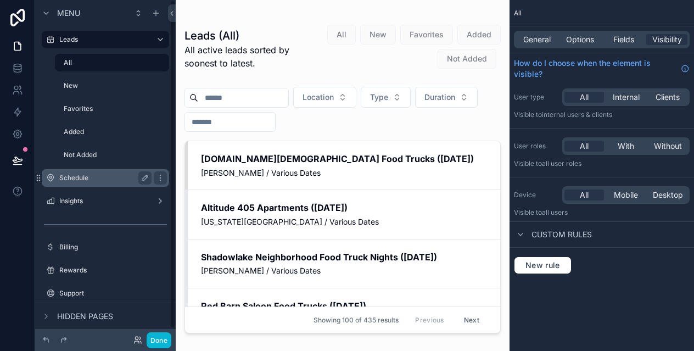
click at [91, 180] on label "Schedule" at bounding box center [103, 177] width 88 height 9
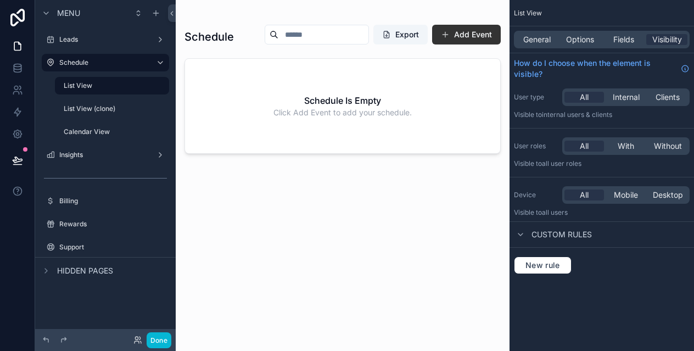
click at [142, 338] on div "Done" at bounding box center [149, 340] width 44 height 16
click at [138, 338] on icon at bounding box center [136, 338] width 3 height 3
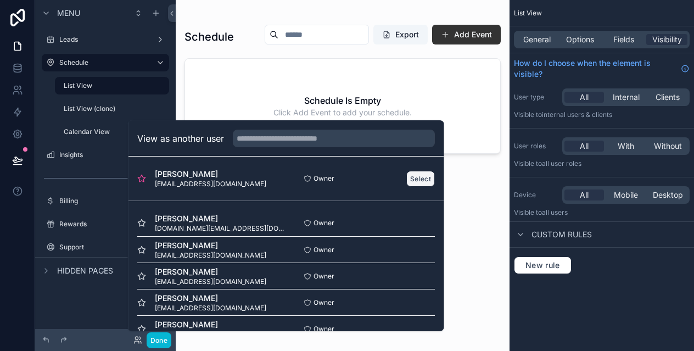
click at [418, 175] on button "Select" at bounding box center [420, 179] width 29 height 16
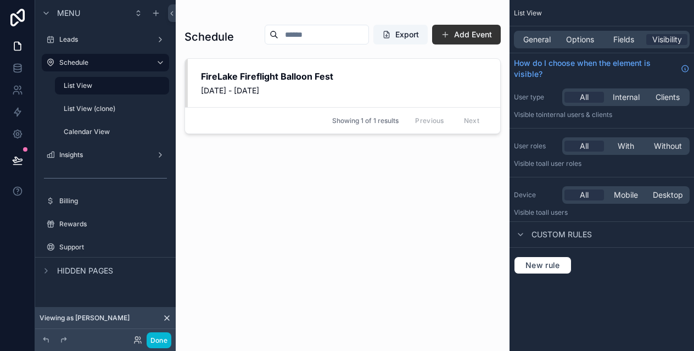
click at [462, 36] on div "scrollable content" at bounding box center [343, 169] width 334 height 338
click at [473, 36] on button "Add Event" at bounding box center [466, 35] width 69 height 20
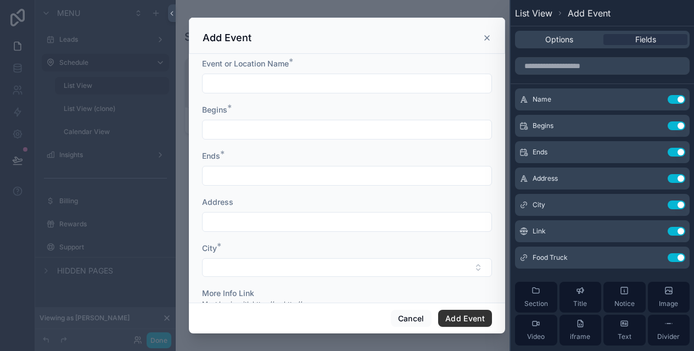
click at [279, 89] on input "scrollable content" at bounding box center [347, 83] width 289 height 15
type input "**********"
click at [278, 131] on input "scrollable content" at bounding box center [347, 129] width 289 height 15
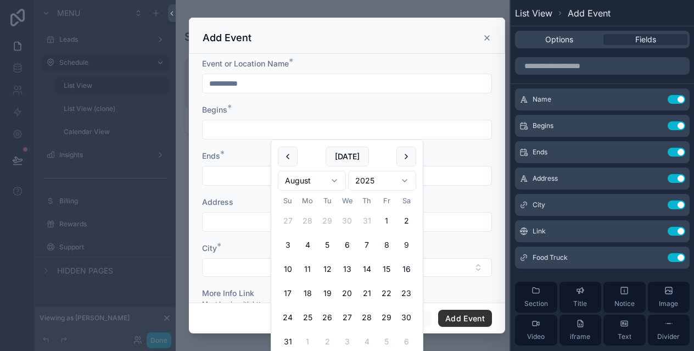
click at [389, 223] on button "1" at bounding box center [387, 221] width 20 height 20
type input "**********"
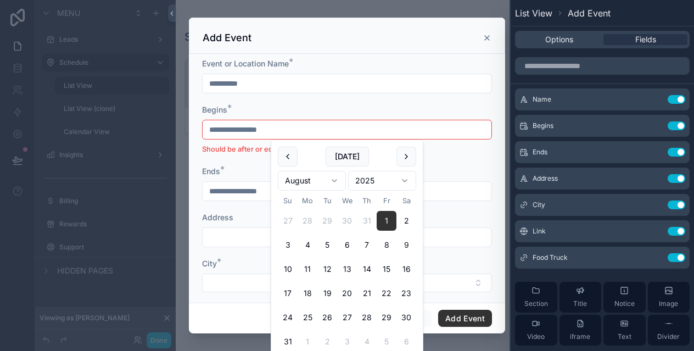
click at [255, 104] on div "Begins *" at bounding box center [347, 109] width 290 height 11
click at [280, 129] on input "**********" at bounding box center [347, 129] width 289 height 15
click at [367, 270] on button "14" at bounding box center [367, 269] width 20 height 20
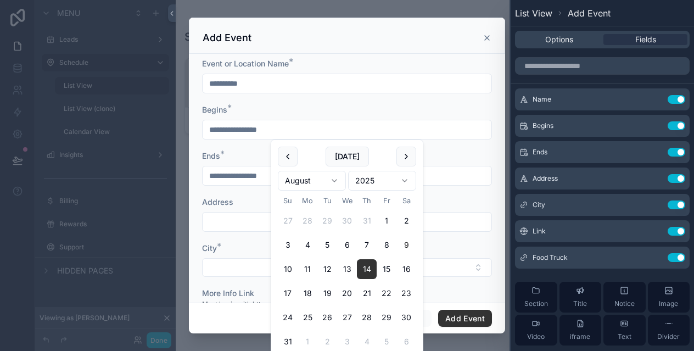
type input "**********"
click at [246, 155] on div "Ends *" at bounding box center [347, 155] width 290 height 11
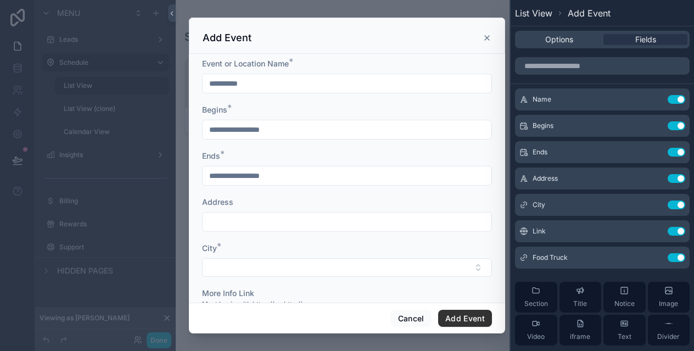
click at [251, 132] on input "**********" at bounding box center [347, 129] width 289 height 15
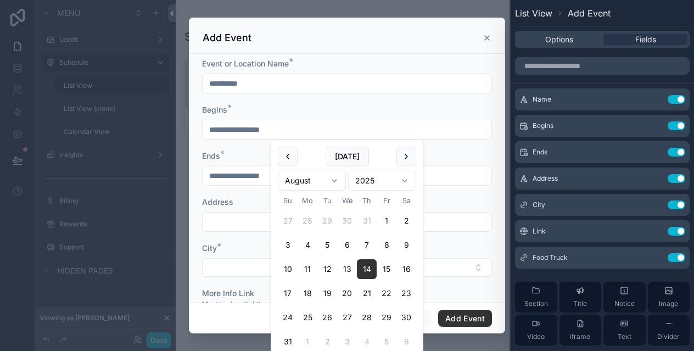
click at [250, 126] on input "**********" at bounding box center [347, 129] width 289 height 15
type input "**********"
type input "**"
type input "**********"
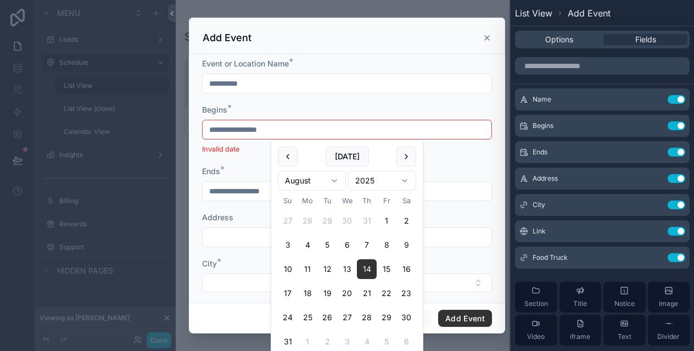
type input "**********"
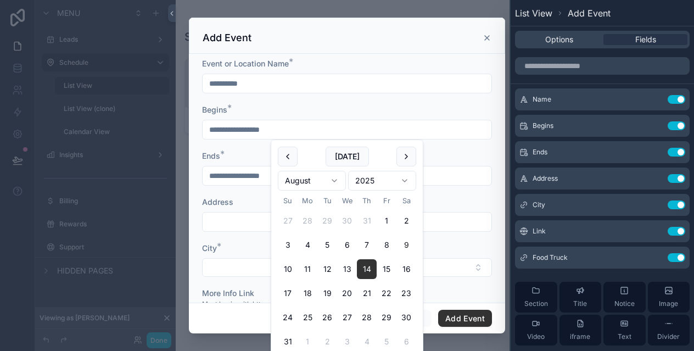
type input "**********"
click at [272, 107] on div "Begins *" at bounding box center [347, 109] width 290 height 11
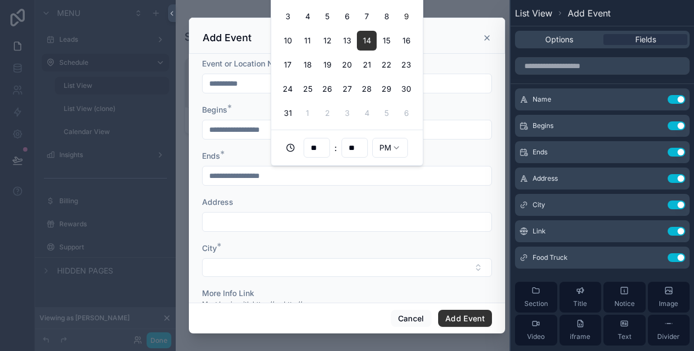
click at [239, 179] on input "**********" at bounding box center [347, 175] width 289 height 15
click at [321, 144] on input "**" at bounding box center [316, 147] width 25 height 15
click at [306, 287] on div "08" at bounding box center [316, 292] width 49 height 18
type input "**********"
type input "**"
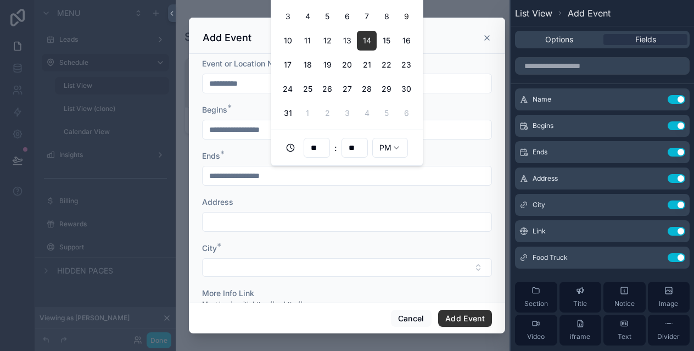
click at [456, 152] on div "Ends *" at bounding box center [347, 155] width 290 height 11
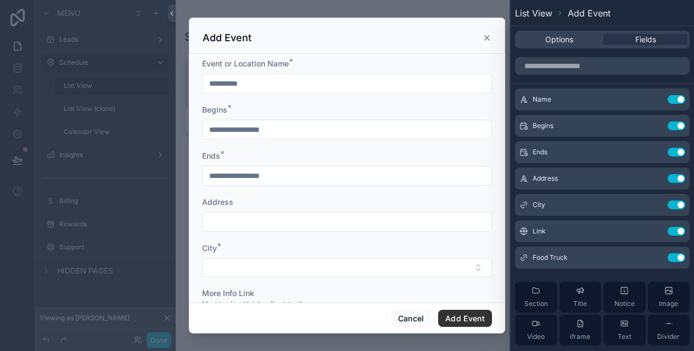
scroll to position [23, 0]
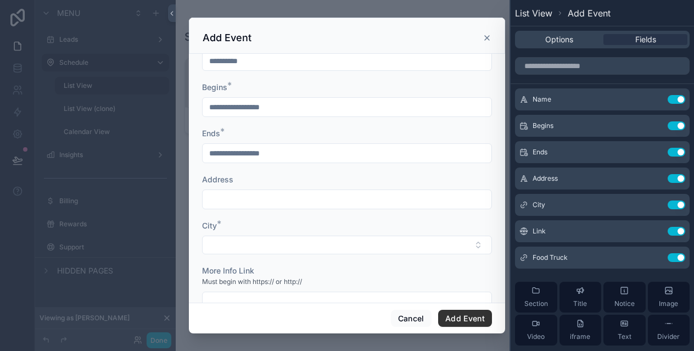
click at [272, 208] on div "scrollable content" at bounding box center [347, 199] width 290 height 20
click at [272, 199] on input "*" at bounding box center [347, 199] width 289 height 15
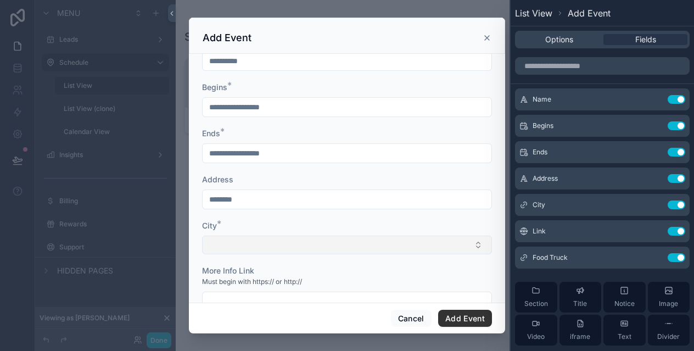
type input "********"
click at [272, 245] on button "Select Button" at bounding box center [347, 245] width 290 height 19
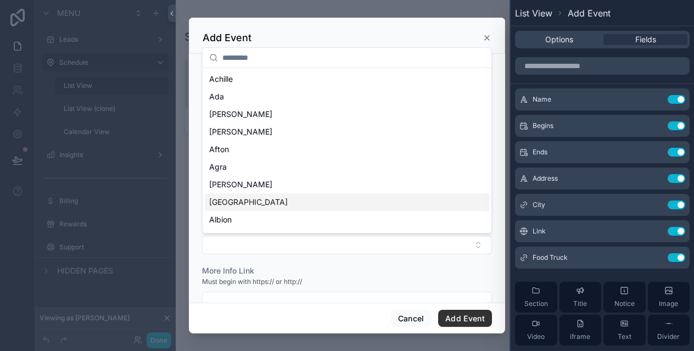
click at [270, 200] on div "Albany" at bounding box center [347, 202] width 284 height 18
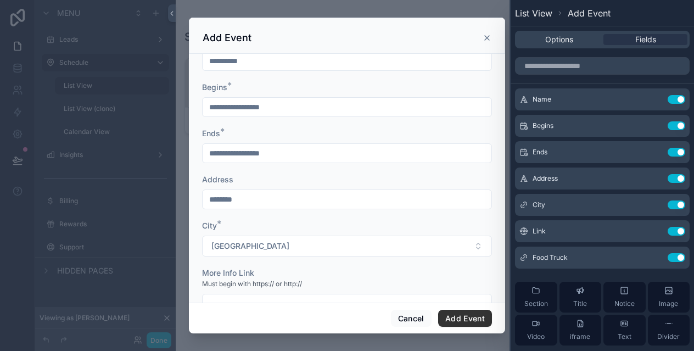
scroll to position [53, 0]
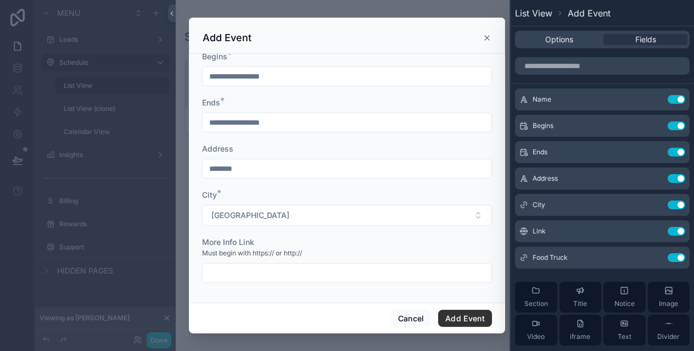
click at [254, 272] on input "scrollable content" at bounding box center [347, 272] width 289 height 15
type input "********"
click at [454, 317] on button "Add Event" at bounding box center [465, 319] width 54 height 18
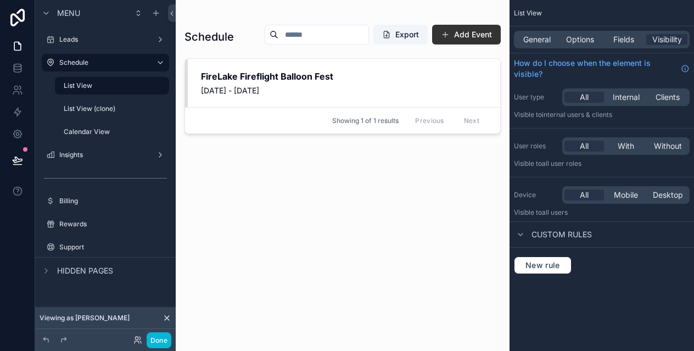
click at [319, 249] on div "Schedule Export Add Event FireLake Fireflight Balloon Fest August 8, 2025 - Aug…" at bounding box center [342, 178] width 316 height 320
click at [176, 109] on div "Schedule Export Add Event FireLake Fireflight Balloon Fest August 8, 2025 - Aug…" at bounding box center [343, 169] width 334 height 338
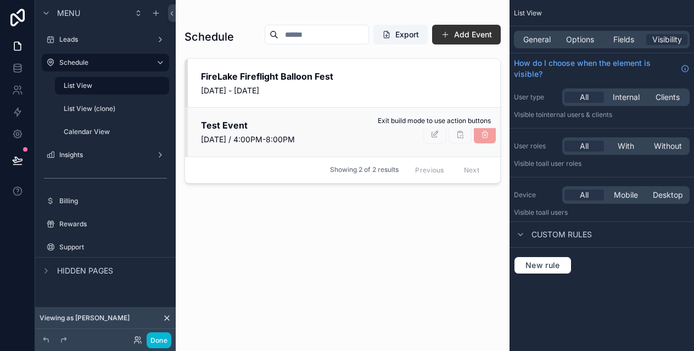
click at [433, 135] on span "scrollable content" at bounding box center [434, 134] width 23 height 9
click at [161, 340] on button "Done" at bounding box center [159, 340] width 25 height 16
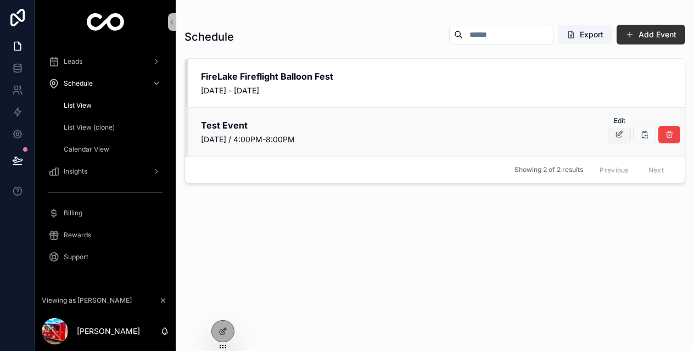
click at [619, 133] on icon "scrollable content" at bounding box center [619, 134] width 9 height 9
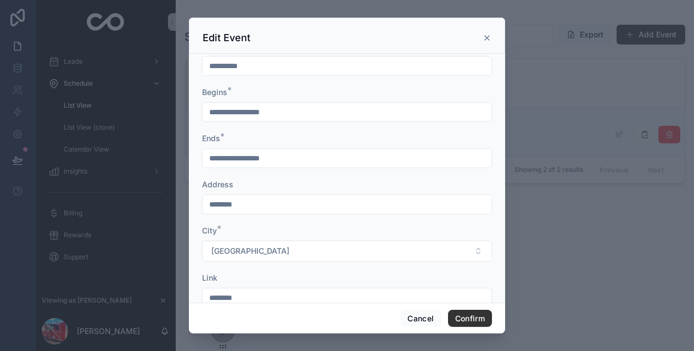
scroll to position [16, 0]
click at [490, 41] on icon at bounding box center [487, 37] width 9 height 9
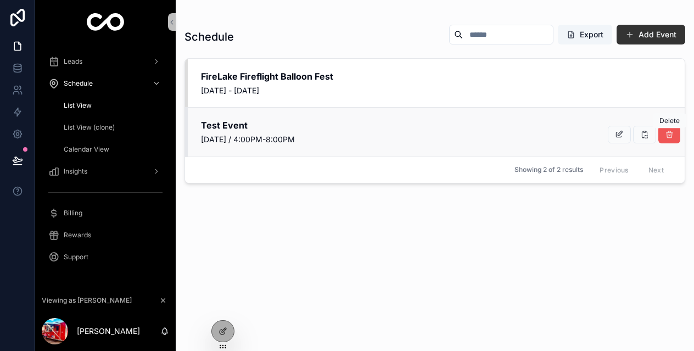
click at [673, 137] on icon "scrollable content" at bounding box center [669, 134] width 9 height 9
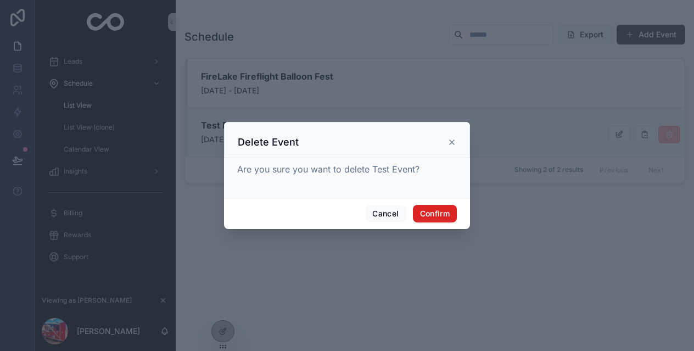
click at [432, 214] on button "Confirm" at bounding box center [435, 214] width 44 height 18
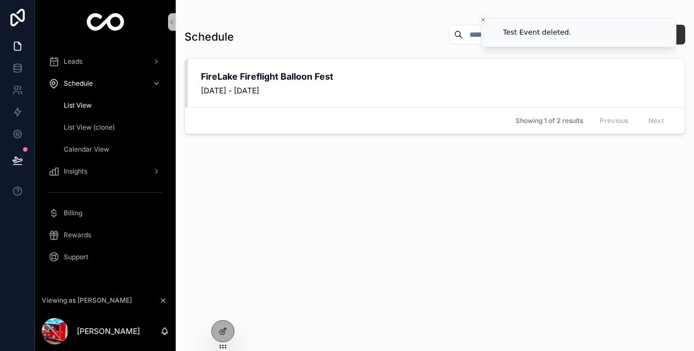
click at [432, 214] on div "Schedule Export Add Event FireLake Fireflight Balloon Fest August 8, 2025 - Aug…" at bounding box center [434, 178] width 501 height 320
click at [278, 251] on div "Schedule Export Add Event FireLake Fireflight Balloon Fest August 8, 2025 - Aug…" at bounding box center [434, 178] width 501 height 320
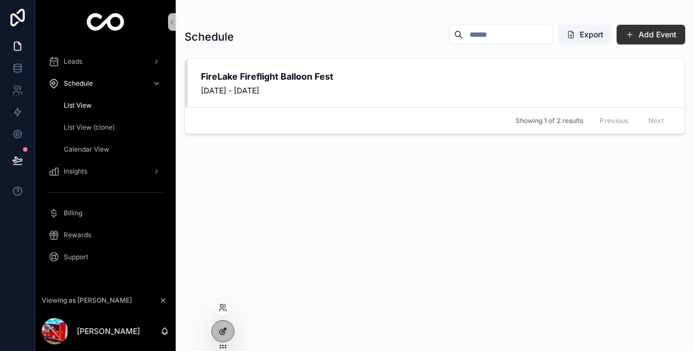
click at [218, 332] on div at bounding box center [223, 331] width 22 height 21
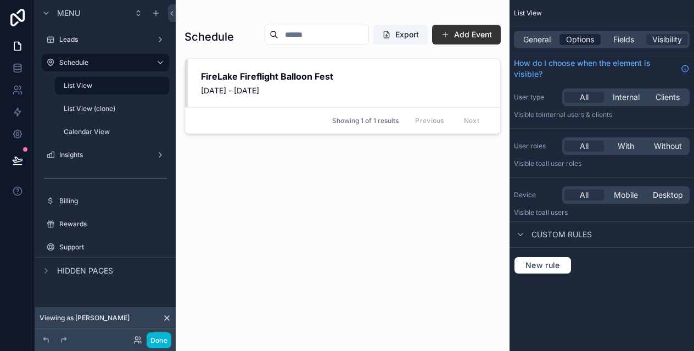
click at [568, 37] on span "Options" at bounding box center [580, 39] width 28 height 11
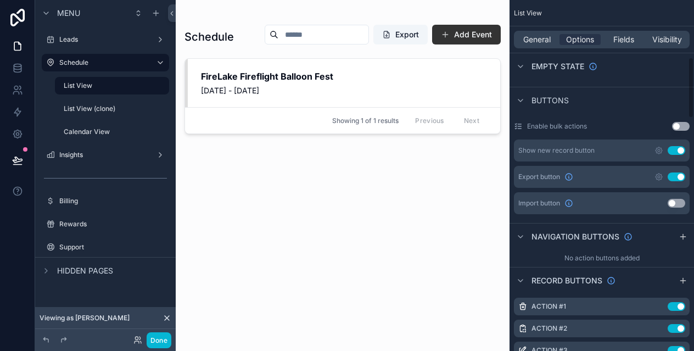
scroll to position [330, 0]
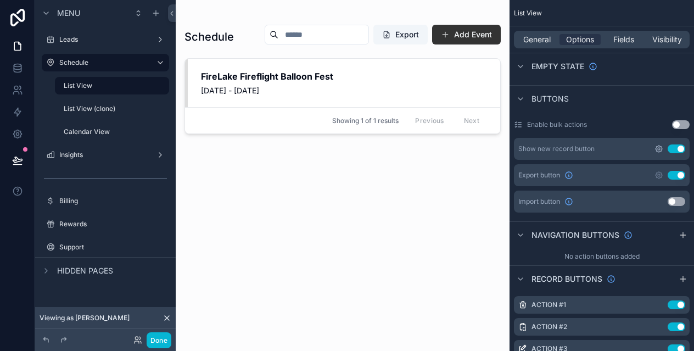
click at [661, 148] on icon "scrollable content" at bounding box center [658, 148] width 9 height 9
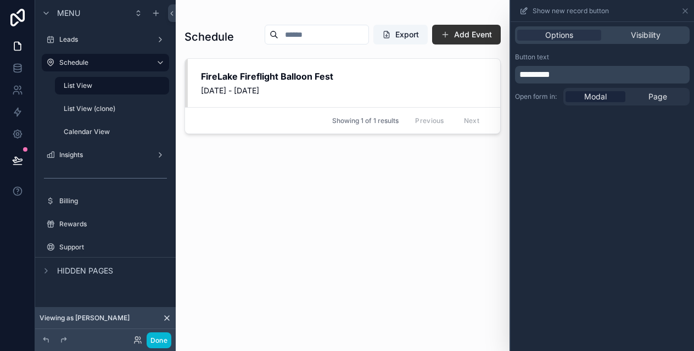
click at [543, 98] on label "Open form in:" at bounding box center [537, 96] width 44 height 9
click at [574, 94] on div "Modal" at bounding box center [596, 96] width 60 height 11
click at [574, 42] on div "Options Visibility" at bounding box center [602, 35] width 175 height 18
click at [488, 35] on div "scrollable content" at bounding box center [343, 169] width 334 height 338
click at [488, 35] on button "Add Event" at bounding box center [466, 35] width 69 height 20
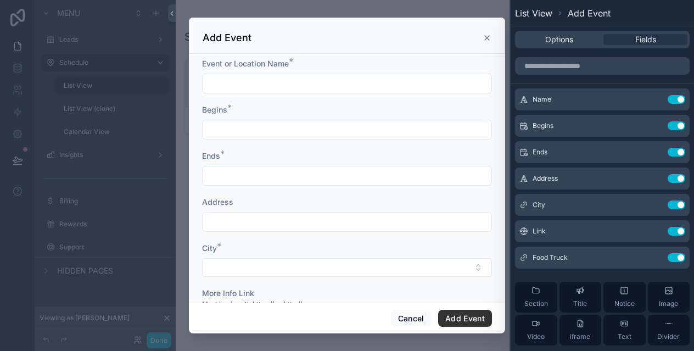
click at [296, 79] on input "scrollable content" at bounding box center [347, 83] width 289 height 15
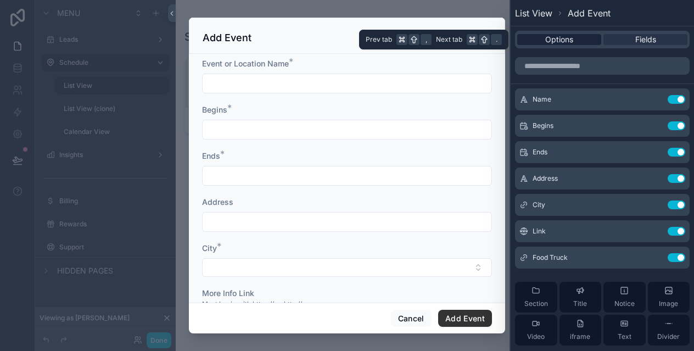
click at [570, 43] on span "Options" at bounding box center [559, 39] width 28 height 11
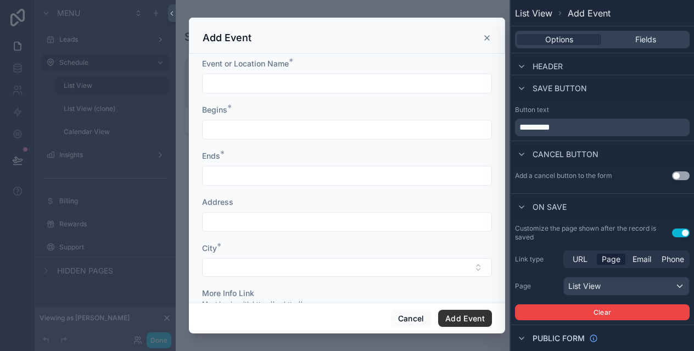
scroll to position [149, 0]
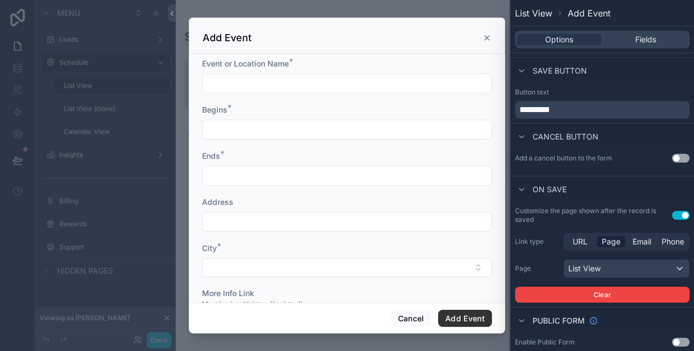
click at [680, 216] on button "Use setting" at bounding box center [681, 215] width 18 height 9
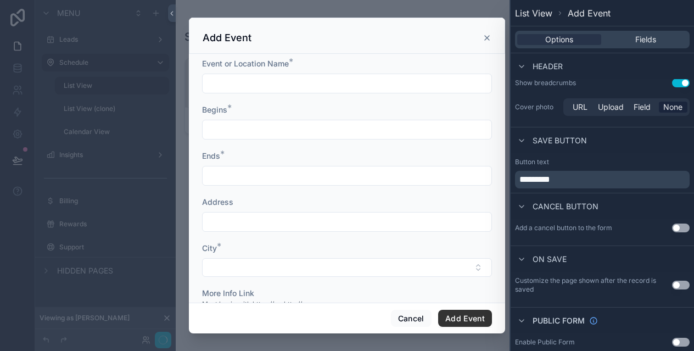
scroll to position [80, 0]
click at [678, 228] on button "Use setting" at bounding box center [681, 227] width 18 height 9
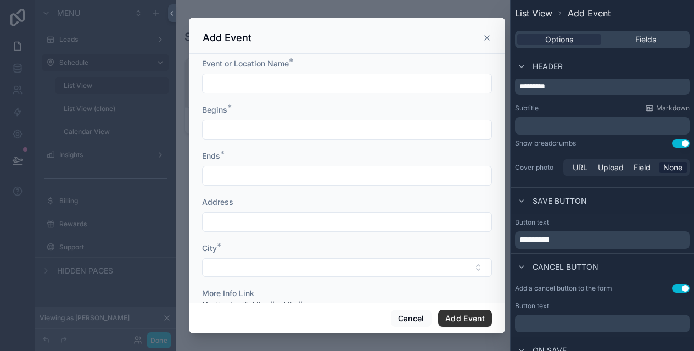
scroll to position [0, 0]
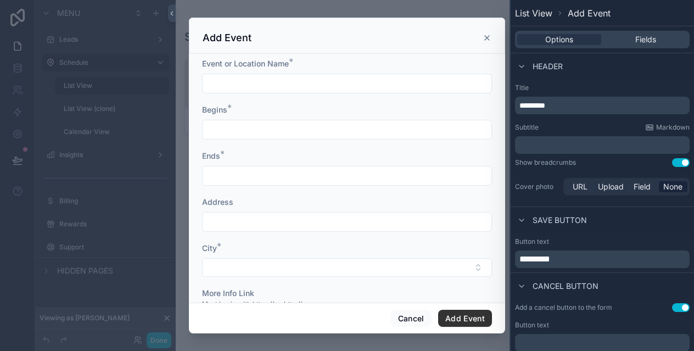
click at [685, 160] on button "Use setting" at bounding box center [681, 162] width 18 height 9
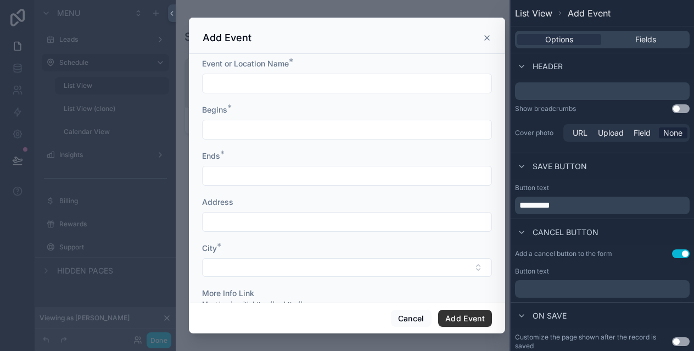
scroll to position [98, 0]
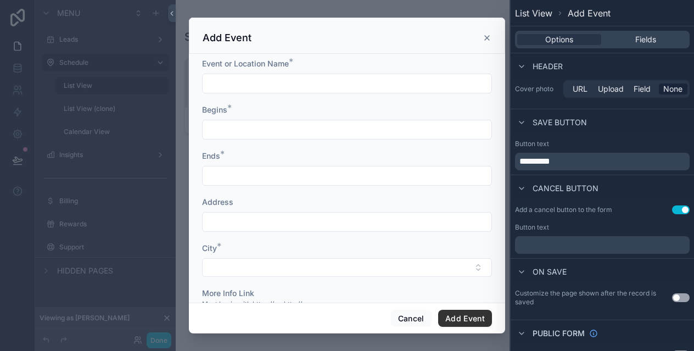
click at [682, 211] on button "Use setting" at bounding box center [681, 209] width 18 height 9
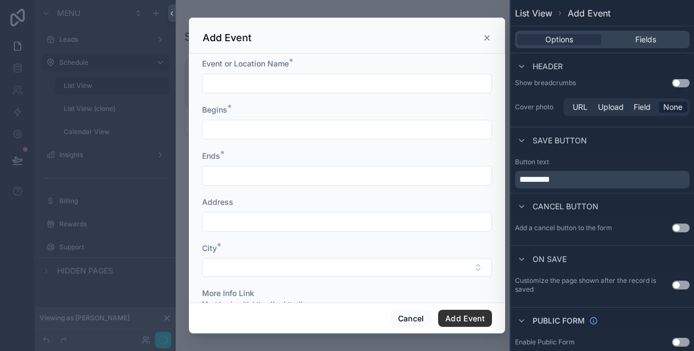
scroll to position [80, 0]
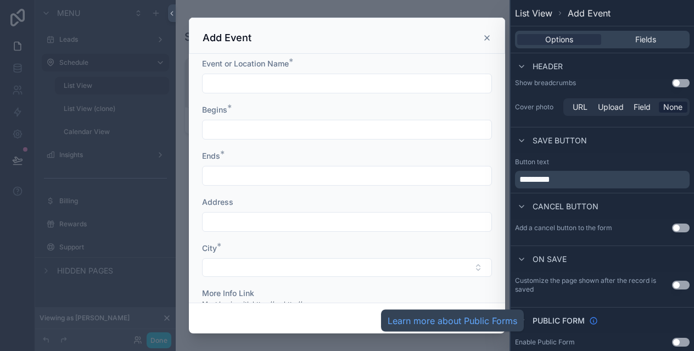
click at [595, 320] on icon at bounding box center [593, 320] width 9 height 9
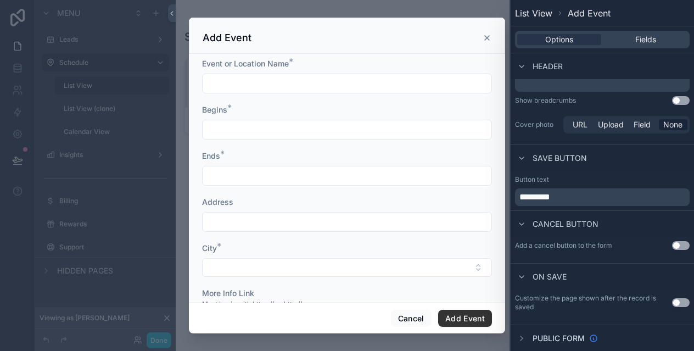
scroll to position [62, 0]
click at [683, 306] on button "Use setting" at bounding box center [681, 302] width 18 height 9
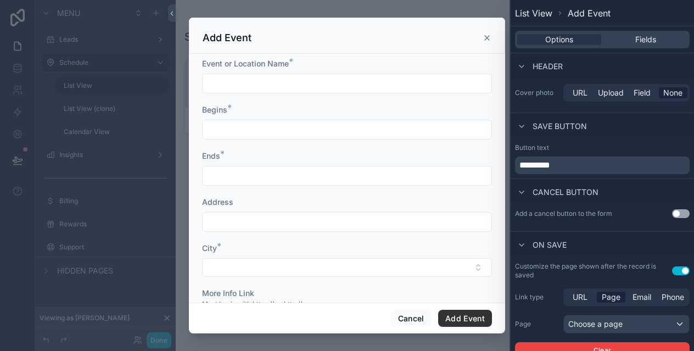
scroll to position [132, 0]
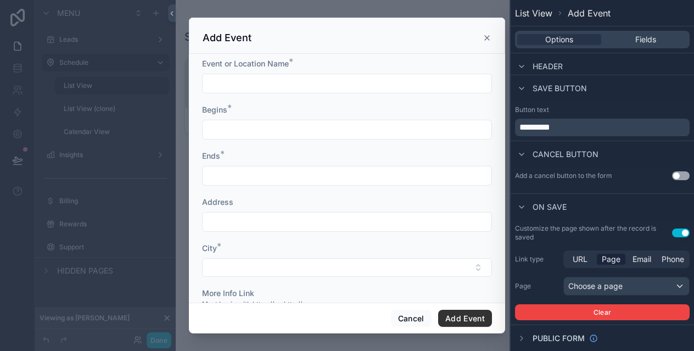
click at [680, 232] on button "Use setting" at bounding box center [681, 232] width 18 height 9
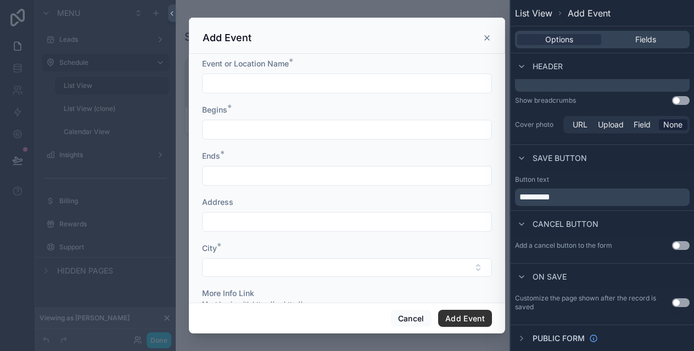
scroll to position [0, 0]
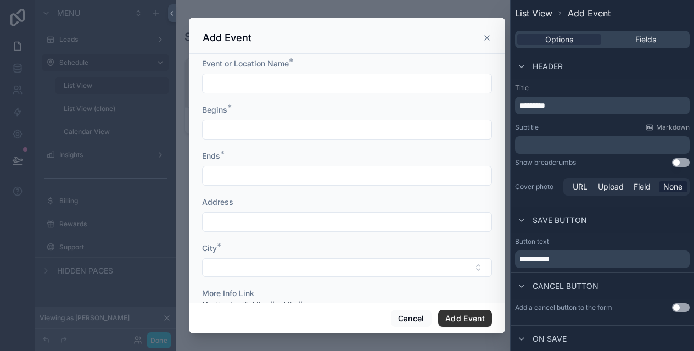
click at [581, 106] on p "*********" at bounding box center [603, 105] width 168 height 11
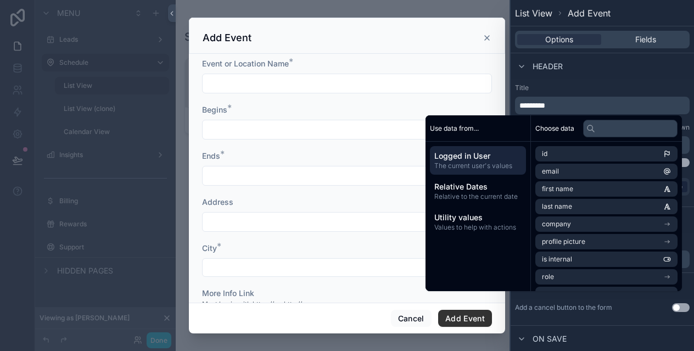
click at [585, 77] on div "Header" at bounding box center [602, 66] width 183 height 26
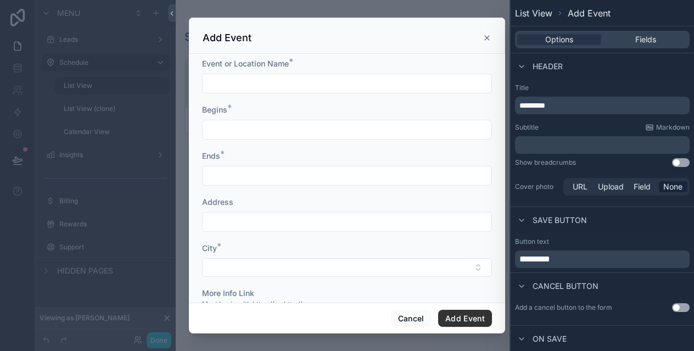
click at [576, 259] on p "*********" at bounding box center [603, 259] width 168 height 13
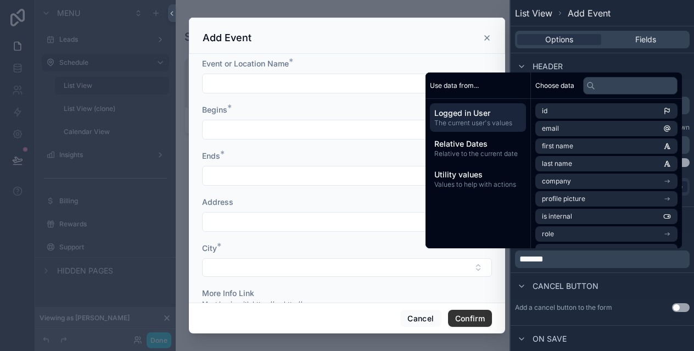
click at [652, 275] on div "Cancel button" at bounding box center [602, 285] width 183 height 26
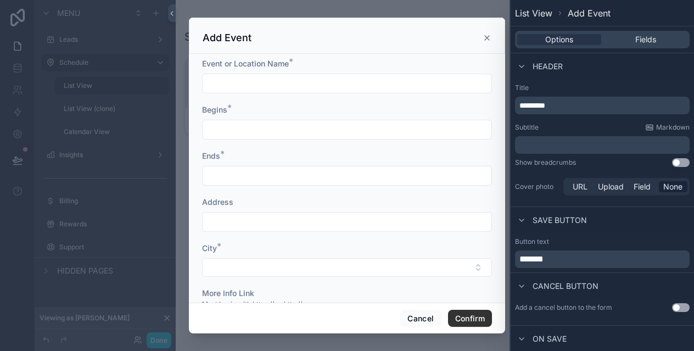
click at [678, 304] on button "Use setting" at bounding box center [681, 307] width 18 height 9
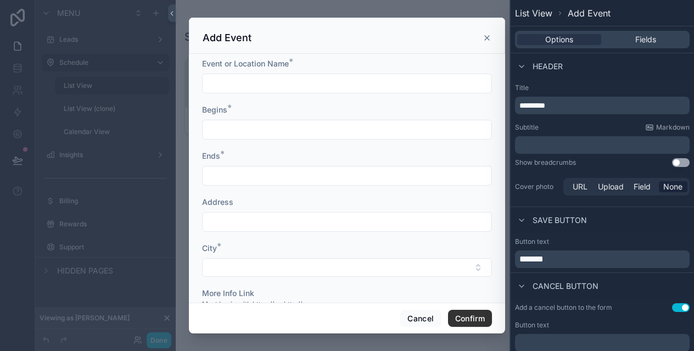
scroll to position [31, 0]
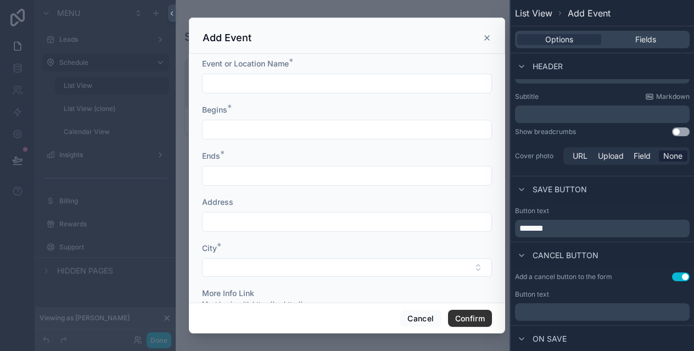
click at [565, 312] on p "﻿" at bounding box center [603, 311] width 168 height 13
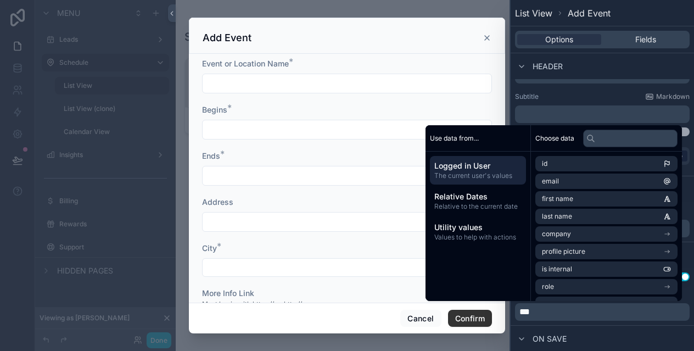
click at [607, 328] on div "On save" at bounding box center [602, 338] width 183 height 26
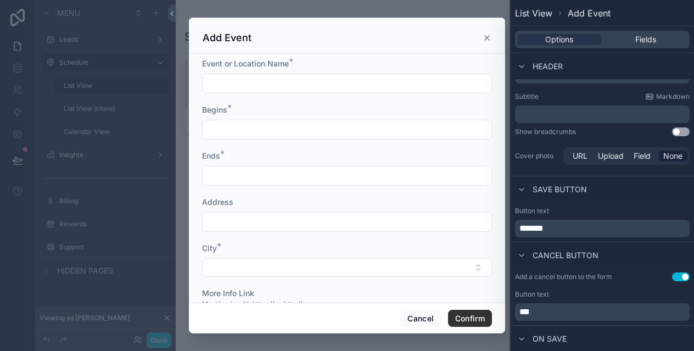
click at [581, 313] on p "***" at bounding box center [603, 311] width 168 height 13
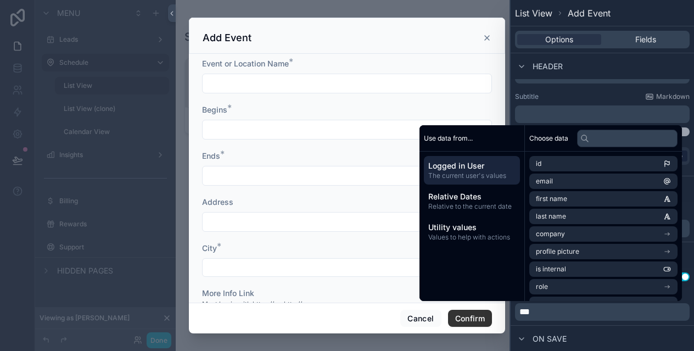
click at [581, 313] on p "***" at bounding box center [603, 311] width 168 height 13
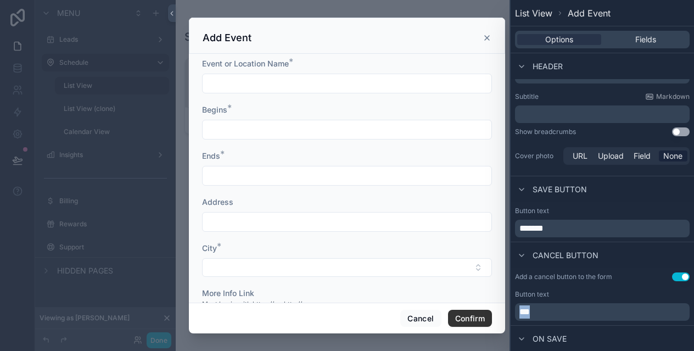
click at [581, 313] on p "***" at bounding box center [603, 311] width 168 height 13
click at [689, 276] on button "Use setting" at bounding box center [681, 276] width 18 height 9
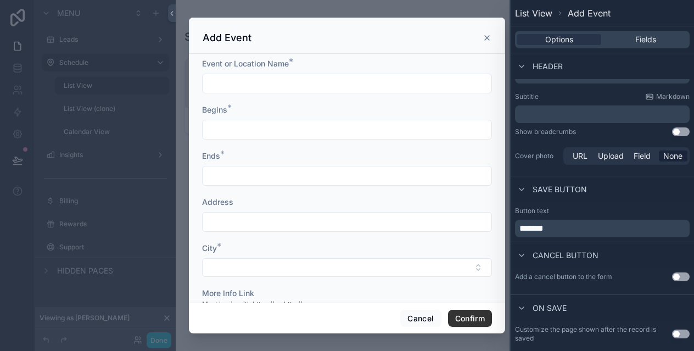
scroll to position [62, 0]
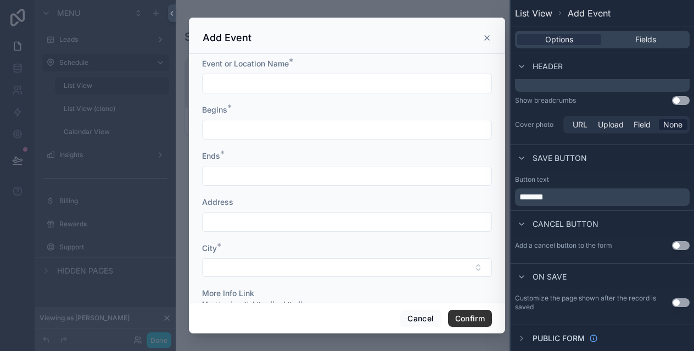
click at [492, 34] on div "Add Event" at bounding box center [347, 36] width 316 height 36
click at [485, 38] on icon "scrollable content" at bounding box center [487, 37] width 9 height 9
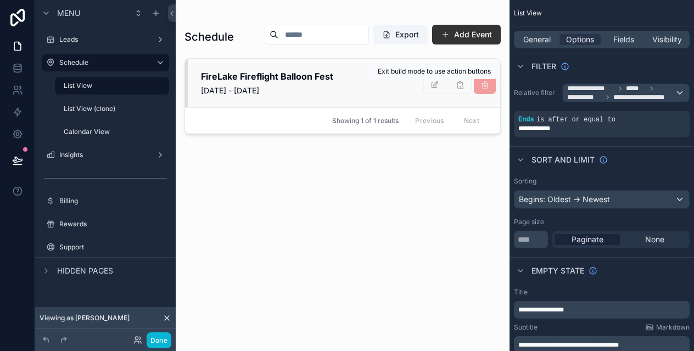
click at [433, 86] on span "scrollable content" at bounding box center [434, 85] width 23 height 9
click at [437, 81] on span "scrollable content" at bounding box center [434, 85] width 23 height 9
click at [167, 334] on button "Done" at bounding box center [159, 340] width 25 height 16
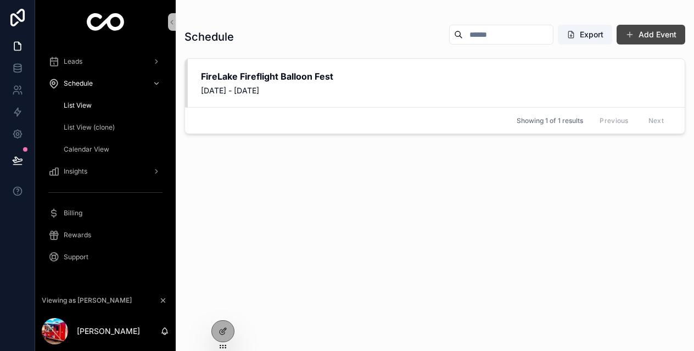
click at [635, 31] on button "Add Event" at bounding box center [651, 35] width 69 height 20
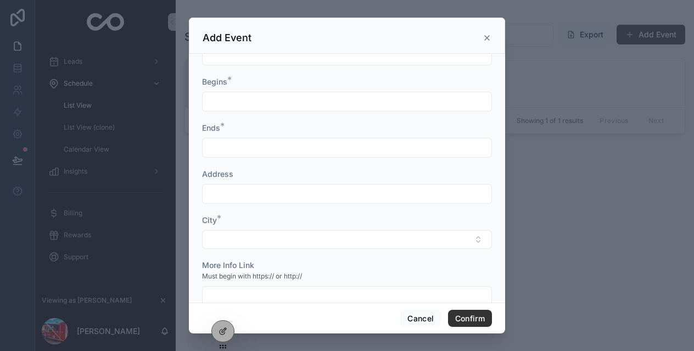
scroll to position [51, 0]
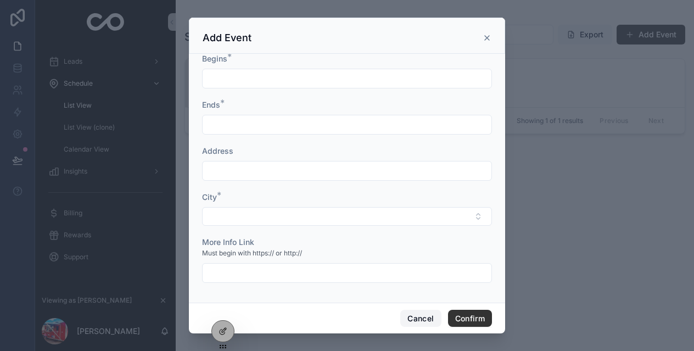
click at [410, 316] on button "Cancel" at bounding box center [420, 319] width 41 height 18
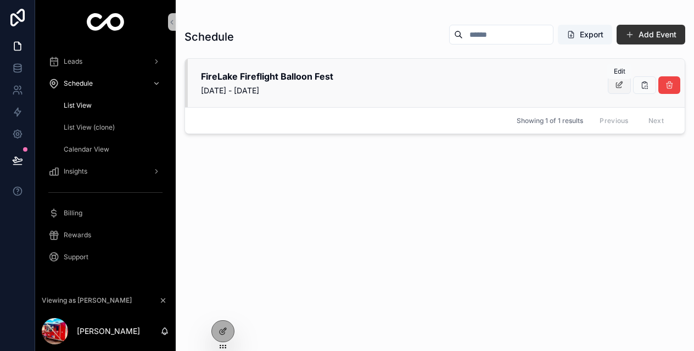
click at [620, 85] on icon "scrollable content" at bounding box center [619, 85] width 9 height 9
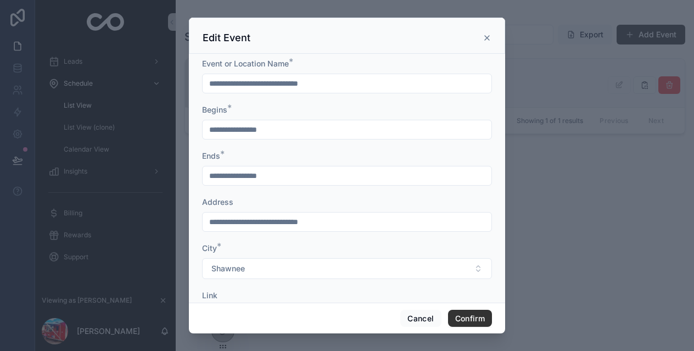
click at [488, 38] on icon at bounding box center [487, 38] width 4 height 4
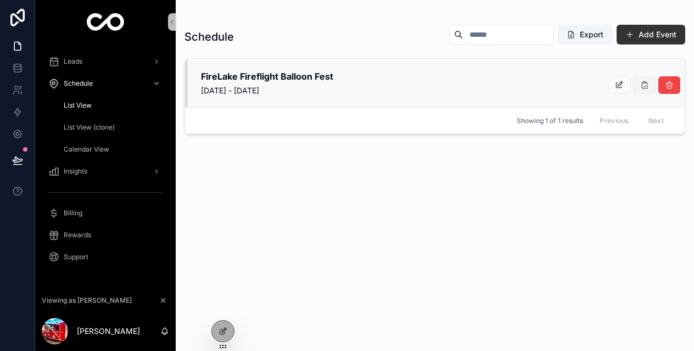
click at [641, 88] on icon "scrollable content" at bounding box center [644, 85] width 9 height 9
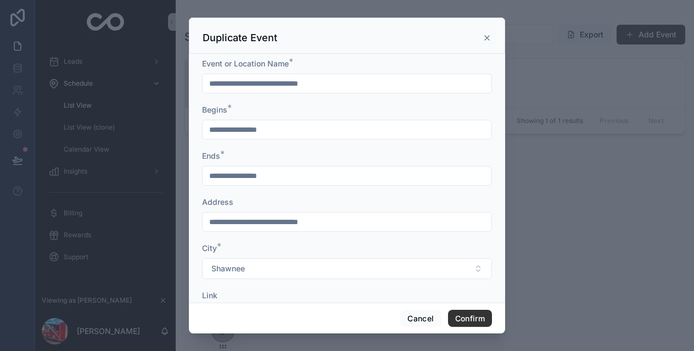
click at [485, 36] on icon at bounding box center [487, 38] width 4 height 4
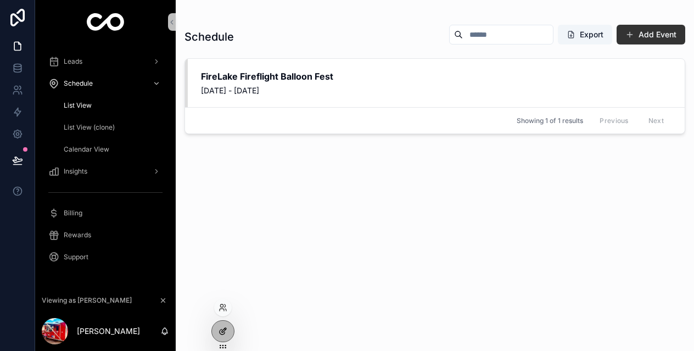
click at [221, 326] on div at bounding box center [223, 331] width 22 height 21
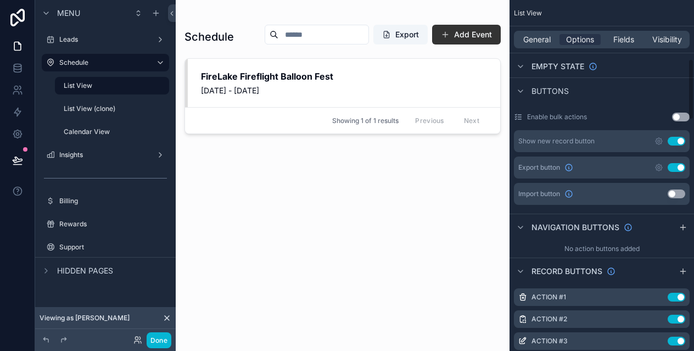
scroll to position [339, 0]
click at [661, 315] on icon "scrollable content" at bounding box center [661, 315] width 1 height 1
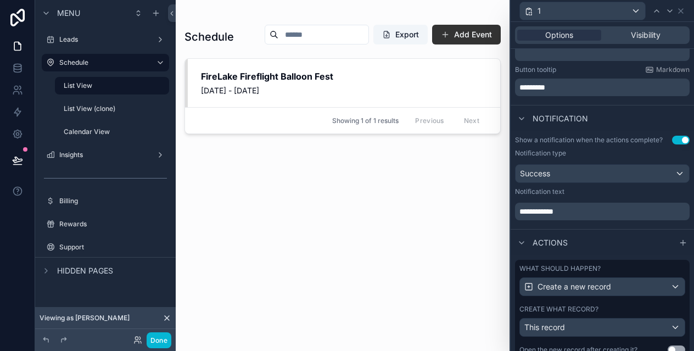
scroll to position [271, 0]
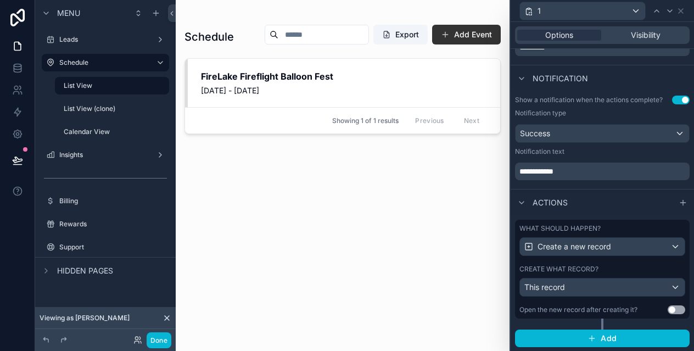
click at [577, 229] on label "What should happen?" at bounding box center [559, 228] width 81 height 9
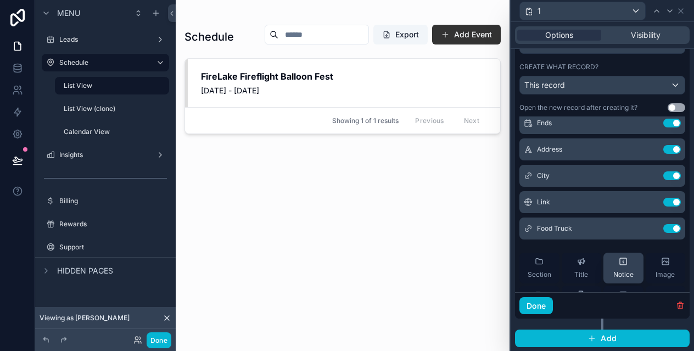
scroll to position [121, 0]
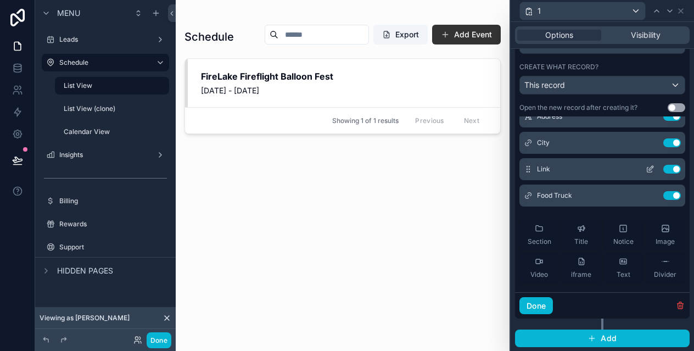
click at [650, 168] on icon at bounding box center [651, 168] width 4 height 4
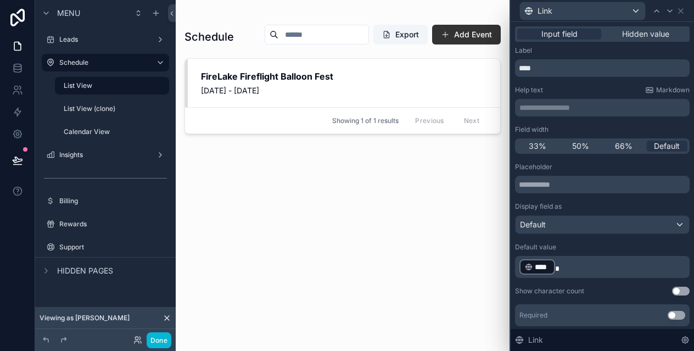
click at [568, 106] on p "**********" at bounding box center [603, 107] width 168 height 11
click at [676, 10] on icon at bounding box center [680, 11] width 9 height 9
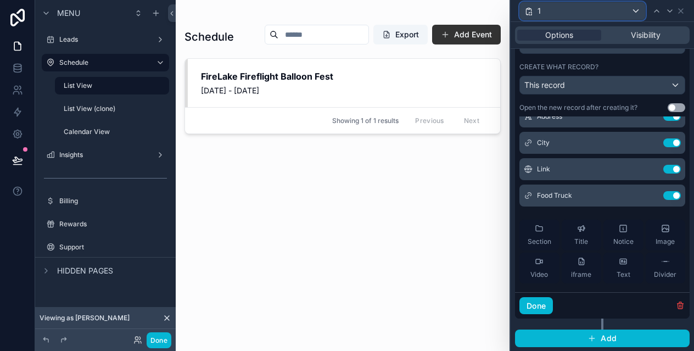
click at [587, 9] on div "1" at bounding box center [582, 11] width 125 height 18
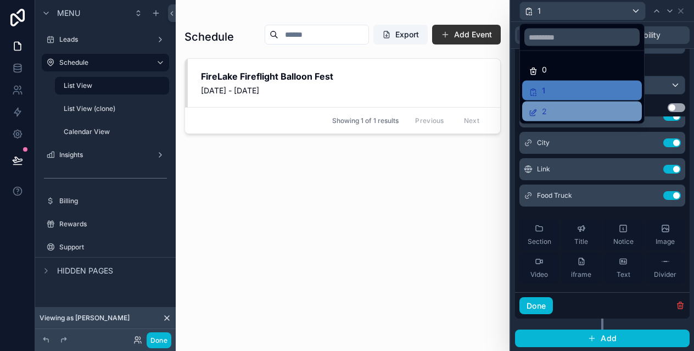
click at [562, 108] on div "2" at bounding box center [582, 111] width 107 height 13
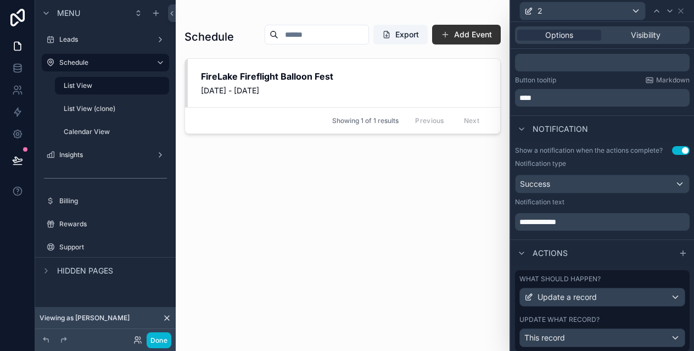
scroll to position [253, 0]
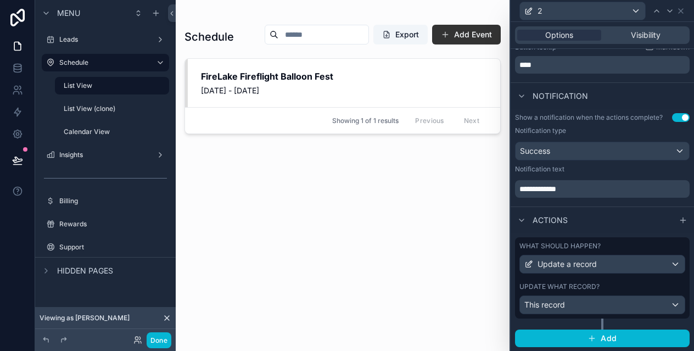
click at [580, 245] on label "What should happen?" at bounding box center [559, 246] width 81 height 9
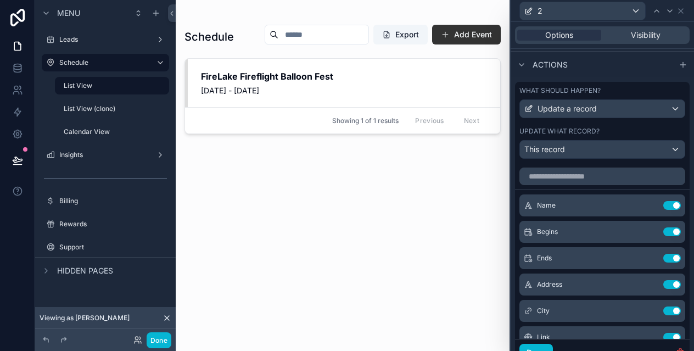
scroll to position [435, 0]
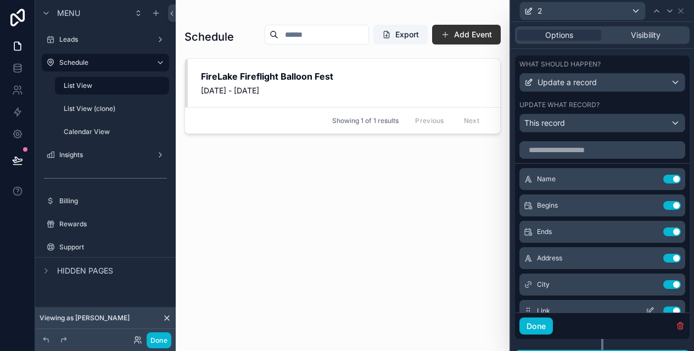
click at [650, 306] on icon at bounding box center [650, 310] width 9 height 9
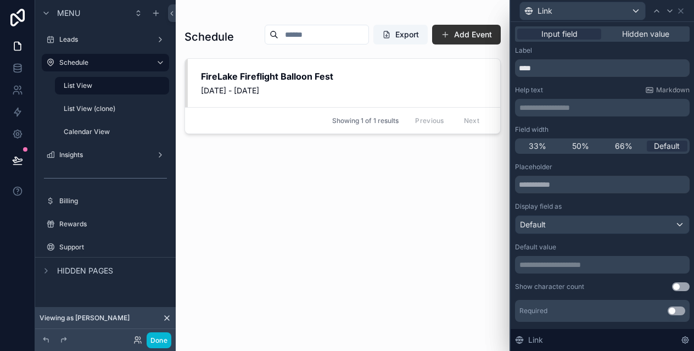
click at [567, 105] on p "**********" at bounding box center [603, 107] width 168 height 11
click at [574, 83] on div "**********" at bounding box center [602, 214] width 175 height 337
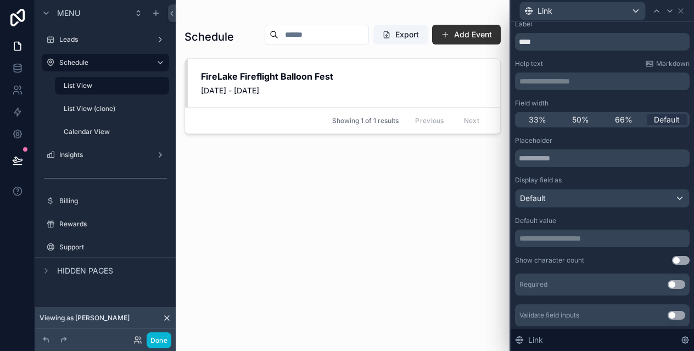
scroll to position [0, 0]
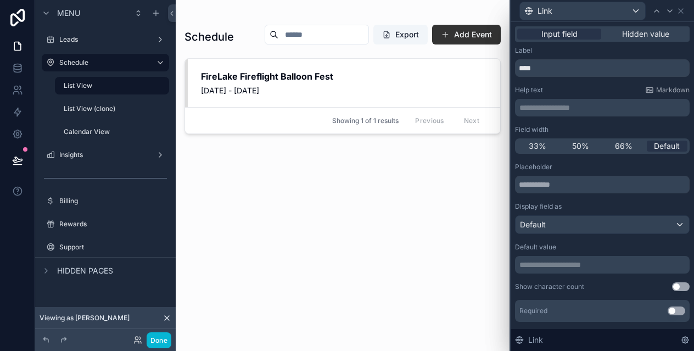
click at [548, 109] on p "**********" at bounding box center [603, 107] width 168 height 11
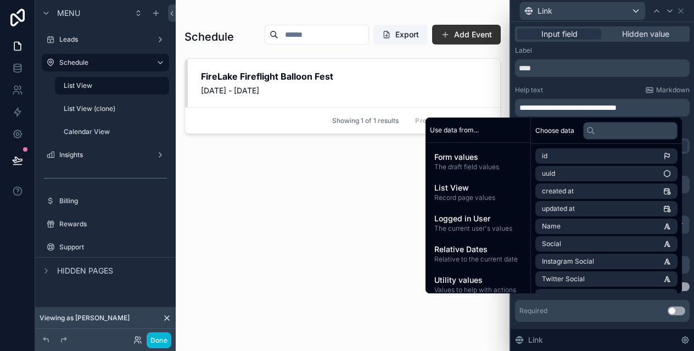
click at [573, 87] on div "Help text Markdown" at bounding box center [602, 90] width 175 height 9
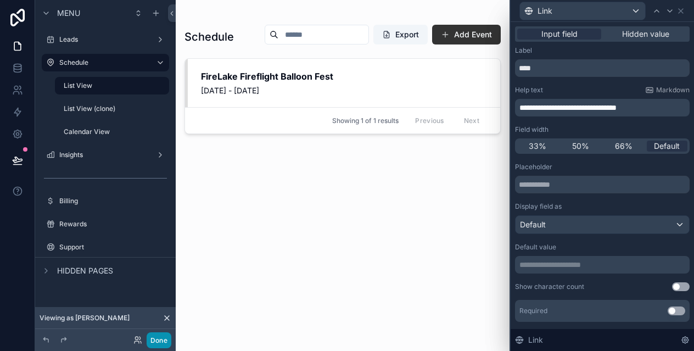
click at [160, 334] on button "Done" at bounding box center [159, 340] width 25 height 16
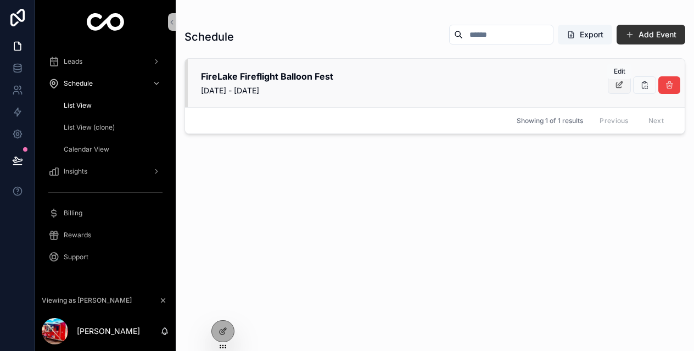
click at [622, 85] on icon "scrollable content" at bounding box center [619, 85] width 9 height 9
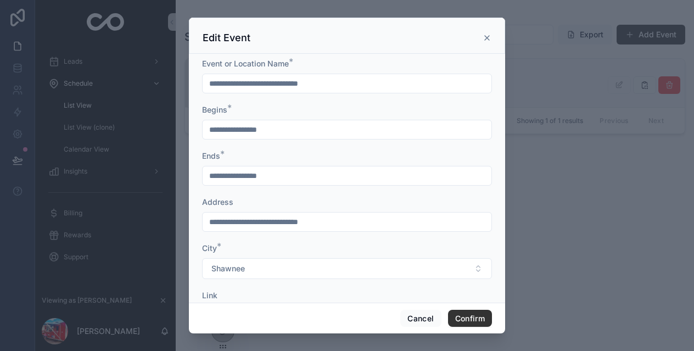
scroll to position [53, 0]
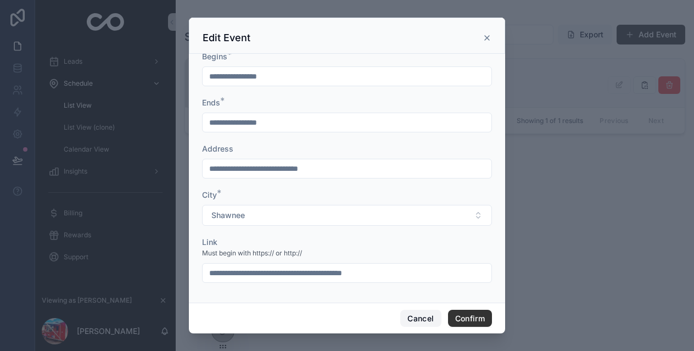
click at [415, 316] on button "Cancel" at bounding box center [420, 319] width 41 height 18
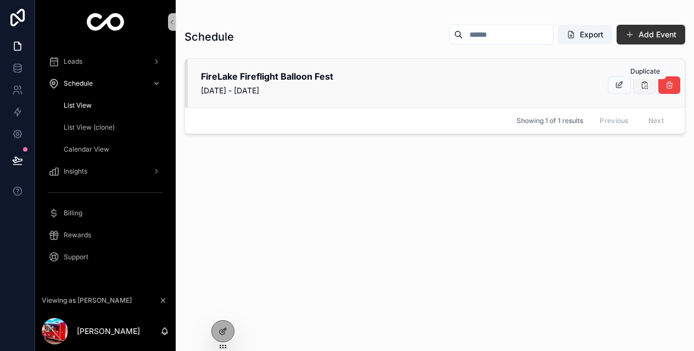
click at [648, 84] on icon "scrollable content" at bounding box center [644, 85] width 9 height 9
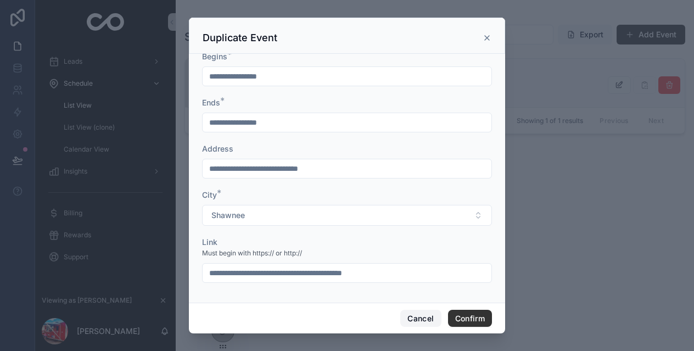
click at [408, 321] on button "Cancel" at bounding box center [420, 319] width 41 height 18
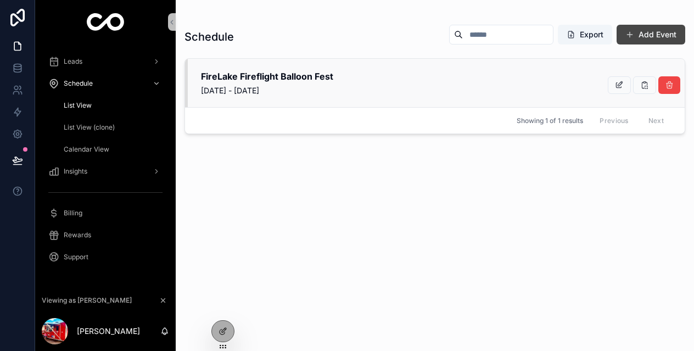
click at [634, 42] on button "Add Event" at bounding box center [651, 35] width 69 height 20
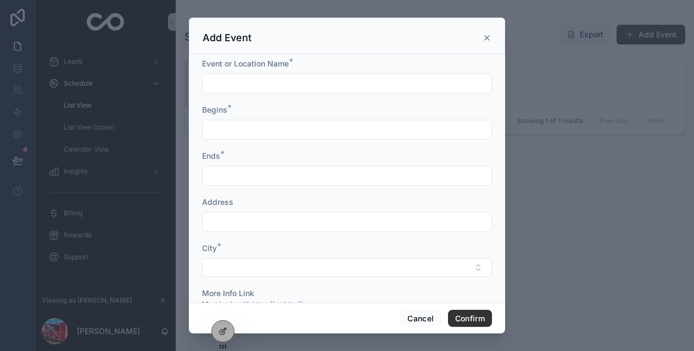
scroll to position [51, 0]
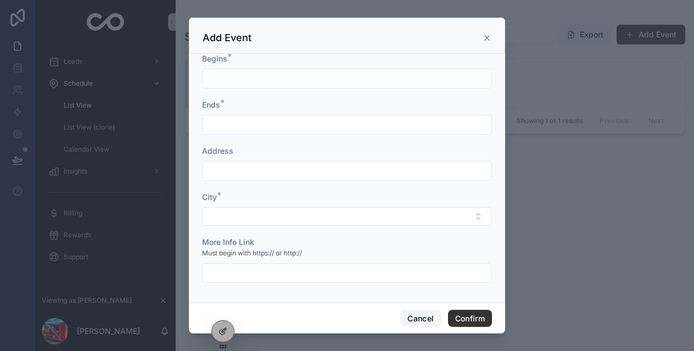
click at [420, 319] on button "Cancel" at bounding box center [420, 319] width 41 height 18
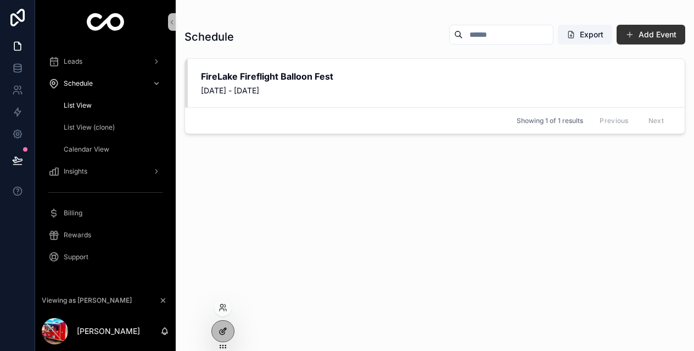
click at [220, 330] on icon at bounding box center [222, 331] width 5 height 5
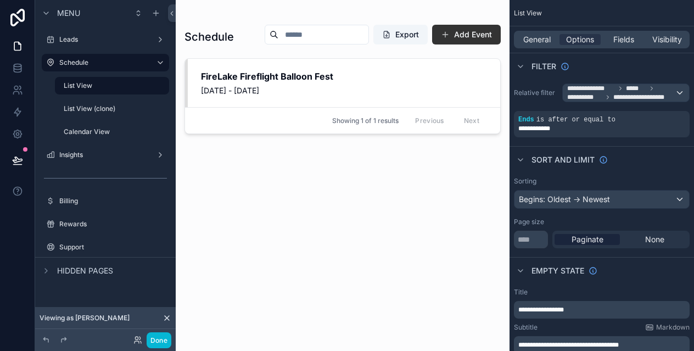
click at [481, 32] on div "scrollable content" at bounding box center [343, 169] width 334 height 338
click at [465, 32] on button "Add Event" at bounding box center [466, 35] width 69 height 20
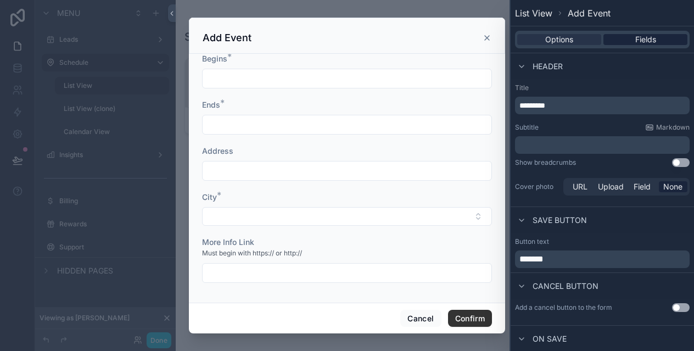
click at [634, 41] on div "Fields" at bounding box center [645, 39] width 84 height 11
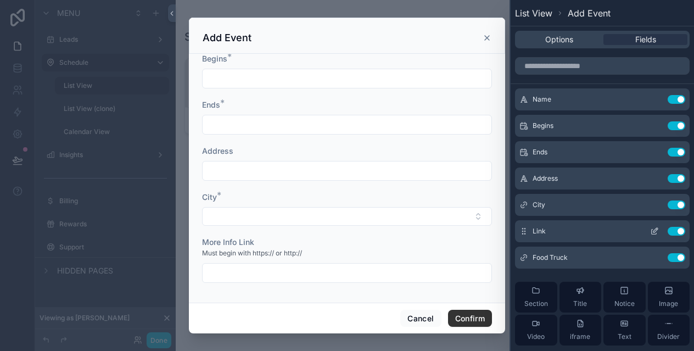
click at [656, 230] on icon at bounding box center [655, 230] width 4 height 4
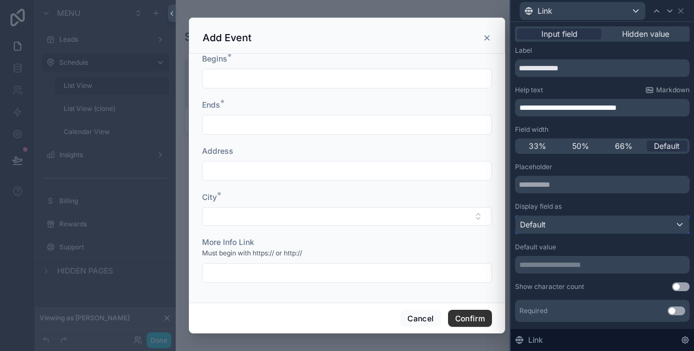
click at [560, 223] on div "Default" at bounding box center [602, 225] width 173 height 18
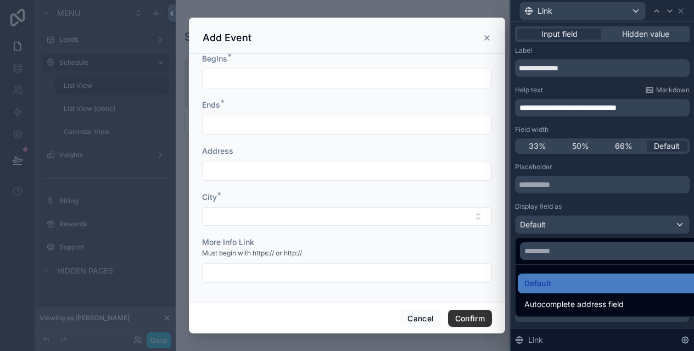
click at [560, 223] on div at bounding box center [602, 175] width 183 height 351
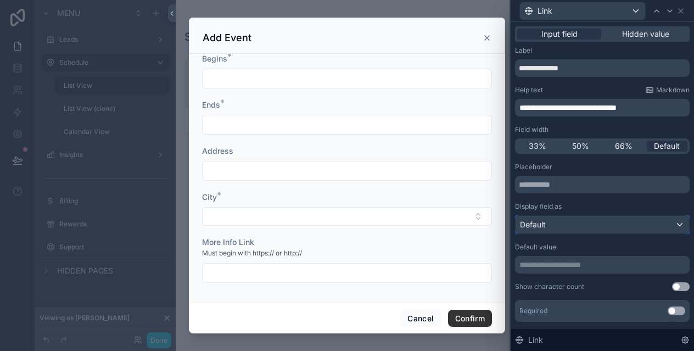
click at [570, 223] on div "Default" at bounding box center [602, 225] width 173 height 18
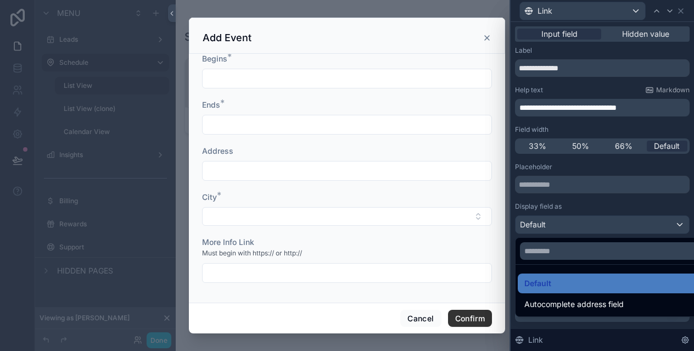
click at [587, 201] on div at bounding box center [602, 175] width 183 height 351
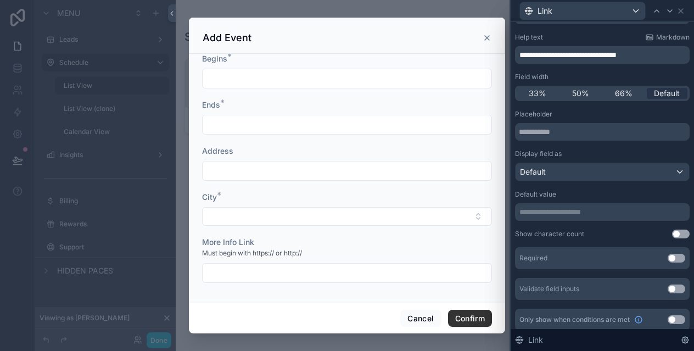
scroll to position [59, 0]
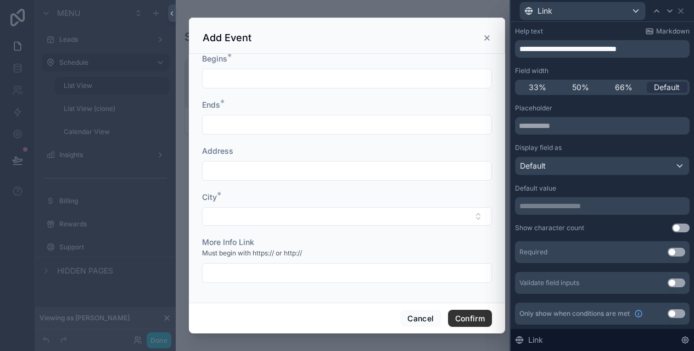
click at [675, 283] on button "Use setting" at bounding box center [677, 282] width 18 height 9
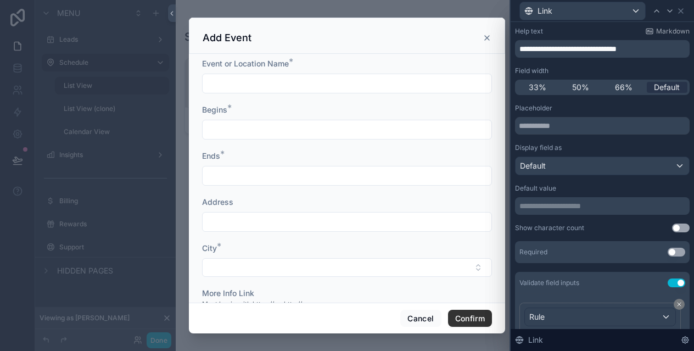
scroll to position [140, 0]
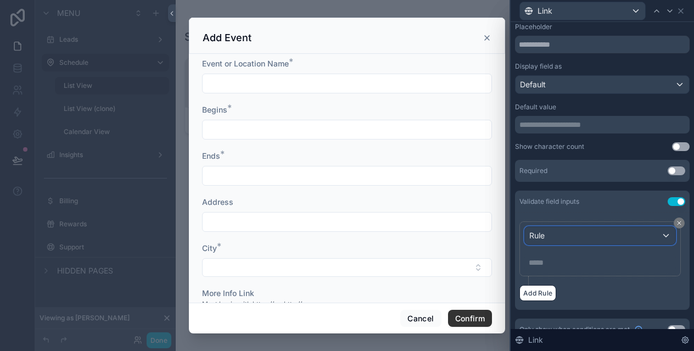
click at [597, 238] on div "Rule" at bounding box center [600, 236] width 150 height 18
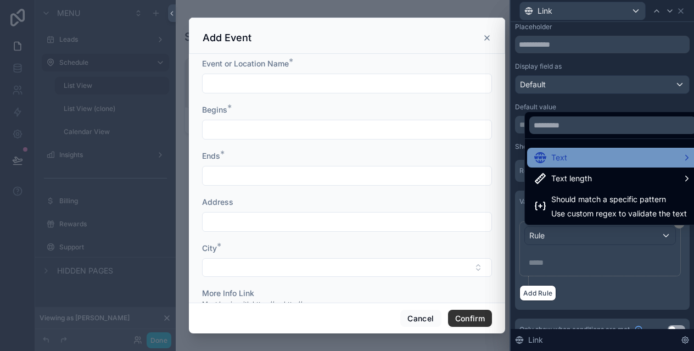
click at [607, 155] on div "Text" at bounding box center [613, 157] width 158 height 13
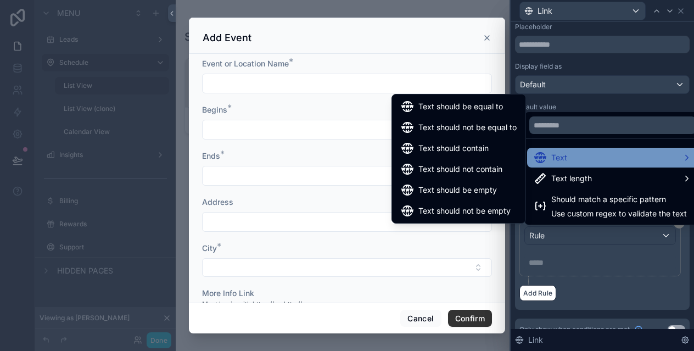
click at [607, 155] on div "Text" at bounding box center [613, 157] width 158 height 13
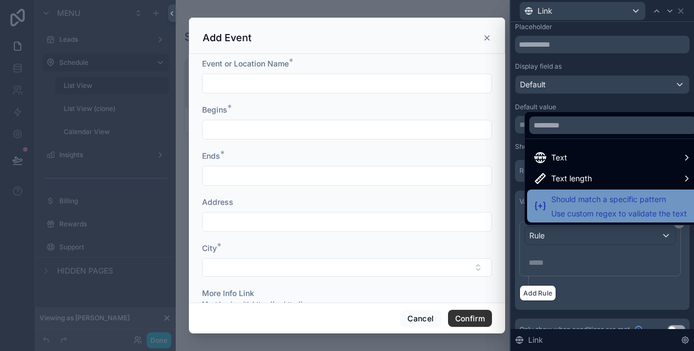
click at [586, 203] on span "Should match a specific pattern" at bounding box center [619, 199] width 136 height 13
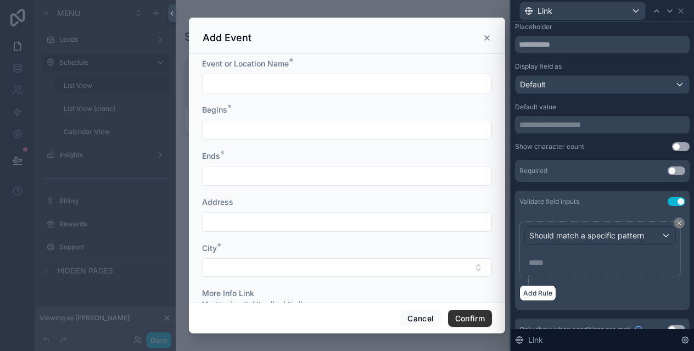
click at [555, 264] on p "***** ﻿" at bounding box center [601, 262] width 145 height 11
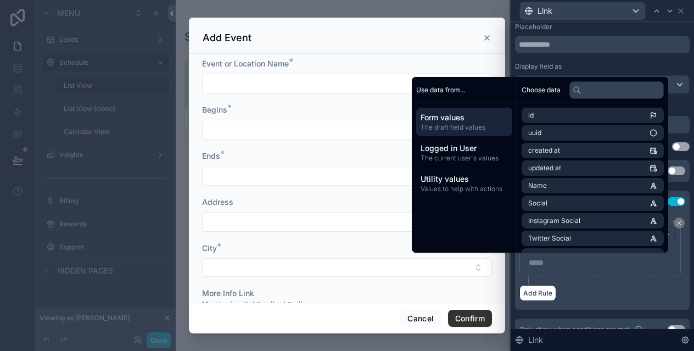
click at [685, 272] on div "Should match a specific pattern ***** ﻿" at bounding box center [602, 253] width 166 height 64
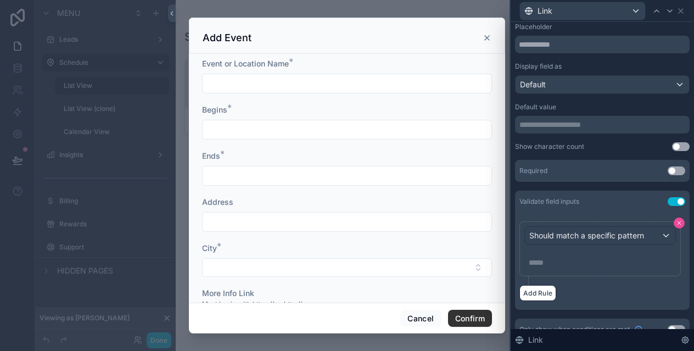
click at [678, 219] on button at bounding box center [679, 222] width 11 height 11
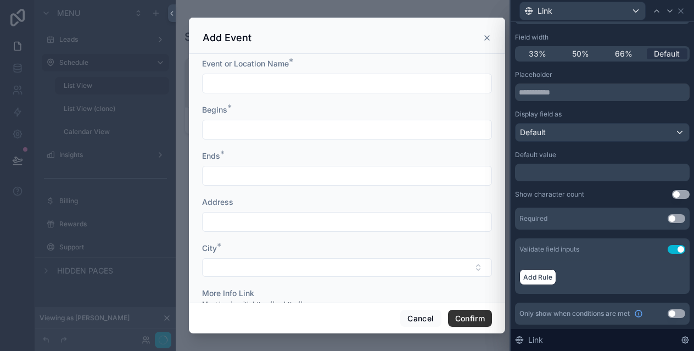
scroll to position [92, 0]
click at [672, 248] on button "Use setting" at bounding box center [677, 249] width 18 height 9
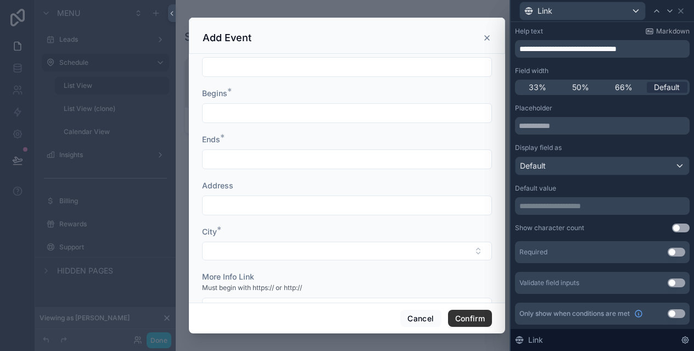
scroll to position [0, 0]
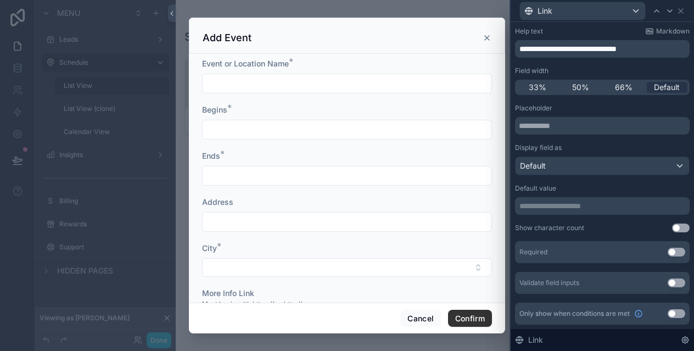
click at [485, 39] on icon "scrollable content" at bounding box center [487, 38] width 4 height 4
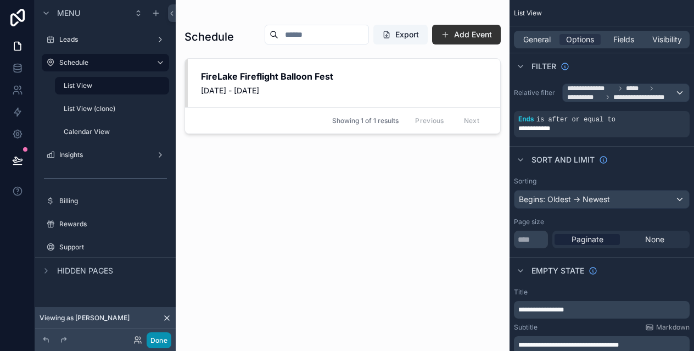
click at [161, 343] on button "Done" at bounding box center [159, 340] width 25 height 16
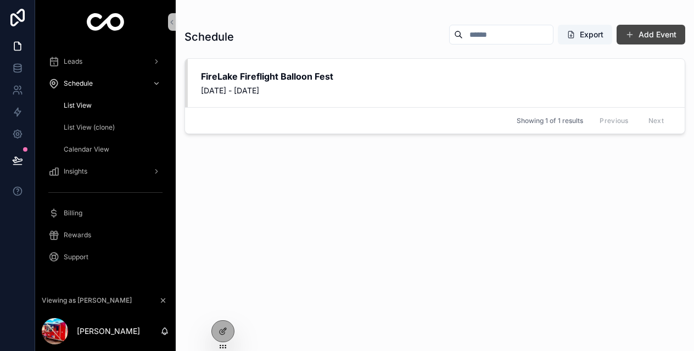
click at [625, 31] on span "scrollable content" at bounding box center [629, 34] width 9 height 9
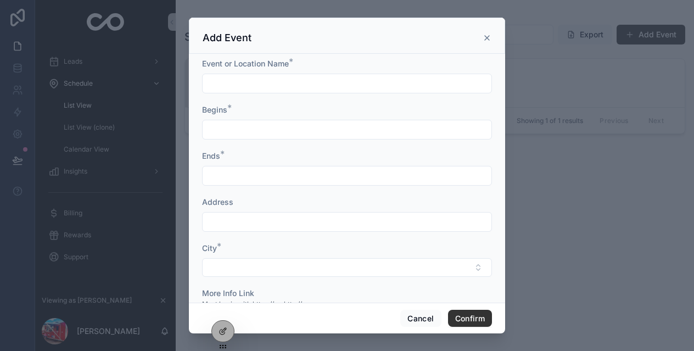
click at [271, 92] on div "scrollable content" at bounding box center [347, 84] width 290 height 20
click at [267, 85] on input "scrollable content" at bounding box center [347, 83] width 289 height 15
type input "**********"
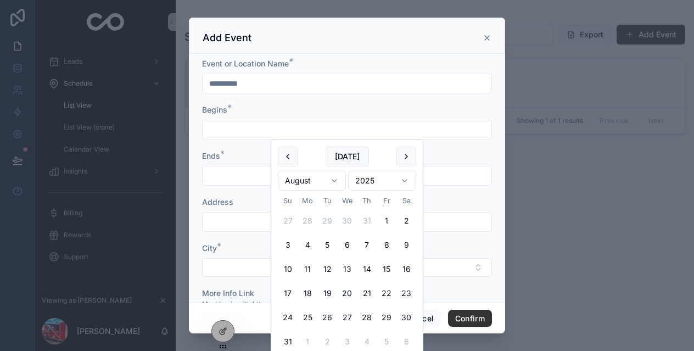
click at [339, 265] on button "13" at bounding box center [347, 269] width 20 height 20
type input "**********"
click at [252, 128] on input "**********" at bounding box center [347, 129] width 289 height 15
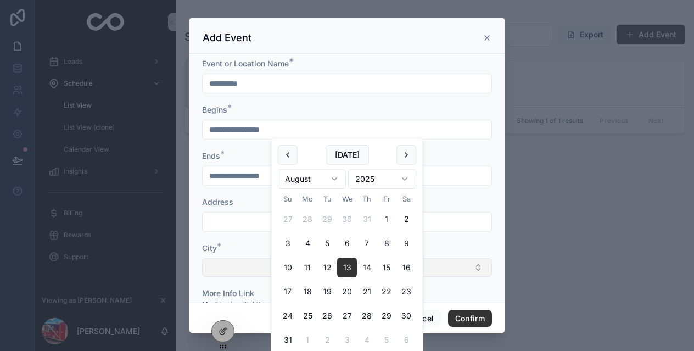
scroll to position [51, 0]
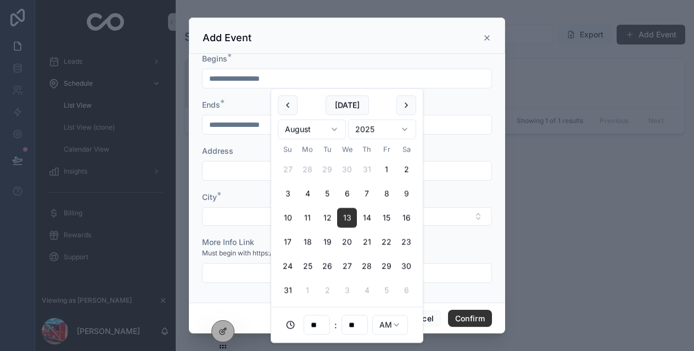
click at [323, 323] on input "**" at bounding box center [316, 324] width 25 height 15
click at [464, 162] on div "scrollable content" at bounding box center [347, 171] width 290 height 20
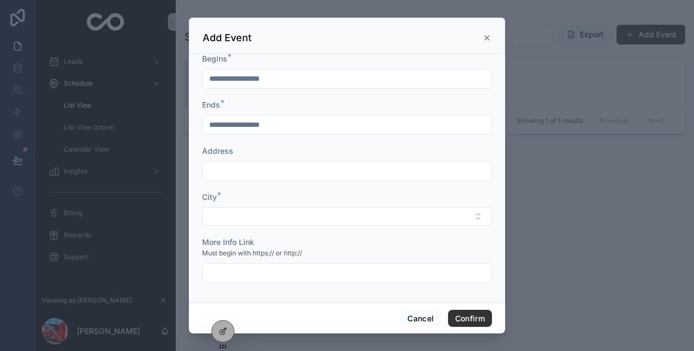
click at [276, 126] on input "**********" at bounding box center [347, 124] width 289 height 15
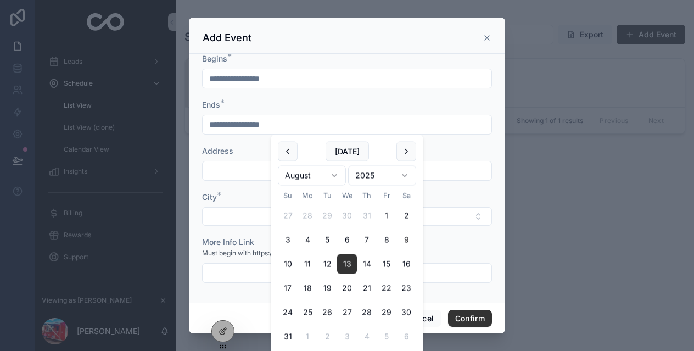
click at [249, 125] on input "**********" at bounding box center [347, 124] width 289 height 15
type input "**********"
type input "**"
type input "**********"
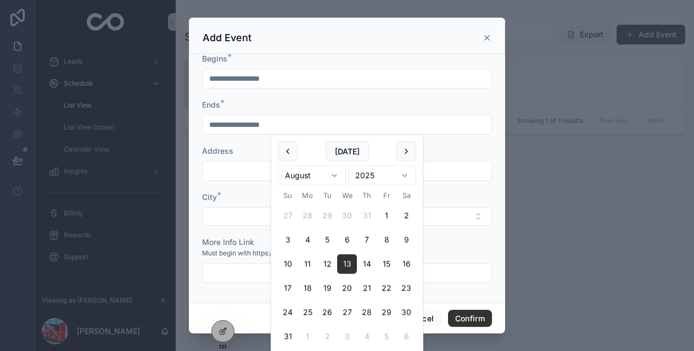
click at [341, 90] on form "**********" at bounding box center [347, 150] width 290 height 287
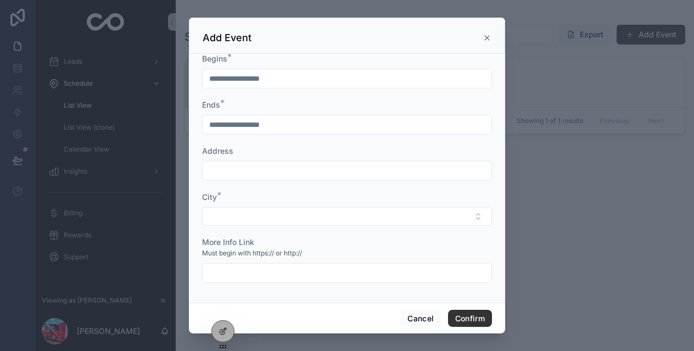
click at [257, 168] on input "scrollable content" at bounding box center [347, 170] width 289 height 15
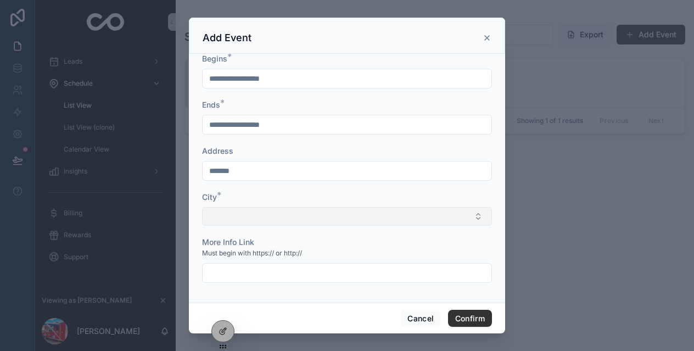
type input "********"
click at [250, 216] on button "Select Button" at bounding box center [347, 216] width 290 height 19
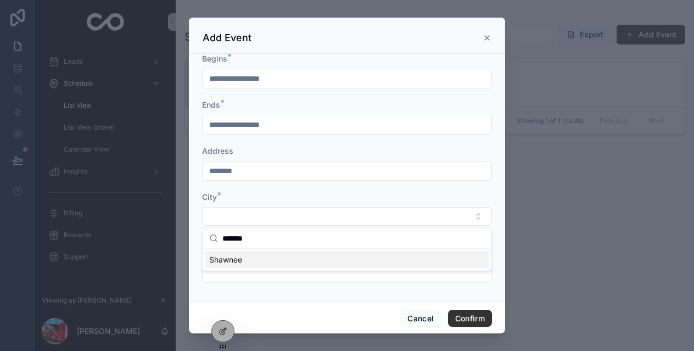
type input "*******"
click at [243, 256] on div "Shawnee" at bounding box center [347, 260] width 284 height 18
click at [273, 277] on input "scrollable content" at bounding box center [347, 274] width 289 height 15
type input "*"
type input "**********"
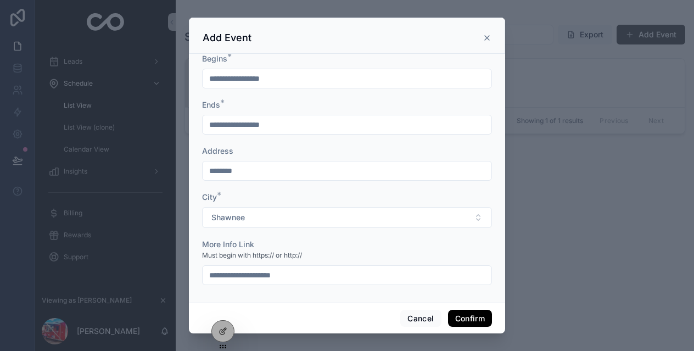
click at [479, 317] on button "Confirm" at bounding box center [470, 319] width 44 height 18
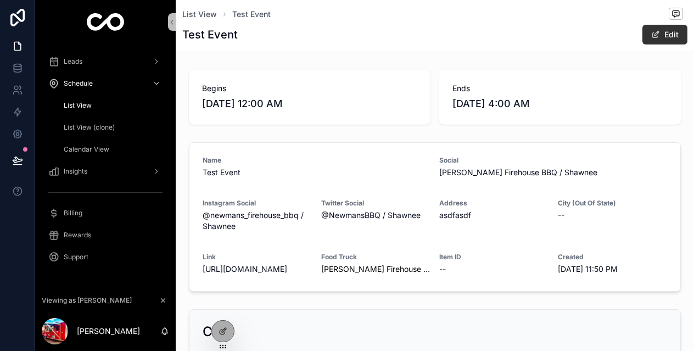
click at [80, 100] on div "List View" at bounding box center [111, 106] width 101 height 18
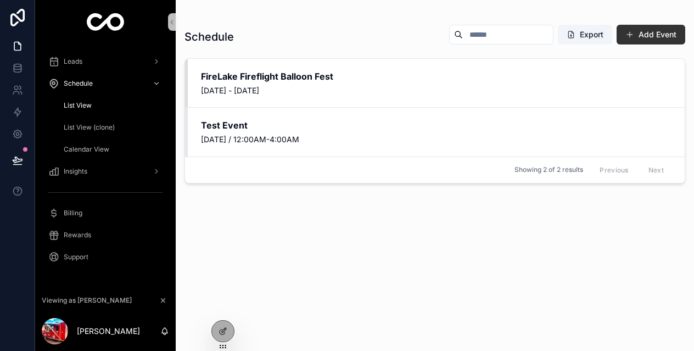
click at [386, 249] on div "Schedule Export Add Event FireLake Fireflight Balloon Fest August 8, 2025 - Aug…" at bounding box center [434, 178] width 501 height 320
click at [416, 256] on div "Schedule Export Add Event FireLake Fireflight Balloon Fest August 8, 2025 - Aug…" at bounding box center [434, 178] width 501 height 320
click at [622, 133] on icon "scrollable content" at bounding box center [619, 134] width 9 height 9
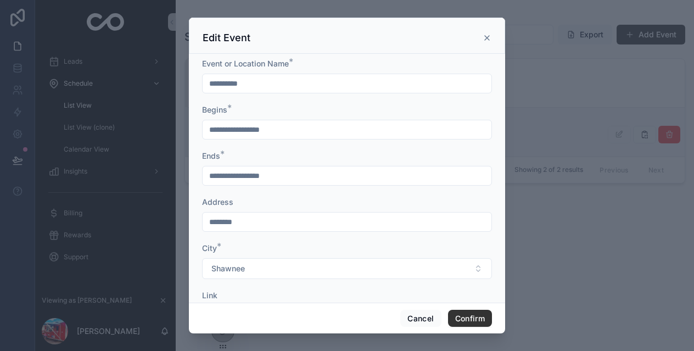
scroll to position [53, 0]
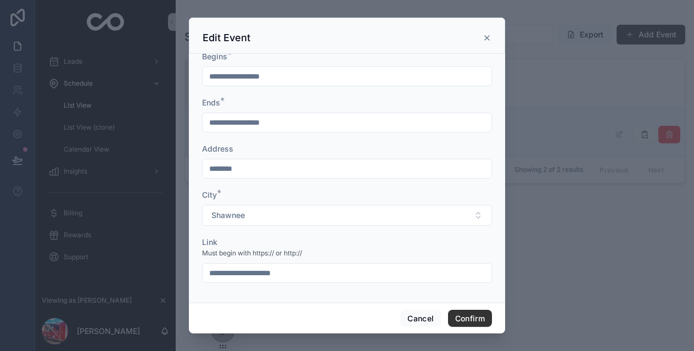
click at [318, 269] on input "**********" at bounding box center [347, 272] width 289 height 15
click at [318, 271] on input "**********" at bounding box center [347, 272] width 289 height 15
drag, startPoint x: 310, startPoint y: 273, endPoint x: 225, endPoint y: 270, distance: 84.6
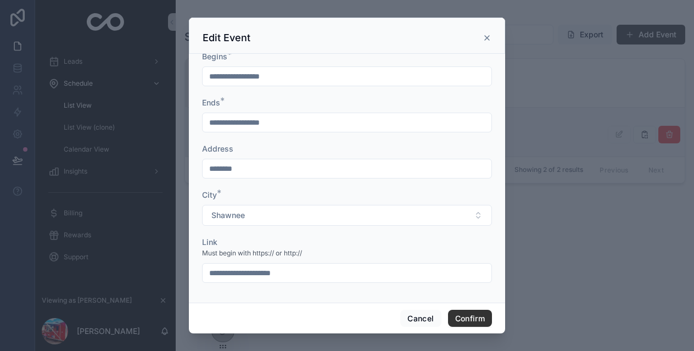
click at [225, 270] on input "**********" at bounding box center [347, 272] width 289 height 15
type input "****"
click at [455, 321] on button "Confirm" at bounding box center [470, 319] width 44 height 18
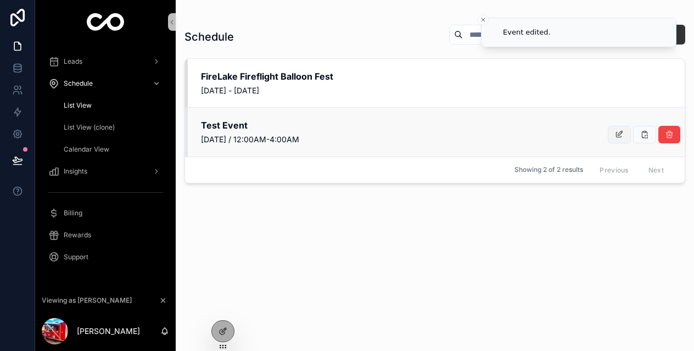
click at [619, 131] on div "Test Event Wednesday, August 13, 2025 / 12:00AM-4:00AM" at bounding box center [435, 131] width 500 height 49
click at [615, 133] on icon "scrollable content" at bounding box center [619, 134] width 9 height 9
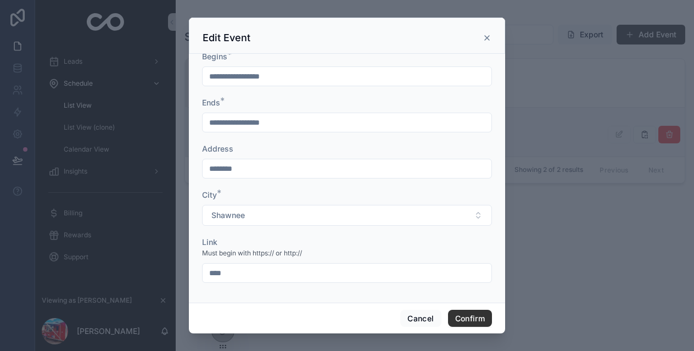
click at [312, 272] on input "****" at bounding box center [347, 272] width 289 height 15
type input "*"
type input "*****"
click at [309, 271] on input "*****" at bounding box center [347, 272] width 289 height 15
click at [486, 38] on icon at bounding box center [487, 37] width 9 height 9
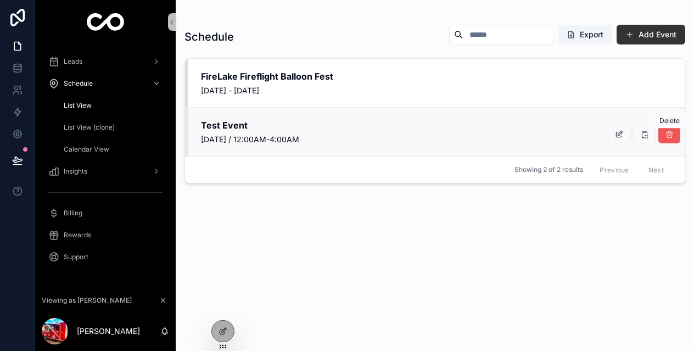
click at [664, 132] on button "scrollable content" at bounding box center [669, 135] width 22 height 18
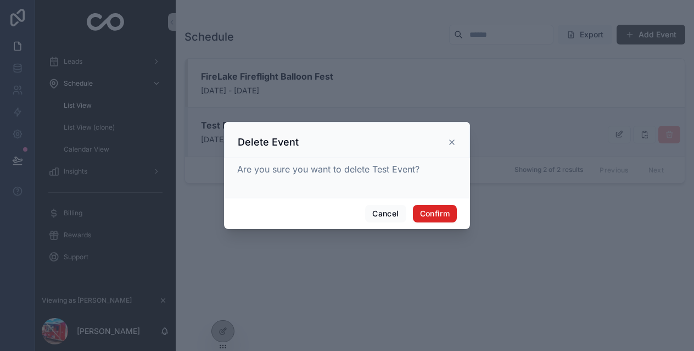
click at [435, 215] on button "Confirm" at bounding box center [435, 214] width 44 height 18
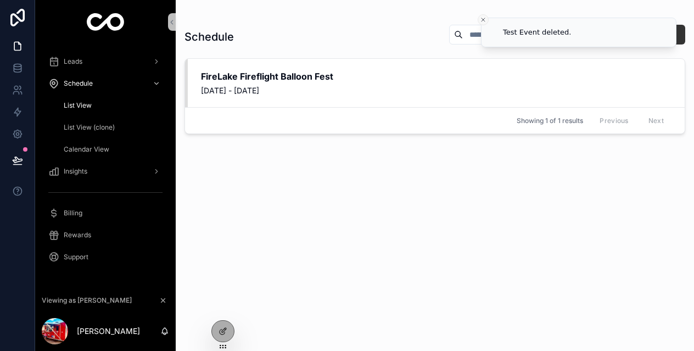
click at [483, 19] on line "Close toast" at bounding box center [483, 19] width 3 height 3
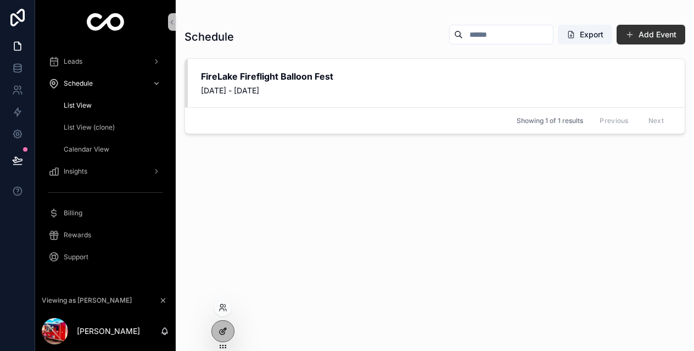
click at [219, 330] on icon at bounding box center [223, 331] width 9 height 9
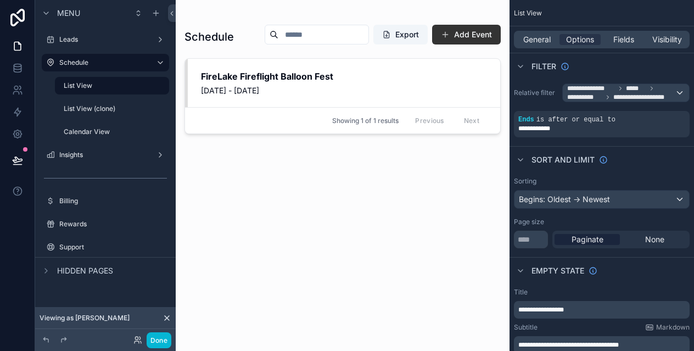
click at [462, 32] on div "scrollable content" at bounding box center [343, 169] width 334 height 338
click at [462, 32] on button "Add Event" at bounding box center [466, 35] width 69 height 20
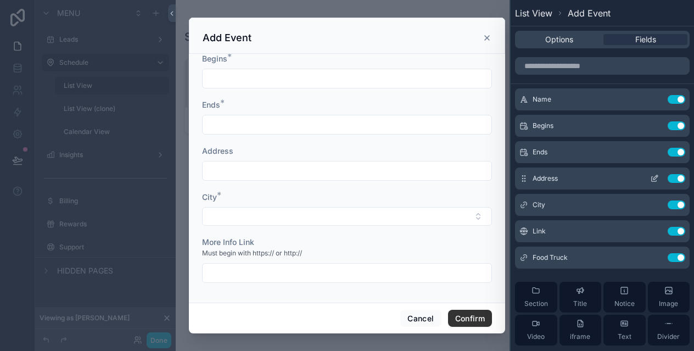
scroll to position [27, 0]
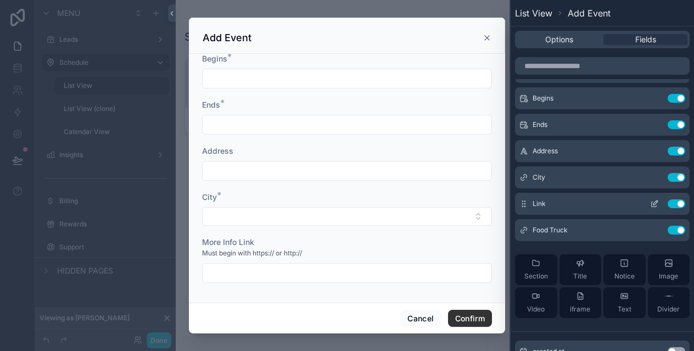
click at [656, 202] on icon at bounding box center [655, 202] width 4 height 4
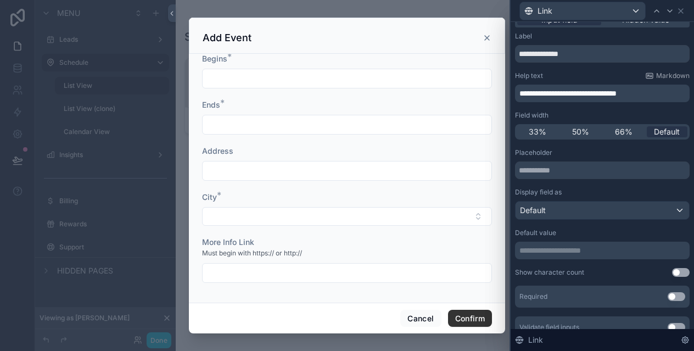
scroll to position [0, 0]
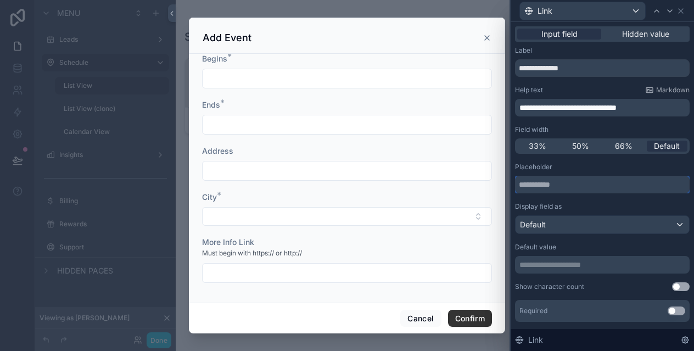
click at [588, 186] on input "text" at bounding box center [602, 185] width 175 height 18
click at [588, 170] on div "Placeholder" at bounding box center [602, 167] width 175 height 9
click at [591, 105] on span "**********" at bounding box center [567, 108] width 97 height 8
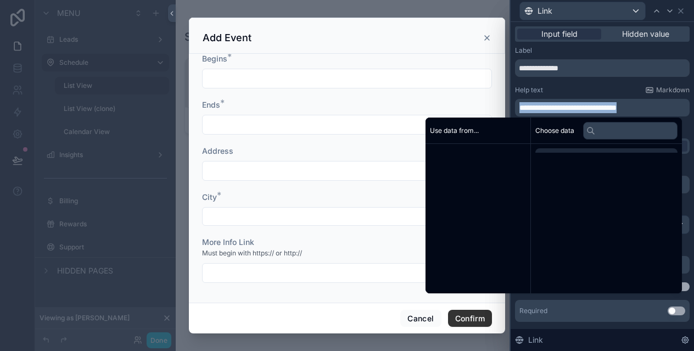
copy span "**********"
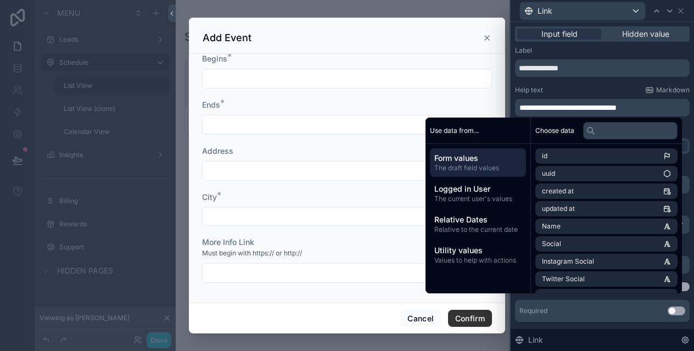
click at [590, 85] on div "**********" at bounding box center [602, 214] width 175 height 337
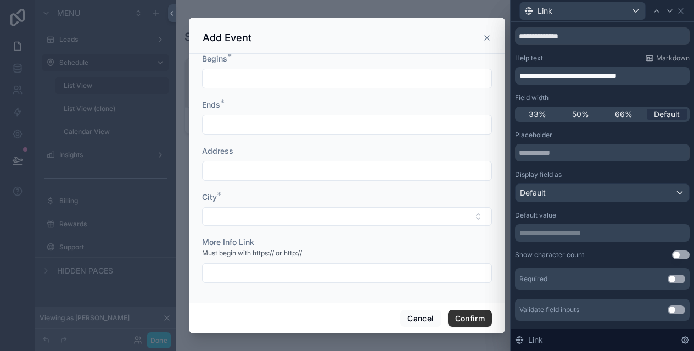
scroll to position [59, 0]
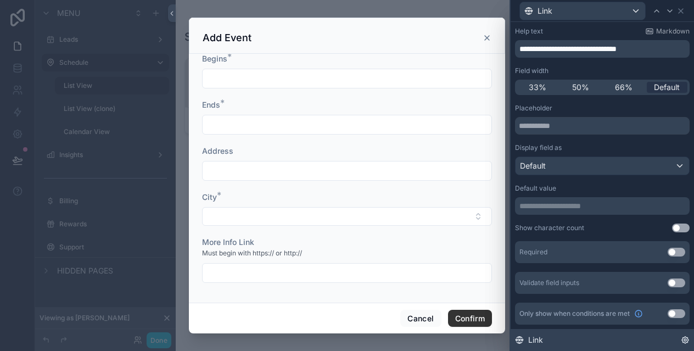
click at [685, 339] on icon at bounding box center [685, 340] width 2 height 2
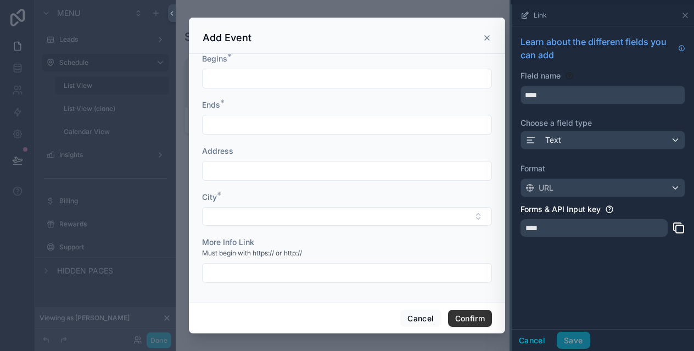
click at [589, 167] on label "Format" at bounding box center [602, 168] width 165 height 11
click at [536, 338] on button "Cancel" at bounding box center [532, 341] width 41 height 18
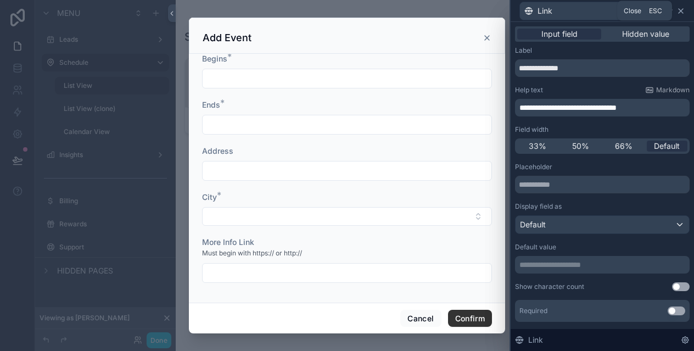
click at [681, 10] on icon at bounding box center [681, 11] width 4 height 4
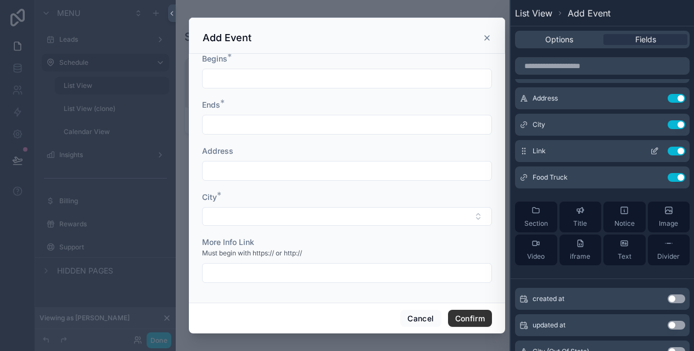
scroll to position [0, 0]
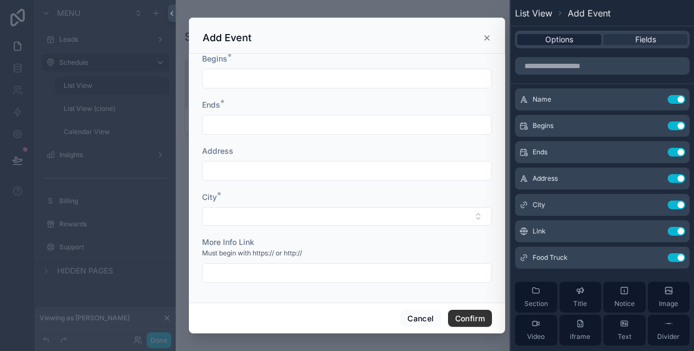
click at [556, 44] on span "Options" at bounding box center [559, 39] width 28 height 11
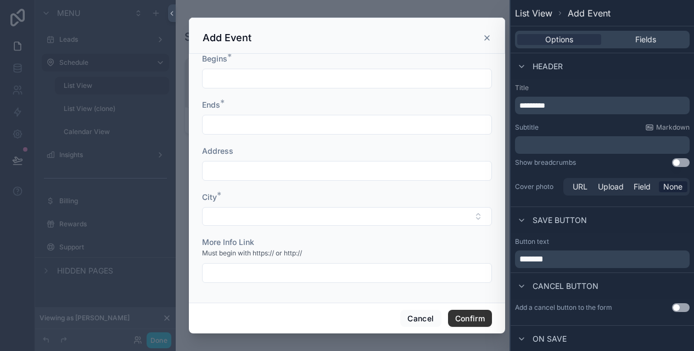
scroll to position [62, 0]
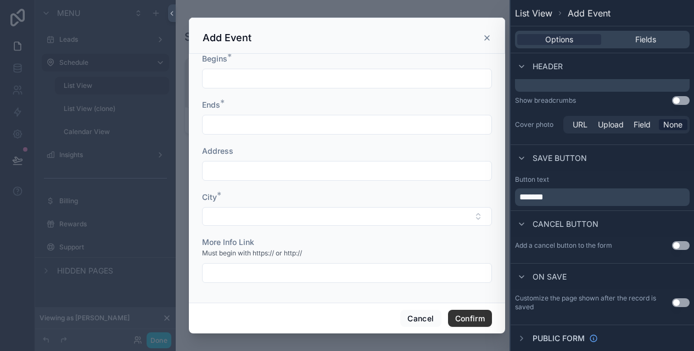
click at [681, 304] on button "Use setting" at bounding box center [681, 302] width 18 height 9
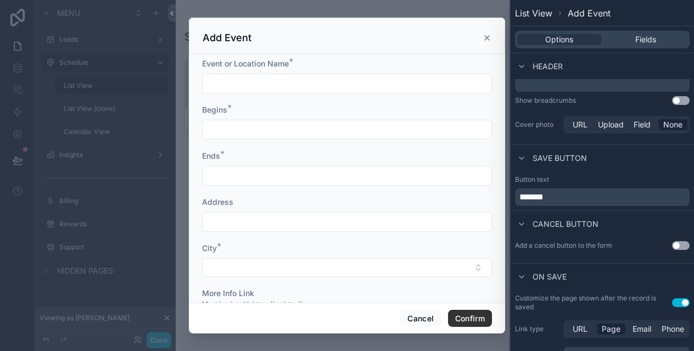
scroll to position [132, 0]
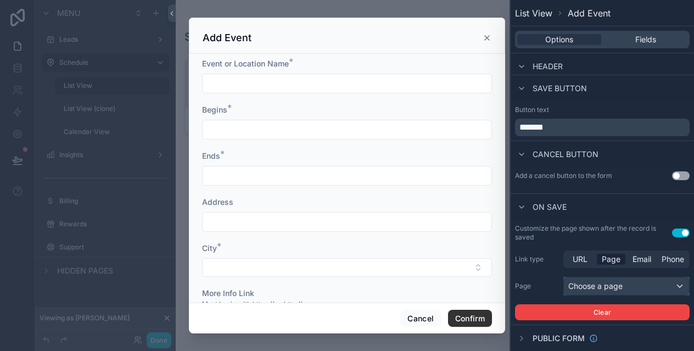
click at [634, 284] on div "Choose a page" at bounding box center [626, 286] width 125 height 18
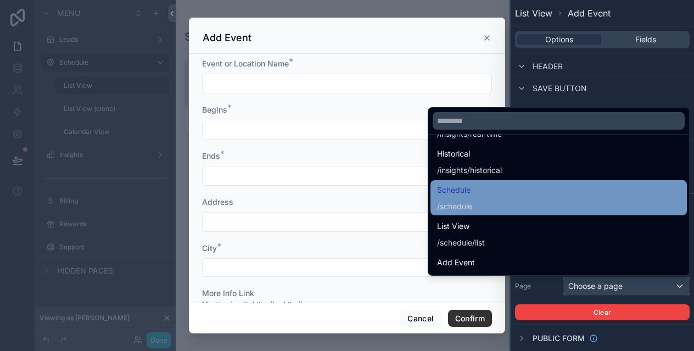
scroll to position [73, 0]
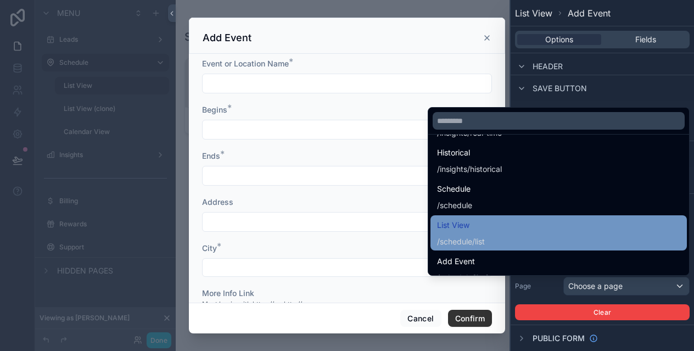
click at [544, 232] on div "List View /schedule/list" at bounding box center [558, 233] width 243 height 29
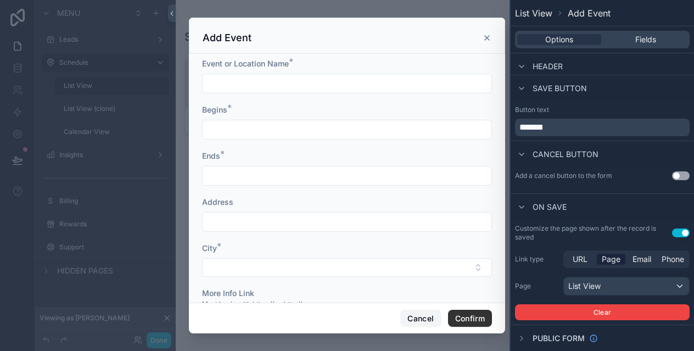
click at [423, 315] on button "Cancel" at bounding box center [420, 319] width 41 height 18
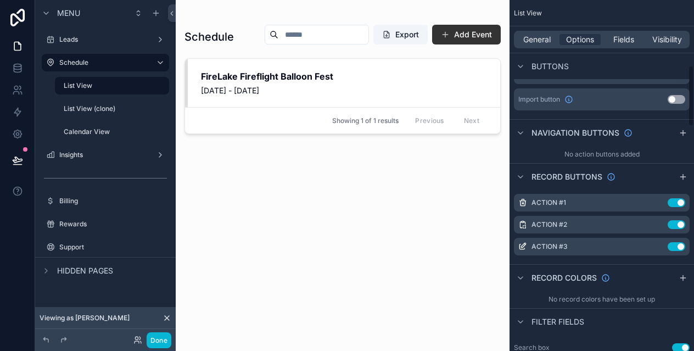
scroll to position [437, 0]
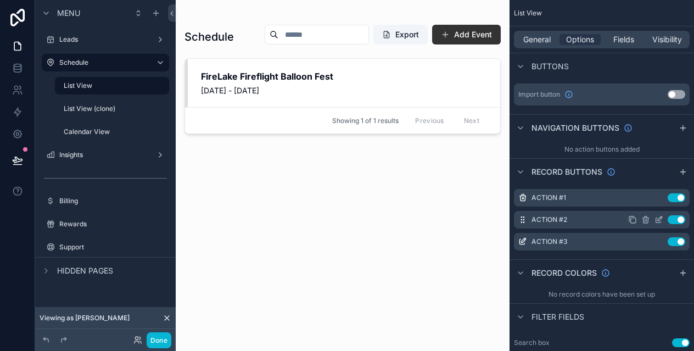
click at [657, 218] on icon "scrollable content" at bounding box center [658, 219] width 9 height 9
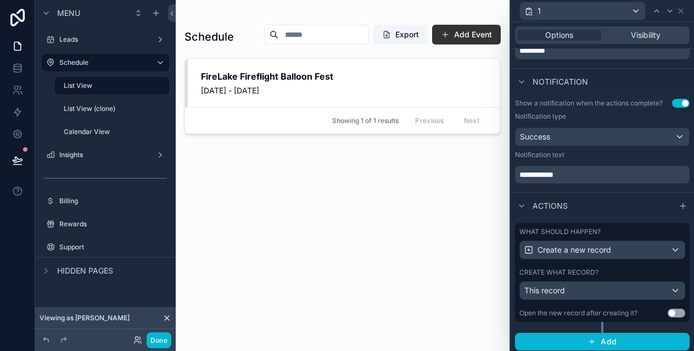
scroll to position [271, 0]
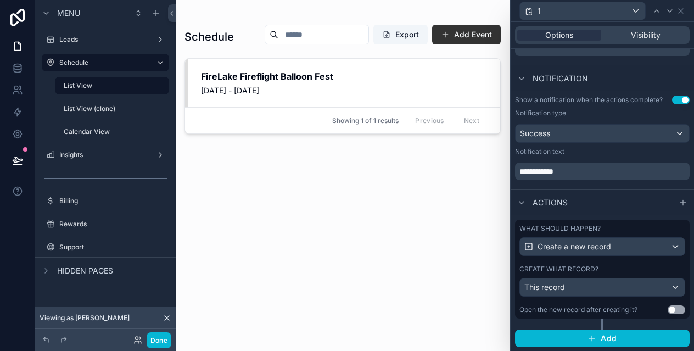
click at [592, 226] on label "What should happen?" at bounding box center [559, 228] width 81 height 9
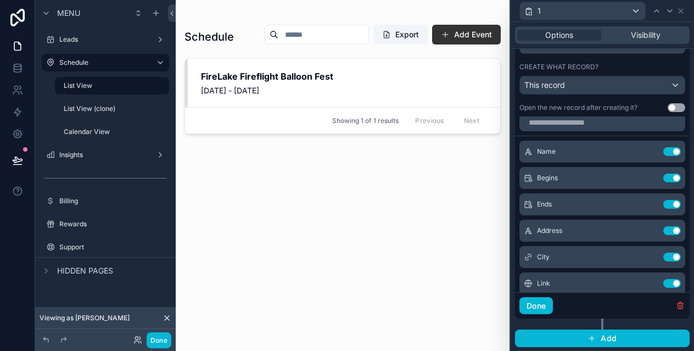
scroll to position [8, 0]
click at [651, 283] on icon at bounding box center [650, 282] width 9 height 9
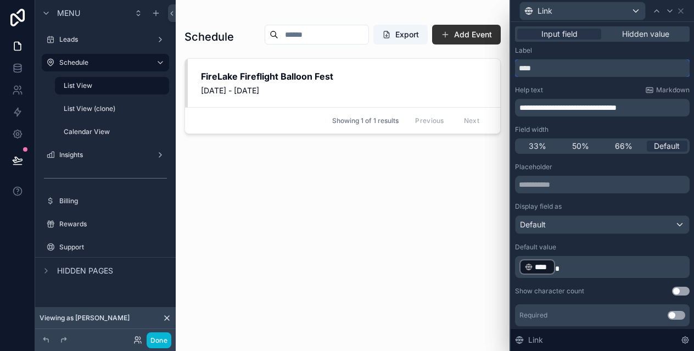
click at [604, 74] on input "****" at bounding box center [602, 68] width 175 height 18
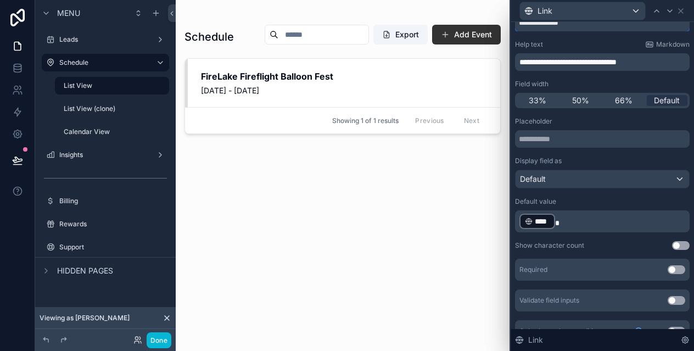
scroll to position [0, 0]
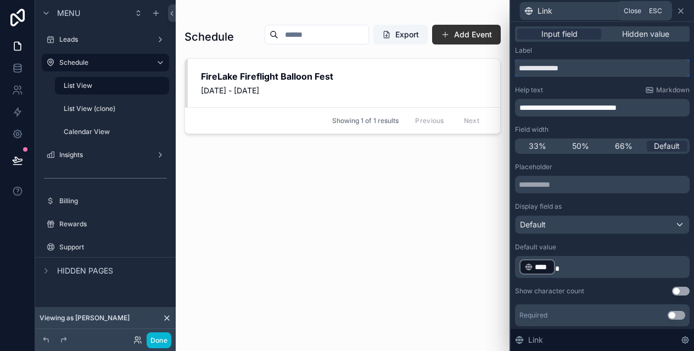
type input "**********"
click at [684, 12] on icon at bounding box center [680, 11] width 9 height 9
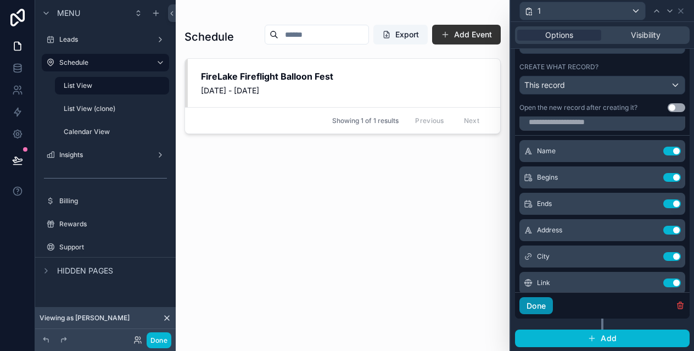
click at [546, 304] on button "Done" at bounding box center [535, 306] width 33 height 18
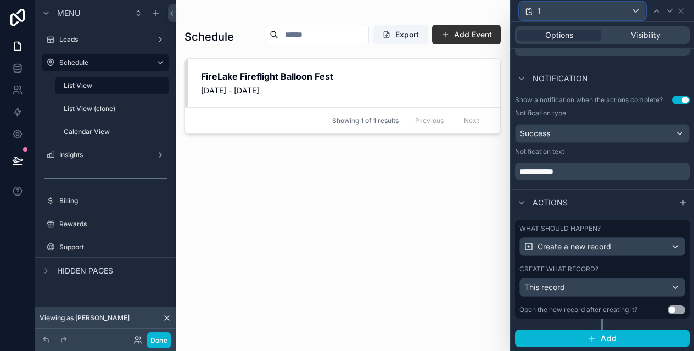
click at [632, 10] on div "1" at bounding box center [582, 11] width 125 height 18
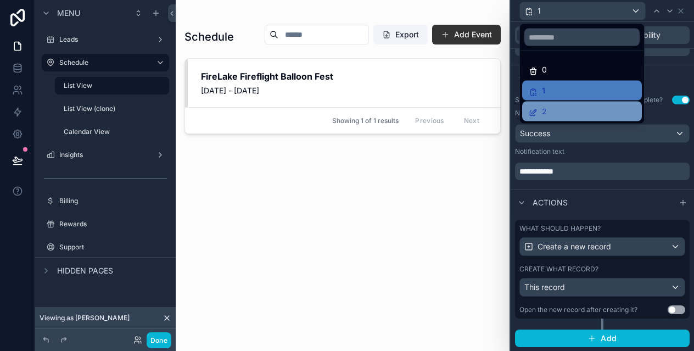
click at [560, 107] on div "2" at bounding box center [582, 111] width 107 height 13
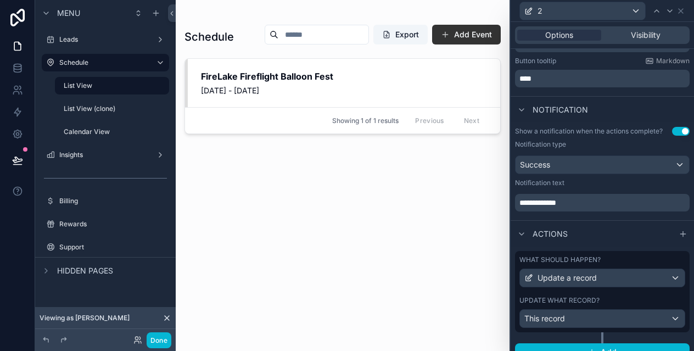
scroll to position [253, 0]
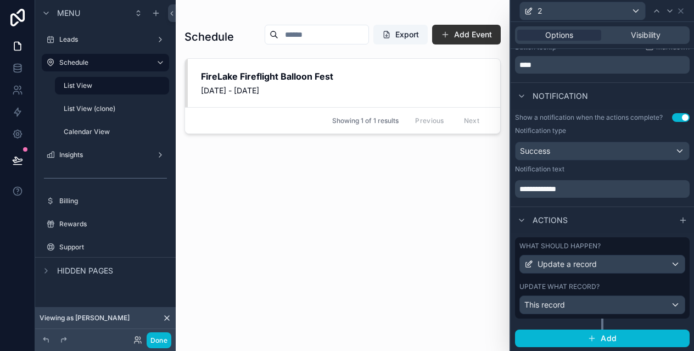
click at [575, 245] on label "What should happen?" at bounding box center [559, 246] width 81 height 9
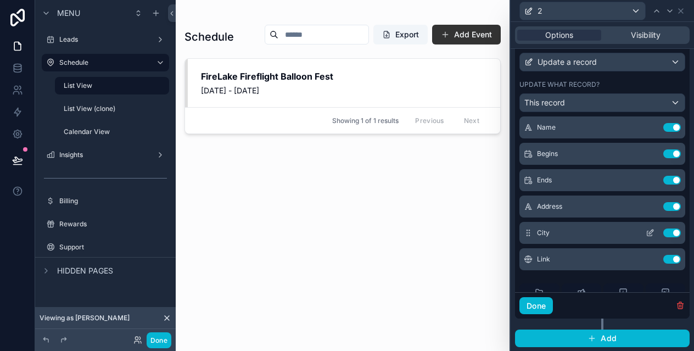
scroll to position [36, 0]
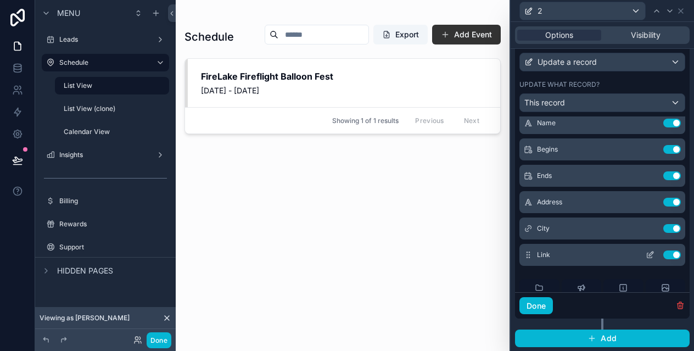
click at [650, 252] on icon at bounding box center [650, 254] width 9 height 9
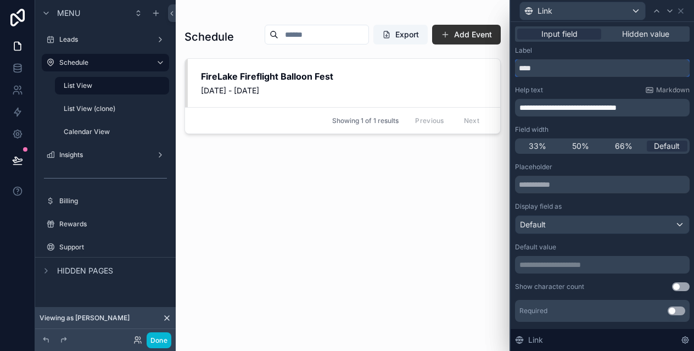
click at [560, 66] on input "****" at bounding box center [602, 68] width 175 height 18
paste input "**********"
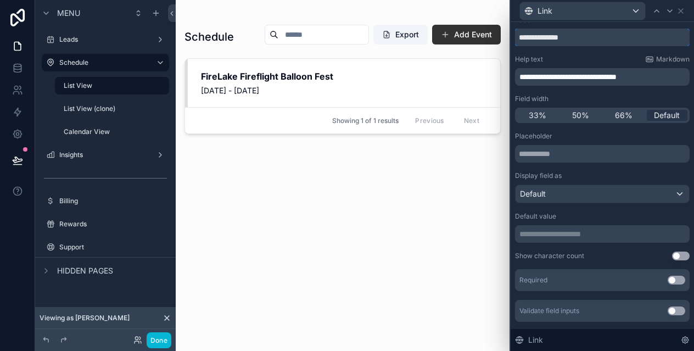
scroll to position [0, 0]
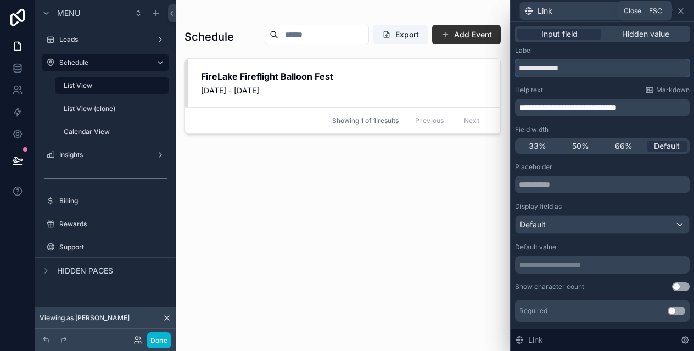
type input "**********"
click at [684, 8] on icon at bounding box center [680, 11] width 9 height 9
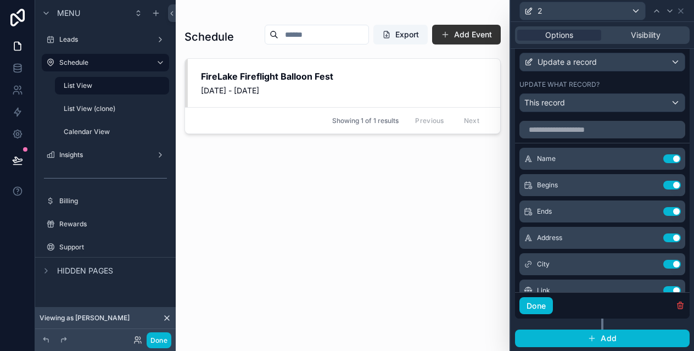
click at [339, 219] on div "Schedule Export Add Event FireLake Fireflight Balloon Fest August 8, 2025 - Aug…" at bounding box center [342, 178] width 316 height 320
click at [541, 303] on button "Done" at bounding box center [535, 306] width 33 height 18
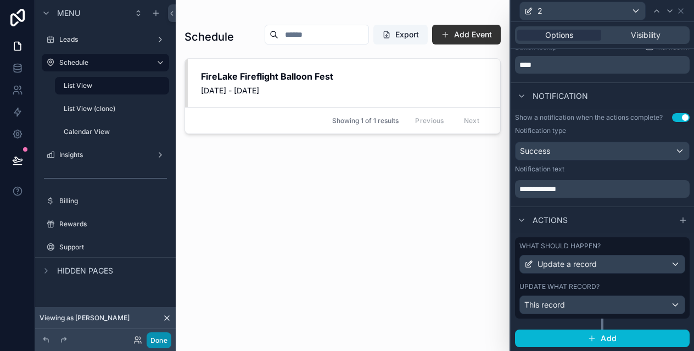
click at [156, 343] on button "Done" at bounding box center [159, 340] width 25 height 16
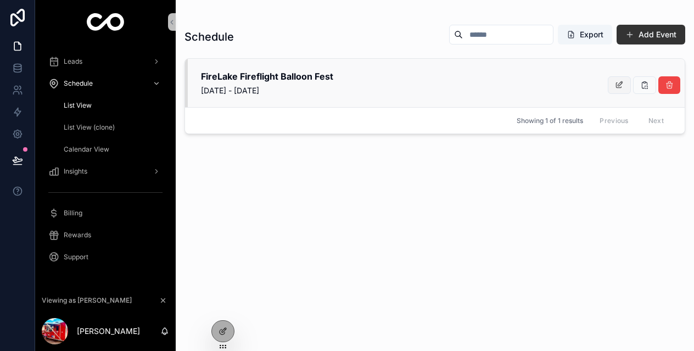
click at [617, 85] on icon "scrollable content" at bounding box center [619, 85] width 9 height 9
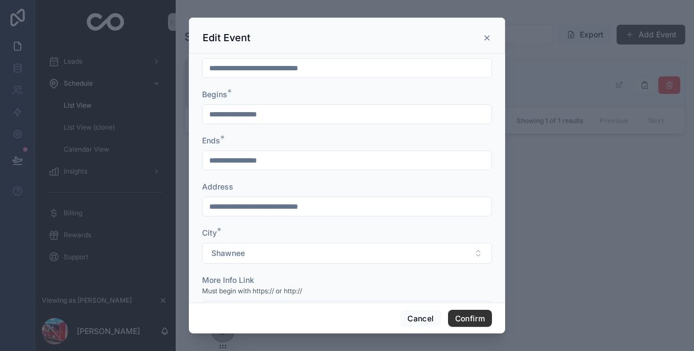
scroll to position [53, 0]
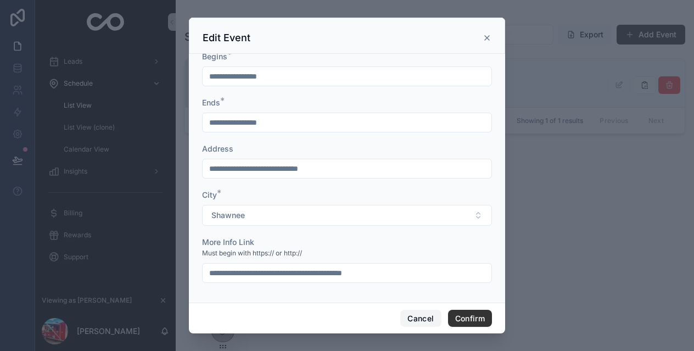
click at [415, 315] on button "Cancel" at bounding box center [420, 319] width 41 height 18
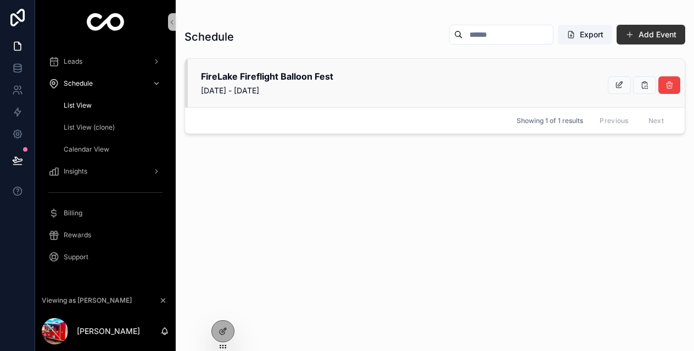
click at [569, 228] on div "Schedule Export Add Event FireLake Fireflight Balloon Fest August 8, 2025 - Aug…" at bounding box center [434, 178] width 501 height 320
click at [219, 327] on icon at bounding box center [223, 331] width 9 height 9
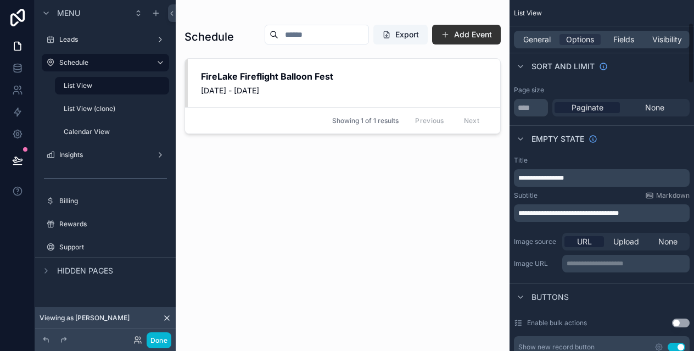
scroll to position [132, 0]
click at [647, 209] on p "**********" at bounding box center [602, 212] width 169 height 9
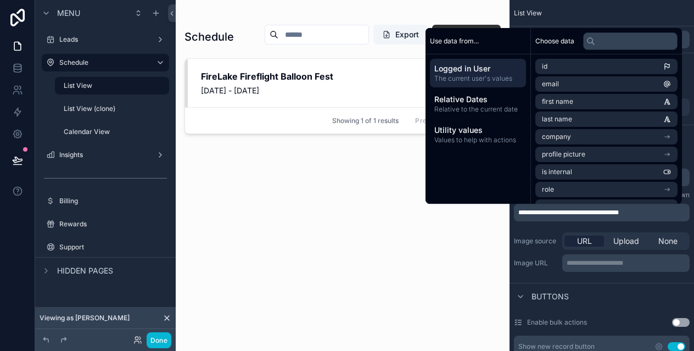
click at [542, 221] on div "**********" at bounding box center [602, 213] width 176 height 18
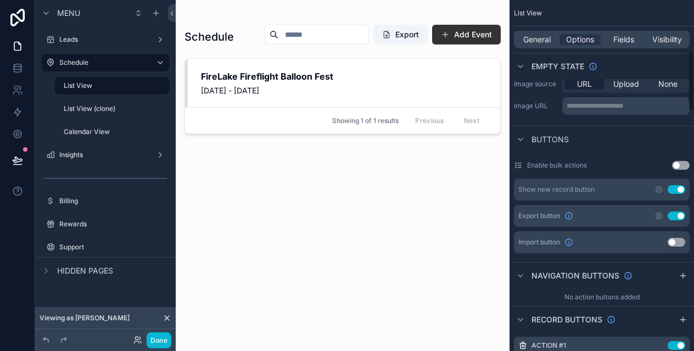
scroll to position [293, 0]
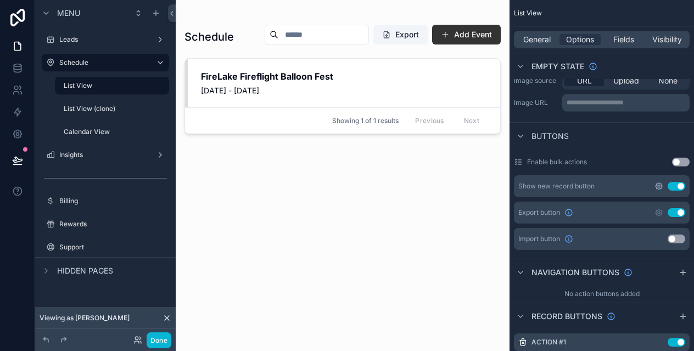
click at [661, 188] on icon "scrollable content" at bounding box center [659, 186] width 7 height 7
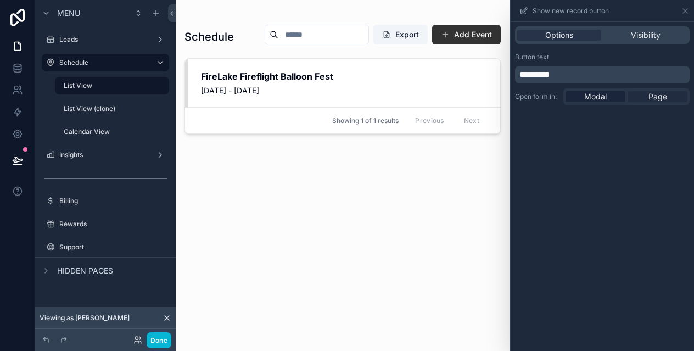
click at [653, 93] on span "Page" at bounding box center [657, 96] width 19 height 11
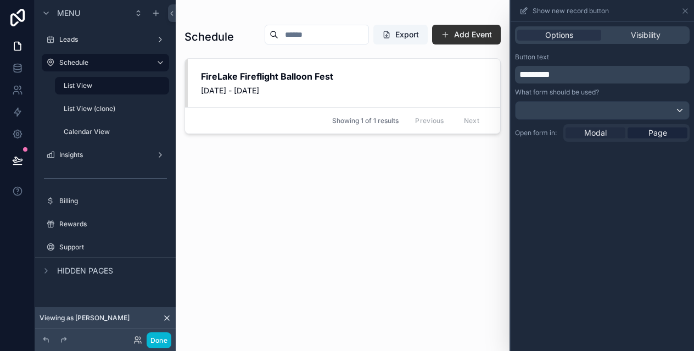
click at [590, 132] on span "Modal" at bounding box center [595, 132] width 23 height 11
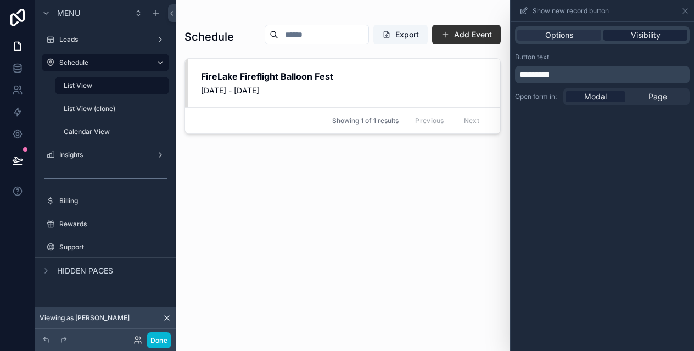
click at [631, 40] on span "Visibility" at bounding box center [646, 35] width 30 height 11
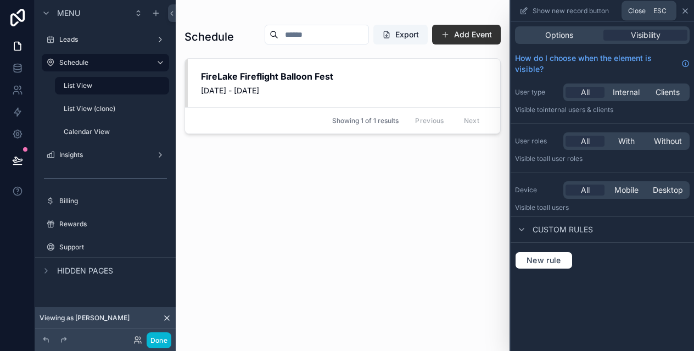
click at [685, 9] on icon at bounding box center [685, 11] width 9 height 9
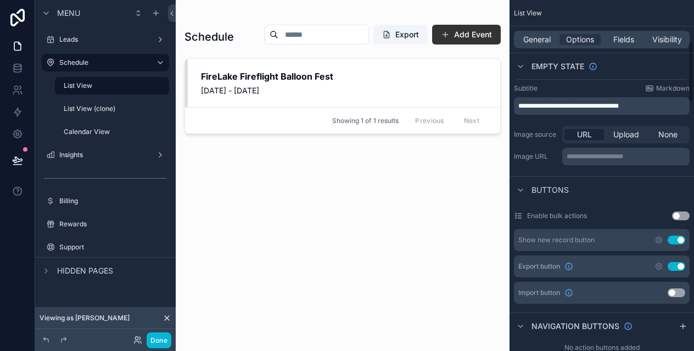
scroll to position [238, 0]
click at [657, 242] on icon "scrollable content" at bounding box center [658, 240] width 9 height 9
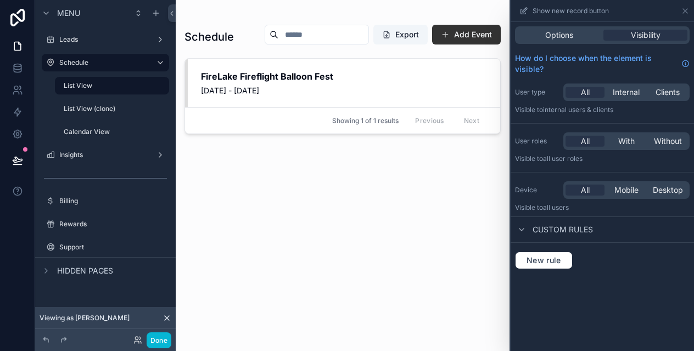
click at [554, 227] on span "Custom rules" at bounding box center [563, 229] width 60 height 11
click at [554, 33] on span "Options" at bounding box center [559, 35] width 28 height 11
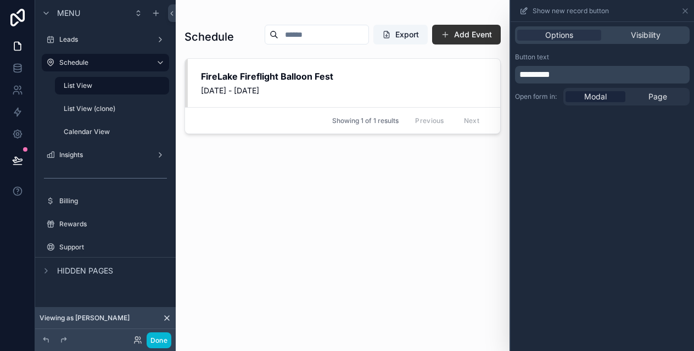
click at [482, 35] on div "scrollable content" at bounding box center [343, 169] width 334 height 338
click at [482, 35] on button "Add Event" at bounding box center [466, 35] width 69 height 20
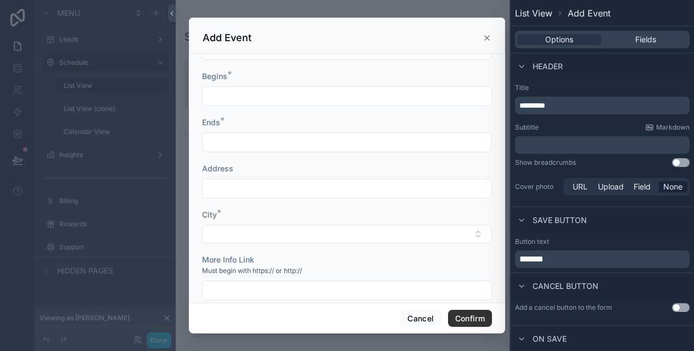
scroll to position [43, 0]
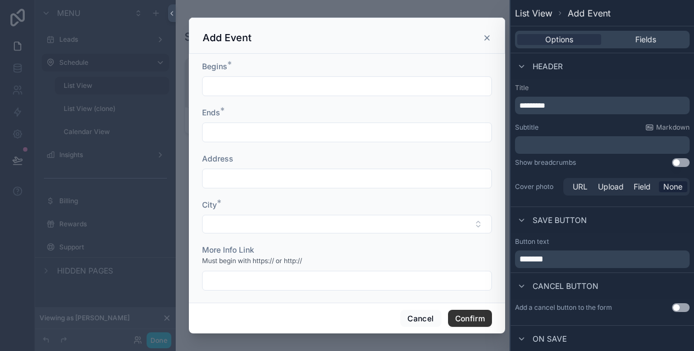
click at [555, 143] on p "﻿" at bounding box center [603, 144] width 168 height 11
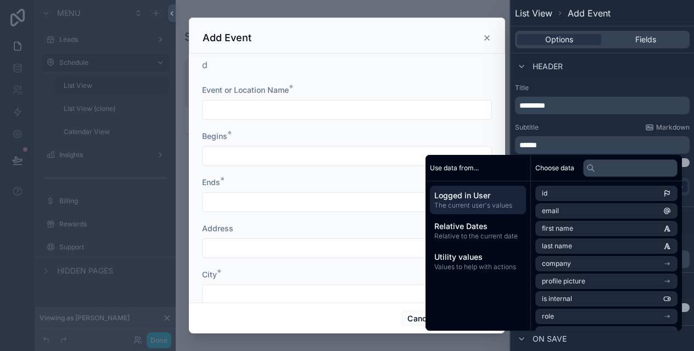
click at [565, 128] on div "Subtitle Markdown" at bounding box center [602, 127] width 175 height 9
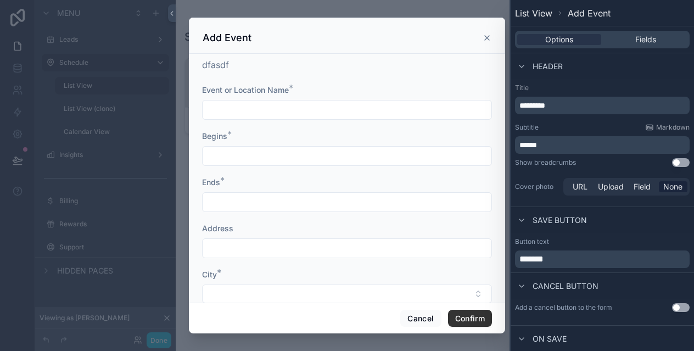
click at [563, 145] on p "******" at bounding box center [603, 144] width 168 height 11
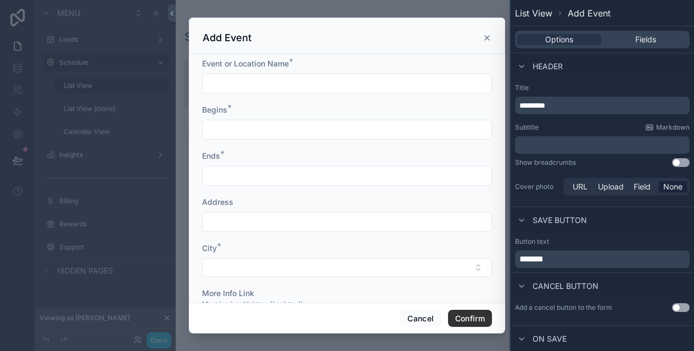
click at [586, 116] on div "Title ********* Subtitle Markdown ﻿ Show breadcrumbs Use setting Cover photo UR…" at bounding box center [602, 140] width 183 height 123
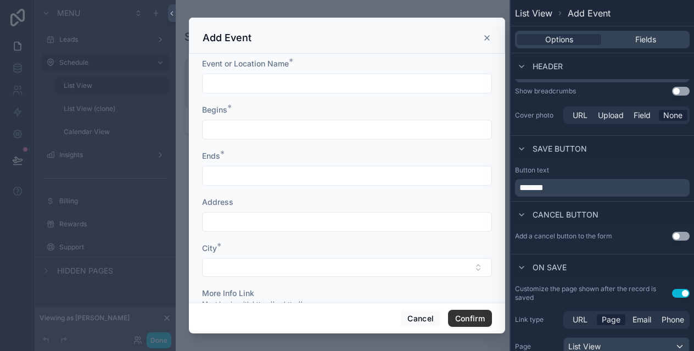
scroll to position [0, 0]
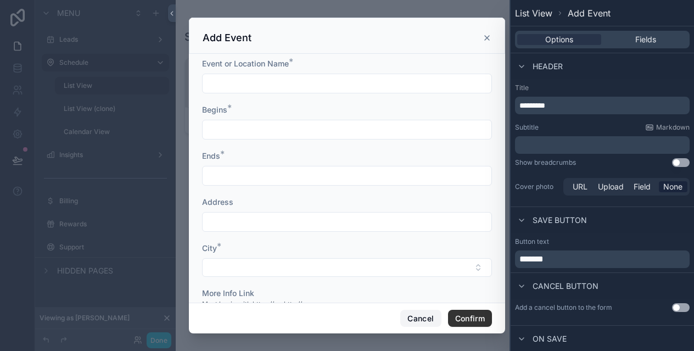
click at [416, 314] on button "Cancel" at bounding box center [420, 319] width 41 height 18
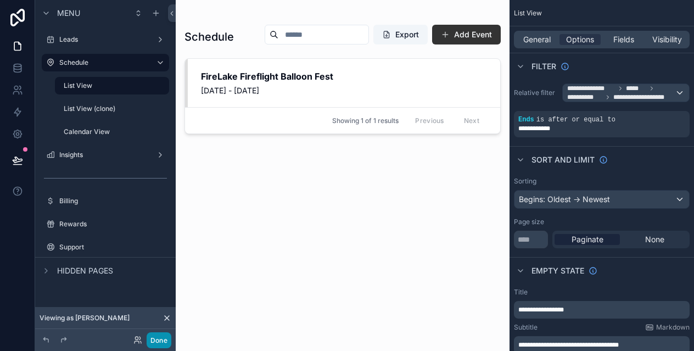
click at [152, 338] on button "Done" at bounding box center [159, 340] width 25 height 16
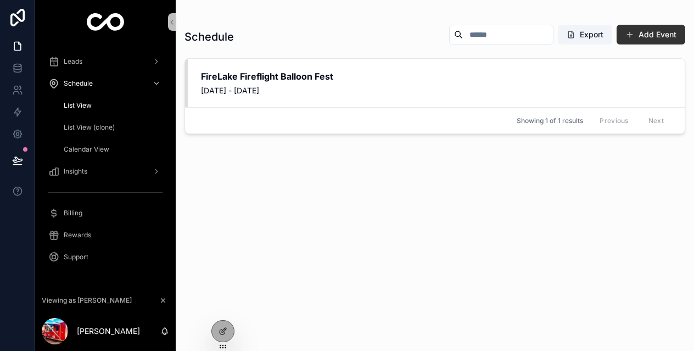
click at [392, 230] on div "Schedule Export Add Event FireLake Fireflight Balloon Fest August 8, 2025 - Aug…" at bounding box center [434, 178] width 501 height 320
click at [617, 122] on div "Previous Next" at bounding box center [632, 120] width 80 height 17
click at [223, 329] on icon at bounding box center [224, 330] width 4 height 4
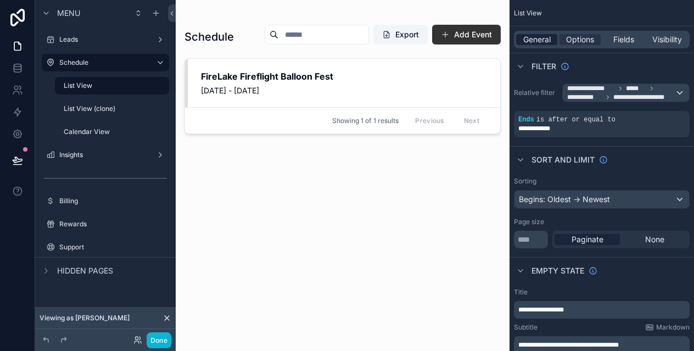
click at [541, 40] on span "General" at bounding box center [536, 39] width 27 height 11
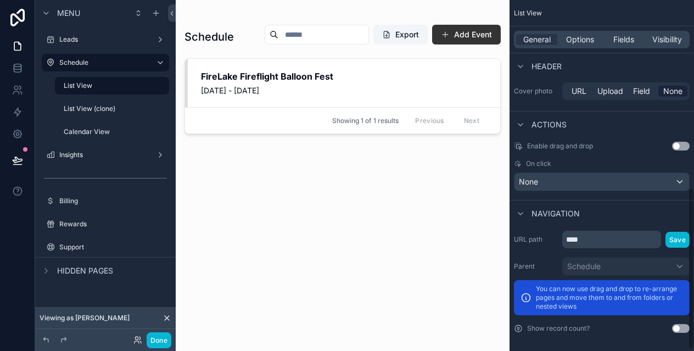
scroll to position [410, 0]
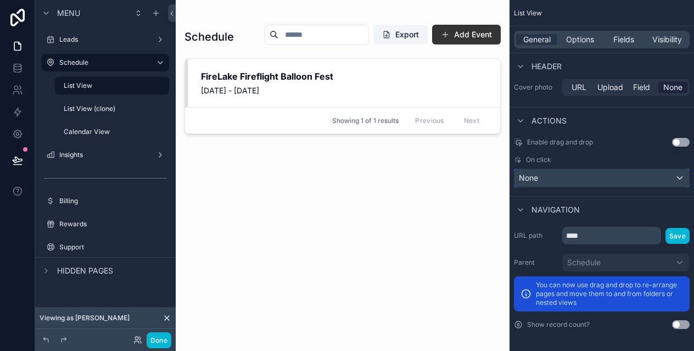
click at [598, 177] on div "None" at bounding box center [601, 178] width 175 height 18
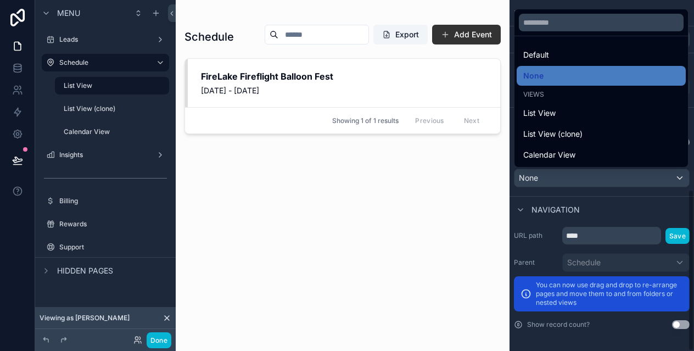
click at [602, 179] on div "scrollable content" at bounding box center [347, 175] width 694 height 351
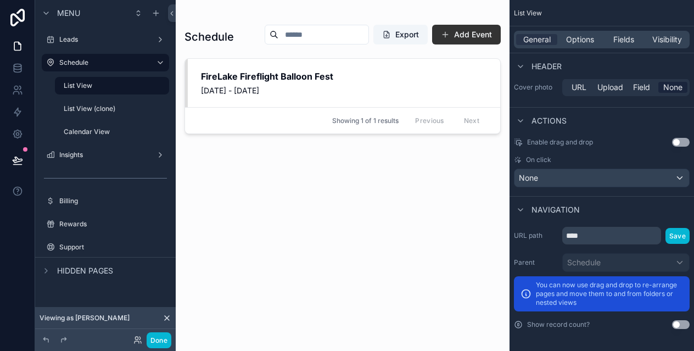
click at [679, 323] on button "Use setting" at bounding box center [681, 324] width 18 height 9
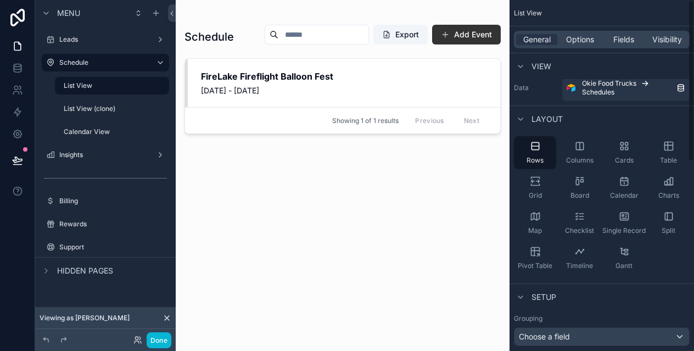
scroll to position [0, 0]
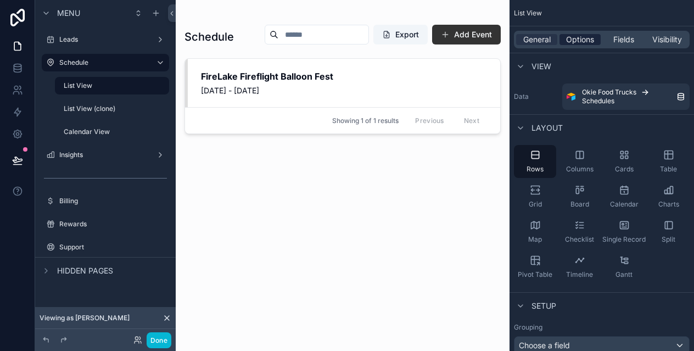
click at [573, 44] on span "Options" at bounding box center [580, 39] width 28 height 11
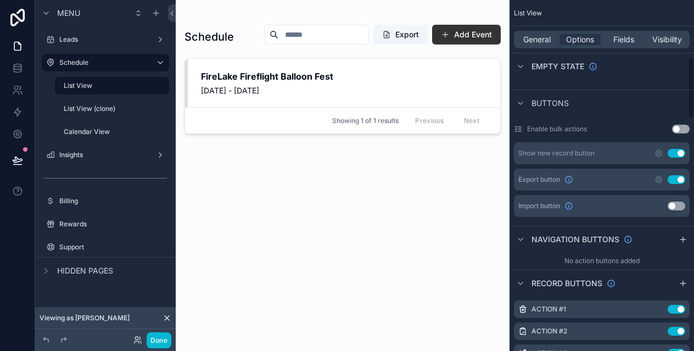
scroll to position [358, 0]
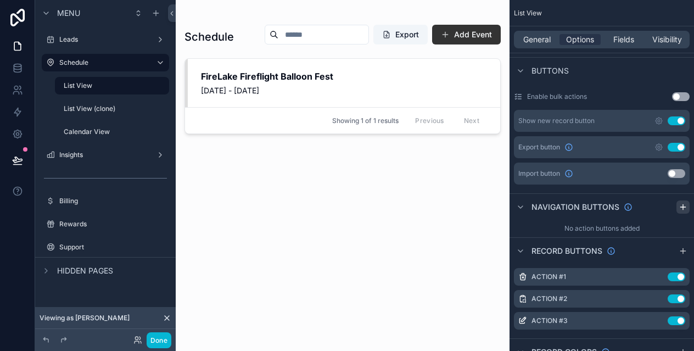
click at [685, 208] on icon "scrollable content" at bounding box center [683, 207] width 9 height 9
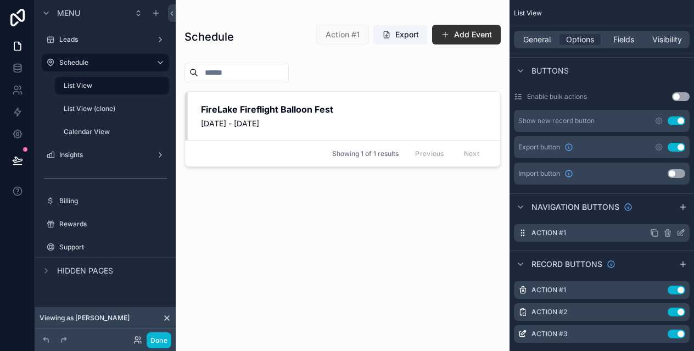
click at [679, 233] on icon "scrollable content" at bounding box center [680, 232] width 9 height 9
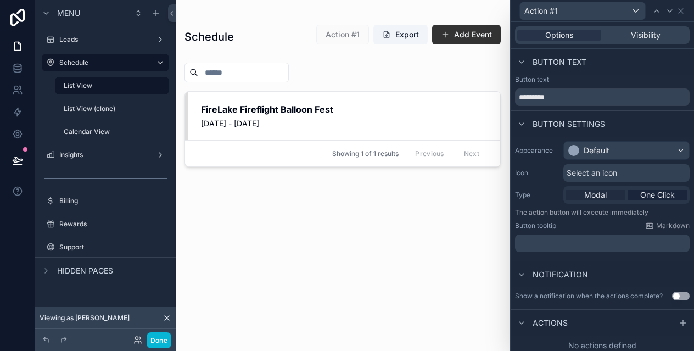
click at [598, 195] on span "Modal" at bounding box center [595, 194] width 23 height 11
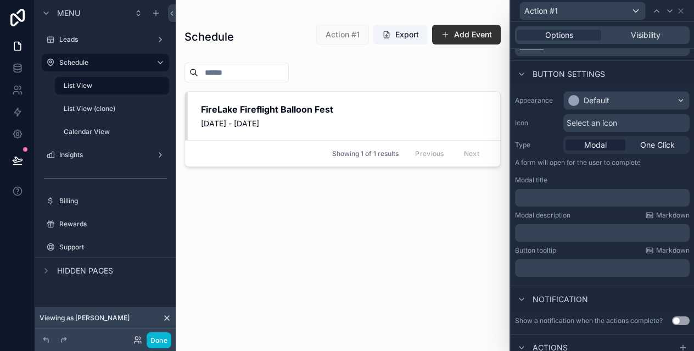
scroll to position [79, 0]
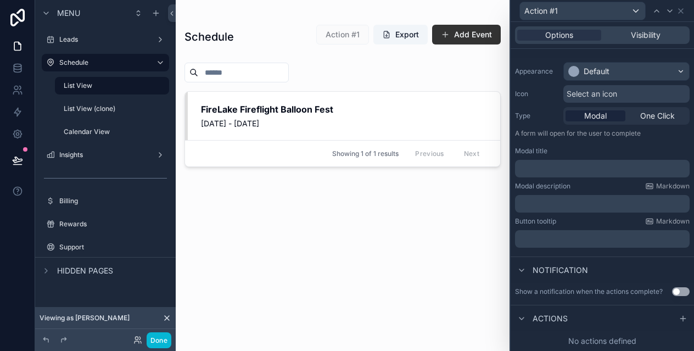
click at [556, 316] on span "Actions" at bounding box center [550, 318] width 35 height 11
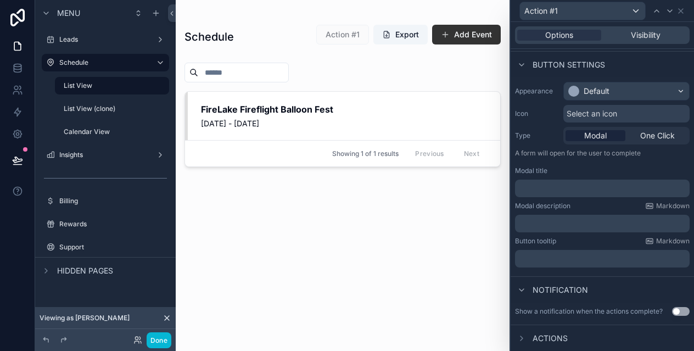
click at [547, 343] on div "Actions" at bounding box center [541, 338] width 53 height 13
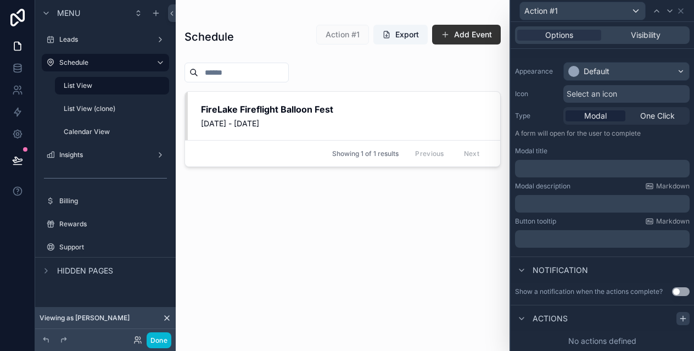
click at [686, 317] on icon at bounding box center [683, 318] width 9 height 9
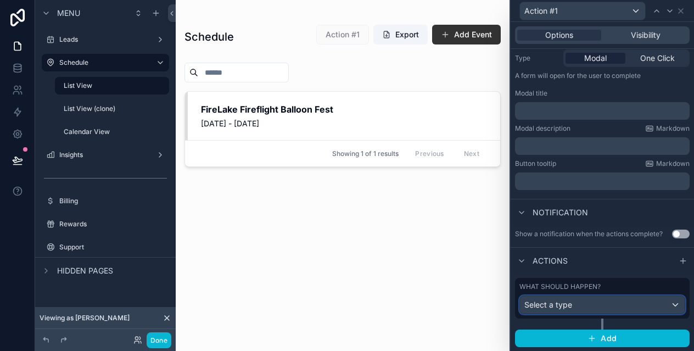
click at [607, 304] on div "Select a type" at bounding box center [602, 305] width 165 height 18
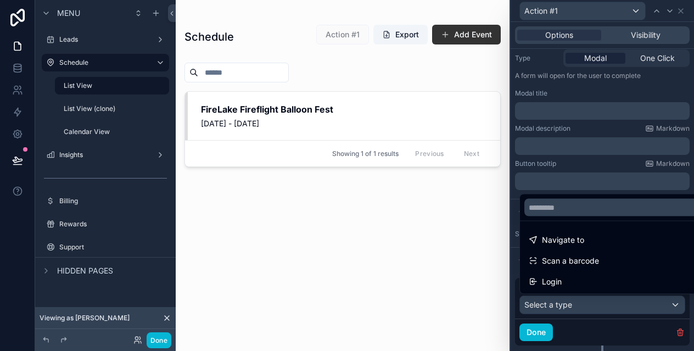
click at [680, 331] on div at bounding box center [602, 175] width 183 height 351
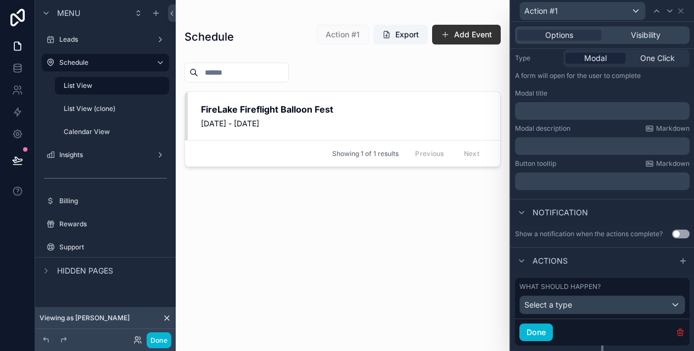
click at [680, 329] on icon "button" at bounding box center [680, 332] width 9 height 9
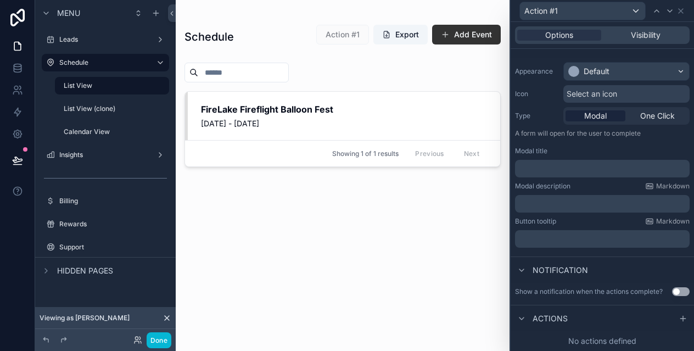
scroll to position [0, 0]
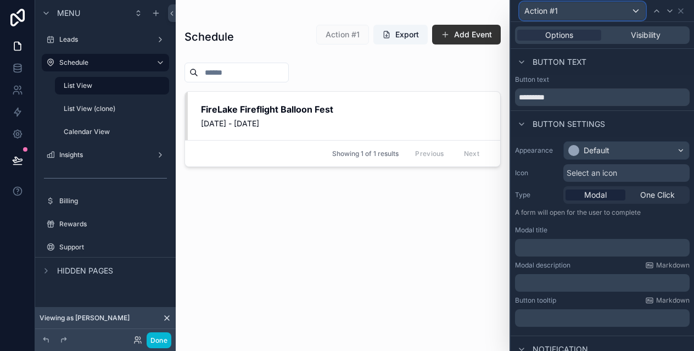
click at [630, 9] on div "Action #1" at bounding box center [582, 11] width 125 height 18
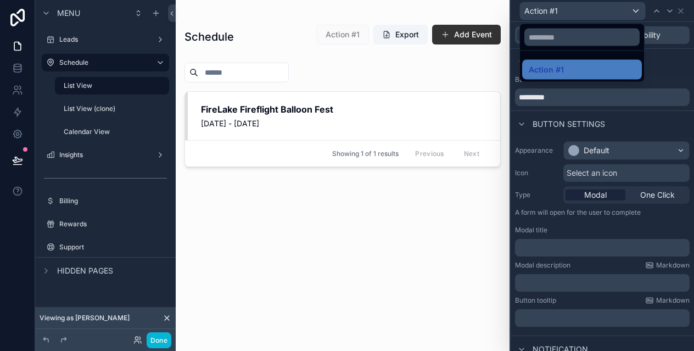
click at [653, 24] on div at bounding box center [602, 175] width 183 height 351
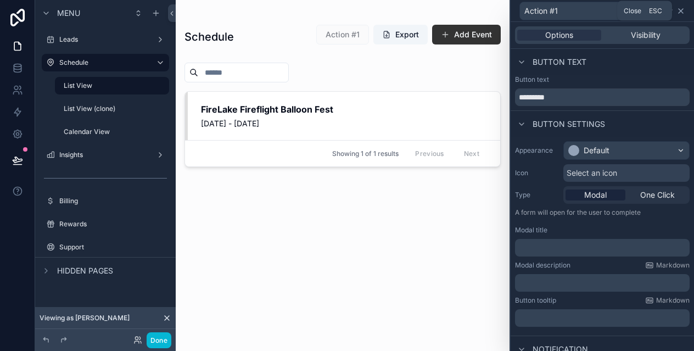
click at [682, 12] on icon at bounding box center [681, 11] width 4 height 4
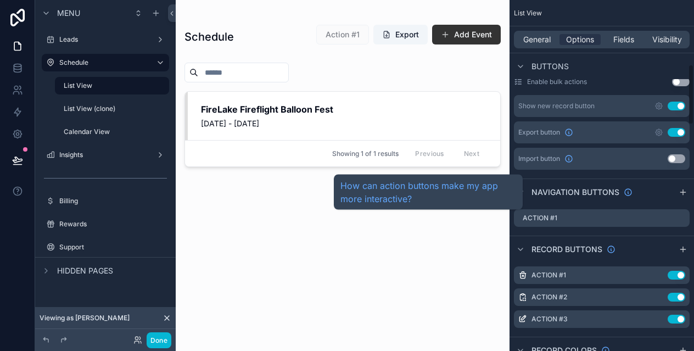
scroll to position [374, 0]
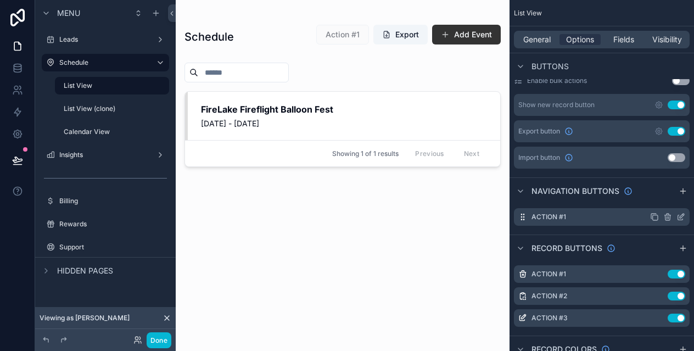
click at [669, 217] on icon "scrollable content" at bounding box center [667, 216] width 9 height 9
click at [664, 201] on icon at bounding box center [664, 200] width 0 height 2
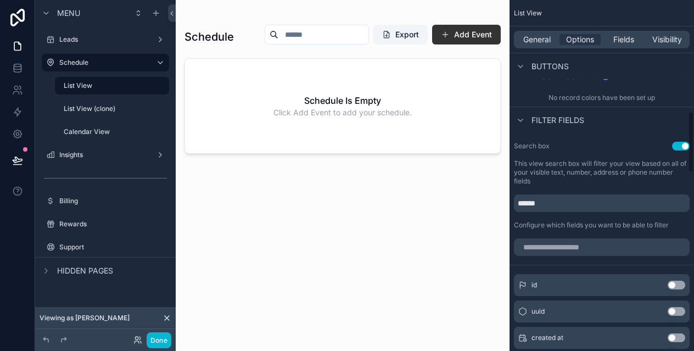
scroll to position [631, 0]
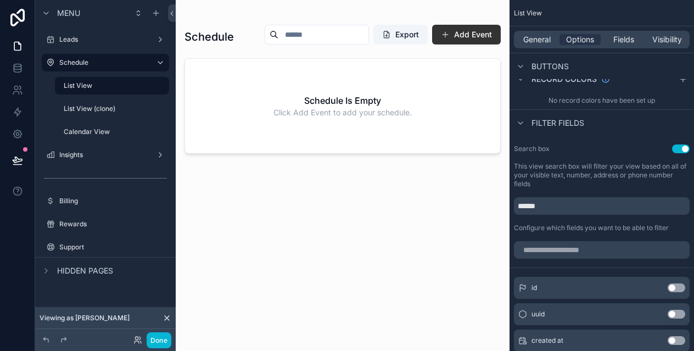
click at [362, 282] on div "scrollable content" at bounding box center [343, 169] width 334 height 338
click at [157, 338] on button "Done" at bounding box center [159, 340] width 25 height 16
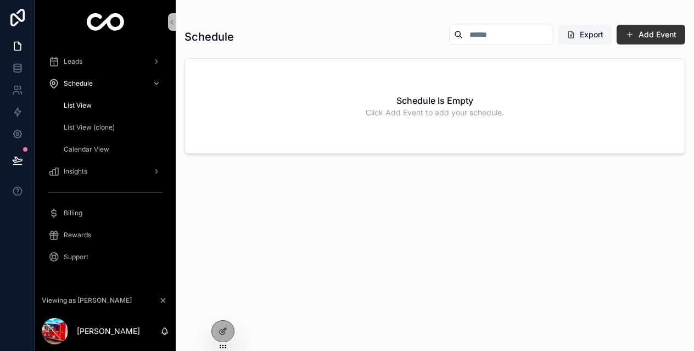
click at [590, 32] on button "Export" at bounding box center [585, 35] width 54 height 20
click at [223, 304] on icon at bounding box center [223, 307] width 9 height 9
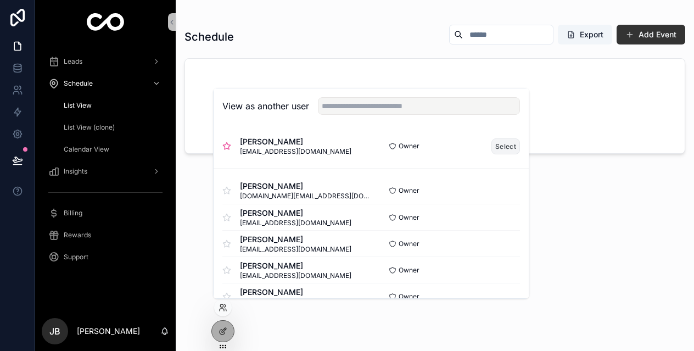
click at [501, 151] on button "Select" at bounding box center [505, 146] width 29 height 16
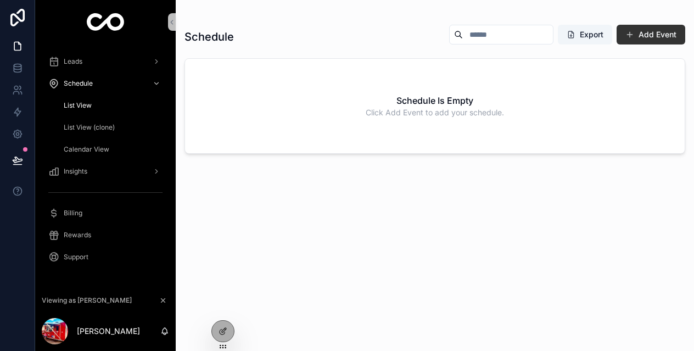
click at [79, 104] on span "List View" at bounding box center [78, 105] width 28 height 9
click at [596, 38] on button "Export" at bounding box center [585, 35] width 54 height 20
click at [287, 265] on div "Schedule Export Add Event Schedule Is Empty Click Add Event to add your schedul…" at bounding box center [434, 178] width 501 height 320
click at [220, 309] on icon at bounding box center [222, 310] width 4 height 2
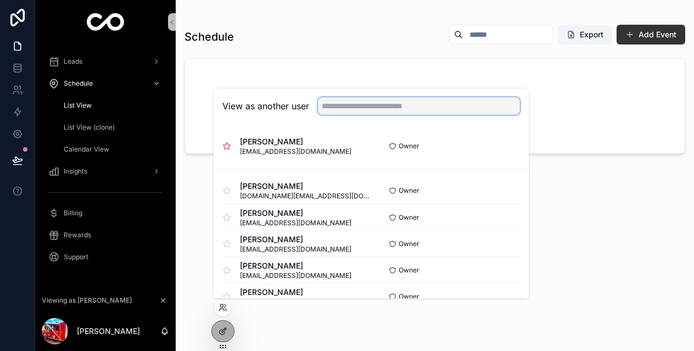
click at [364, 110] on input "text" at bounding box center [419, 106] width 202 height 18
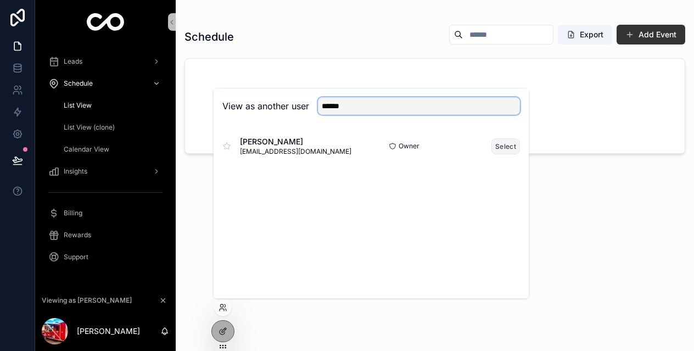
type input "******"
click at [504, 145] on button "Select" at bounding box center [505, 146] width 29 height 16
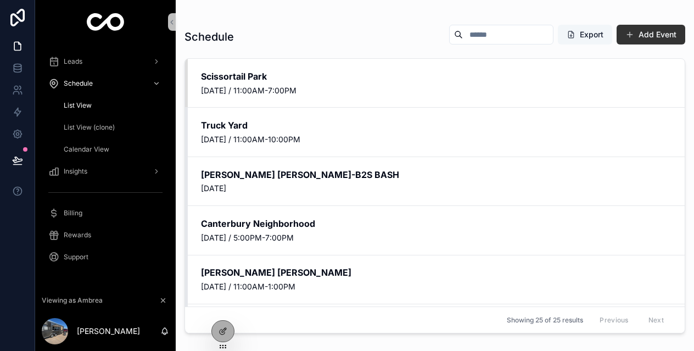
click at [586, 36] on button "Export" at bounding box center [585, 35] width 54 height 20
click at [678, 5] on div "Schedule Export Add Event Scissortail Park [DATE] / 11:00AM-7:00PM Truck Yard […" at bounding box center [435, 169] width 518 height 338
click at [83, 103] on span "List View" at bounding box center [78, 105] width 28 height 9
click at [222, 331] on icon at bounding box center [224, 330] width 4 height 4
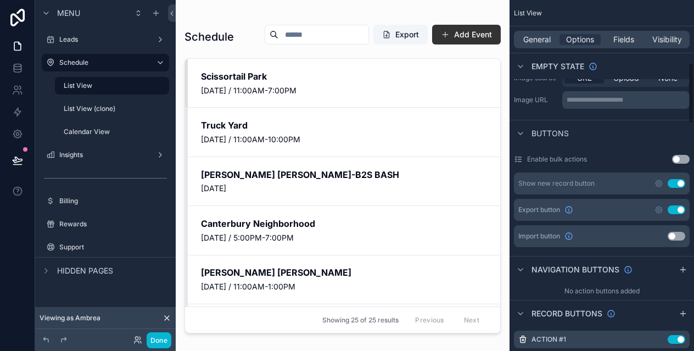
scroll to position [370, 0]
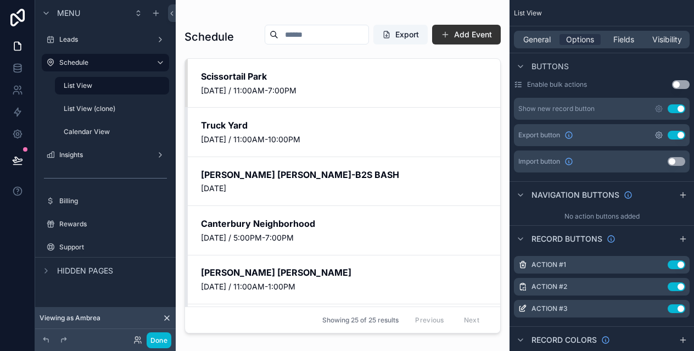
click at [656, 132] on icon "scrollable content" at bounding box center [658, 135] width 9 height 9
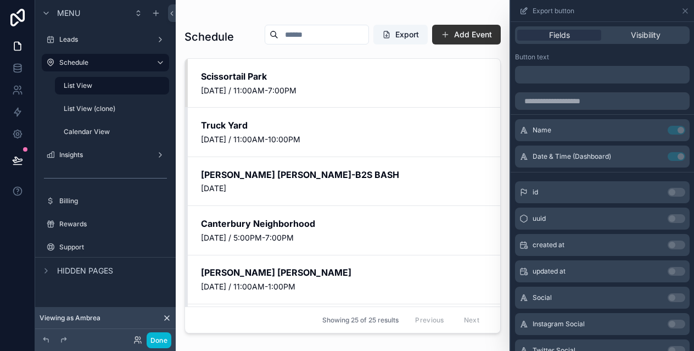
click at [581, 78] on p "﻿" at bounding box center [603, 74] width 168 height 13
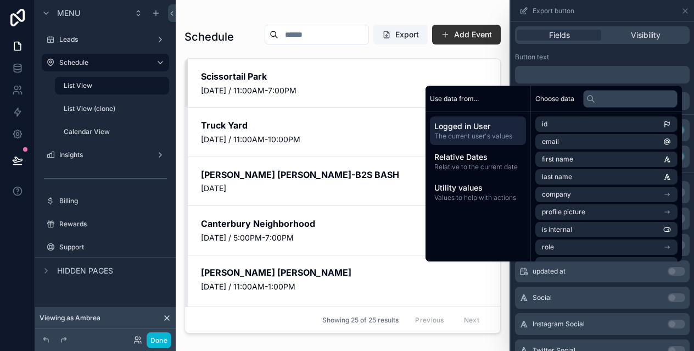
click at [622, 60] on div "Button text" at bounding box center [602, 57] width 175 height 9
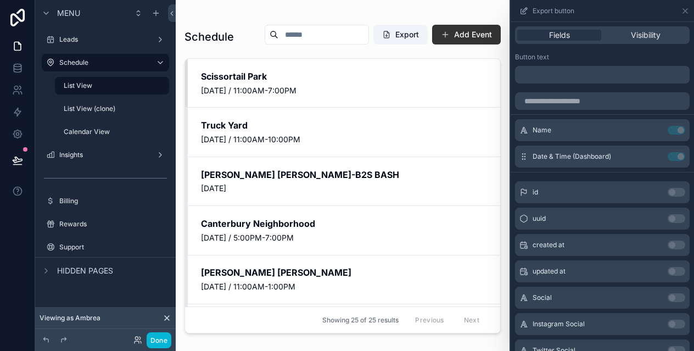
click at [669, 163] on div "Date & Time (Dashboard) Use setting" at bounding box center [602, 156] width 175 height 22
click at [586, 100] on input "text" at bounding box center [602, 101] width 175 height 18
click at [558, 69] on p "﻿" at bounding box center [603, 74] width 168 height 13
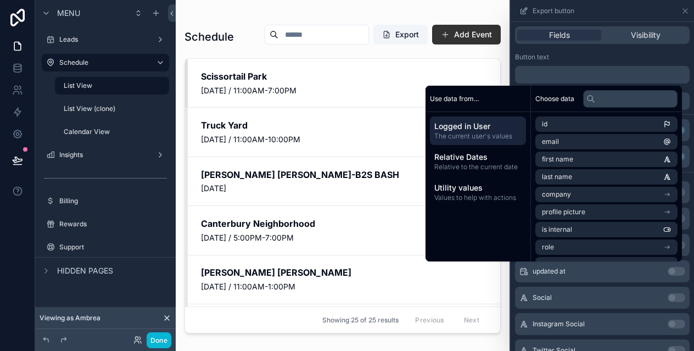
click at [608, 50] on div "Button text ﻿" at bounding box center [602, 68] width 183 height 40
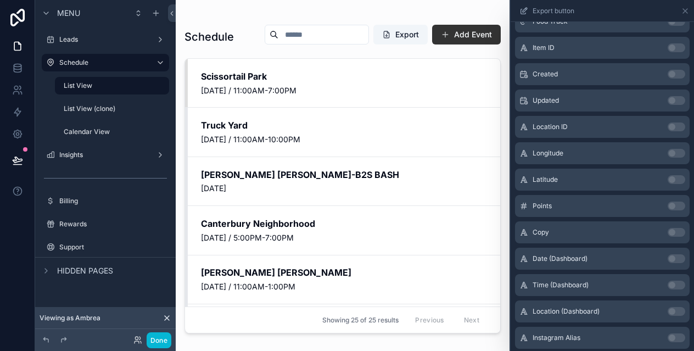
scroll to position [529, 0]
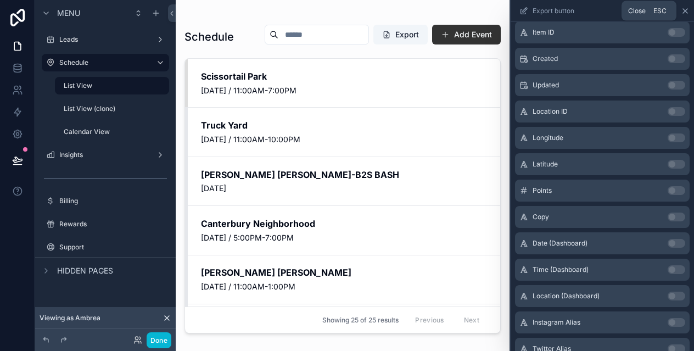
click at [685, 9] on icon at bounding box center [685, 11] width 9 height 9
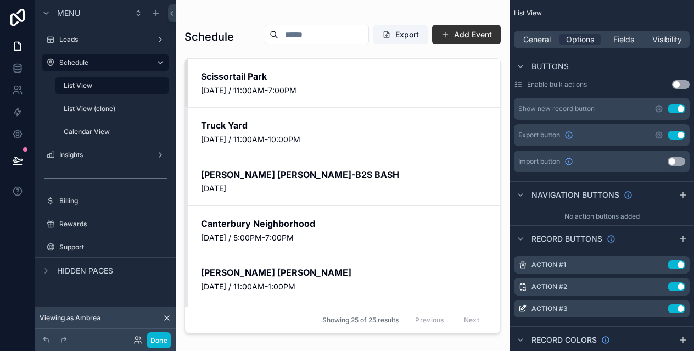
click at [676, 138] on button "Use setting" at bounding box center [677, 135] width 18 height 9
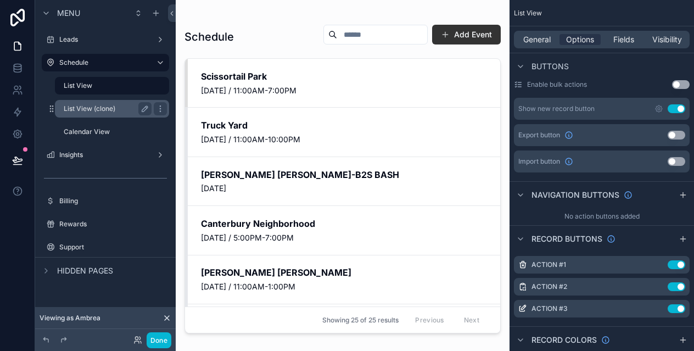
click at [82, 109] on label "List View (clone)" at bounding box center [105, 108] width 83 height 9
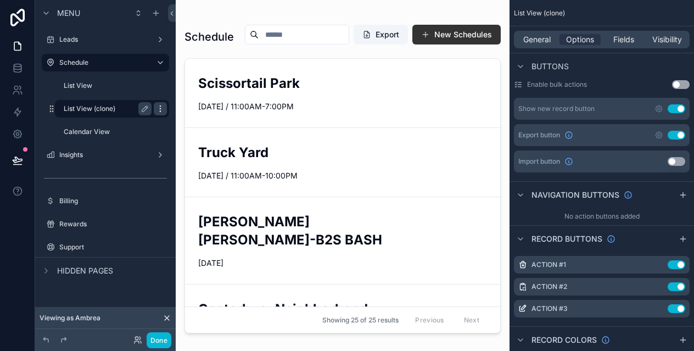
click at [162, 109] on icon "scrollable content" at bounding box center [160, 108] width 9 height 9
click at [213, 139] on span "Remove" at bounding box center [209, 136] width 29 height 11
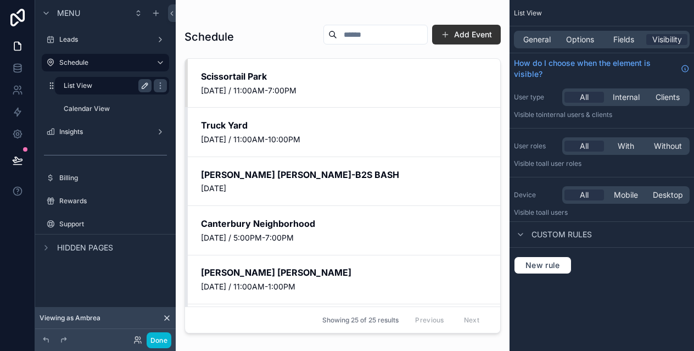
click at [144, 82] on icon "scrollable content" at bounding box center [145, 85] width 9 height 9
click at [116, 82] on input "*********" at bounding box center [99, 85] width 70 height 13
type input "****"
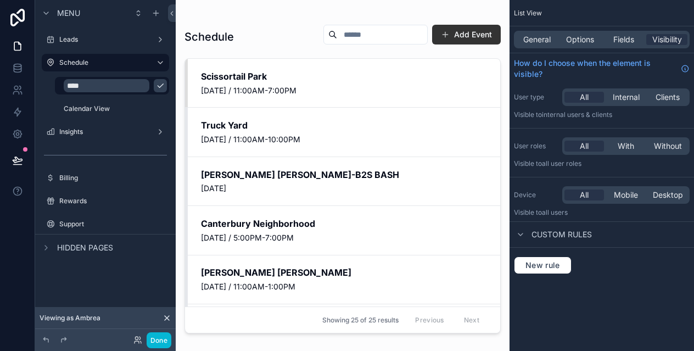
click at [154, 87] on button "scrollable content" at bounding box center [160, 85] width 13 height 13
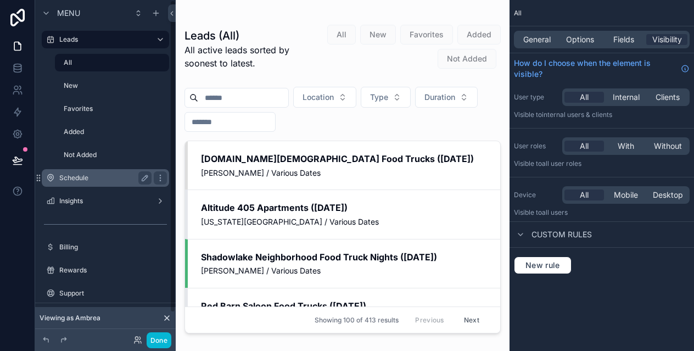
click at [105, 180] on label "Schedule" at bounding box center [103, 177] width 88 height 9
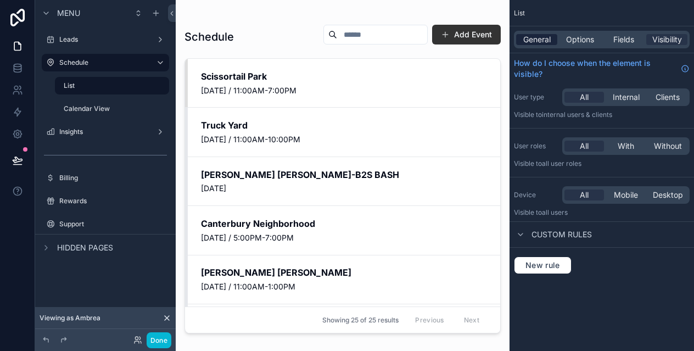
click at [535, 41] on span "General" at bounding box center [536, 39] width 27 height 11
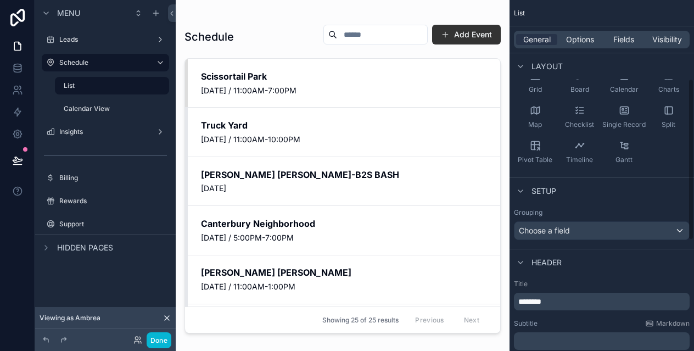
scroll to position [183, 0]
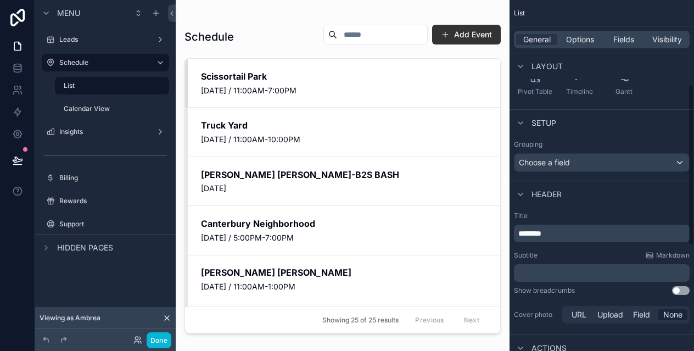
click at [564, 236] on p "********" at bounding box center [602, 233] width 169 height 11
click at [113, 107] on label "Calendar View" at bounding box center [105, 108] width 83 height 9
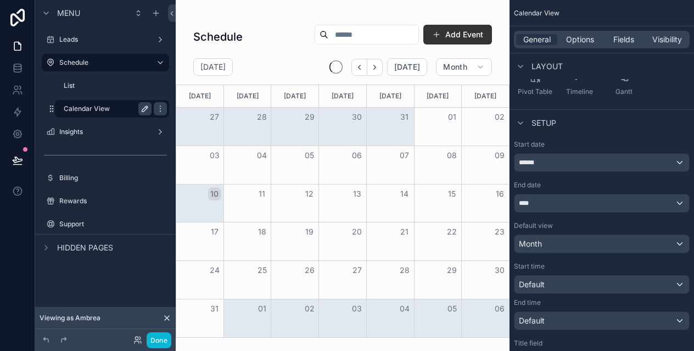
click at [144, 108] on icon "scrollable content" at bounding box center [145, 108] width 9 height 9
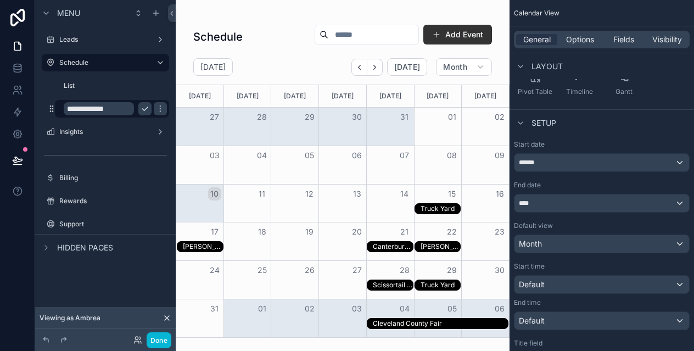
click at [121, 109] on input "**********" at bounding box center [99, 108] width 70 height 13
type input "********"
click at [156, 108] on icon "scrollable content" at bounding box center [160, 108] width 9 height 9
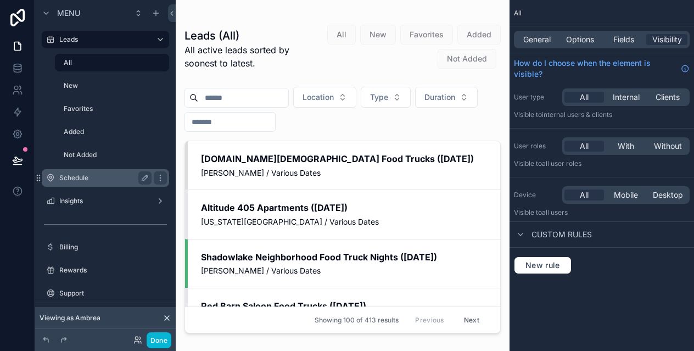
click at [82, 170] on div "Schedule" at bounding box center [105, 178] width 123 height 18
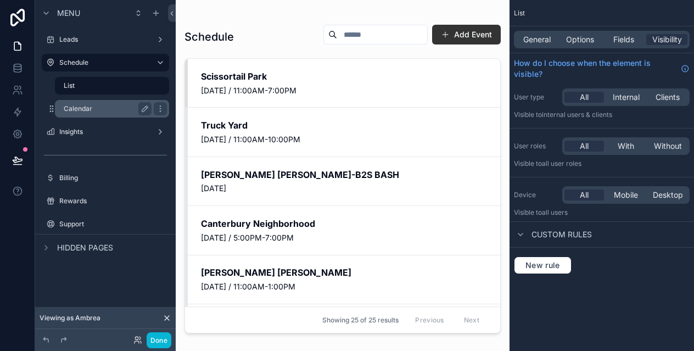
click at [109, 111] on label "Calendar" at bounding box center [105, 108] width 83 height 9
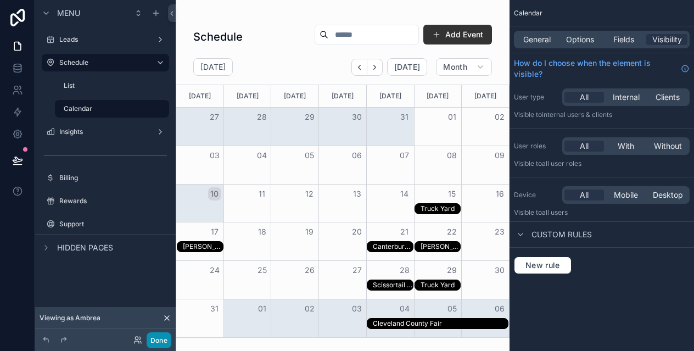
click at [160, 338] on button "Done" at bounding box center [159, 340] width 25 height 16
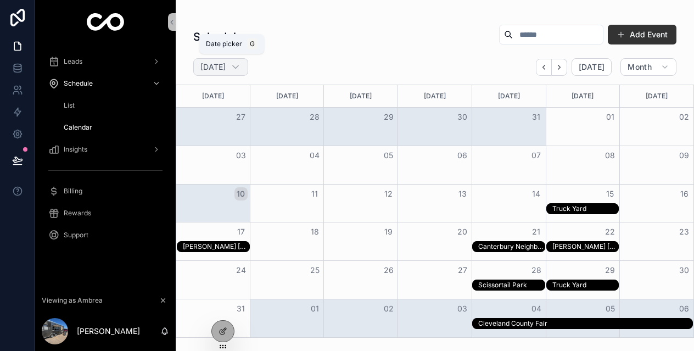
click at [236, 73] on div "August 2025" at bounding box center [220, 67] width 55 height 18
select select "****"
select select "*"
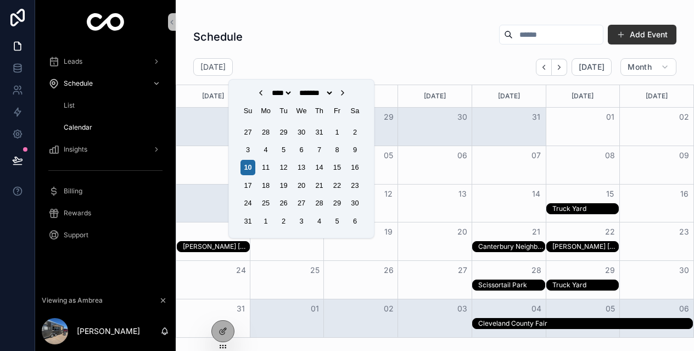
click at [338, 56] on div "Schedule Add Event August 2025 Today Month Sunday Monday Tuesday Wednesday Thur…" at bounding box center [435, 178] width 518 height 320
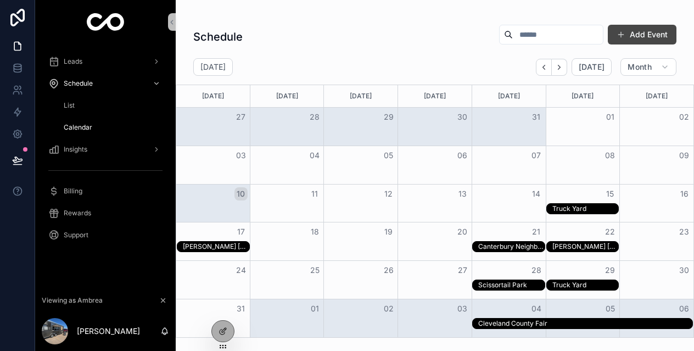
click at [636, 33] on button "Add Event" at bounding box center [642, 35] width 69 height 20
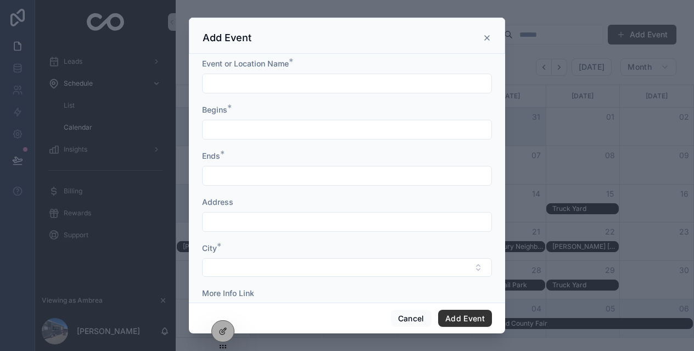
click at [488, 35] on icon "scrollable content" at bounding box center [487, 37] width 9 height 9
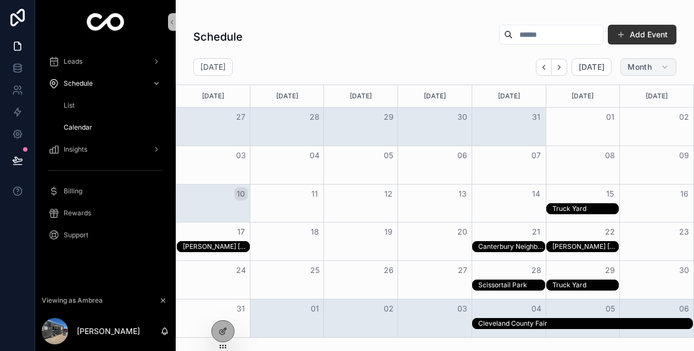
click at [643, 71] on span "Month" at bounding box center [640, 67] width 24 height 10
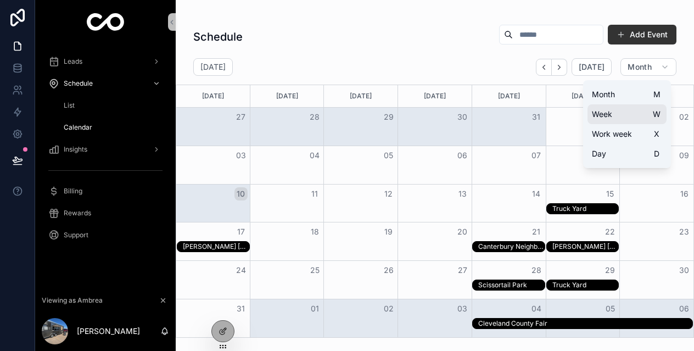
click at [627, 111] on button "Week W" at bounding box center [626, 114] width 79 height 20
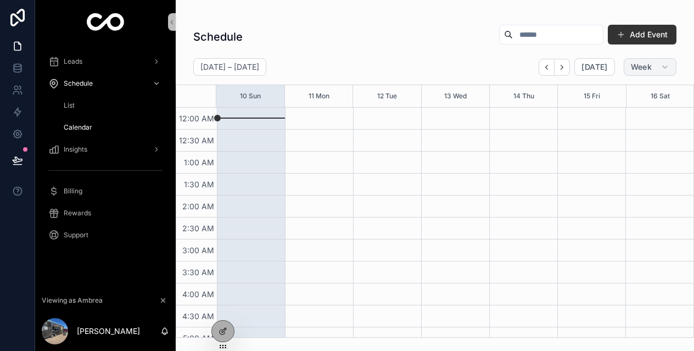
click at [640, 66] on span "Week" at bounding box center [641, 67] width 21 height 10
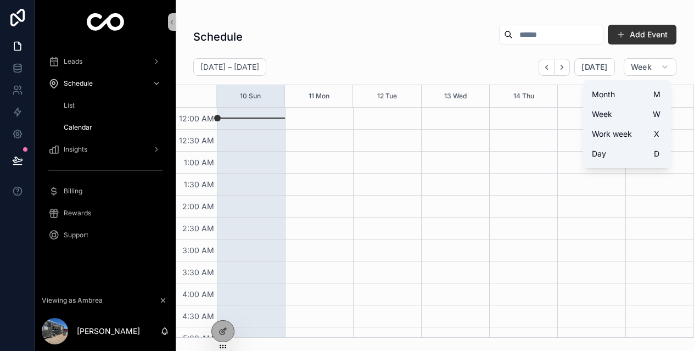
click at [617, 83] on div "Month M Week W Work week X Day D" at bounding box center [627, 124] width 88 height 88
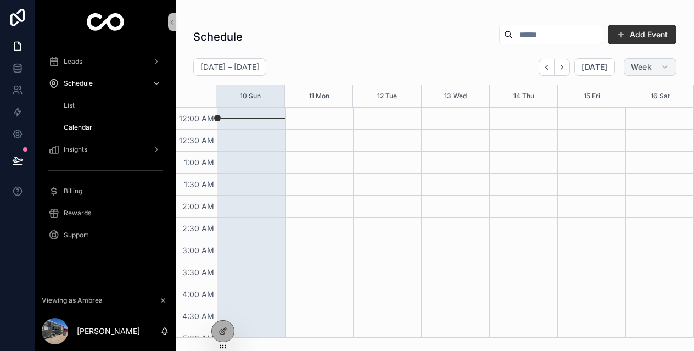
click at [632, 69] on span "Week" at bounding box center [641, 67] width 21 height 10
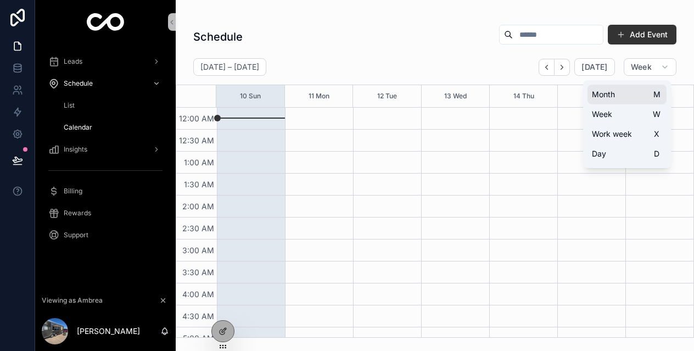
click at [622, 92] on button "Month M" at bounding box center [626, 95] width 79 height 20
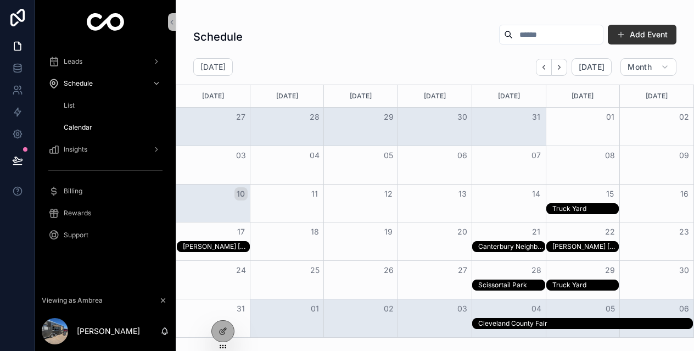
click at [573, 205] on div "Truck Yard" at bounding box center [585, 208] width 66 height 9
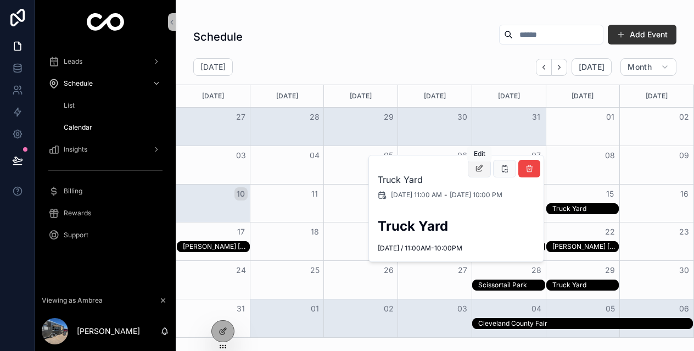
click at [482, 166] on icon "scrollable content" at bounding box center [479, 168] width 9 height 9
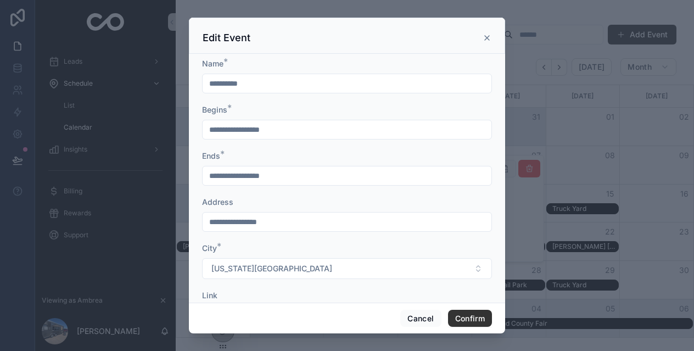
click at [486, 41] on icon at bounding box center [487, 37] width 9 height 9
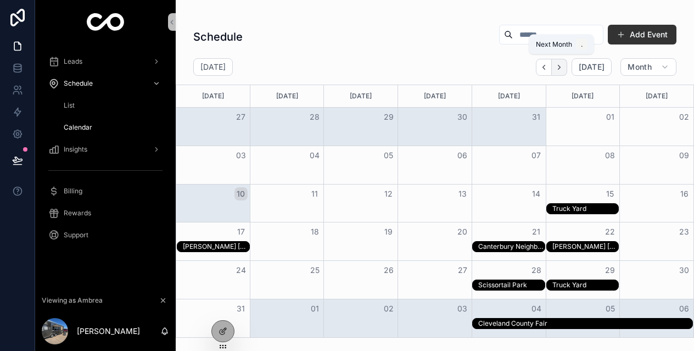
click at [563, 67] on icon "Next" at bounding box center [559, 67] width 8 height 8
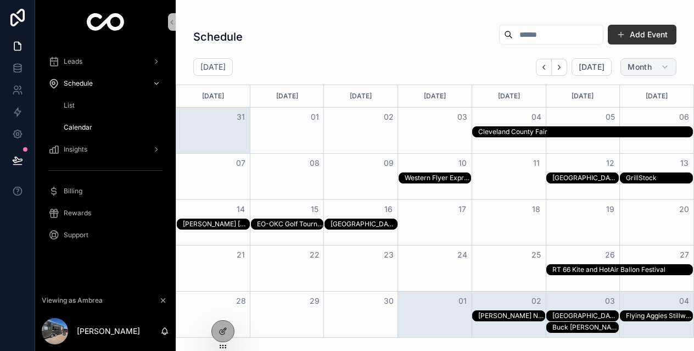
click at [638, 70] on span "Month" at bounding box center [640, 67] width 24 height 10
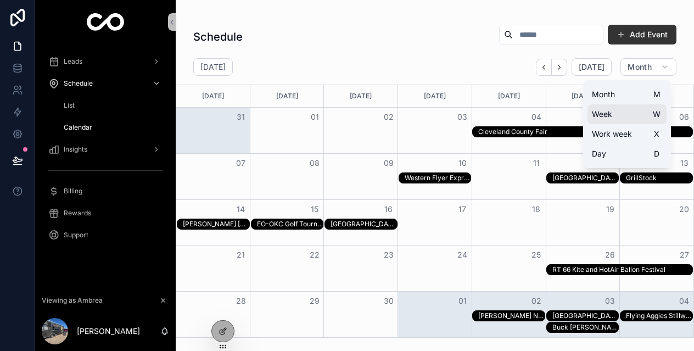
click at [618, 110] on button "Week W" at bounding box center [626, 114] width 79 height 20
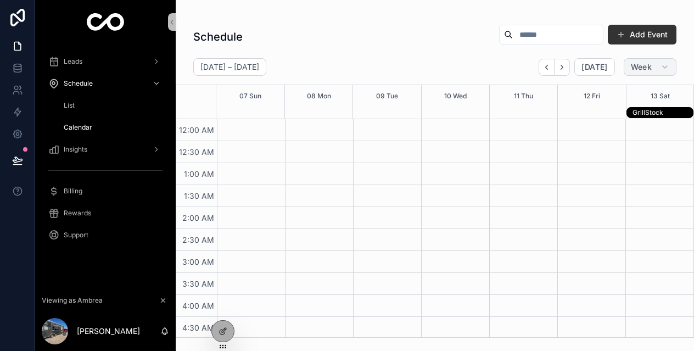
click at [633, 70] on span "Week" at bounding box center [641, 67] width 21 height 10
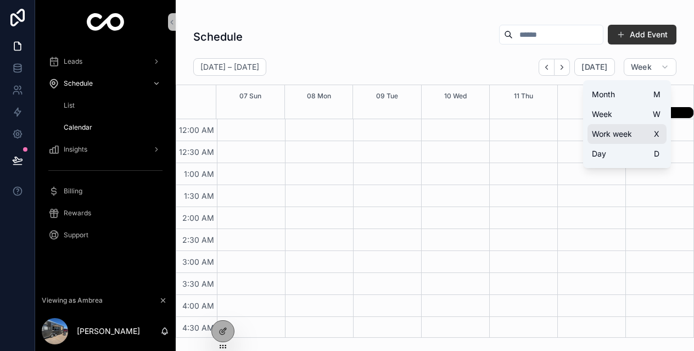
click at [622, 133] on span "Work week" at bounding box center [612, 133] width 40 height 11
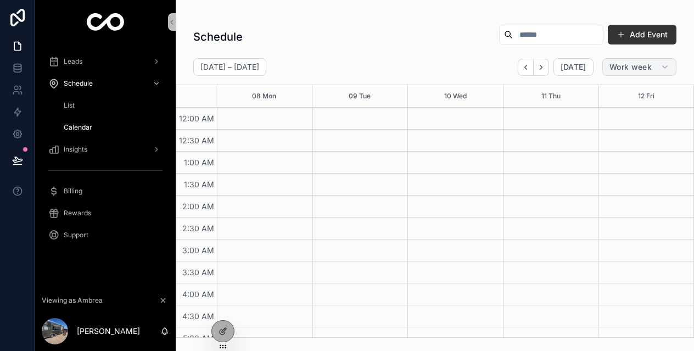
click at [652, 63] on button "Work week" at bounding box center [639, 67] width 74 height 18
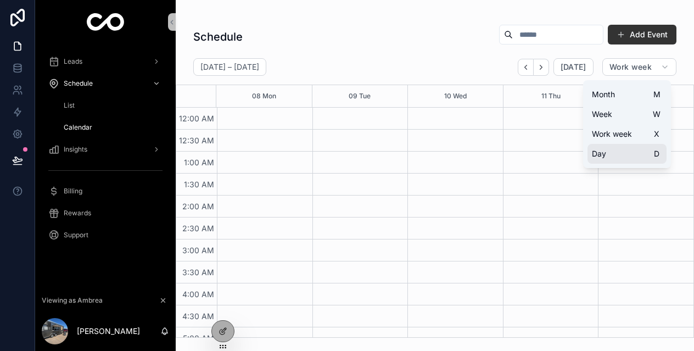
click at [625, 148] on button "Day D" at bounding box center [626, 154] width 79 height 20
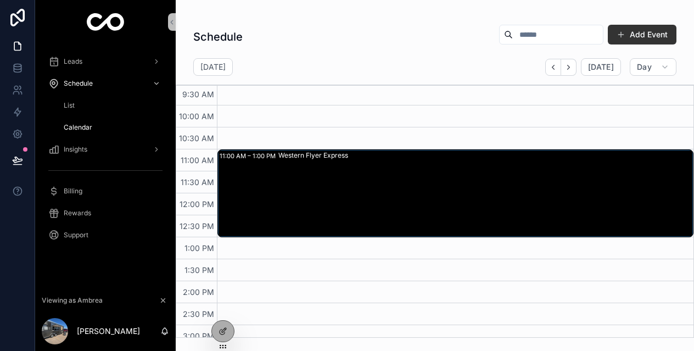
scroll to position [360, 0]
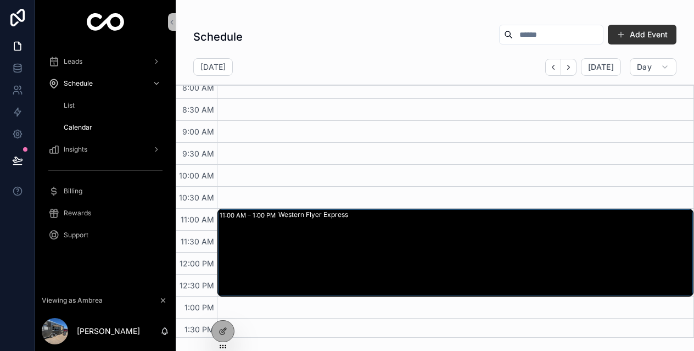
click at [85, 129] on span "Calendar" at bounding box center [78, 127] width 29 height 9
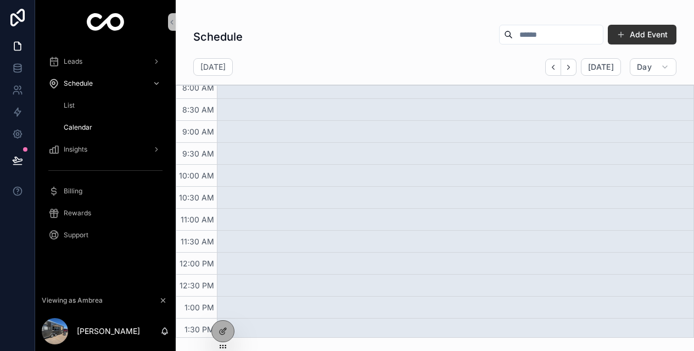
click at [85, 129] on span "Calendar" at bounding box center [78, 127] width 29 height 9
click at [217, 65] on h2 "Sunday Aug 10" at bounding box center [212, 66] width 25 height 11
select select "****"
select select "*"
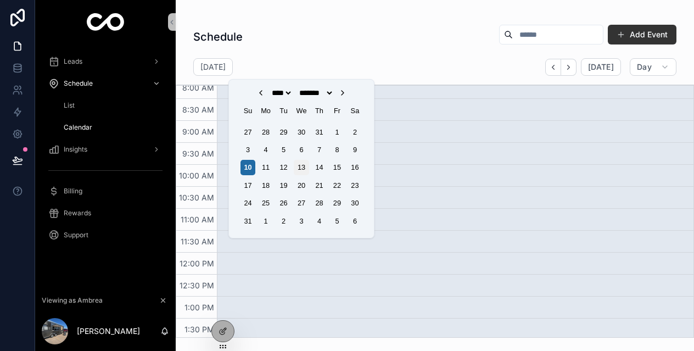
click at [303, 172] on div "13" at bounding box center [301, 167] width 15 height 15
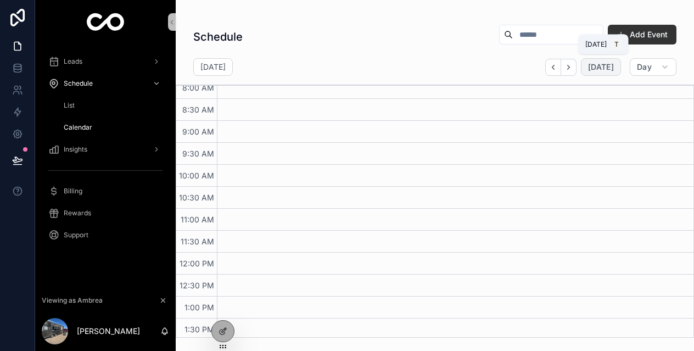
click at [604, 66] on span "Today" at bounding box center [601, 67] width 26 height 10
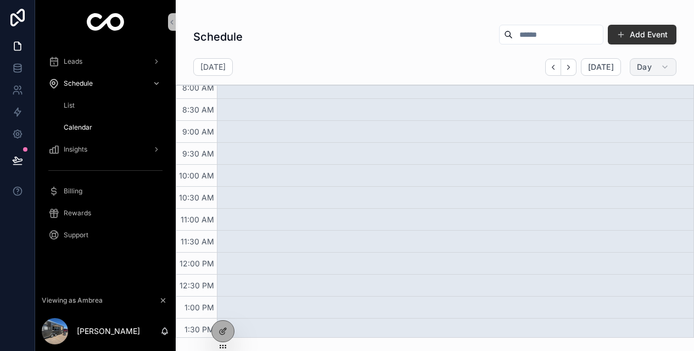
click at [654, 66] on button "Day" at bounding box center [653, 67] width 47 height 18
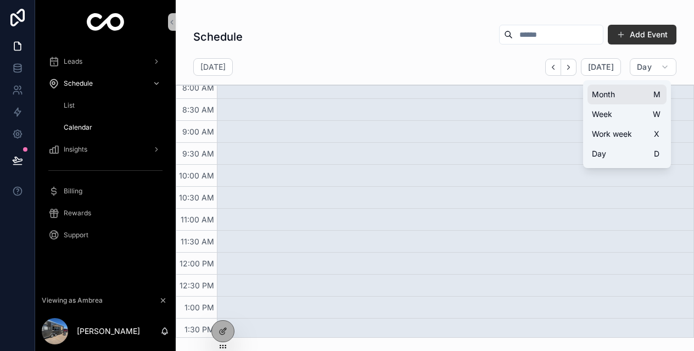
click at [640, 88] on button "Month M" at bounding box center [626, 95] width 79 height 20
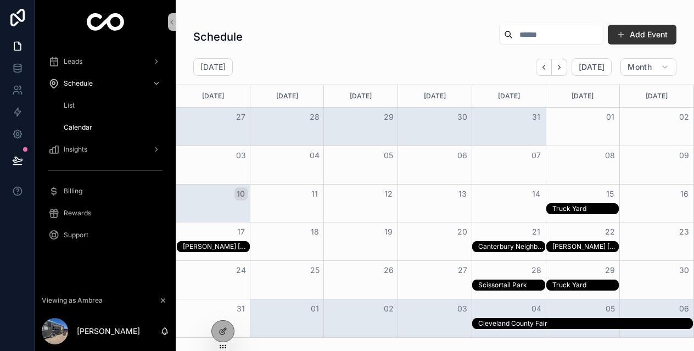
click at [421, 44] on div "Schedule Add Event" at bounding box center [434, 36] width 483 height 25
click at [220, 329] on icon at bounding box center [222, 331] width 5 height 5
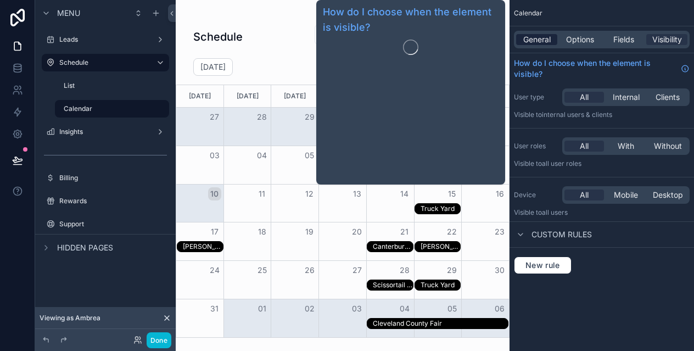
click at [544, 42] on span "General" at bounding box center [536, 39] width 27 height 11
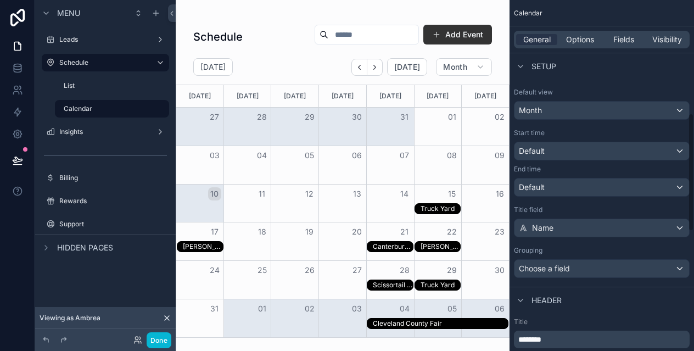
scroll to position [345, 0]
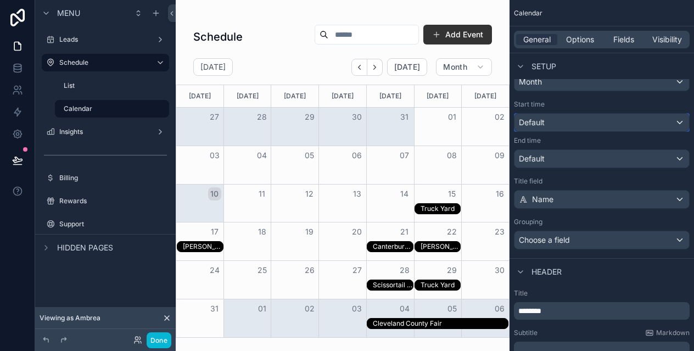
click at [586, 126] on div "Default" at bounding box center [601, 123] width 175 height 18
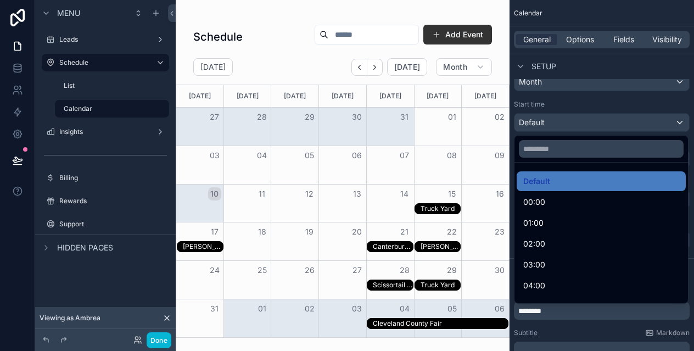
click at [583, 102] on div "scrollable content" at bounding box center [347, 175] width 694 height 351
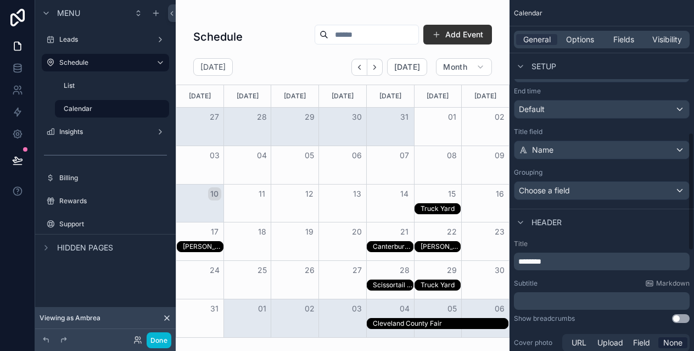
scroll to position [395, 0]
click at [585, 190] on div "Choose a field" at bounding box center [601, 190] width 175 height 18
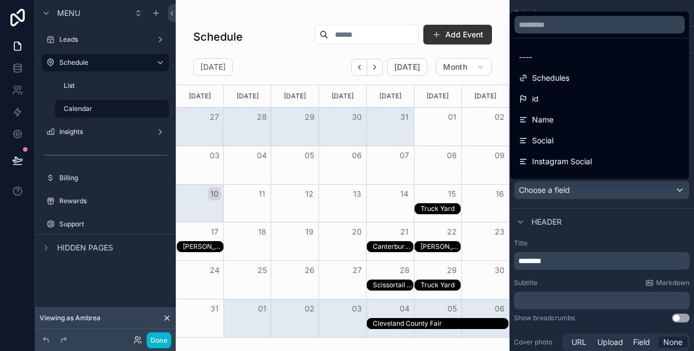
click at [609, 210] on div "scrollable content" at bounding box center [347, 175] width 694 height 351
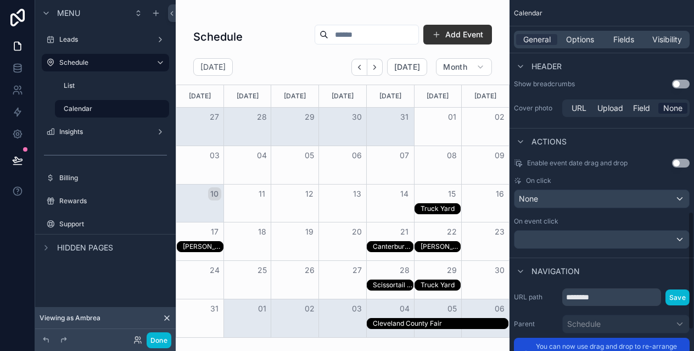
scroll to position [630, 0]
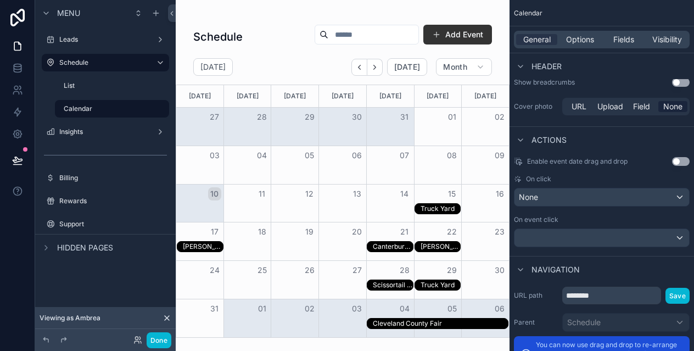
click at [441, 204] on div "Truck Yard" at bounding box center [441, 208] width 40 height 9
click at [166, 335] on button "Done" at bounding box center [159, 340] width 25 height 16
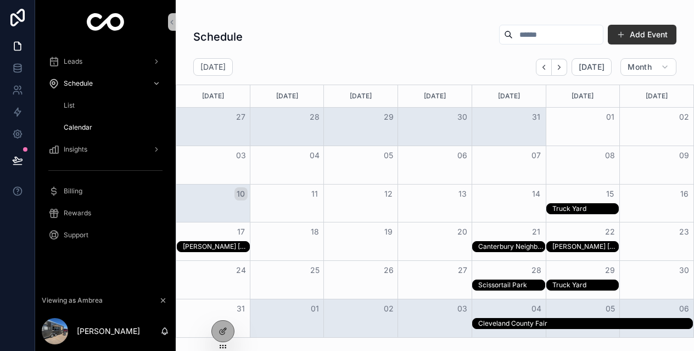
click at [500, 248] on div "Canterbury Neighborhood" at bounding box center [511, 246] width 66 height 9
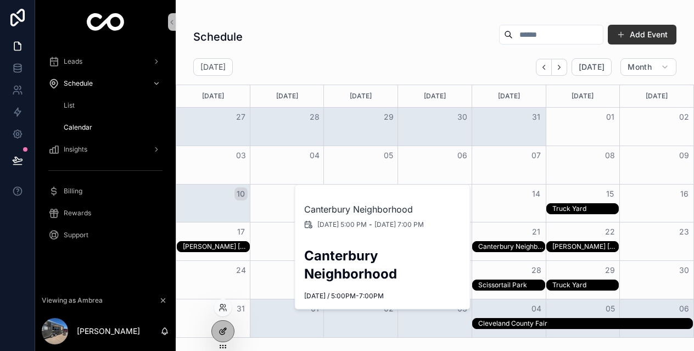
click at [217, 332] on div at bounding box center [223, 331] width 22 height 21
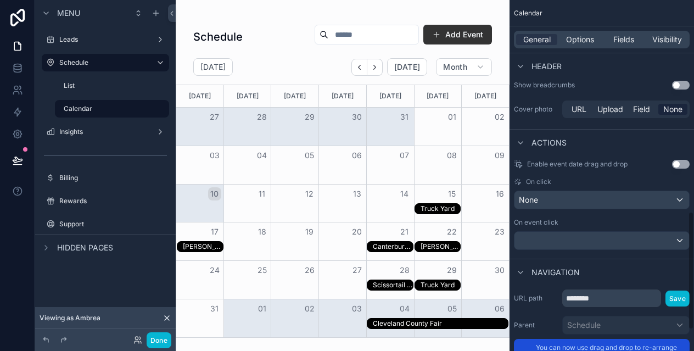
scroll to position [627, 0]
click at [625, 201] on div "None" at bounding box center [601, 201] width 175 height 18
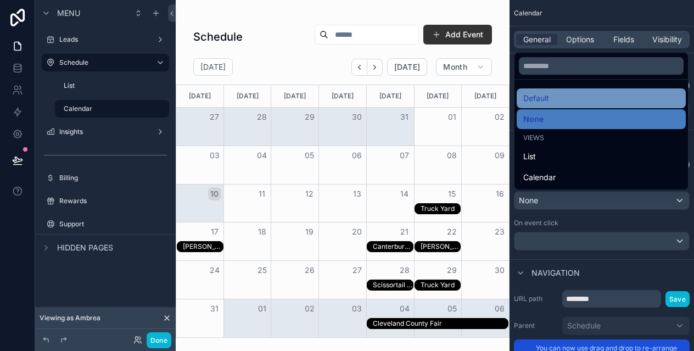
click at [574, 96] on div "Default" at bounding box center [601, 98] width 156 height 13
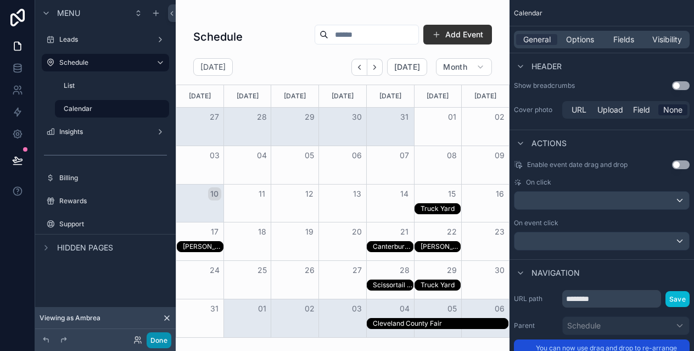
click at [155, 343] on button "Done" at bounding box center [159, 340] width 25 height 16
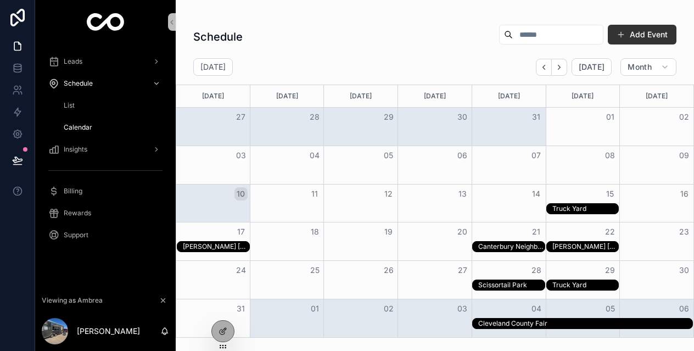
click at [495, 245] on div "Canterbury Neighborhood" at bounding box center [511, 246] width 66 height 9
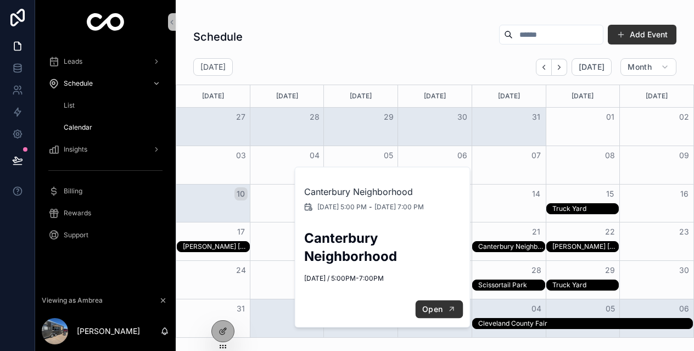
click at [433, 302] on button "Open" at bounding box center [439, 309] width 48 height 18
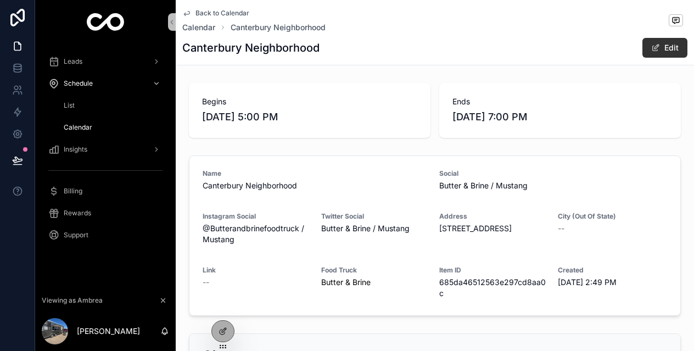
click at [237, 12] on span "Back to Calendar" at bounding box center [222, 13] width 54 height 9
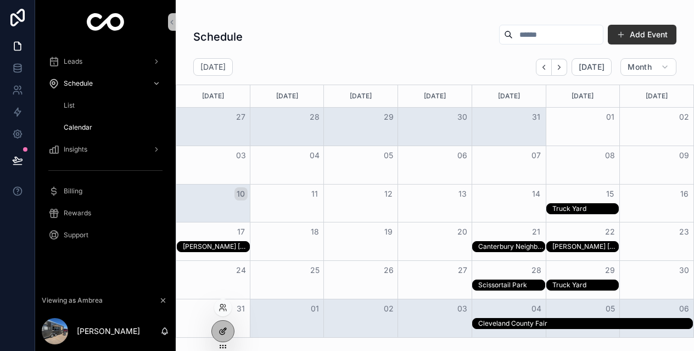
click at [219, 332] on icon at bounding box center [223, 331] width 9 height 9
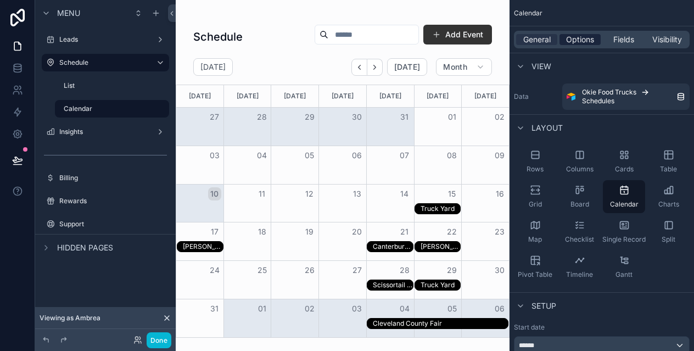
click at [579, 35] on span "Options" at bounding box center [580, 39] width 28 height 11
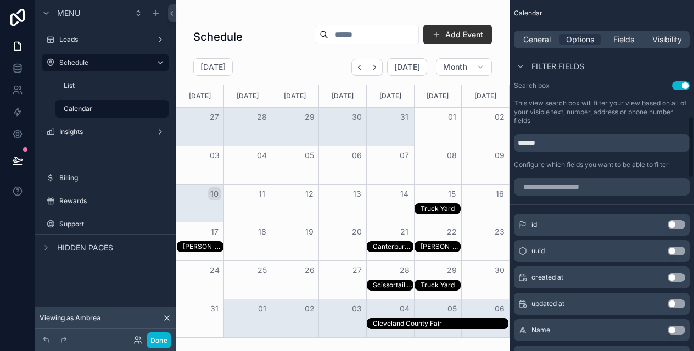
scroll to position [652, 0]
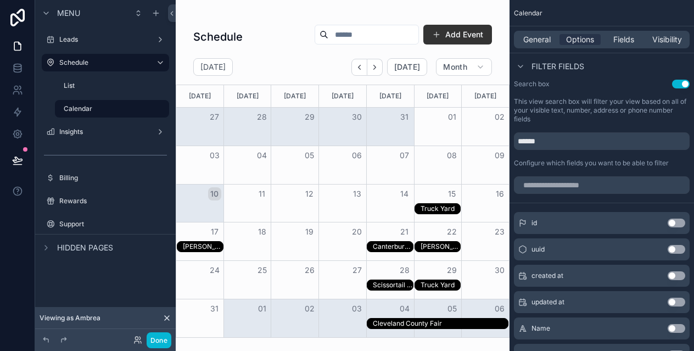
click at [347, 33] on div "scrollable content" at bounding box center [343, 175] width 334 height 351
click at [347, 33] on input "scrollable content" at bounding box center [373, 34] width 90 height 15
type input "**********"
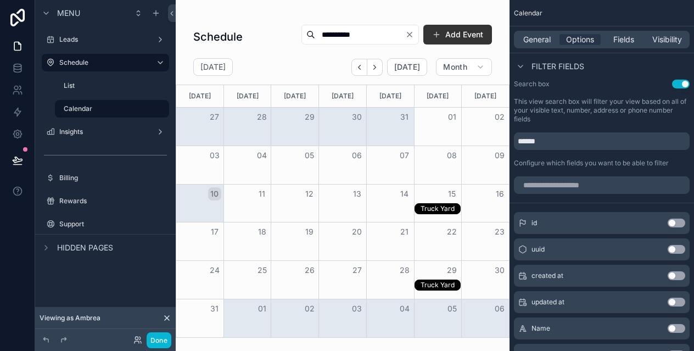
click at [410, 35] on icon "Clear" at bounding box center [409, 34] width 4 height 4
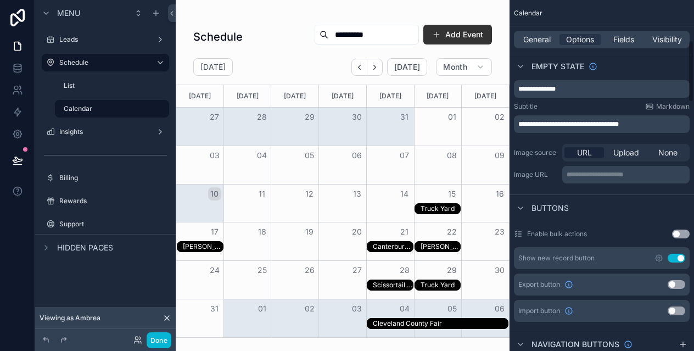
scroll to position [228, 0]
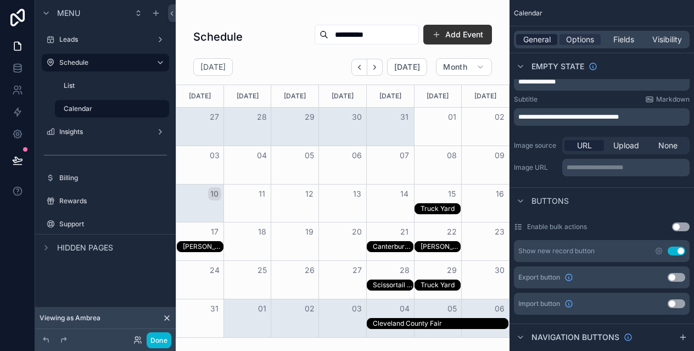
click at [539, 38] on span "General" at bounding box center [536, 39] width 27 height 11
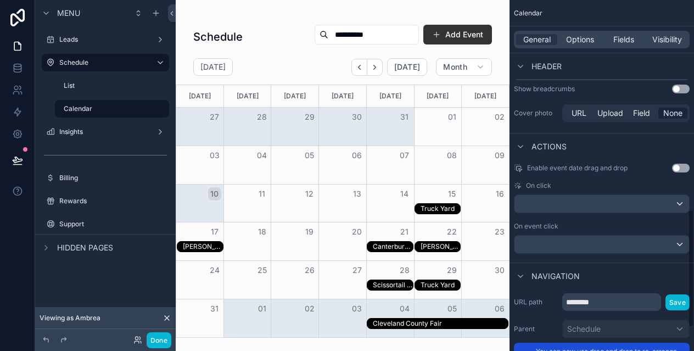
scroll to position [624, 0]
click at [628, 202] on div "scrollable content" at bounding box center [601, 203] width 175 height 18
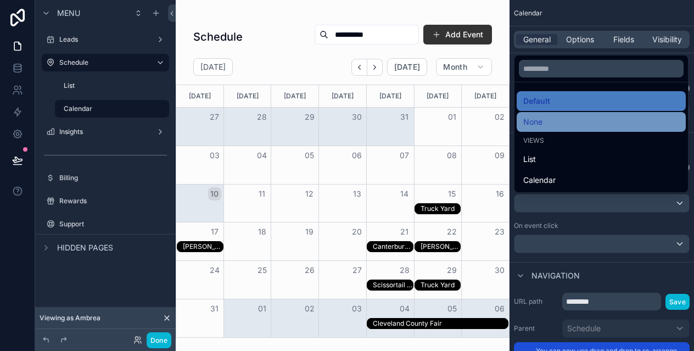
click at [586, 119] on div "None" at bounding box center [601, 121] width 156 height 13
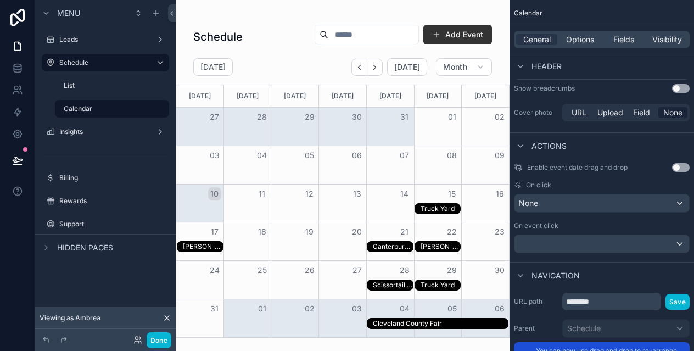
click at [432, 209] on div "Truck Yard" at bounding box center [441, 208] width 40 height 9
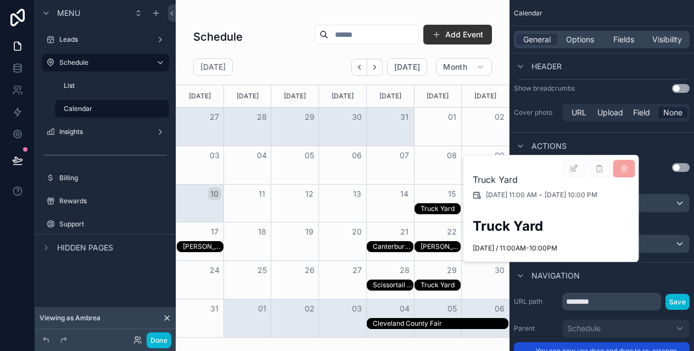
click at [529, 203] on div "Truck Yard 8/15/2025 11:00 AM - 8/15/2025 10:00 PM Truck Yard Friday, August 15…" at bounding box center [552, 208] width 176 height 106
click at [516, 165] on div "Truck Yard 8/15/2025 11:00 AM - 8/15/2025 10:00 PM Truck Yard Friday, August 15…" at bounding box center [552, 208] width 176 height 106
click at [514, 247] on span "Friday, August 15, 2025 / 11:00AM-10:00PM" at bounding box center [552, 248] width 158 height 9
click at [617, 240] on div "Truck Yard 8/15/2025 11:00 AM - 8/15/2025 10:00 PM Truck Yard Friday, August 15…" at bounding box center [552, 208] width 176 height 106
click at [657, 176] on div "Enable event date drag and drop Use setting On click None On event click" at bounding box center [602, 208] width 184 height 99
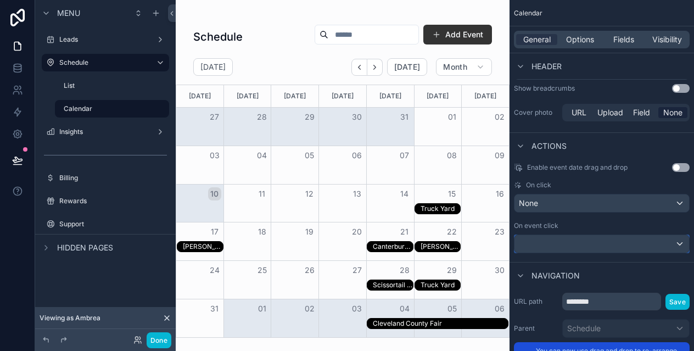
click at [571, 244] on div "scrollable content" at bounding box center [601, 244] width 175 height 18
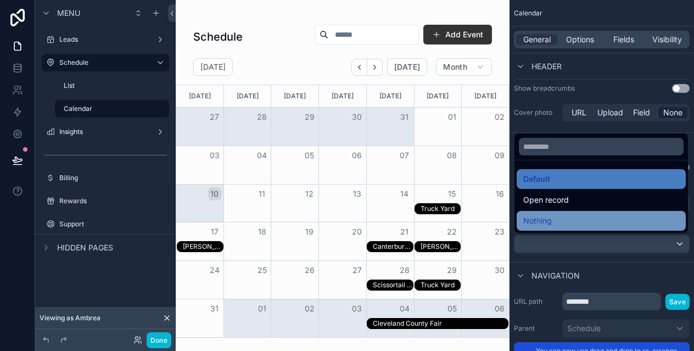
click at [563, 221] on div "Nothing" at bounding box center [601, 220] width 156 height 13
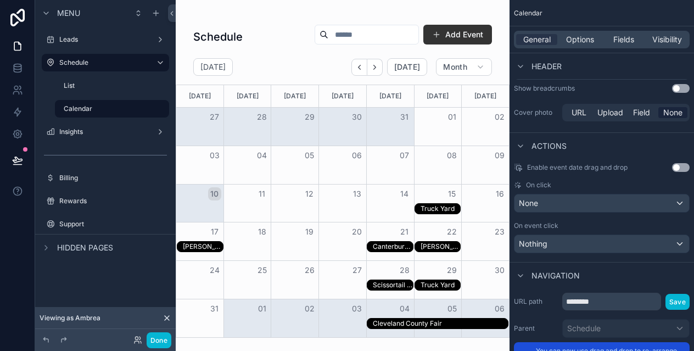
click at [382, 245] on div "Canterbury Neighborhood" at bounding box center [393, 246] width 40 height 9
click at [558, 238] on div "Nothing" at bounding box center [601, 244] width 175 height 18
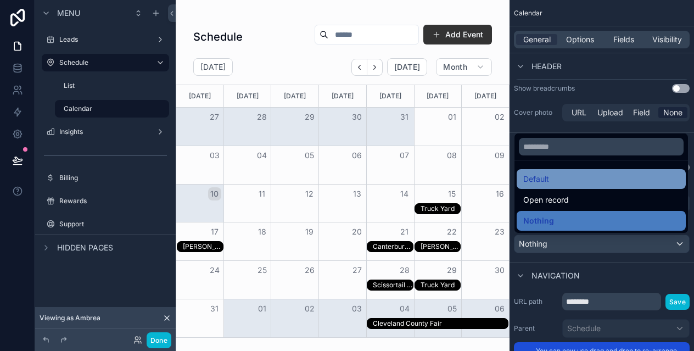
click at [559, 171] on div "Default" at bounding box center [601, 179] width 169 height 20
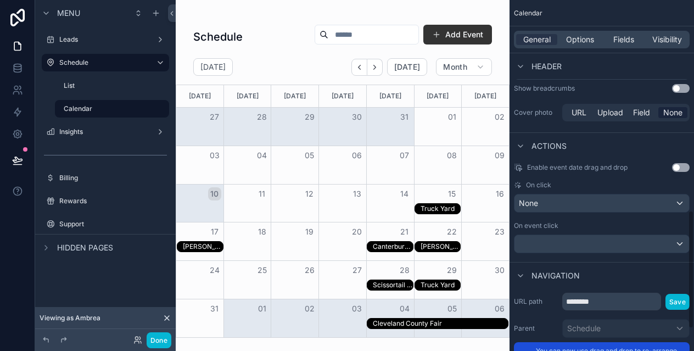
click at [387, 248] on div "Canterbury Neighborhood" at bounding box center [393, 246] width 40 height 9
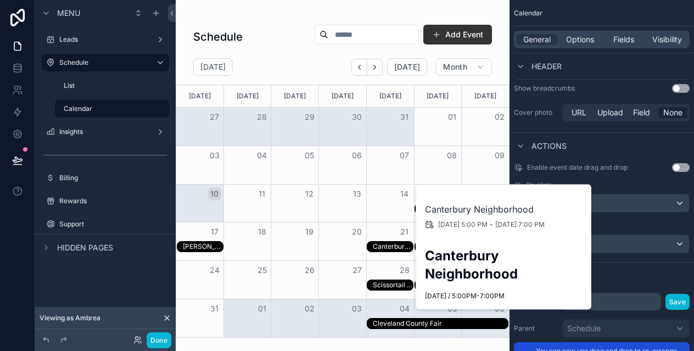
click at [387, 248] on div "Canterbury Neighborhood" at bounding box center [393, 246] width 40 height 9
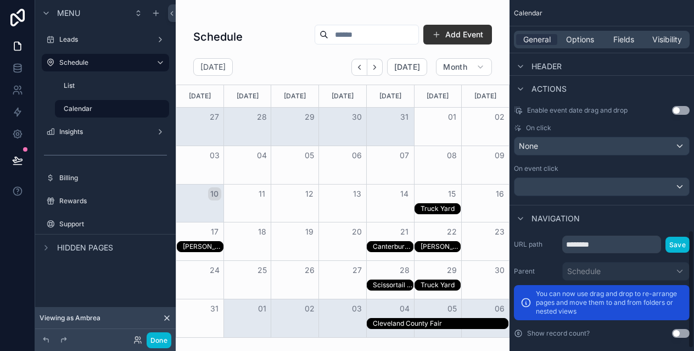
scroll to position [690, 0]
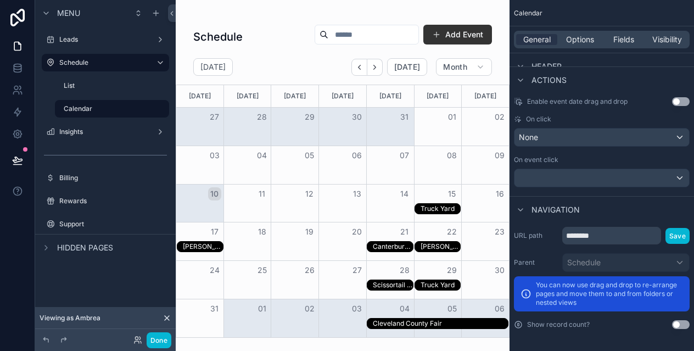
click at [380, 246] on div "Canterbury Neighborhood" at bounding box center [393, 246] width 40 height 9
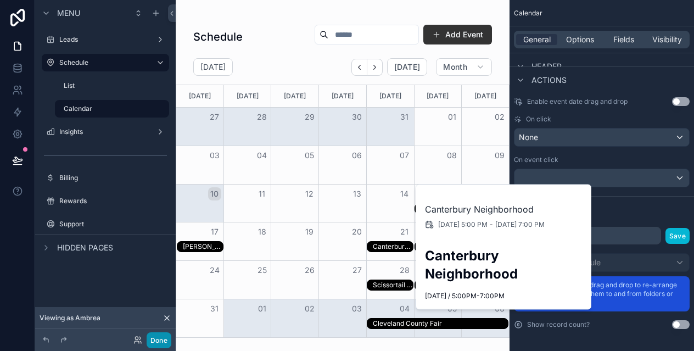
click at [167, 340] on button "Done" at bounding box center [159, 340] width 25 height 16
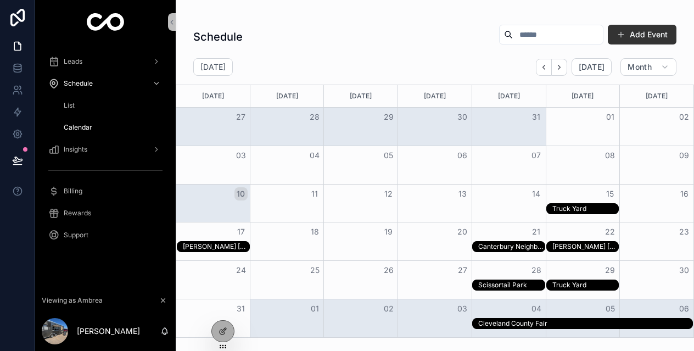
click at [499, 248] on div "Canterbury Neighborhood" at bounding box center [511, 246] width 66 height 9
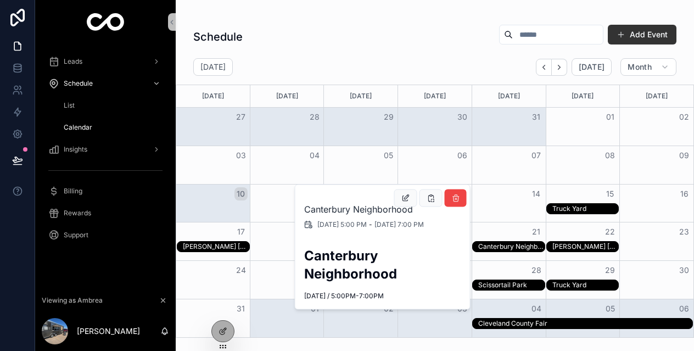
click at [366, 214] on h2 "Canterbury Neighborhood" at bounding box center [383, 209] width 158 height 13
click at [359, 226] on span "8/21/2025 5:00 PM" at bounding box center [341, 224] width 49 height 9
click at [348, 255] on h2 "Canterbury Neighborhood" at bounding box center [383, 265] width 158 height 36
click at [347, 295] on span "Thursday, August 21, 2025 / 5:00PM-7:00PM" at bounding box center [383, 296] width 158 height 9
click at [431, 295] on span "Thursday, August 21, 2025 / 5:00PM-7:00PM" at bounding box center [383, 296] width 158 height 9
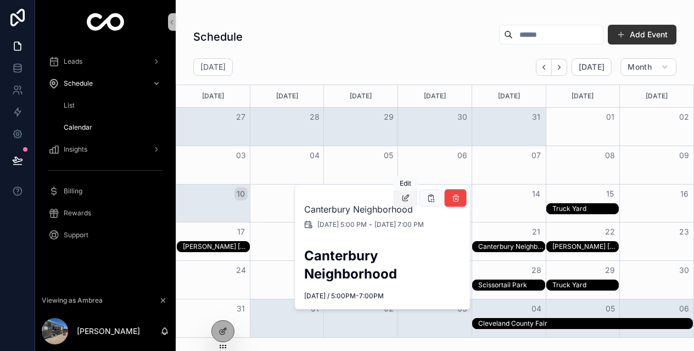
click at [408, 199] on icon "scrollable content" at bounding box center [405, 198] width 9 height 9
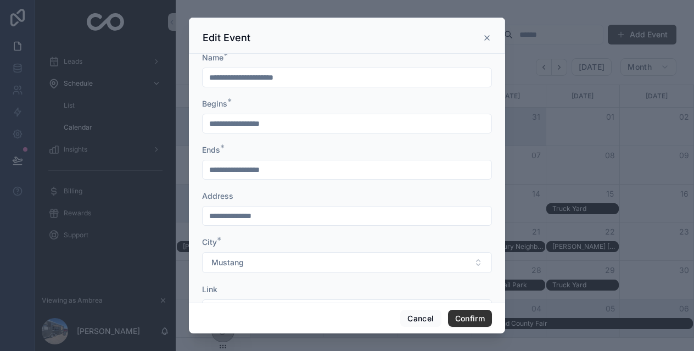
scroll to position [0, 0]
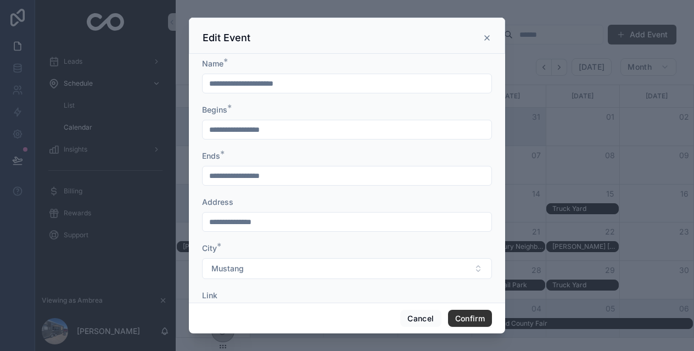
click at [489, 37] on icon at bounding box center [487, 37] width 9 height 9
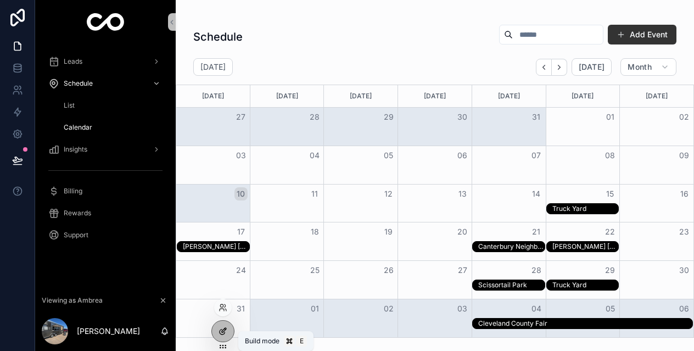
click at [217, 328] on div at bounding box center [223, 331] width 22 height 21
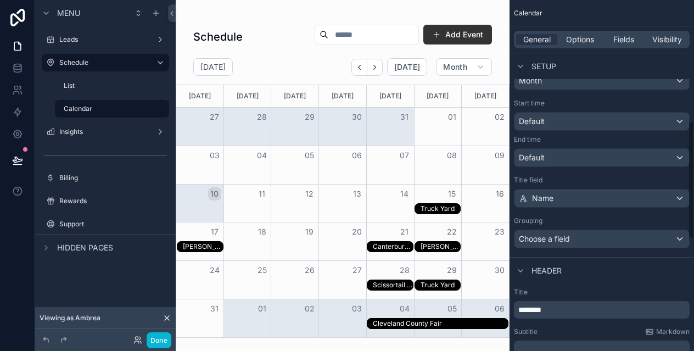
scroll to position [359, 0]
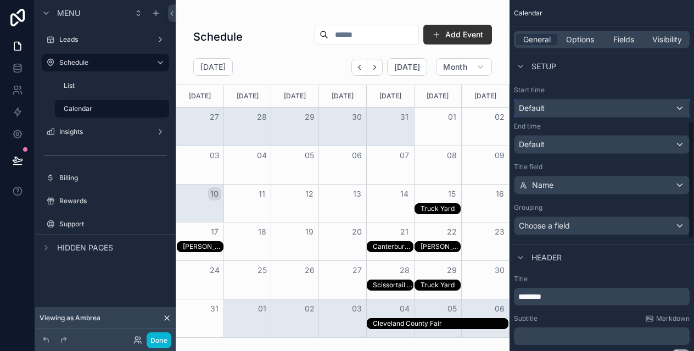
click at [557, 111] on div "Default" at bounding box center [601, 108] width 175 height 18
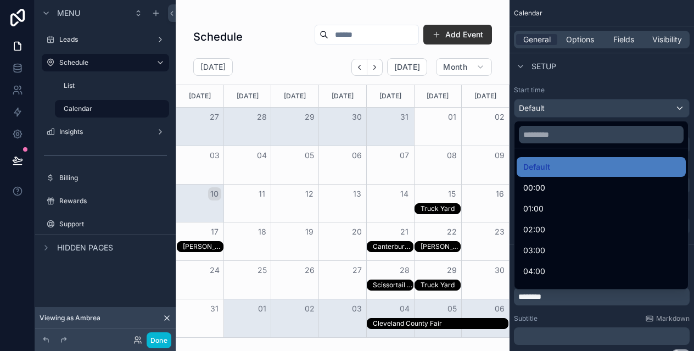
click at [557, 111] on div "scrollable content" at bounding box center [347, 175] width 694 height 351
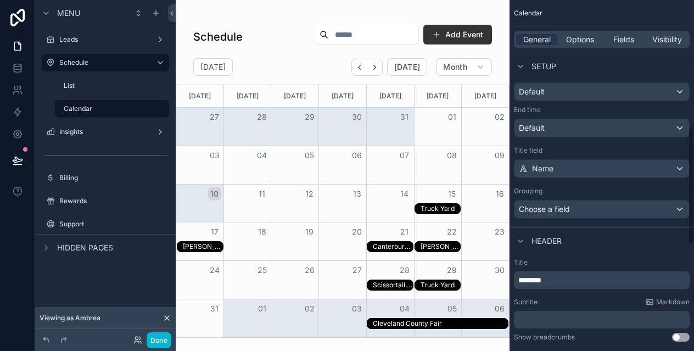
scroll to position [376, 0]
click at [576, 207] on div "Choose a field" at bounding box center [601, 209] width 175 height 18
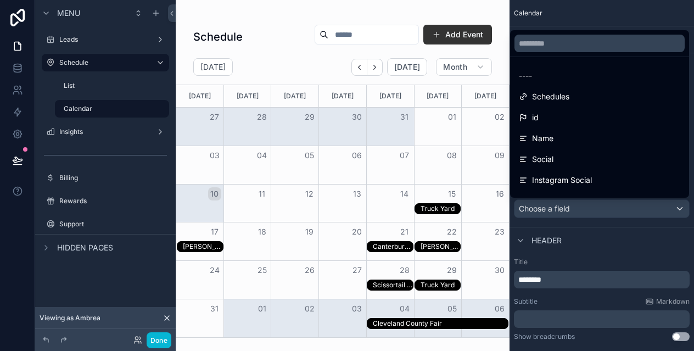
click at [576, 207] on div "scrollable content" at bounding box center [347, 175] width 694 height 351
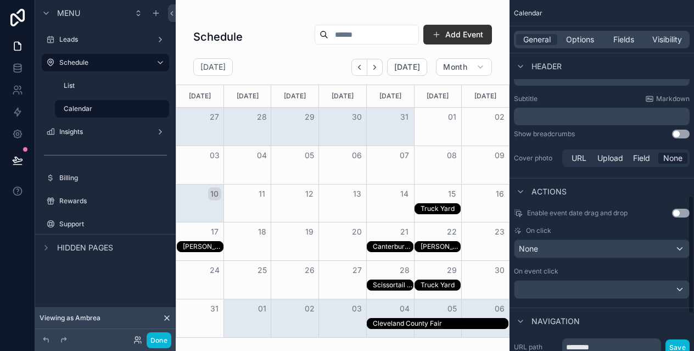
scroll to position [580, 0]
click at [682, 135] on button "Use setting" at bounding box center [681, 132] width 18 height 9
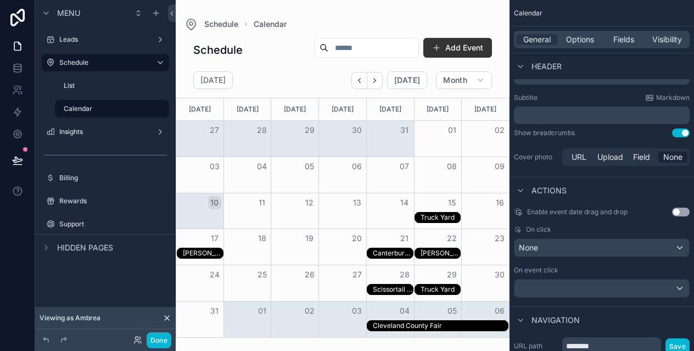
click at [682, 135] on button "Use setting" at bounding box center [681, 132] width 18 height 9
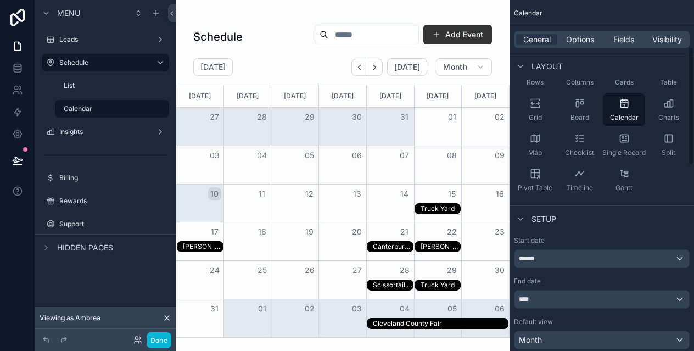
scroll to position [0, 0]
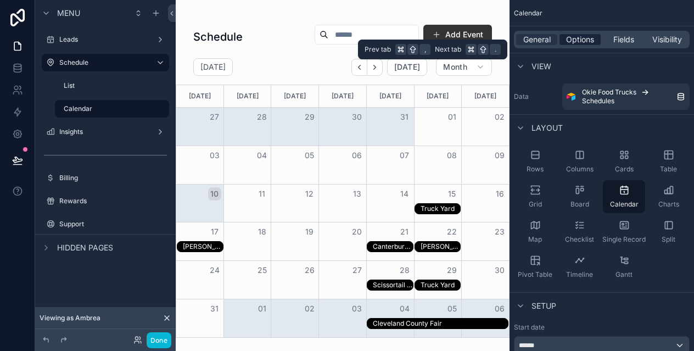
click at [580, 35] on span "Options" at bounding box center [580, 39] width 28 height 11
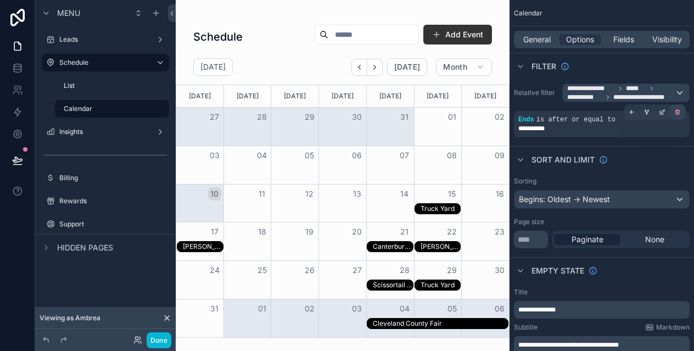
click at [680, 111] on icon "scrollable content" at bounding box center [677, 112] width 7 height 7
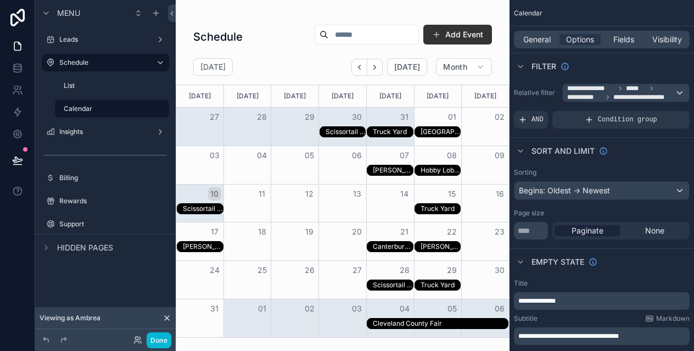
click at [363, 68] on div "scrollable content" at bounding box center [343, 175] width 334 height 351
click at [363, 68] on icon "Back" at bounding box center [359, 67] width 8 height 8
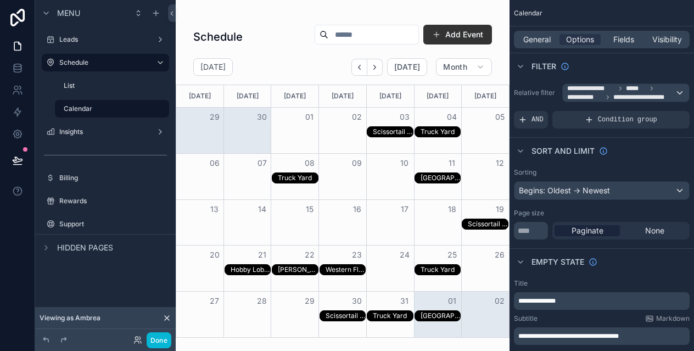
click at [363, 68] on icon "Back" at bounding box center [359, 67] width 8 height 8
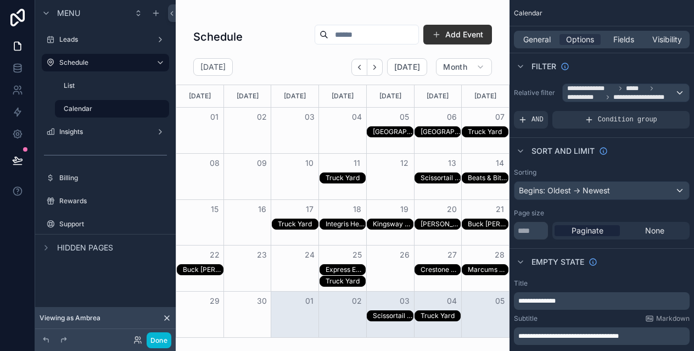
click at [363, 68] on icon "Back" at bounding box center [359, 67] width 8 height 8
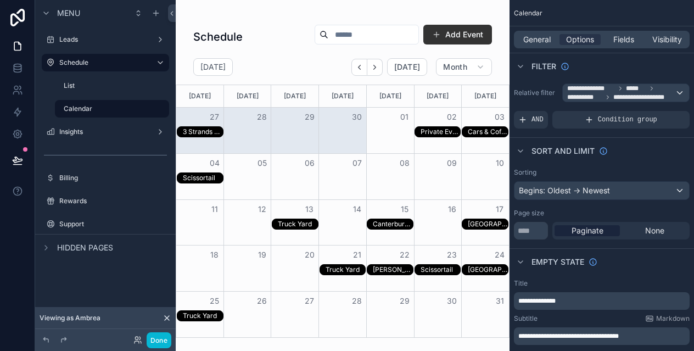
click at [292, 222] on div "Truck Yard" at bounding box center [298, 224] width 40 height 9
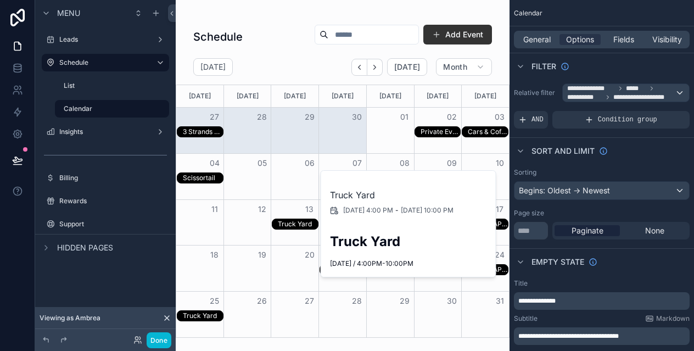
click at [329, 54] on div "Schedule Add Event May 2025 Today Month Sunday Monday Tuesday Wednesday Thursda…" at bounding box center [343, 178] width 334 height 320
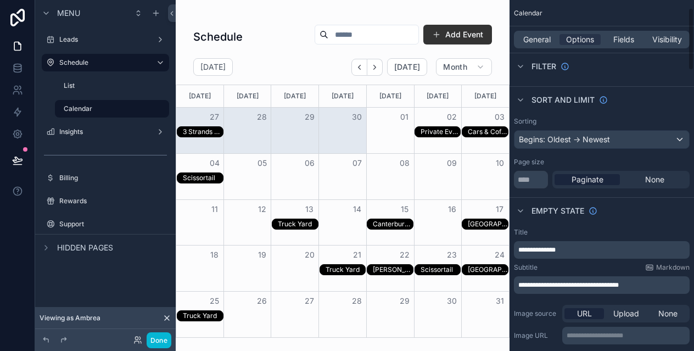
scroll to position [54, 0]
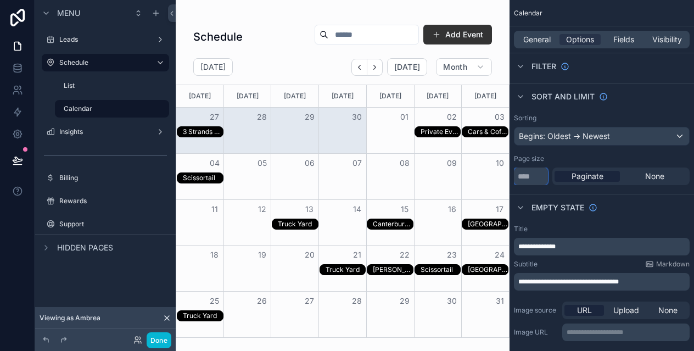
click at [525, 177] on input "***" at bounding box center [531, 176] width 34 height 18
type input "****"
click at [567, 160] on div "Page size" at bounding box center [602, 158] width 176 height 9
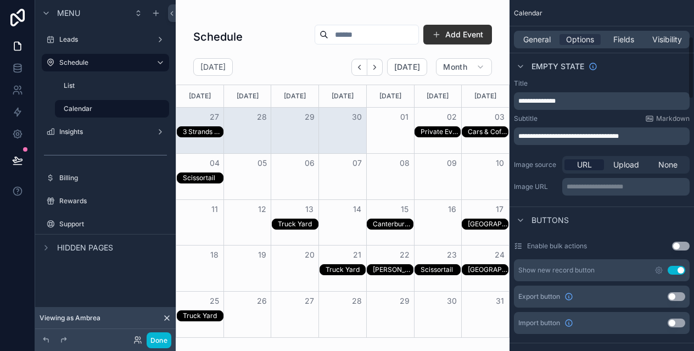
scroll to position [204, 0]
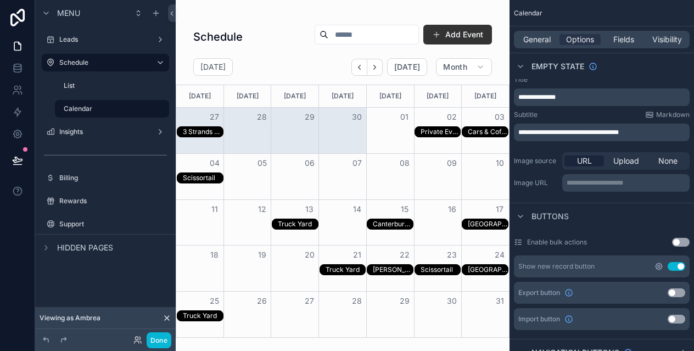
click at [658, 266] on icon "scrollable content" at bounding box center [659, 266] width 2 height 2
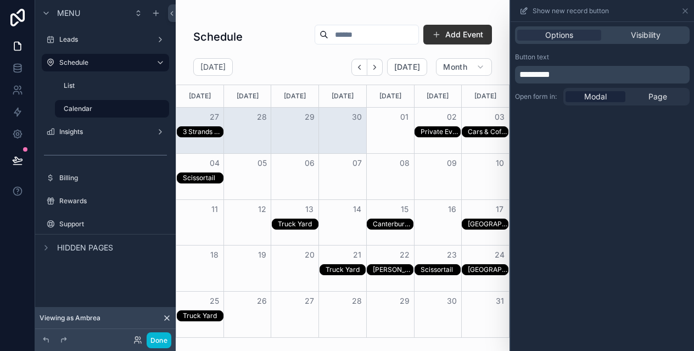
click at [608, 95] on div "Modal" at bounding box center [596, 96] width 60 height 11
click at [466, 37] on button "Add Event" at bounding box center [457, 35] width 69 height 20
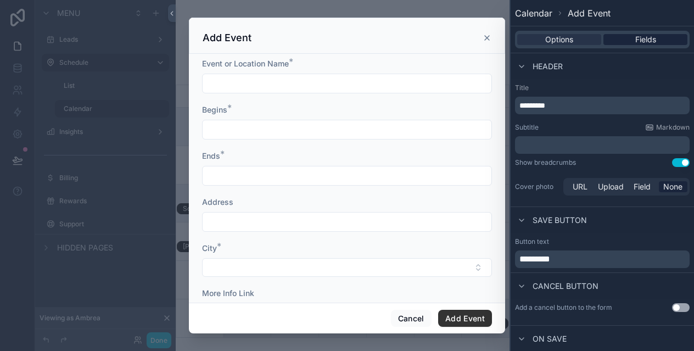
click at [650, 38] on span "Fields" at bounding box center [645, 39] width 21 height 11
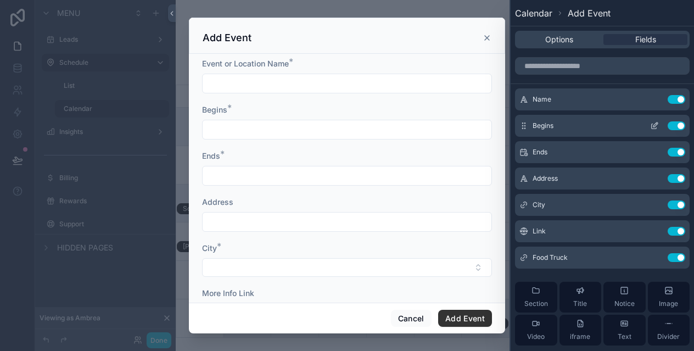
click at [655, 127] on icon at bounding box center [654, 125] width 9 height 9
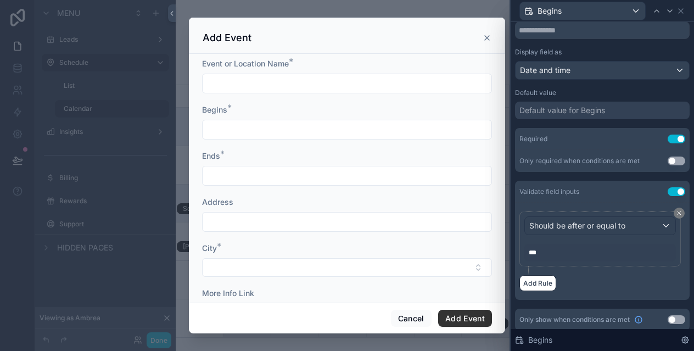
scroll to position [160, 0]
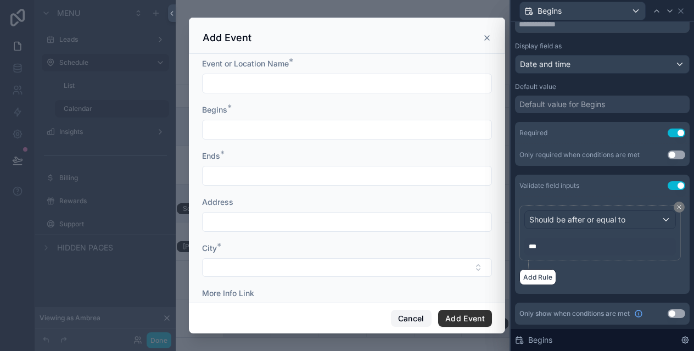
click at [402, 322] on button "Cancel" at bounding box center [411, 319] width 41 height 18
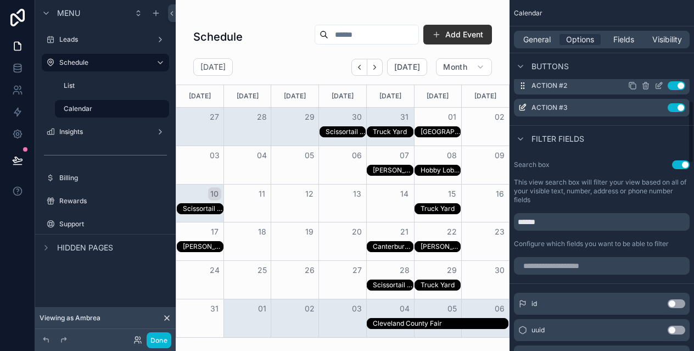
scroll to position [569, 0]
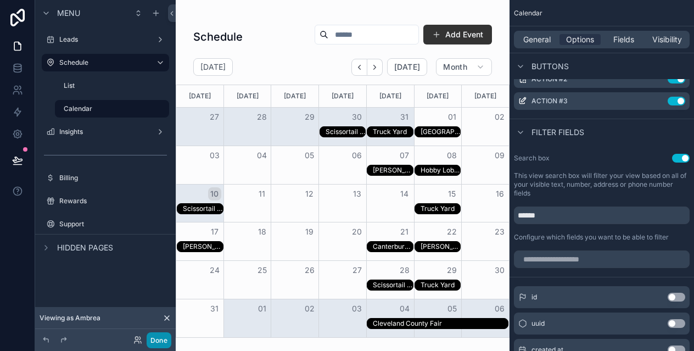
click at [165, 338] on button "Done" at bounding box center [159, 340] width 25 height 16
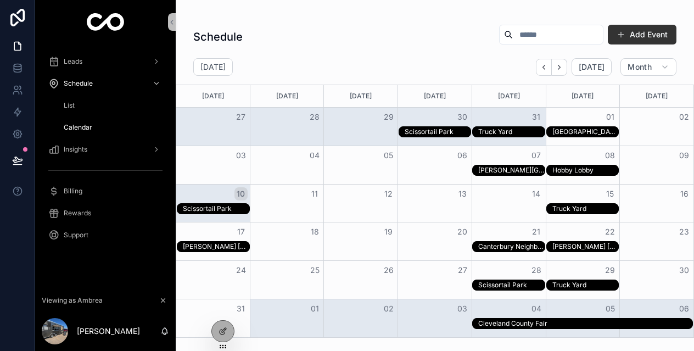
click at [429, 171] on div "Month View" at bounding box center [323, 171] width 295 height 12
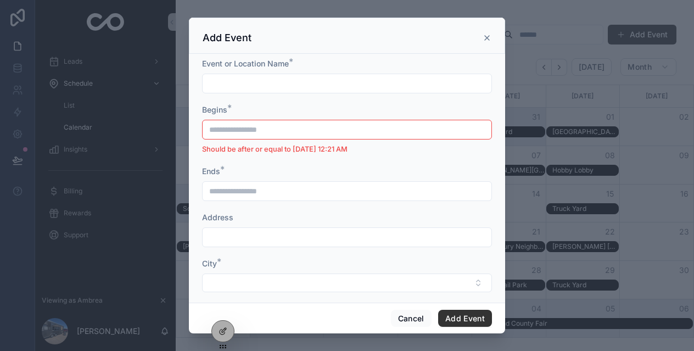
click at [490, 40] on icon "scrollable content" at bounding box center [487, 37] width 9 height 9
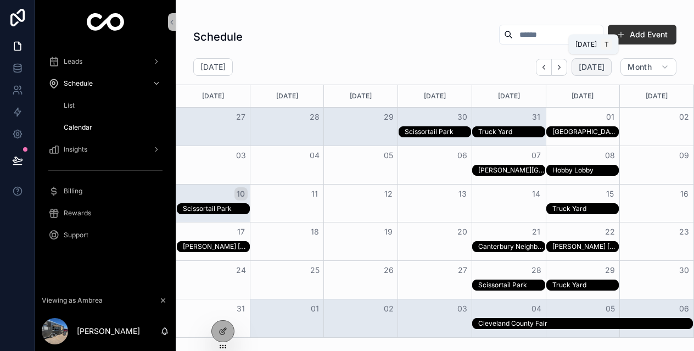
click at [584, 67] on span "Today" at bounding box center [592, 67] width 26 height 10
click at [648, 208] on div "Scissortail Park Truck Yard" at bounding box center [434, 209] width 517 height 12
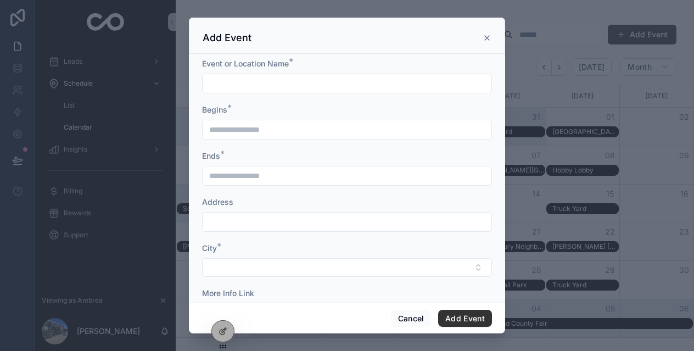
click at [486, 37] on icon "scrollable content" at bounding box center [487, 37] width 9 height 9
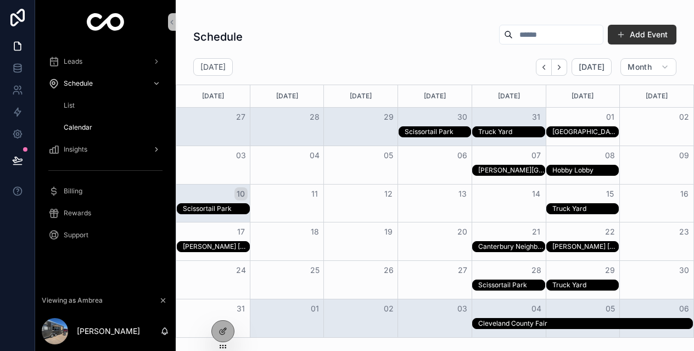
click at [92, 147] on div "Insights" at bounding box center [105, 150] width 114 height 18
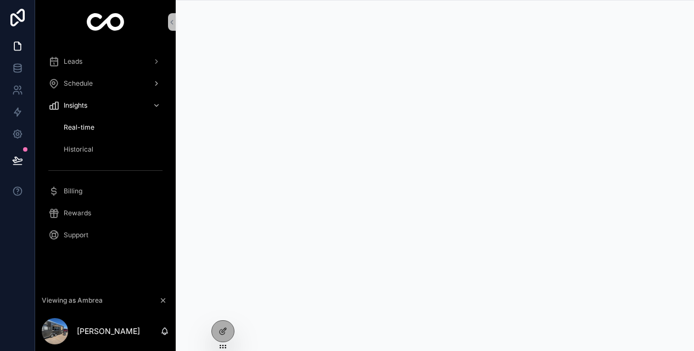
click at [82, 87] on span "Schedule" at bounding box center [78, 83] width 29 height 9
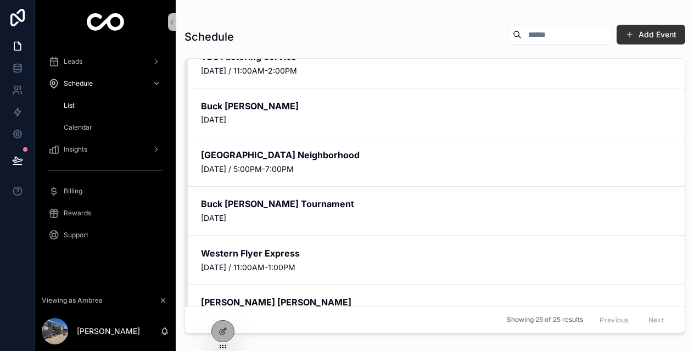
scroll to position [978, 0]
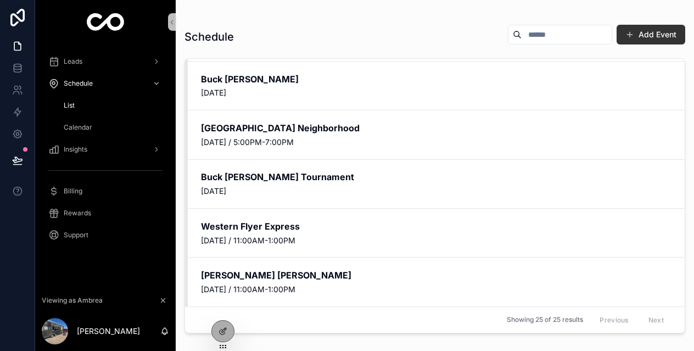
click at [84, 125] on span "Calendar" at bounding box center [78, 127] width 29 height 9
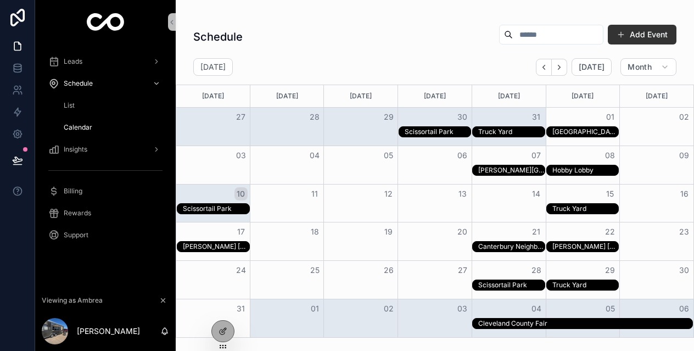
click at [69, 106] on span "List" at bounding box center [69, 105] width 11 height 9
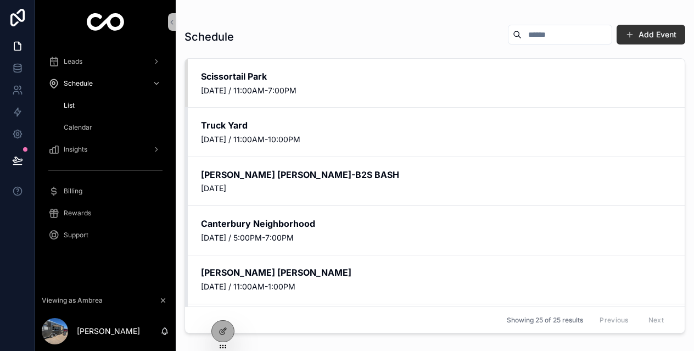
click at [72, 126] on span "Calendar" at bounding box center [78, 127] width 29 height 9
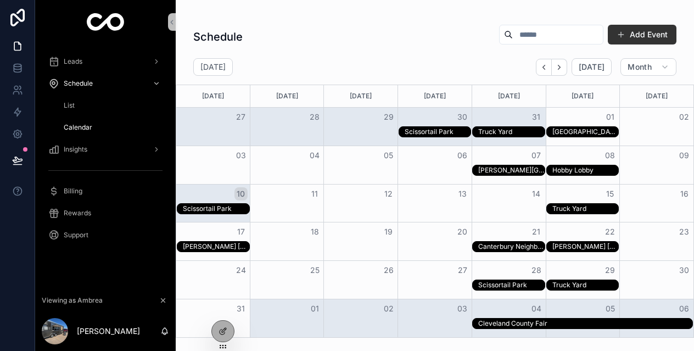
click at [66, 104] on span "List" at bounding box center [69, 105] width 11 height 9
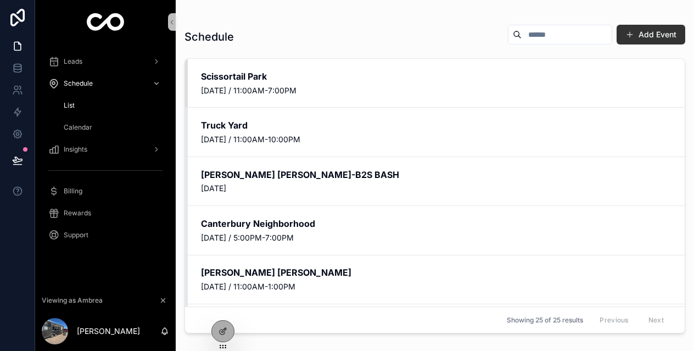
click at [74, 126] on span "Calendar" at bounding box center [78, 127] width 29 height 9
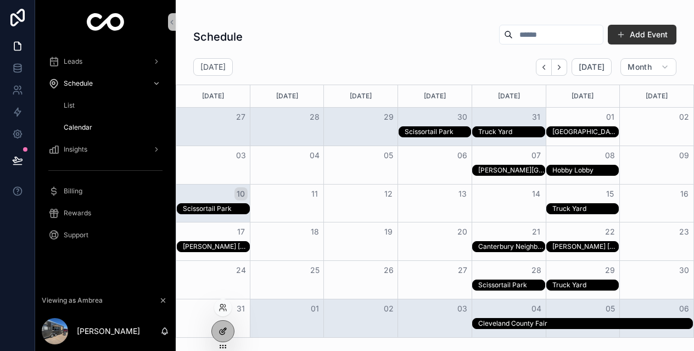
click at [224, 333] on icon at bounding box center [222, 331] width 5 height 5
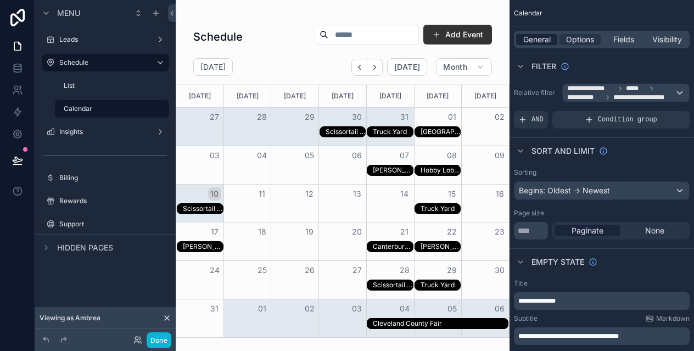
click at [534, 38] on span "General" at bounding box center [536, 39] width 27 height 11
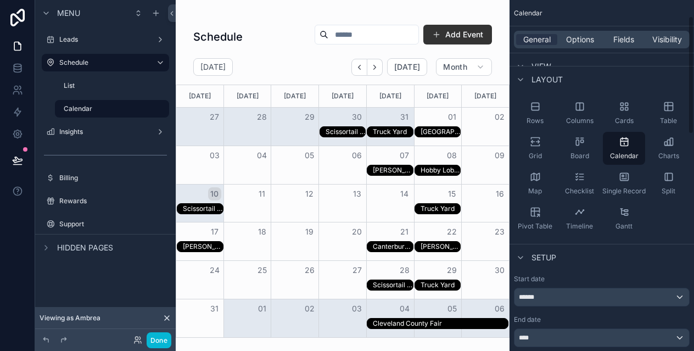
scroll to position [50, 0]
click at [630, 145] on div "Calendar" at bounding box center [624, 146] width 42 height 33
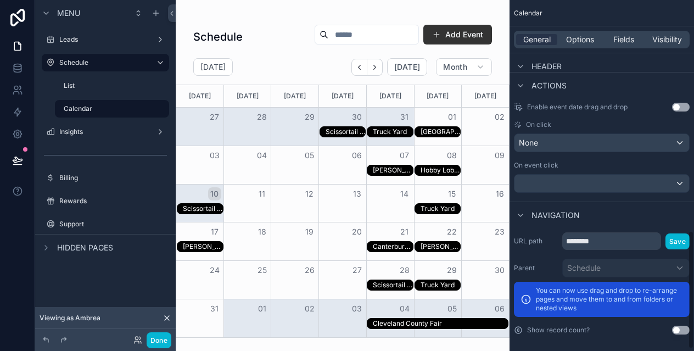
scroll to position [690, 0]
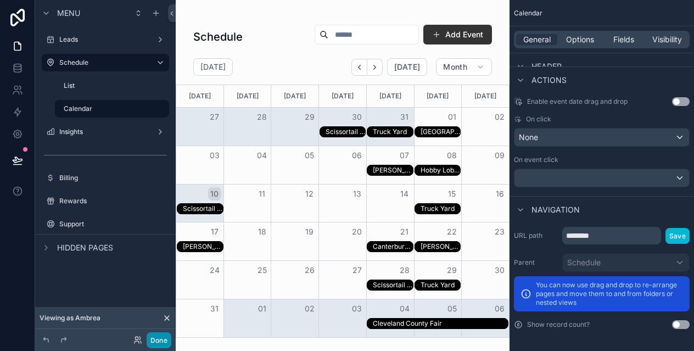
click at [155, 342] on button "Done" at bounding box center [159, 340] width 25 height 16
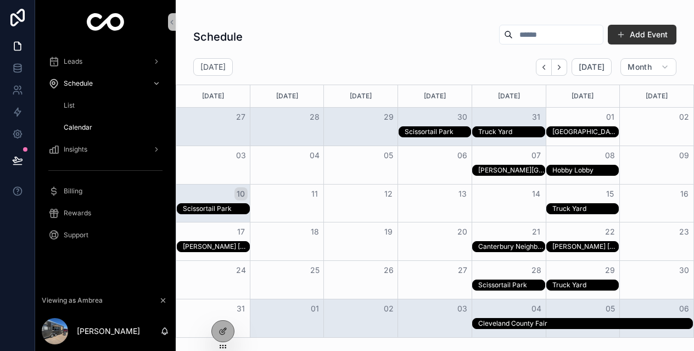
click at [75, 103] on div "List" at bounding box center [111, 106] width 101 height 18
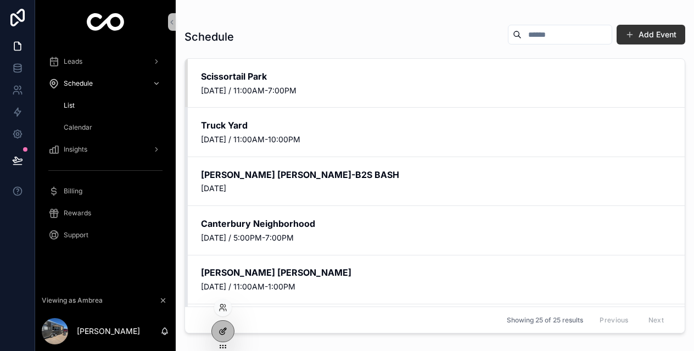
click at [226, 333] on icon at bounding box center [223, 331] width 9 height 9
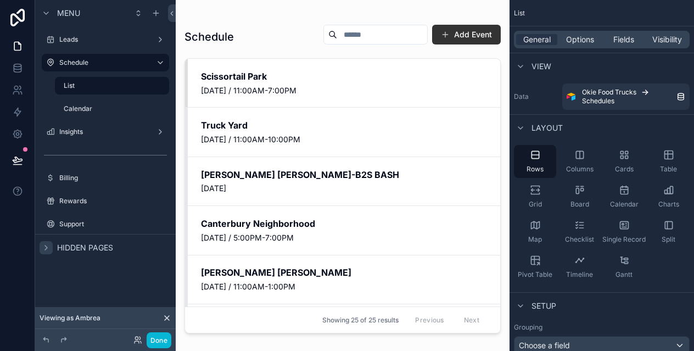
click at [46, 247] on icon "scrollable content" at bounding box center [46, 247] width 2 height 4
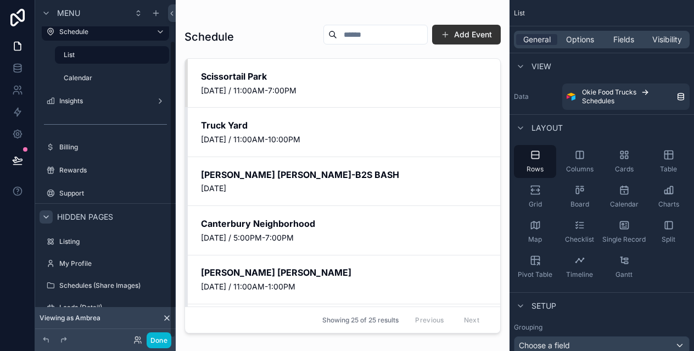
scroll to position [46, 0]
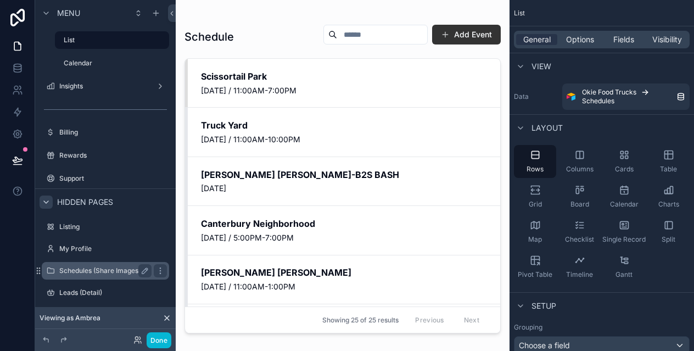
click at [76, 270] on label "Schedules (Share Images)" at bounding box center [103, 270] width 88 height 9
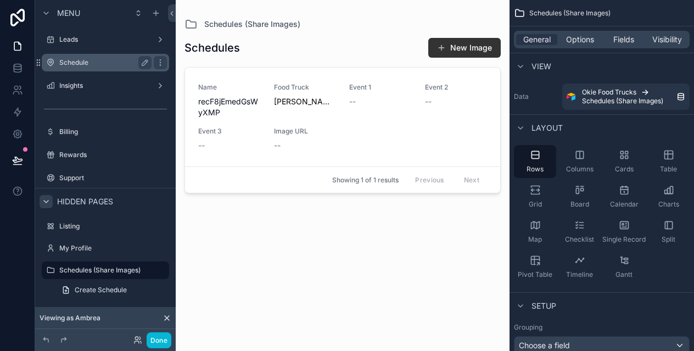
click at [93, 68] on div "Schedule" at bounding box center [105, 62] width 92 height 13
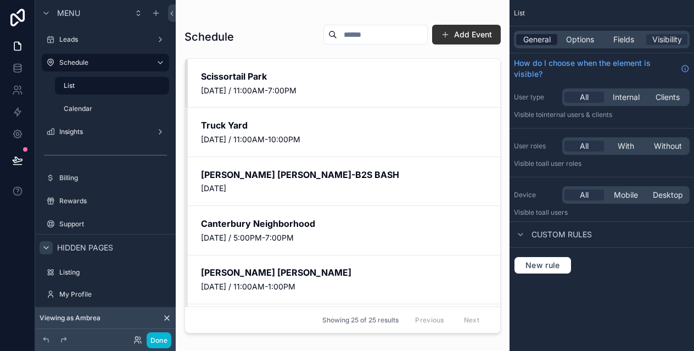
click at [548, 37] on span "General" at bounding box center [536, 39] width 27 height 11
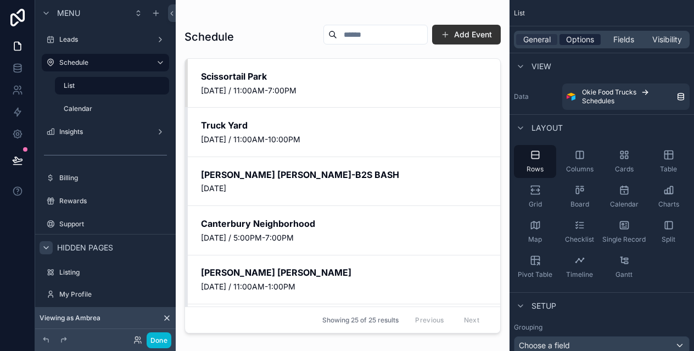
click at [578, 40] on span "Options" at bounding box center [580, 39] width 28 height 11
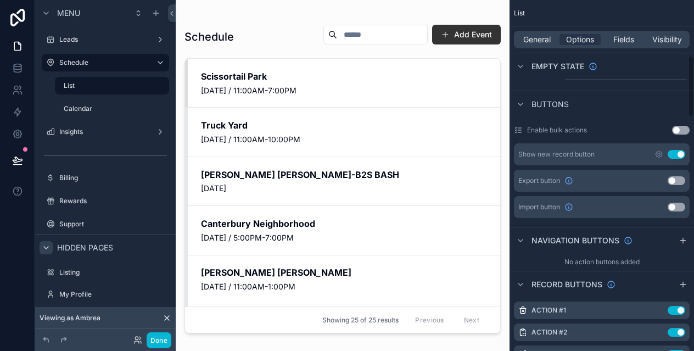
scroll to position [338, 0]
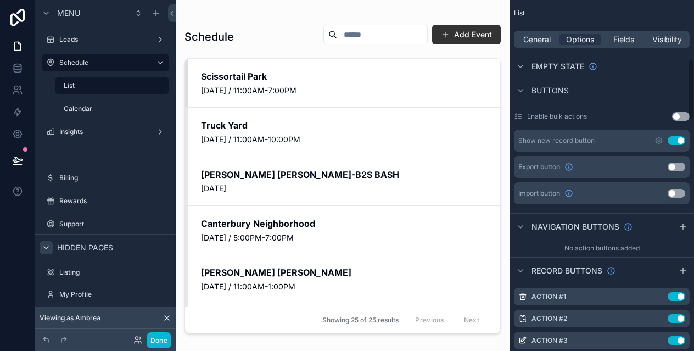
click at [679, 120] on button "Use setting" at bounding box center [681, 116] width 18 height 9
click at [160, 342] on button "Done" at bounding box center [159, 340] width 25 height 16
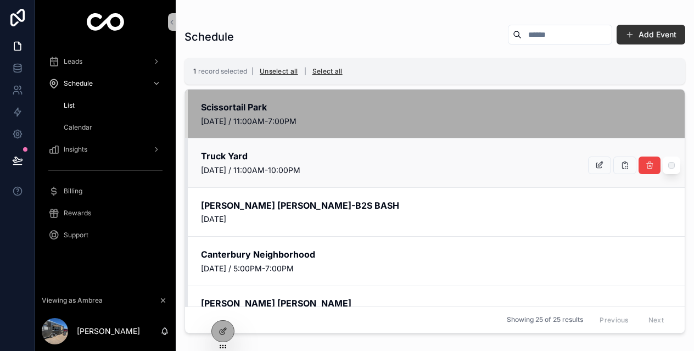
click at [670, 160] on div "scrollable content" at bounding box center [672, 165] width 18 height 18
click at [671, 171] on div "scrollable content" at bounding box center [672, 165] width 18 height 18
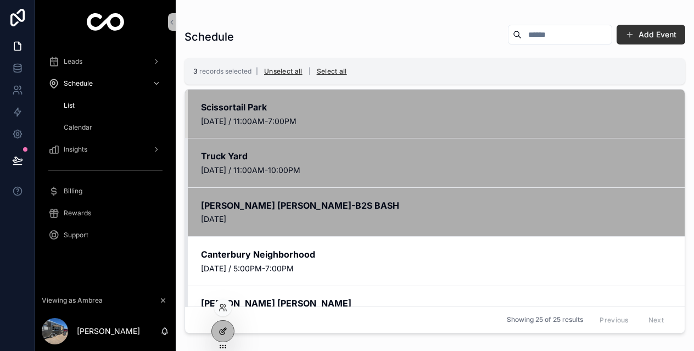
click at [221, 333] on icon at bounding box center [223, 331] width 9 height 9
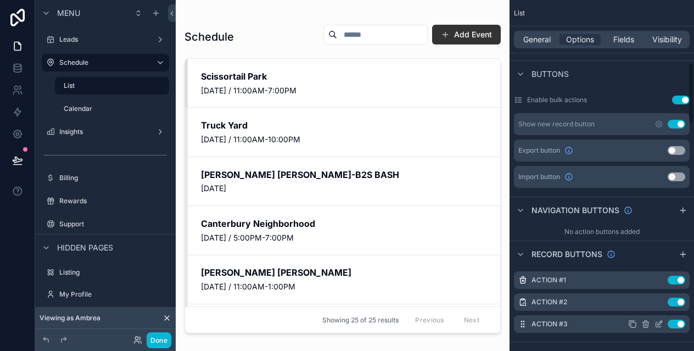
scroll to position [321, 0]
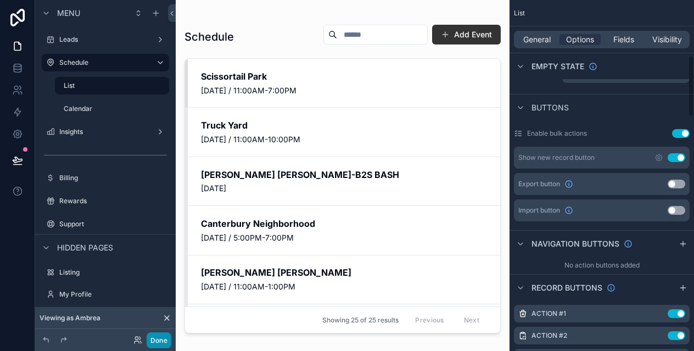
click at [155, 345] on button "Done" at bounding box center [159, 340] width 25 height 16
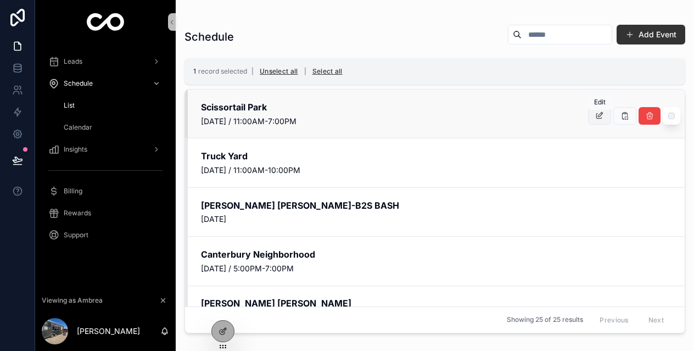
click at [598, 115] on icon "scrollable content" at bounding box center [599, 115] width 9 height 9
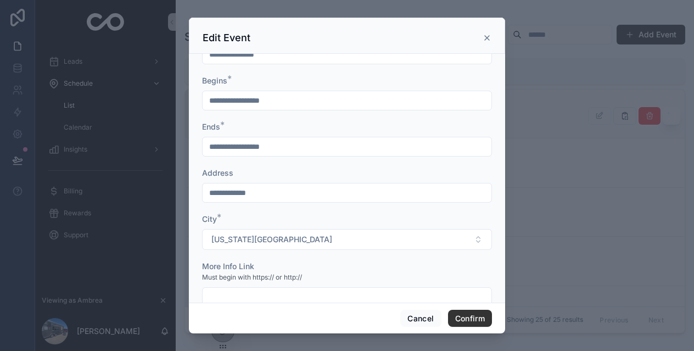
scroll to position [0, 0]
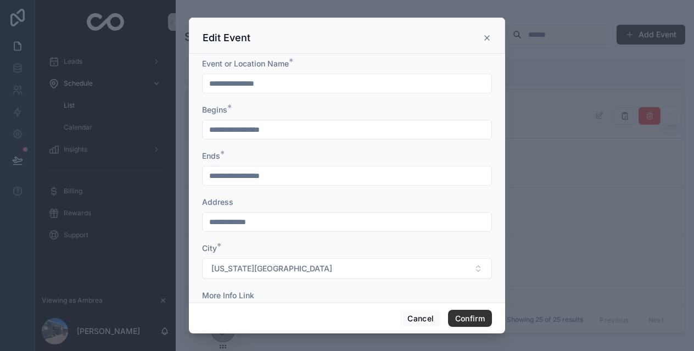
click at [484, 40] on icon at bounding box center [487, 37] width 9 height 9
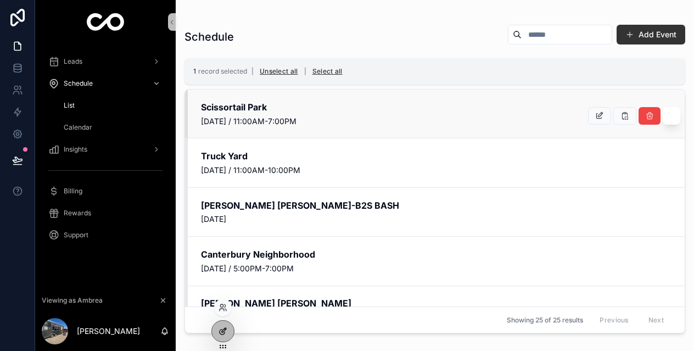
click at [225, 331] on icon at bounding box center [223, 331] width 9 height 9
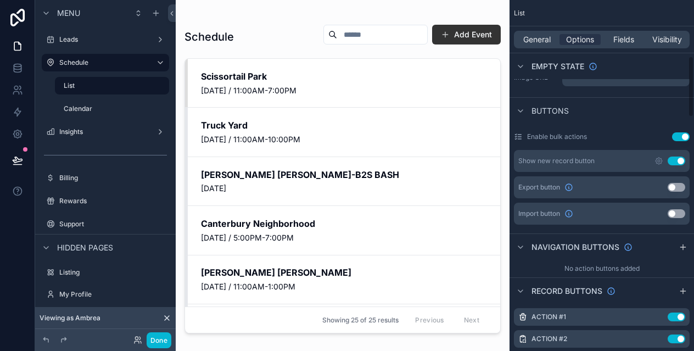
scroll to position [322, 0]
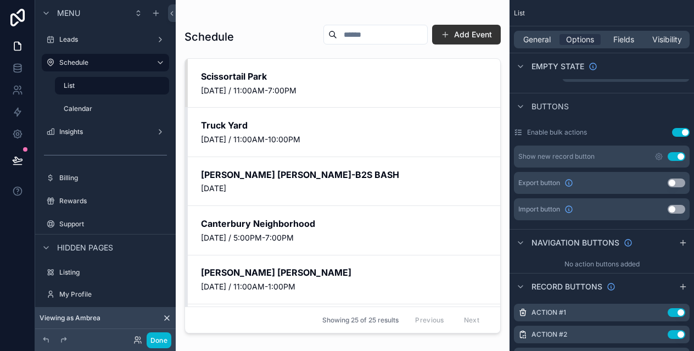
click at [684, 128] on button "Use setting" at bounding box center [681, 132] width 18 height 9
click at [157, 343] on button "Done" at bounding box center [159, 340] width 25 height 16
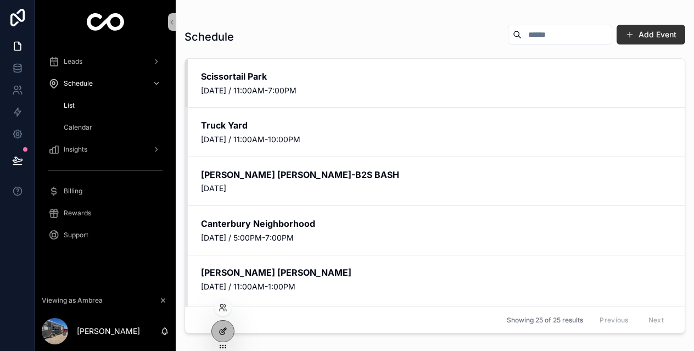
click at [222, 332] on icon at bounding box center [224, 330] width 4 height 4
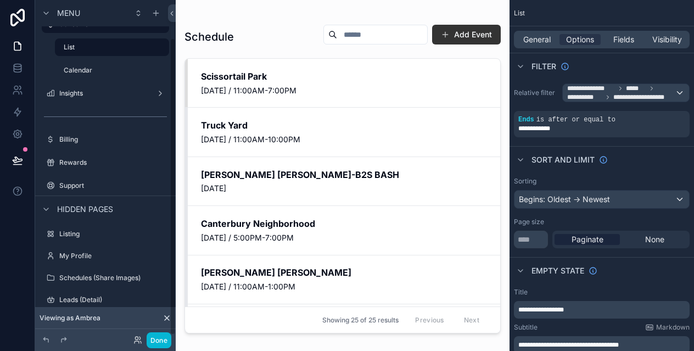
scroll to position [46, 0]
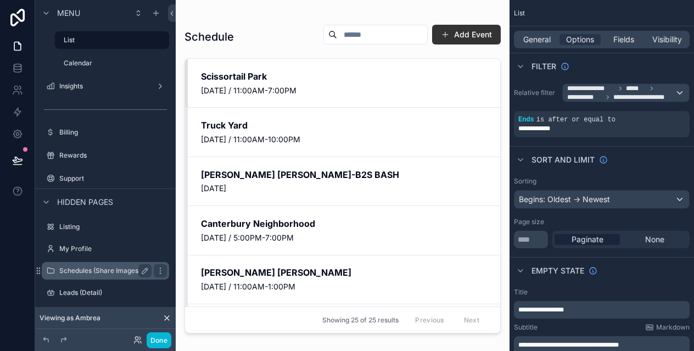
click at [107, 274] on label "Schedules (Share Images)" at bounding box center [103, 270] width 88 height 9
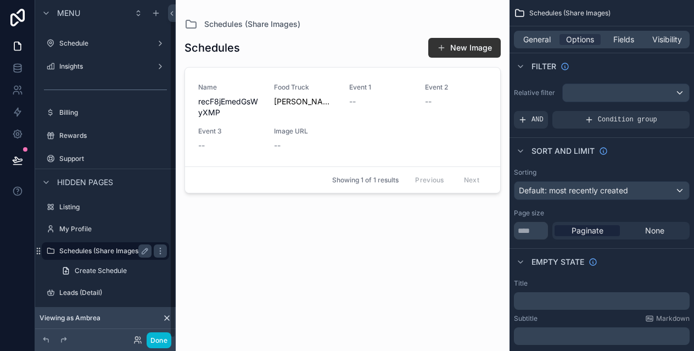
scroll to position [19, 0]
click at [107, 274] on span "Create Schedule" at bounding box center [101, 270] width 52 height 9
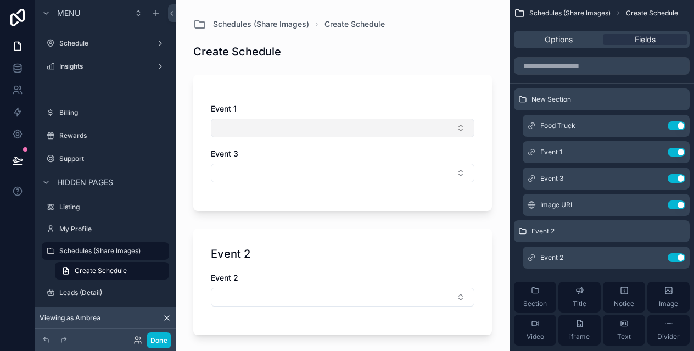
click at [335, 120] on button "Select Button" at bounding box center [343, 128] width 264 height 19
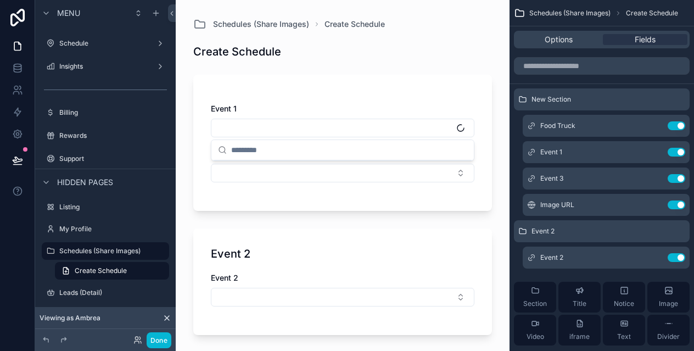
click at [313, 93] on div "Event 1 Event 3" at bounding box center [342, 143] width 299 height 136
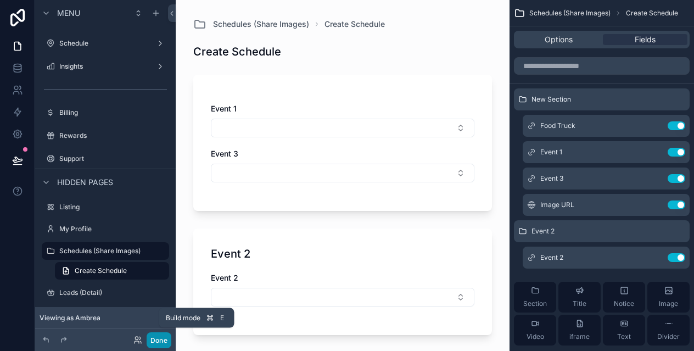
click at [157, 339] on button "Done" at bounding box center [159, 340] width 25 height 16
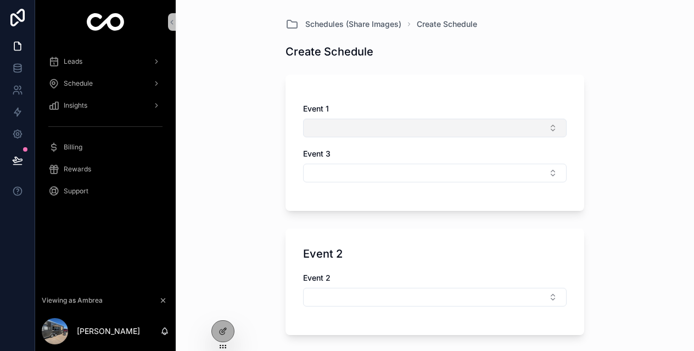
click at [342, 119] on button "Select Button" at bounding box center [435, 128] width 264 height 19
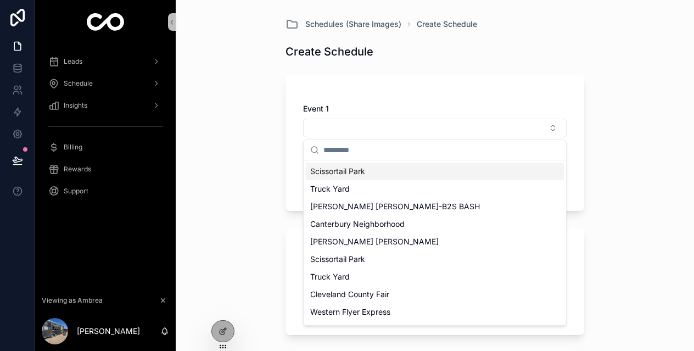
click at [353, 169] on span "Scissortail Park" at bounding box center [337, 171] width 55 height 11
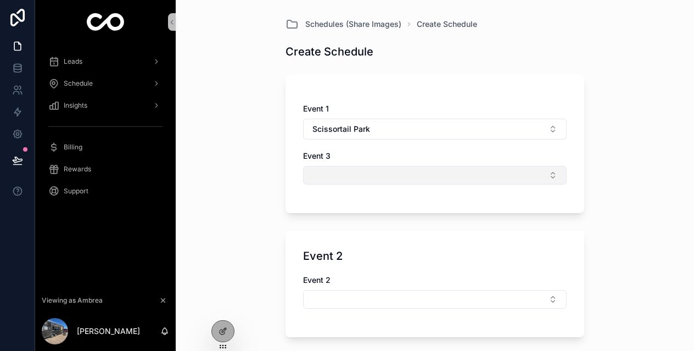
click at [368, 173] on button "Select Button" at bounding box center [435, 175] width 264 height 19
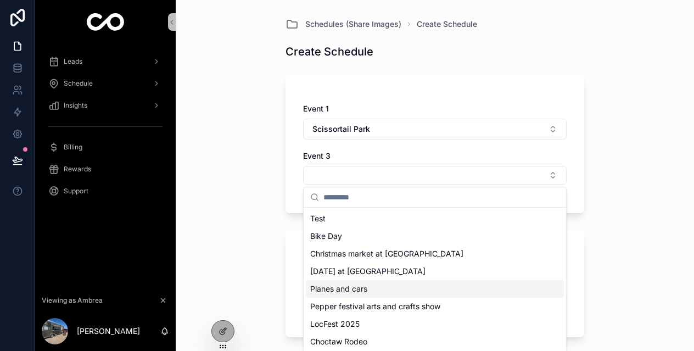
click at [249, 226] on div "Schedules (Share Images) Create Schedule Create Schedule Event 1 Scissortail Pa…" at bounding box center [435, 175] width 518 height 351
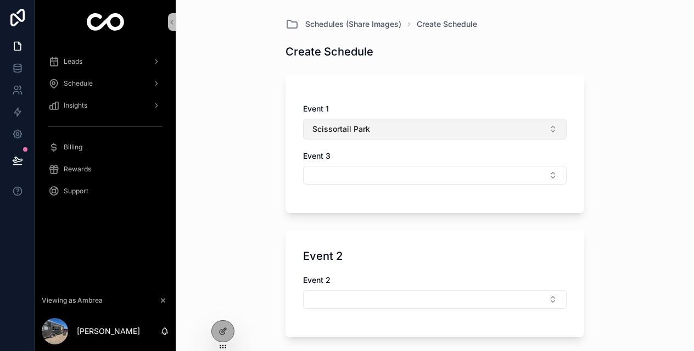
click at [356, 125] on span "Scissortail Park" at bounding box center [341, 129] width 58 height 11
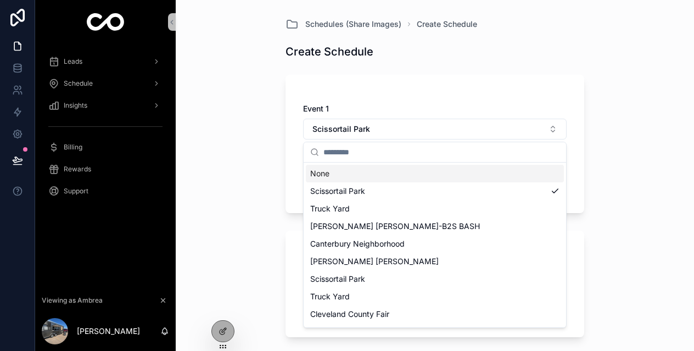
click at [366, 174] on div "None" at bounding box center [435, 174] width 258 height 18
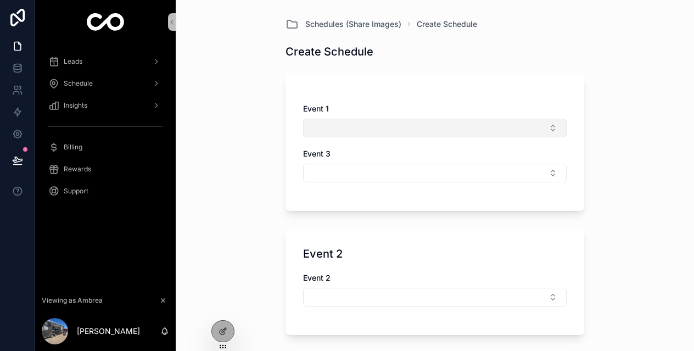
click at [373, 126] on button "Select Button" at bounding box center [435, 128] width 264 height 19
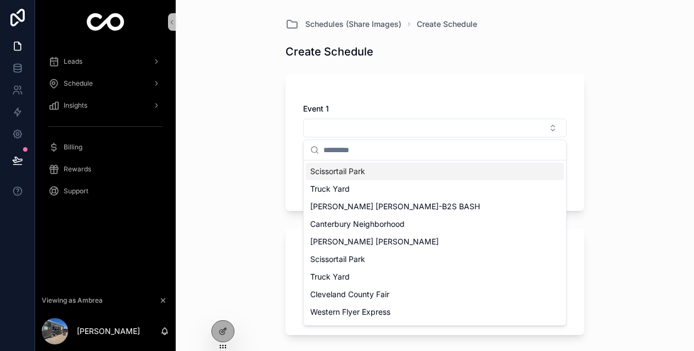
click at [362, 176] on span "Scissortail Park" at bounding box center [337, 171] width 55 height 11
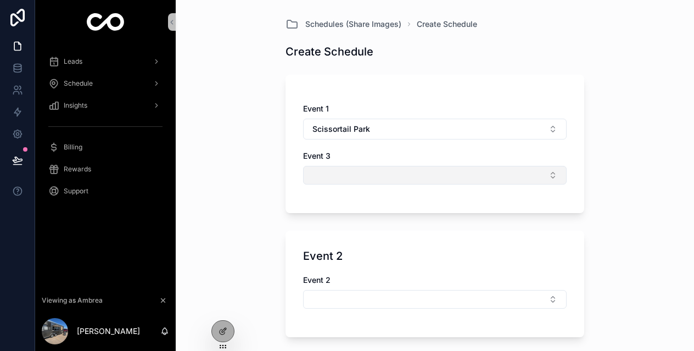
click at [351, 171] on button "Select Button" at bounding box center [435, 175] width 264 height 19
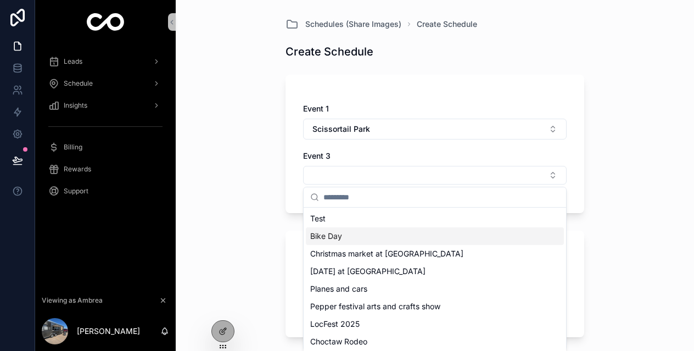
click at [345, 234] on div "Bike Day" at bounding box center [435, 236] width 258 height 18
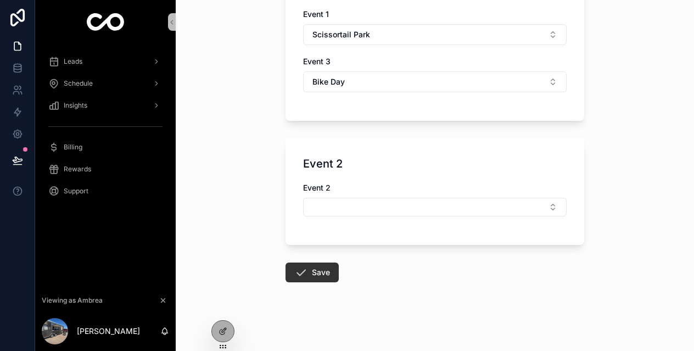
scroll to position [96, 0]
click at [225, 332] on icon at bounding box center [223, 331] width 9 height 9
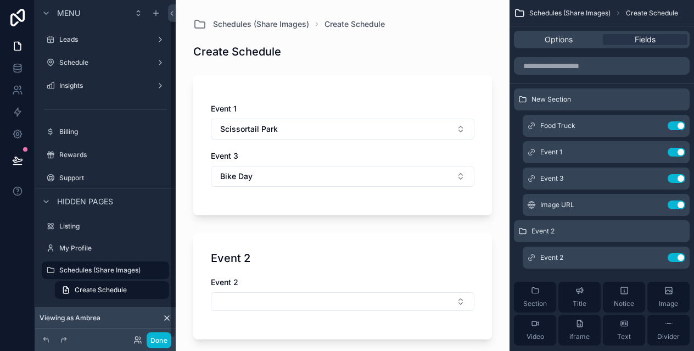
scroll to position [19, 0]
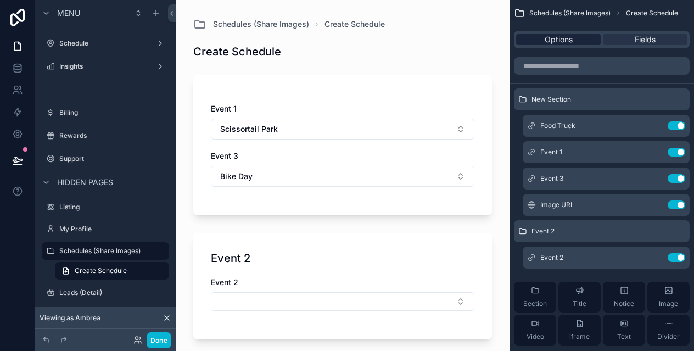
click at [562, 38] on span "Options" at bounding box center [559, 39] width 28 height 11
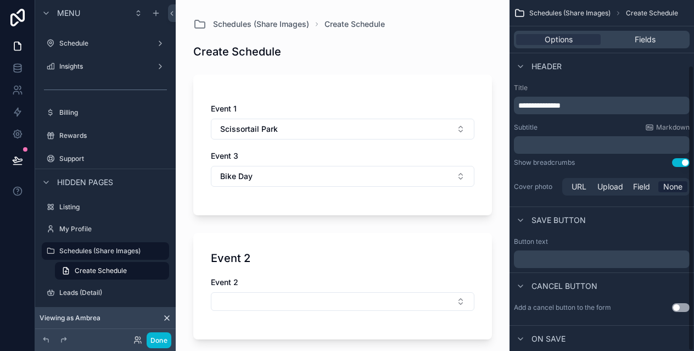
scroll to position [80, 0]
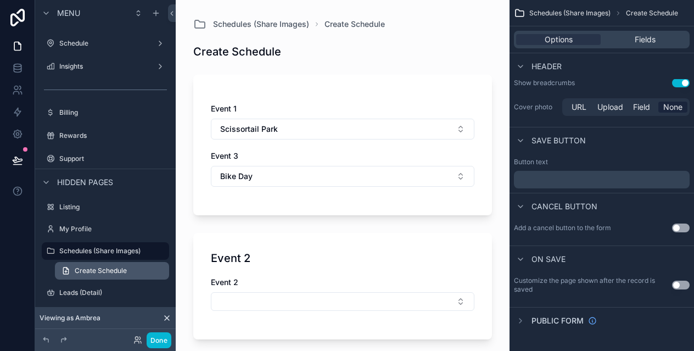
click at [72, 273] on link "Create Schedule" at bounding box center [112, 271] width 114 height 18
click at [126, 275] on link "Create Schedule" at bounding box center [112, 271] width 114 height 18
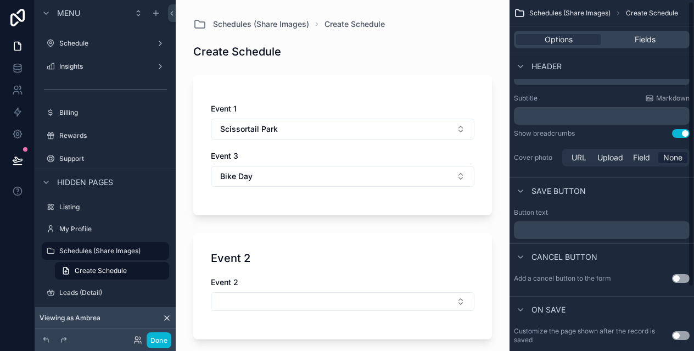
scroll to position [0, 0]
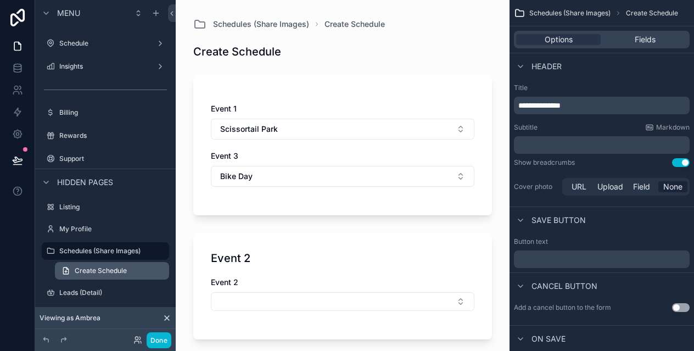
click at [111, 270] on span "Create Schedule" at bounding box center [101, 270] width 52 height 9
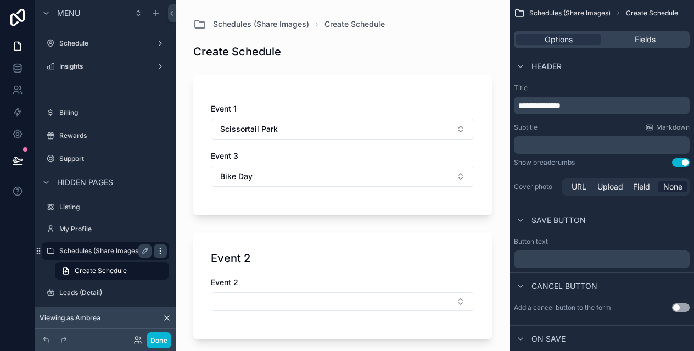
click at [159, 250] on icon "scrollable content" at bounding box center [160, 251] width 9 height 9
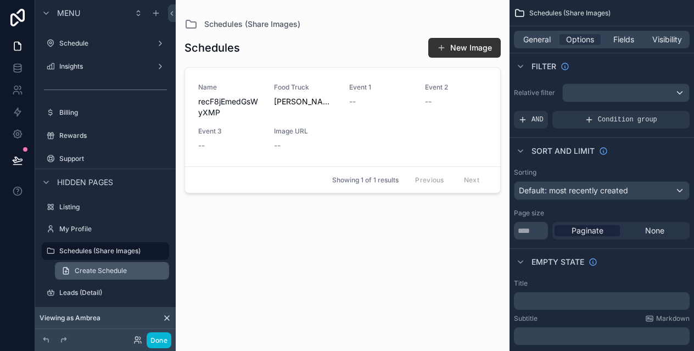
click at [125, 274] on span "Create Schedule" at bounding box center [101, 270] width 52 height 9
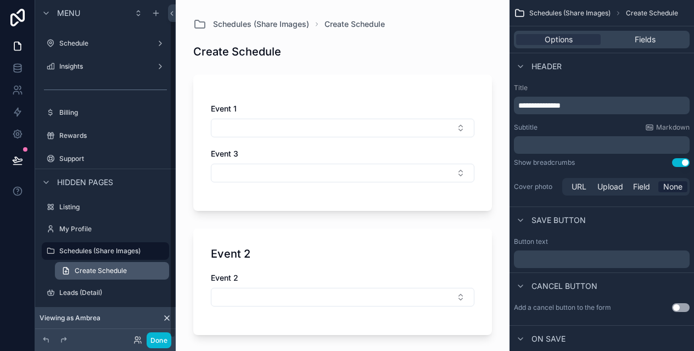
click at [135, 272] on link "Create Schedule" at bounding box center [112, 271] width 114 height 18
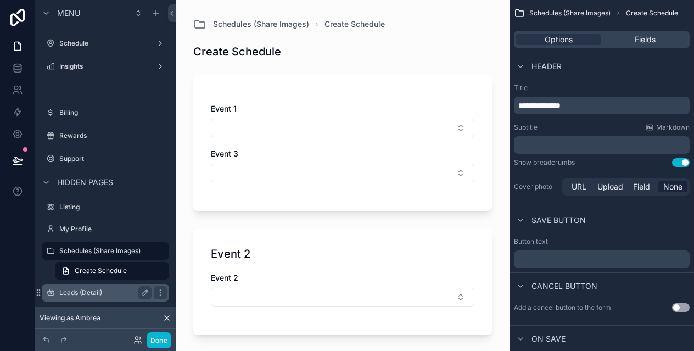
click at [115, 292] on label "Leads (Detail)" at bounding box center [103, 292] width 88 height 9
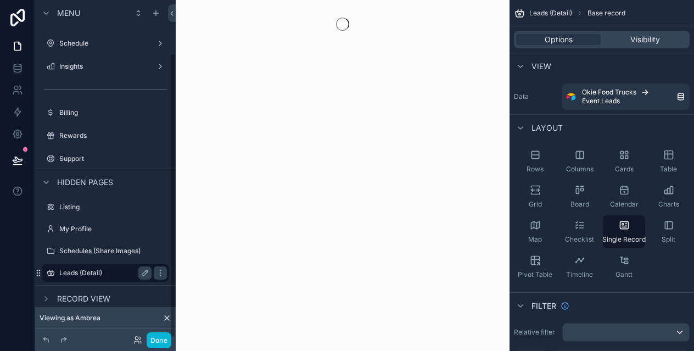
scroll to position [63, 0]
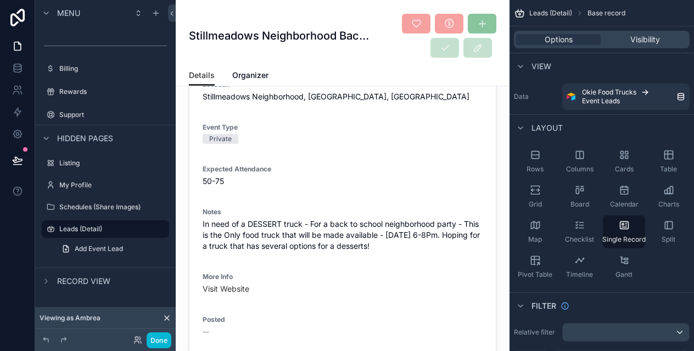
scroll to position [102, 0]
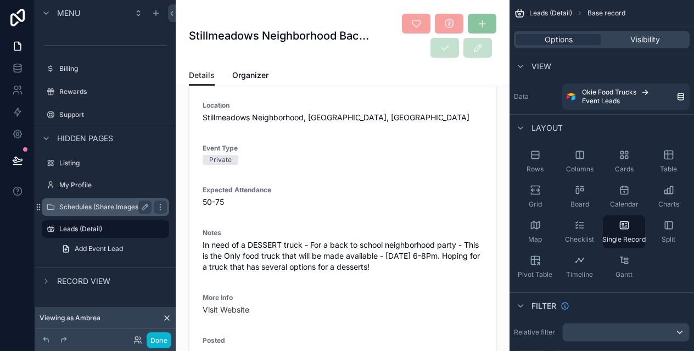
click at [85, 204] on label "Schedules (Share Images)" at bounding box center [103, 207] width 88 height 9
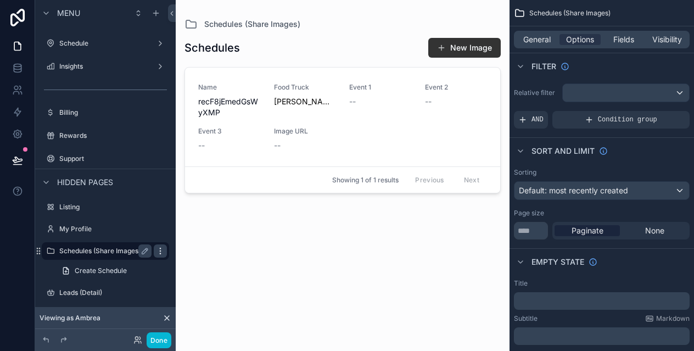
click at [160, 248] on icon "scrollable content" at bounding box center [160, 248] width 1 height 1
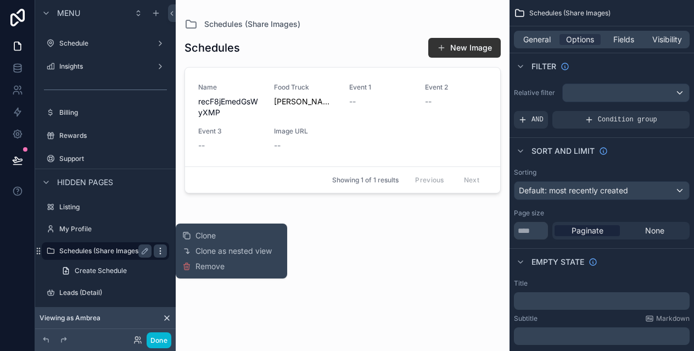
click at [160, 248] on icon "scrollable content" at bounding box center [160, 248] width 1 height 1
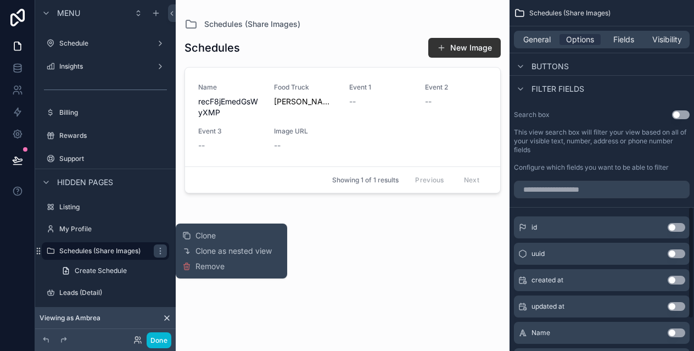
scroll to position [663, 0]
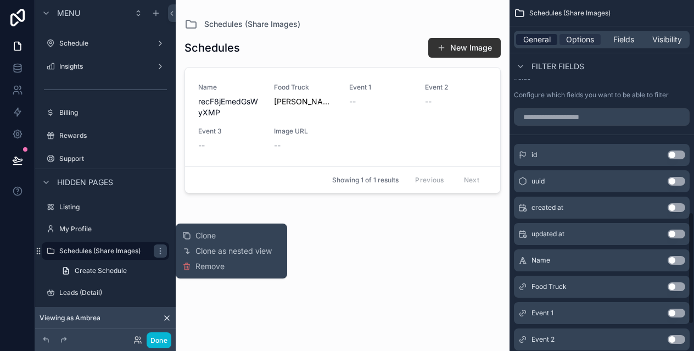
click at [532, 43] on span "General" at bounding box center [536, 39] width 27 height 11
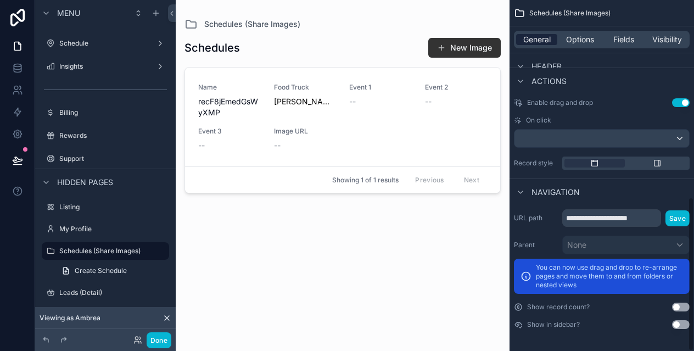
scroll to position [450, 0]
click at [676, 326] on button "Use setting" at bounding box center [681, 324] width 18 height 9
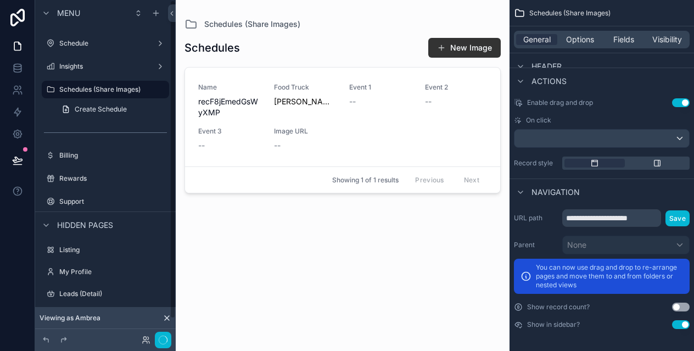
scroll to position [0, 0]
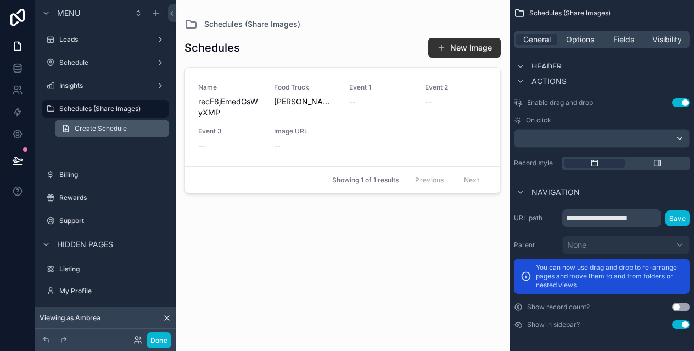
click at [87, 131] on span "Create Schedule" at bounding box center [101, 128] width 52 height 9
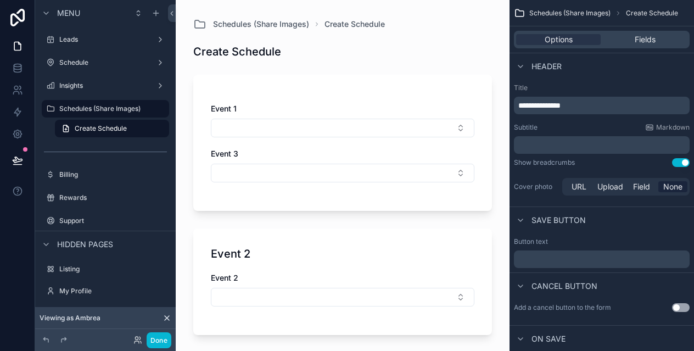
click at [595, 110] on p "**********" at bounding box center [602, 105] width 169 height 11
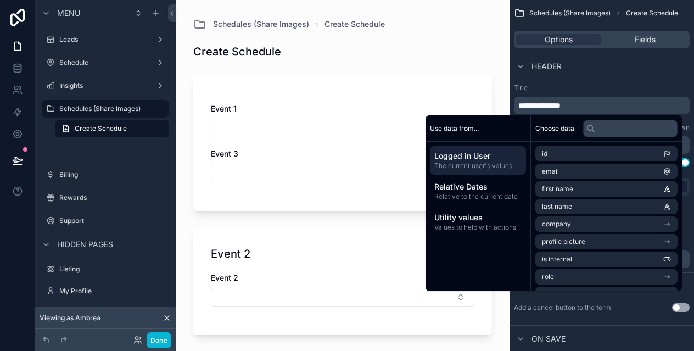
click at [609, 86] on label "Title" at bounding box center [602, 87] width 176 height 9
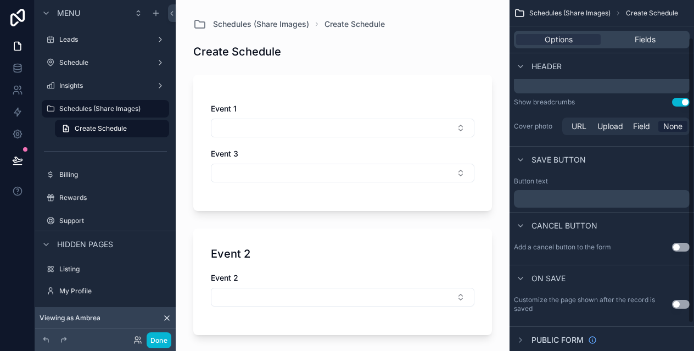
scroll to position [80, 0]
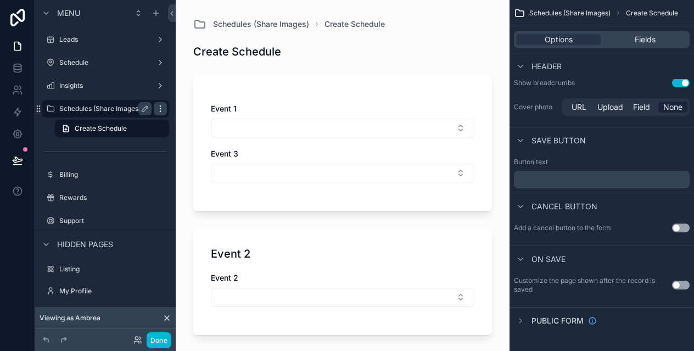
click at [158, 110] on icon "scrollable content" at bounding box center [160, 108] width 9 height 9
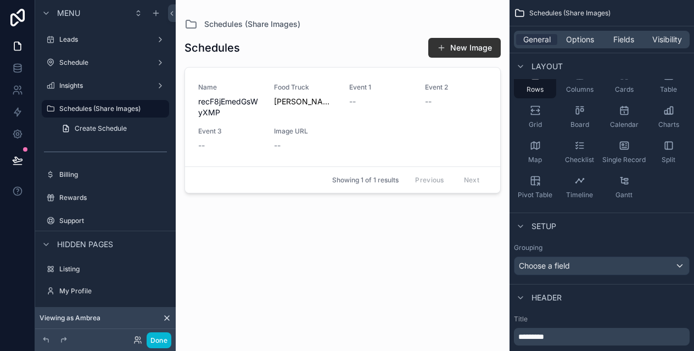
click at [266, 275] on div "scrollable content" at bounding box center [343, 169] width 334 height 338
click at [82, 65] on label "Schedule" at bounding box center [103, 62] width 88 height 9
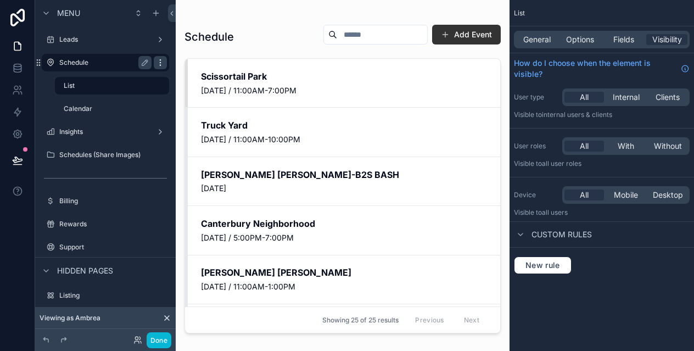
click at [159, 61] on icon "scrollable content" at bounding box center [160, 62] width 9 height 9
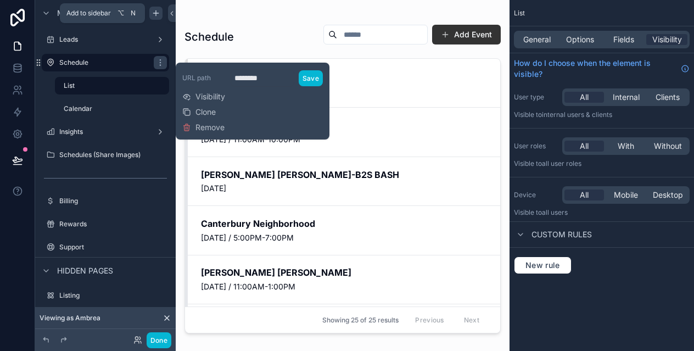
click at [156, 10] on icon "scrollable content" at bounding box center [156, 12] width 0 height 5
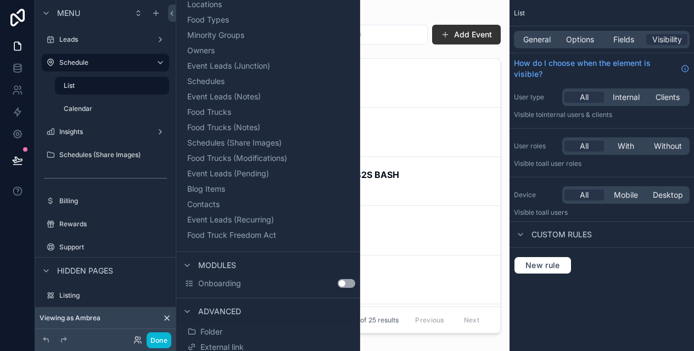
scroll to position [189, 0]
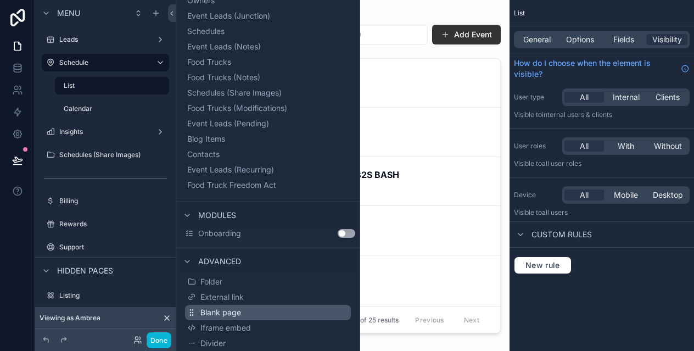
click at [256, 313] on button "Blank page" at bounding box center [268, 312] width 166 height 15
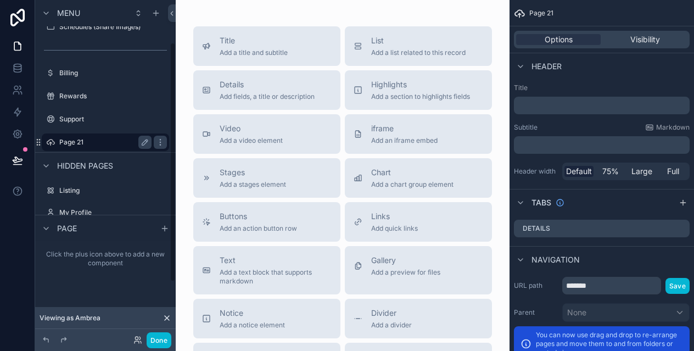
scroll to position [26, 0]
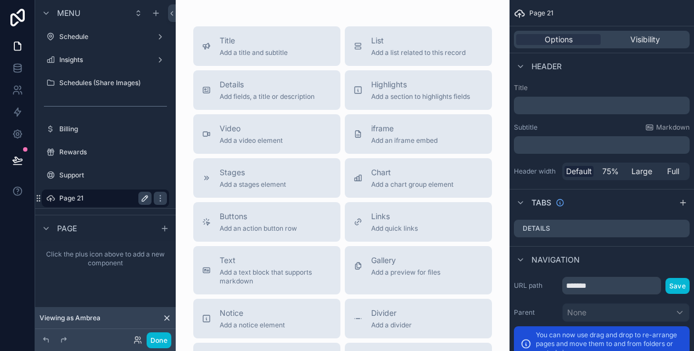
click at [147, 198] on icon "scrollable content" at bounding box center [145, 198] width 9 height 9
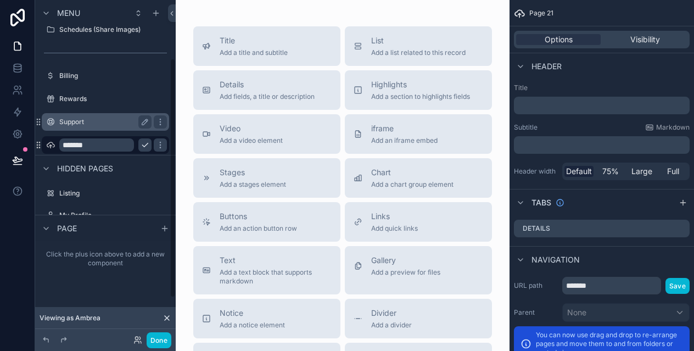
scroll to position [82, 0]
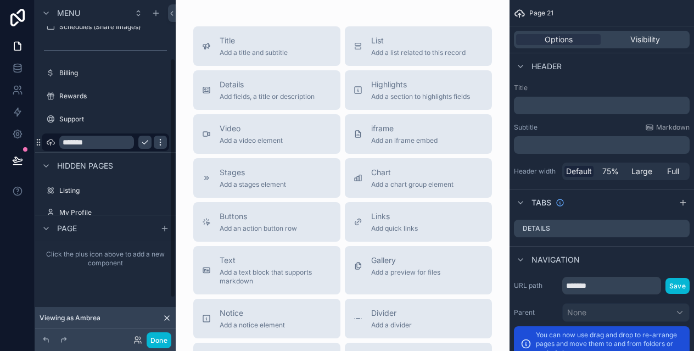
click at [160, 143] on icon "scrollable content" at bounding box center [160, 142] width 9 height 9
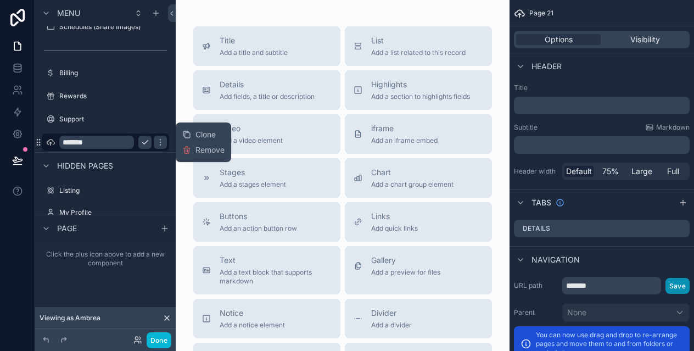
click at [678, 287] on button "Save" at bounding box center [677, 286] width 24 height 16
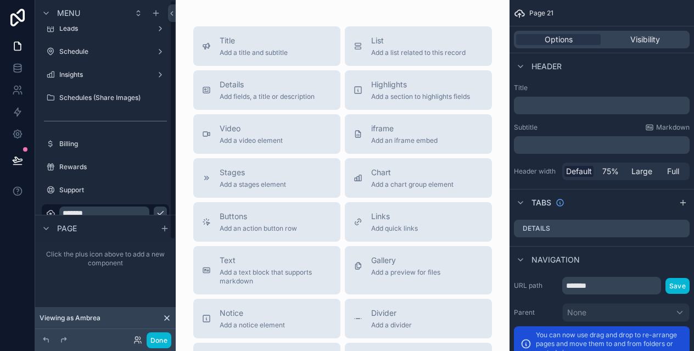
scroll to position [0, 0]
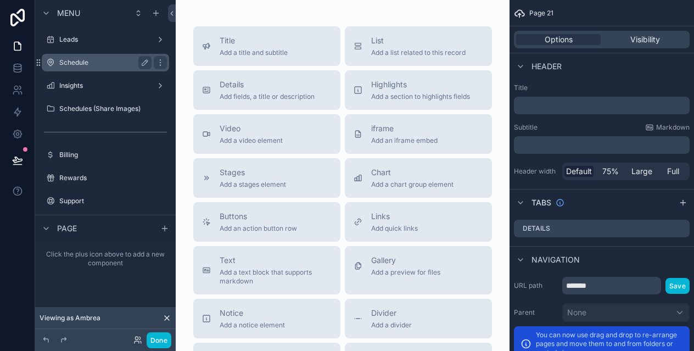
click at [121, 63] on label "Schedule" at bounding box center [103, 62] width 88 height 9
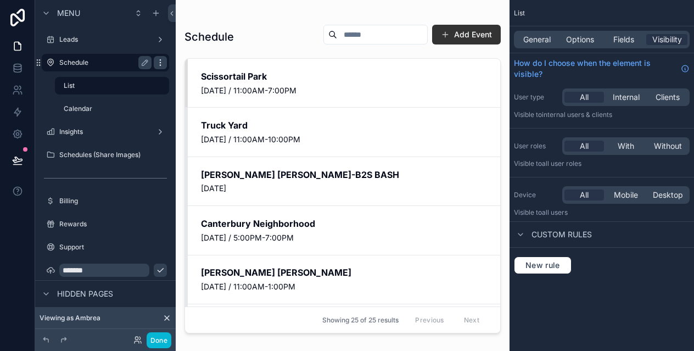
click at [158, 62] on icon "scrollable content" at bounding box center [160, 62] width 9 height 9
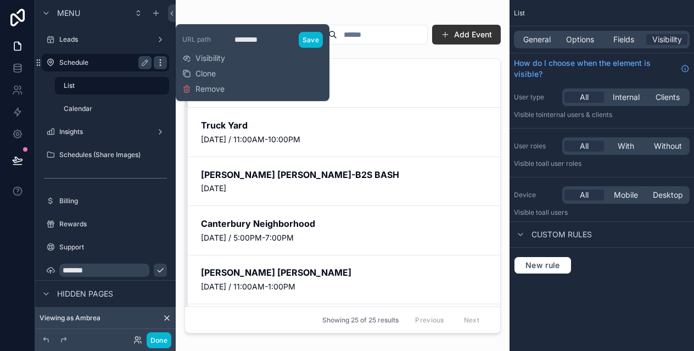
click at [158, 62] on icon "scrollable content" at bounding box center [160, 62] width 9 height 9
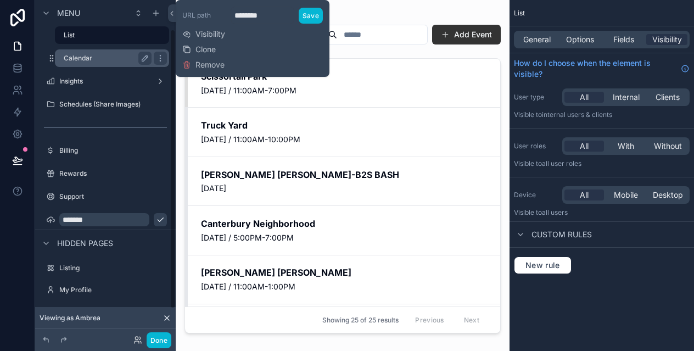
scroll to position [70, 0]
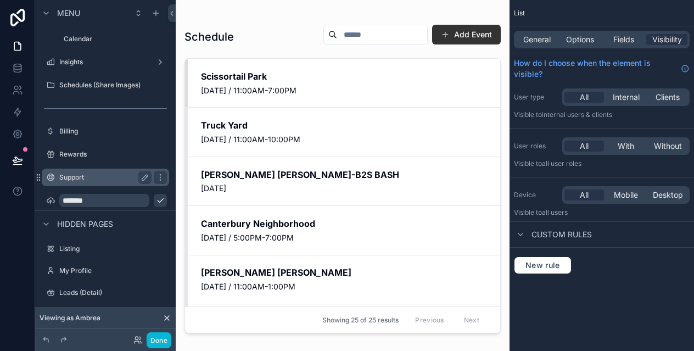
click at [98, 186] on div "Support" at bounding box center [105, 178] width 123 height 18
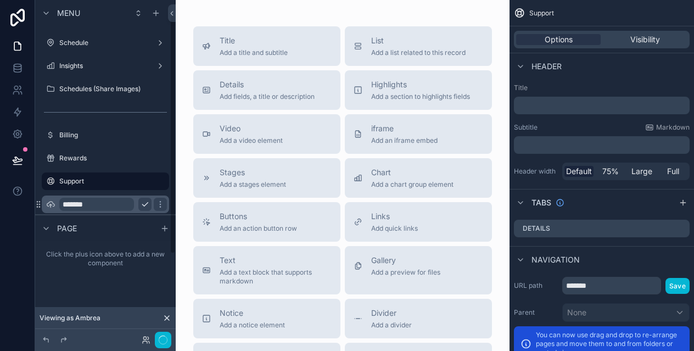
click at [97, 207] on input "*******" at bounding box center [96, 204] width 75 height 13
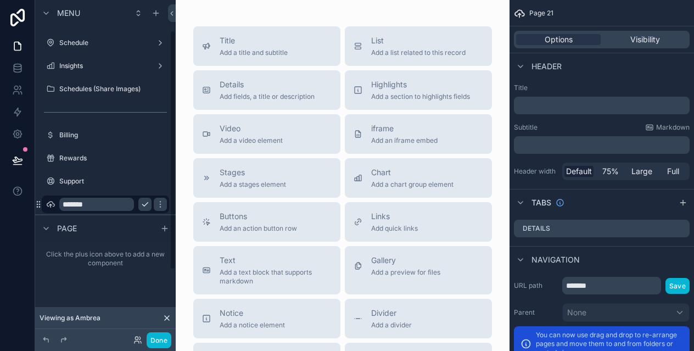
scroll to position [43, 0]
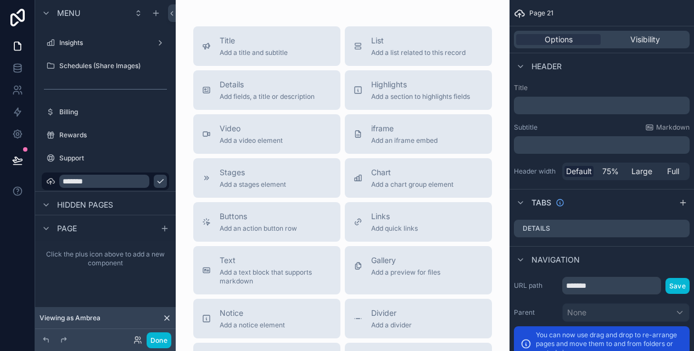
click at [158, 182] on icon "scrollable content" at bounding box center [160, 182] width 5 height 4
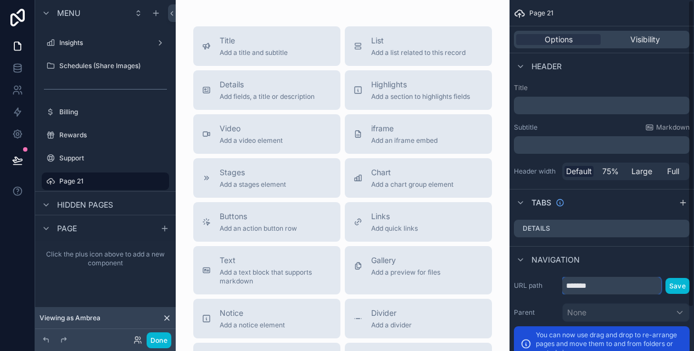
click at [618, 287] on input "*******" at bounding box center [611, 286] width 99 height 18
type input "*****"
click at [680, 281] on button "Save" at bounding box center [677, 286] width 24 height 16
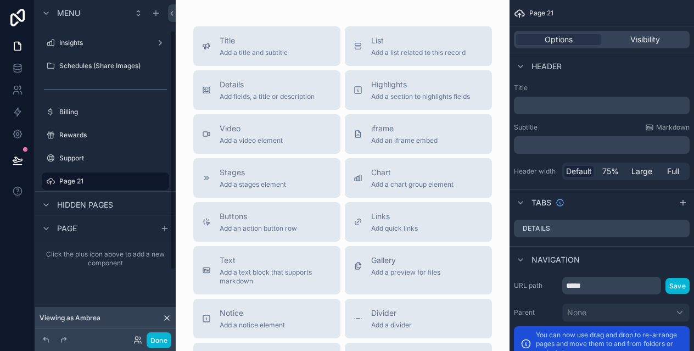
click at [0, 0] on icon "scrollable content" at bounding box center [0, 0] width 0 height 0
click at [117, 184] on input "*******" at bounding box center [96, 181] width 75 height 13
type input "*****"
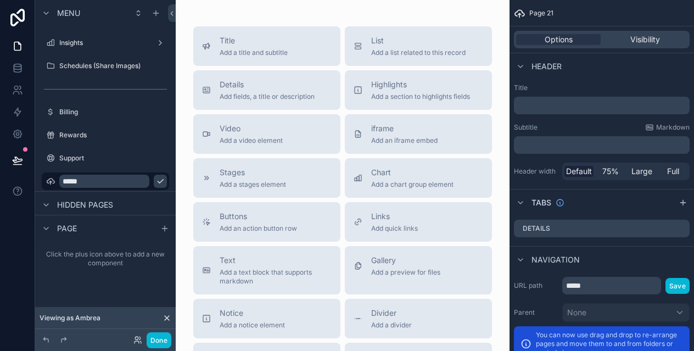
click at [156, 180] on icon "scrollable content" at bounding box center [160, 181] width 9 height 9
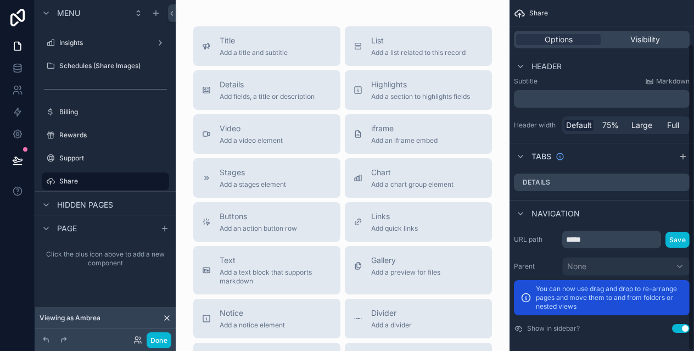
scroll to position [50, 0]
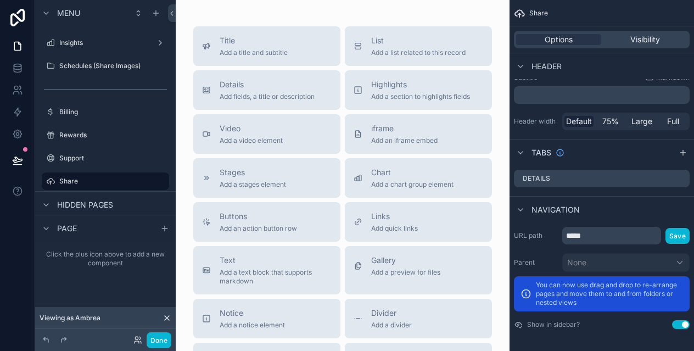
click at [684, 327] on button "Use setting" at bounding box center [681, 324] width 18 height 9
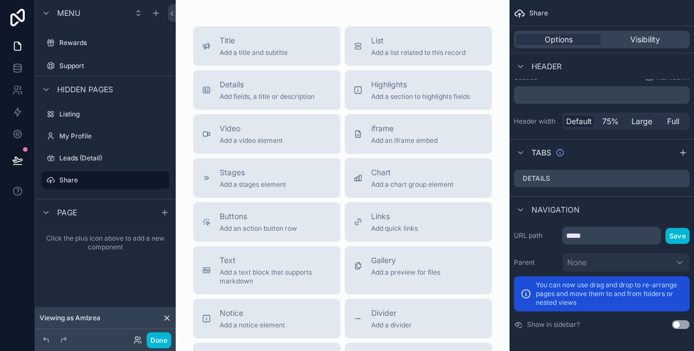
click at [680, 323] on button "Use setting" at bounding box center [681, 324] width 18 height 9
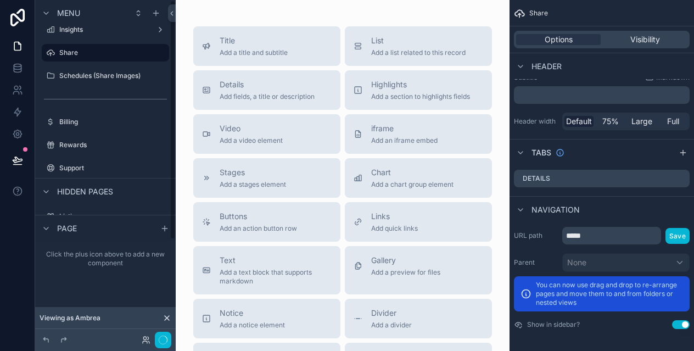
scroll to position [0, 0]
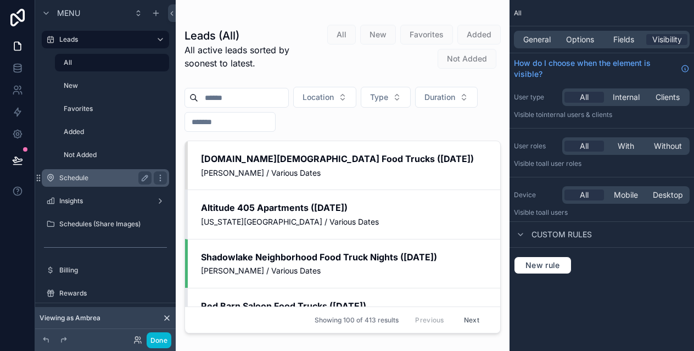
click at [93, 181] on label "Schedule" at bounding box center [103, 177] width 88 height 9
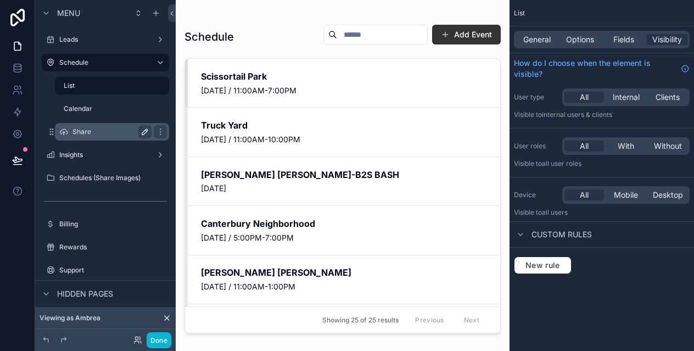
click at [145, 130] on icon "scrollable content" at bounding box center [145, 131] width 9 height 9
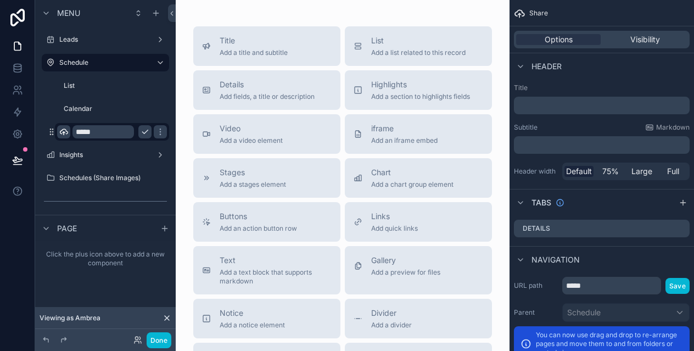
click at [64, 133] on icon "scrollable content" at bounding box center [63, 131] width 9 height 9
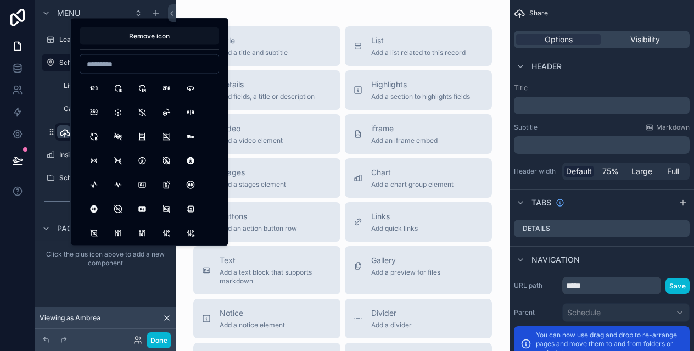
click at [158, 39] on button "Remove icon" at bounding box center [149, 36] width 139 height 18
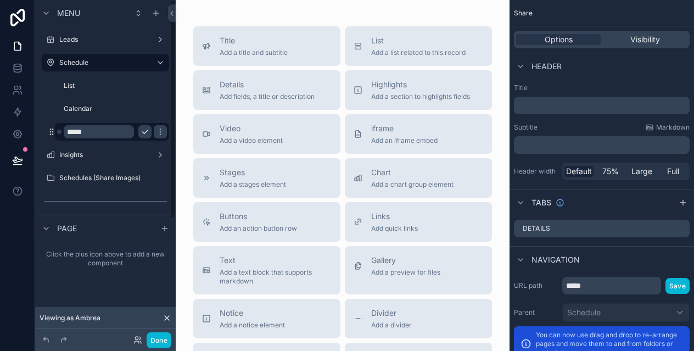
click at [44, 111] on div "Schedule List Calendar *****" at bounding box center [105, 97] width 141 height 90
click at [147, 131] on icon "scrollable content" at bounding box center [144, 132] width 5 height 4
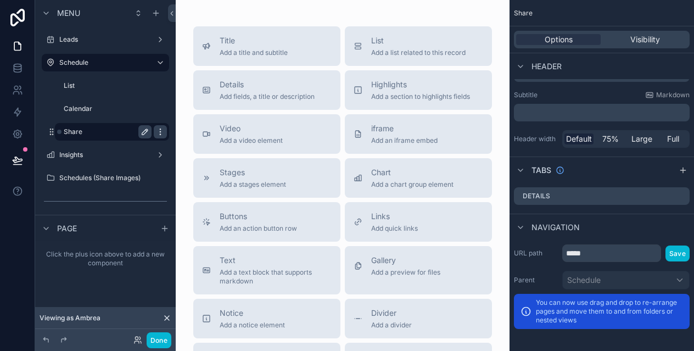
click at [162, 131] on icon "scrollable content" at bounding box center [160, 131] width 9 height 9
click at [203, 143] on span "Remove" at bounding box center [209, 139] width 29 height 11
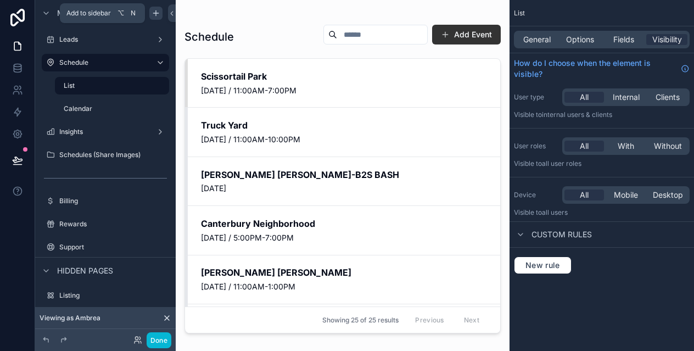
click at [155, 14] on icon "scrollable content" at bounding box center [156, 13] width 9 height 9
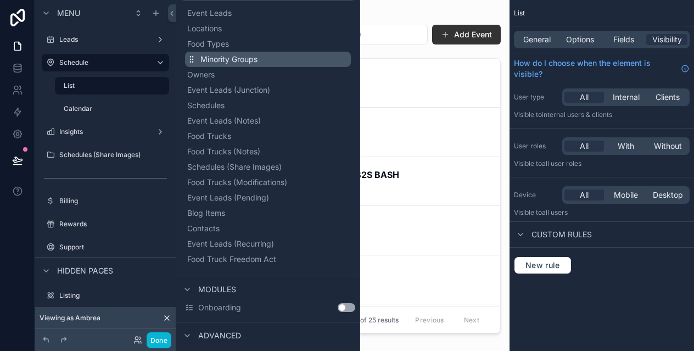
scroll to position [121, 0]
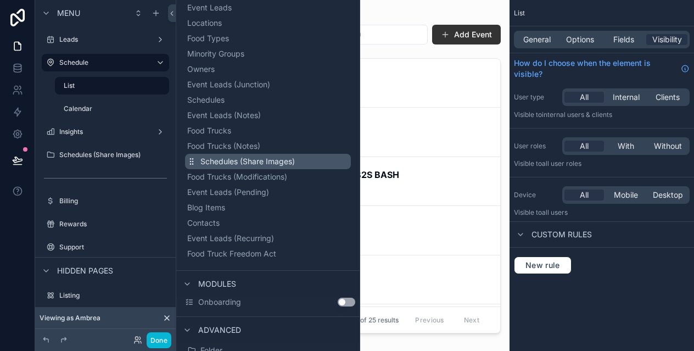
click at [262, 158] on span "Schedules (Share Images)" at bounding box center [247, 161] width 94 height 11
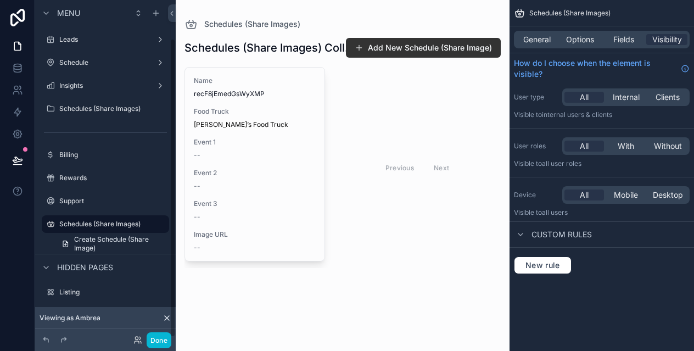
scroll to position [43, 0]
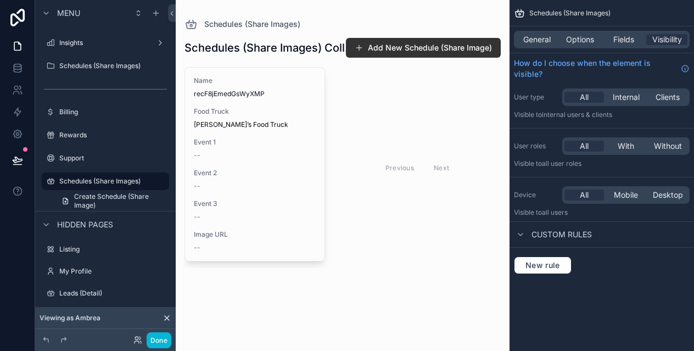
click at [418, 89] on div "scrollable content" at bounding box center [343, 151] width 334 height 303
click at [408, 47] on button "Add New Schedule (Share Image)" at bounding box center [423, 48] width 155 height 20
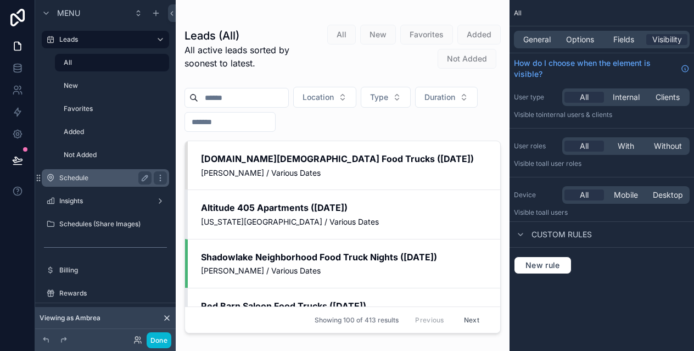
click at [85, 178] on label "Schedule" at bounding box center [103, 177] width 88 height 9
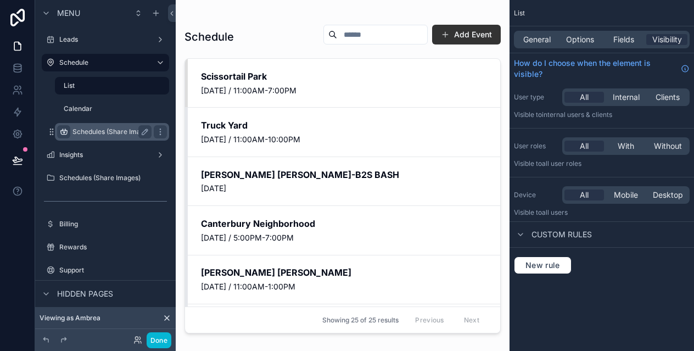
click at [63, 130] on icon "scrollable content" at bounding box center [63, 131] width 9 height 9
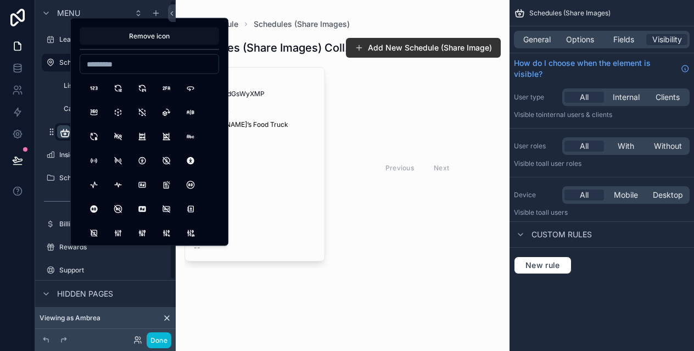
click at [133, 35] on button "Remove icon" at bounding box center [149, 36] width 139 height 18
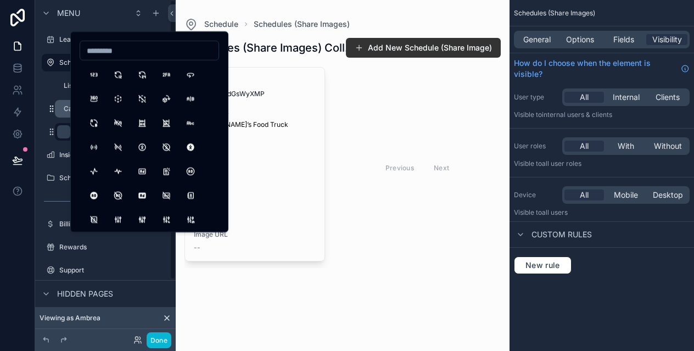
click at [48, 105] on icon "scrollable content" at bounding box center [51, 108] width 9 height 9
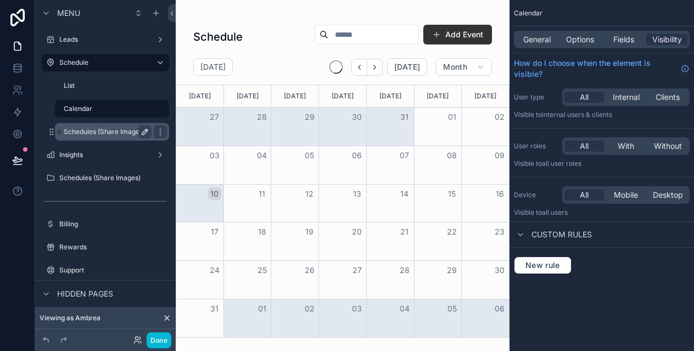
click at [145, 131] on icon "scrollable content" at bounding box center [145, 131] width 9 height 9
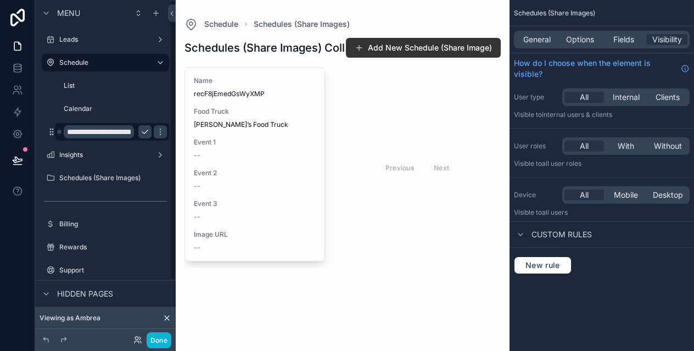
click at [115, 131] on input "**********" at bounding box center [99, 131] width 70 height 13
type input "*****"
click at [156, 129] on icon "scrollable content" at bounding box center [160, 131] width 9 height 9
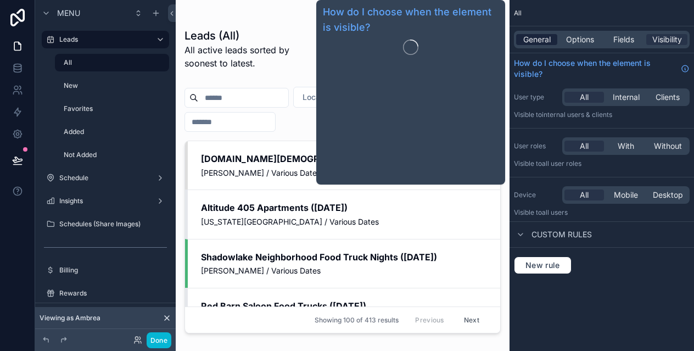
click at [538, 38] on span "General" at bounding box center [536, 39] width 27 height 11
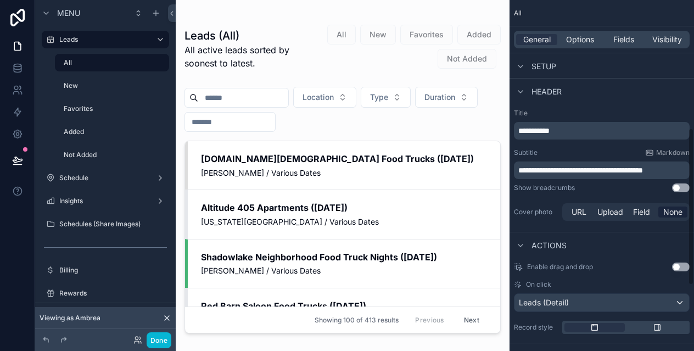
scroll to position [432, 0]
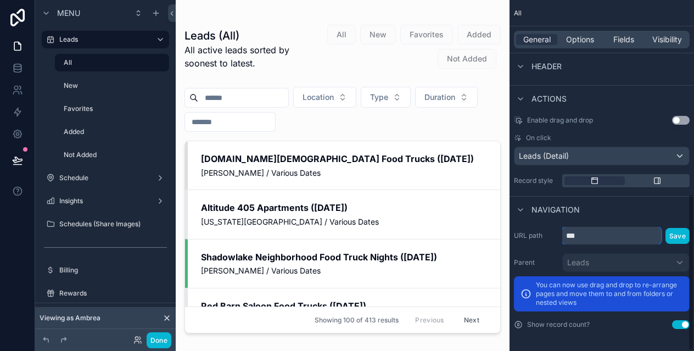
click at [586, 236] on input "***" at bounding box center [611, 236] width 99 height 18
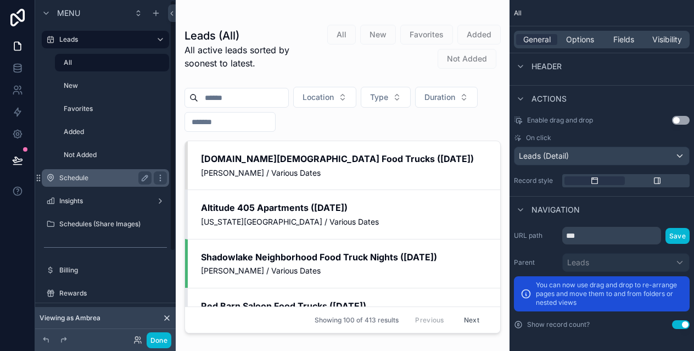
click at [96, 180] on label "Schedule" at bounding box center [103, 177] width 88 height 9
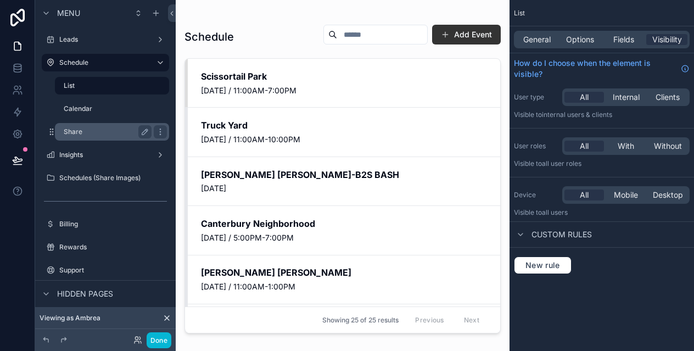
click at [89, 127] on label "Share" at bounding box center [105, 131] width 83 height 9
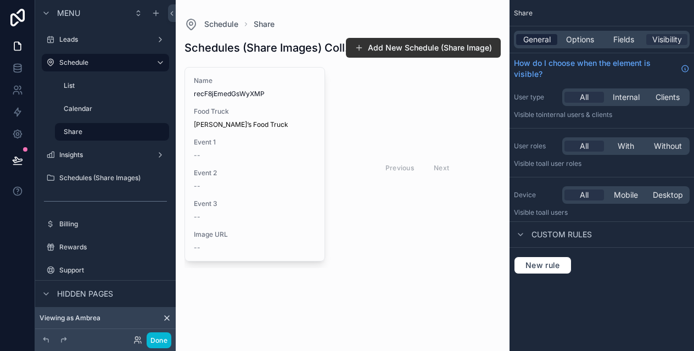
click at [531, 39] on span "General" at bounding box center [536, 39] width 27 height 11
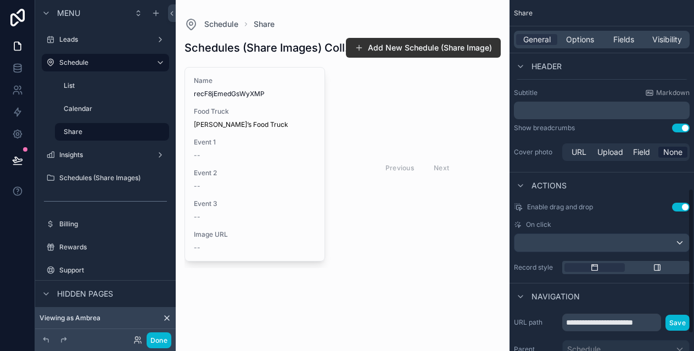
scroll to position [498, 0]
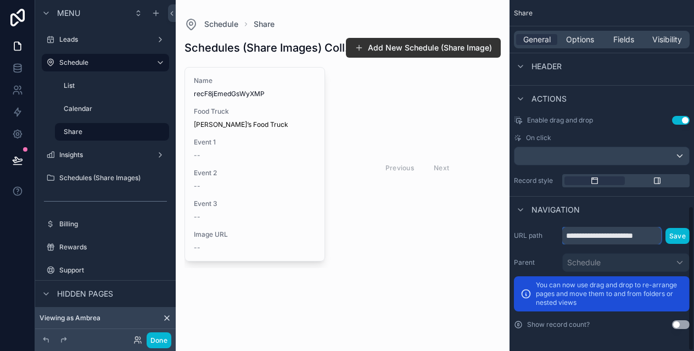
click at [602, 238] on input "**********" at bounding box center [611, 236] width 99 height 18
type input "*****"
click at [674, 234] on button "Save" at bounding box center [677, 236] width 24 height 16
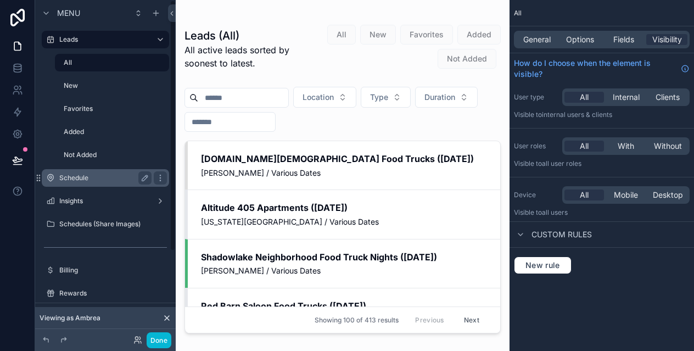
click at [113, 177] on label "Schedule" at bounding box center [103, 177] width 88 height 9
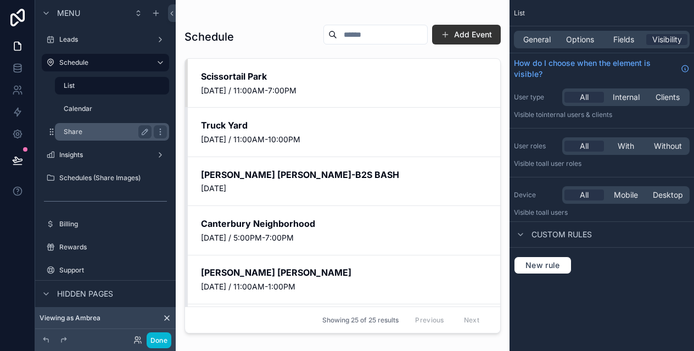
click at [89, 124] on div "Share" at bounding box center [112, 132] width 110 height 18
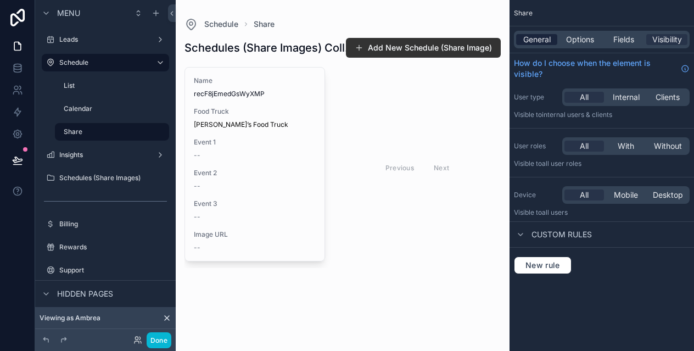
click at [528, 35] on span "General" at bounding box center [536, 39] width 27 height 11
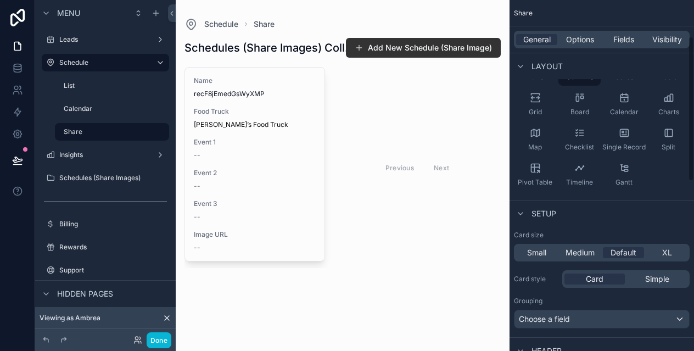
scroll to position [87, 0]
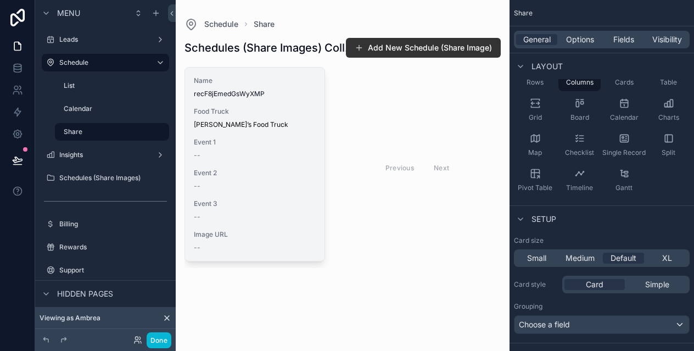
click at [314, 114] on span "Food Truck" at bounding box center [255, 111] width 122 height 9
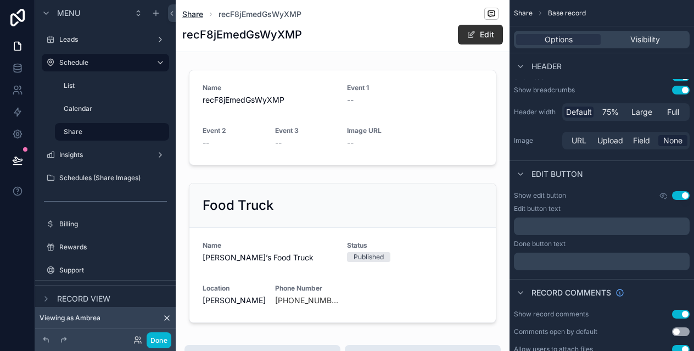
click at [192, 15] on span "Share" at bounding box center [192, 14] width 21 height 11
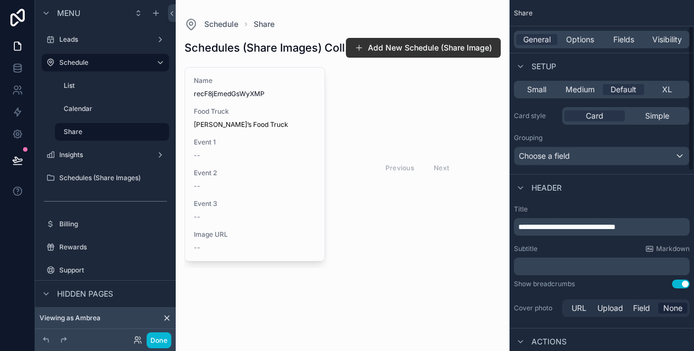
scroll to position [299, 0]
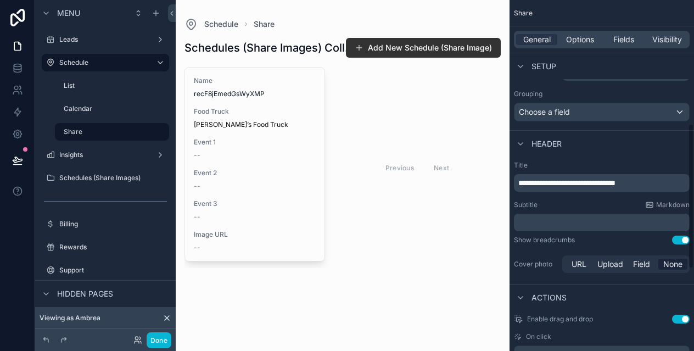
click at [562, 183] on span "**********" at bounding box center [566, 183] width 97 height 8
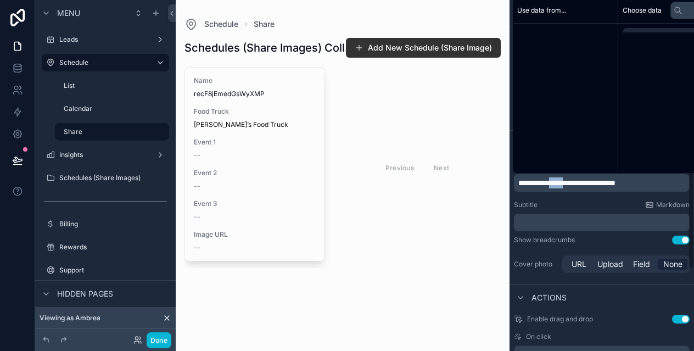
click at [562, 183] on span "**********" at bounding box center [566, 183] width 97 height 8
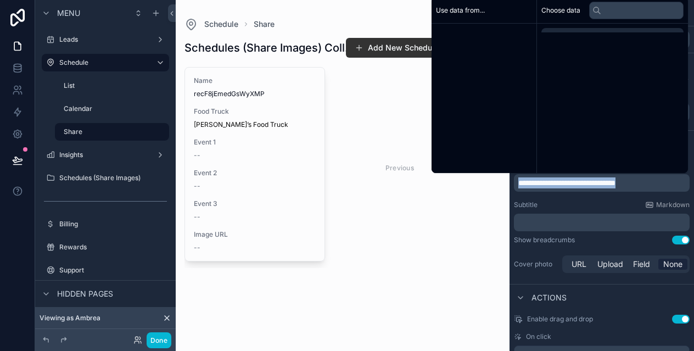
click at [562, 183] on span "**********" at bounding box center [566, 183] width 97 height 8
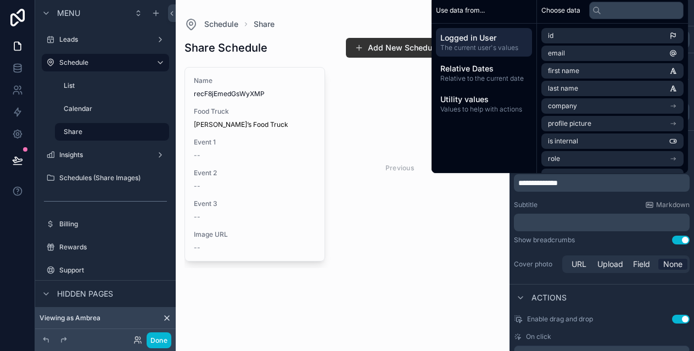
click at [432, 275] on div "Share Schedule Add New Schedule (Share Image) Name recF8jEmedGsWyXMP Food Truck…" at bounding box center [342, 167] width 316 height 272
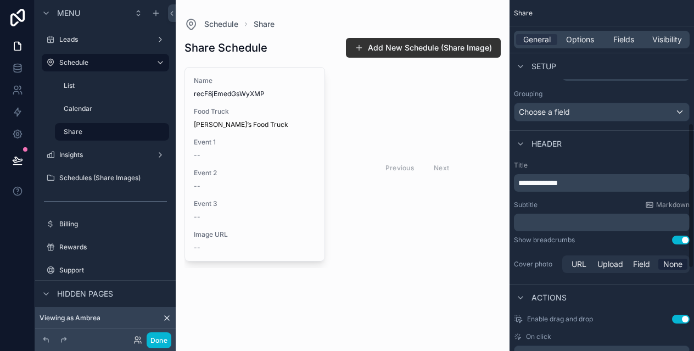
scroll to position [0, 0]
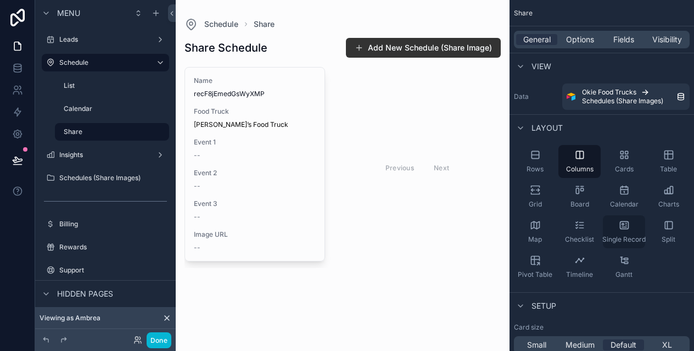
click at [637, 232] on div "Single Record" at bounding box center [624, 231] width 42 height 33
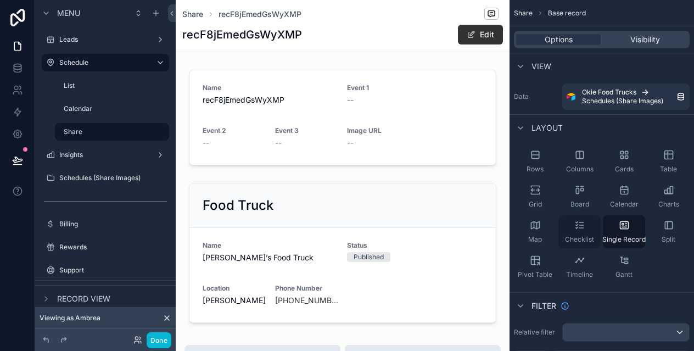
click at [584, 228] on icon "scrollable content" at bounding box center [579, 225] width 11 height 11
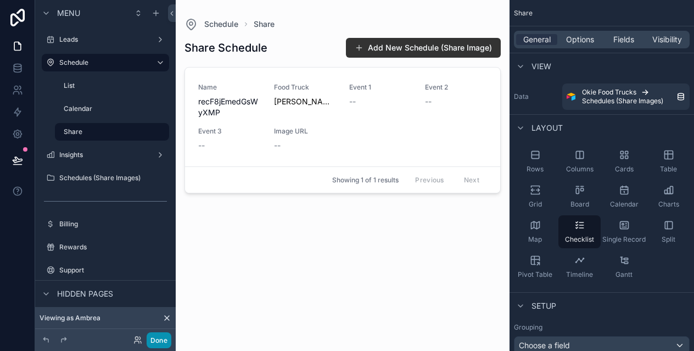
click at [155, 343] on button "Done" at bounding box center [159, 340] width 25 height 16
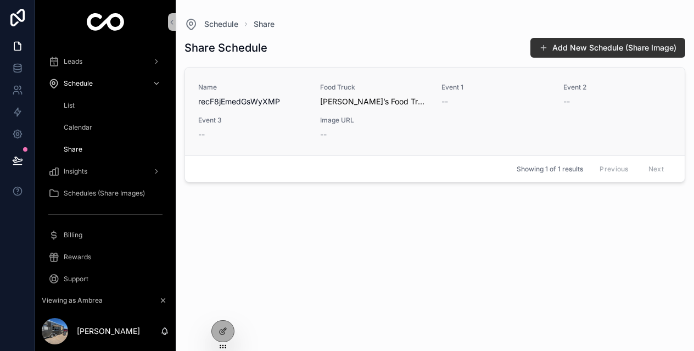
click at [490, 125] on div "Name recF8jEmedGsWyXMP Food Truck Vanessa’s Food Truck Event 1 -- Event 2 -- Ev…" at bounding box center [434, 111] width 473 height 57
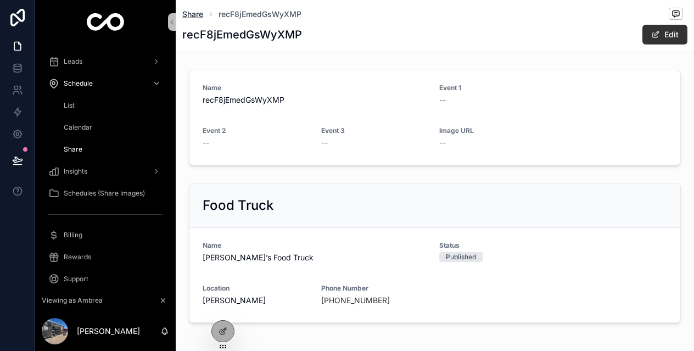
click at [195, 14] on span "Share" at bounding box center [192, 14] width 21 height 11
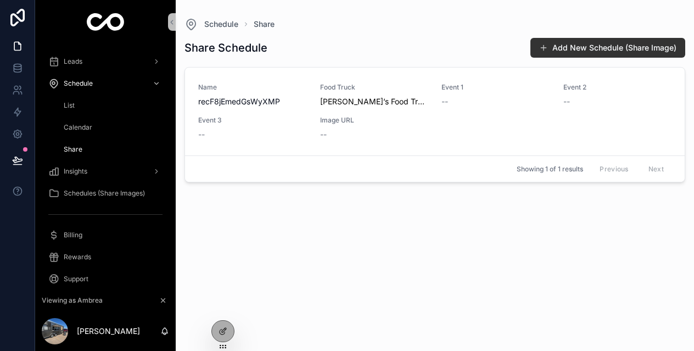
click at [270, 220] on div "Share Schedule Add New Schedule (Share Image) Name recF8jEmedGsWyXMP Food Truck…" at bounding box center [434, 184] width 501 height 307
click at [564, 50] on button "Add New Schedule (Share Image)" at bounding box center [607, 48] width 155 height 20
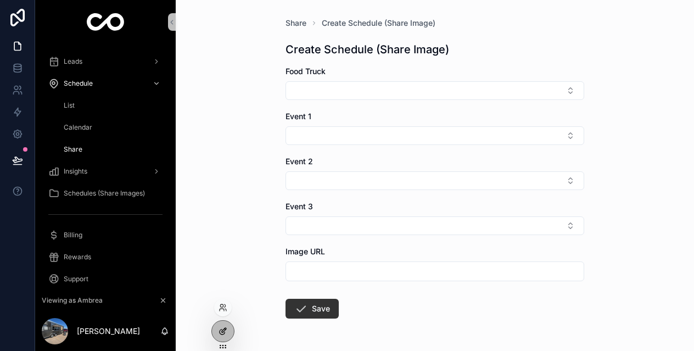
click at [223, 331] on icon at bounding box center [223, 331] width 9 height 9
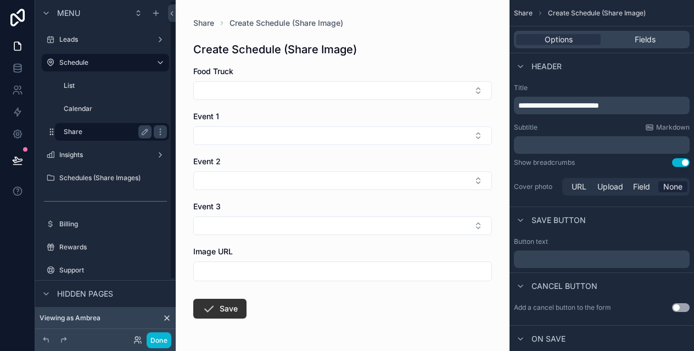
click at [120, 129] on label "Share" at bounding box center [105, 131] width 83 height 9
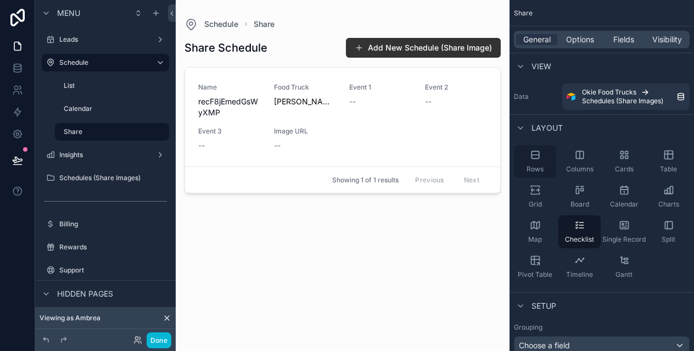
click at [535, 156] on icon "scrollable content" at bounding box center [535, 154] width 11 height 11
click at [635, 158] on div "Cards" at bounding box center [624, 161] width 42 height 33
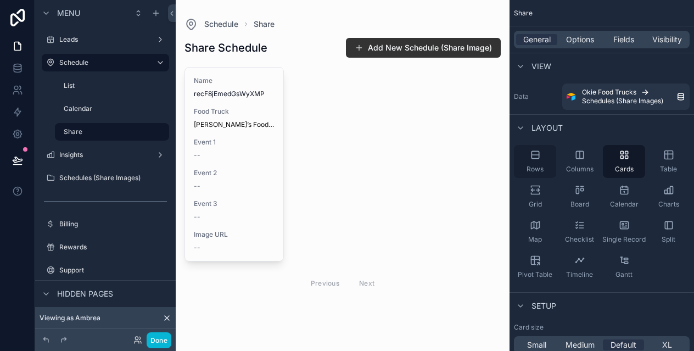
click at [534, 152] on icon "scrollable content" at bounding box center [535, 154] width 11 height 11
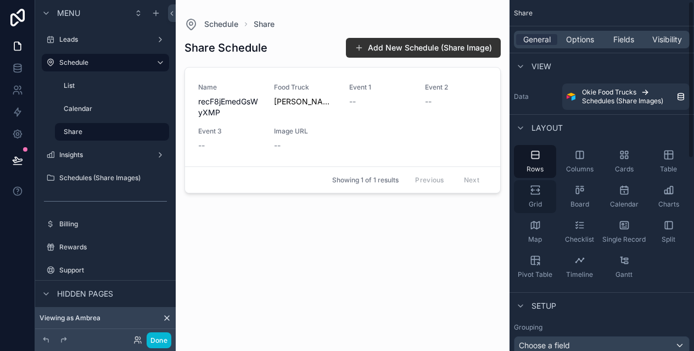
scroll to position [11, 0]
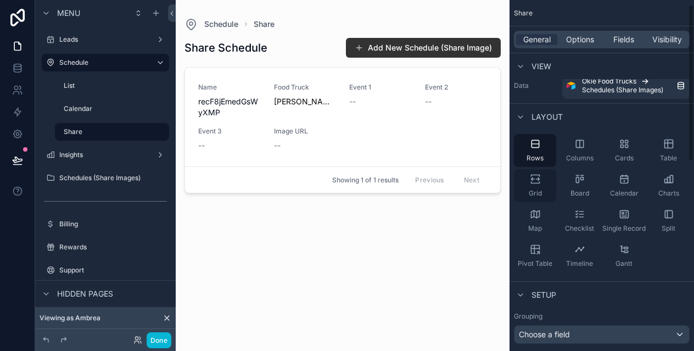
click at [537, 182] on icon "scrollable content" at bounding box center [535, 178] width 11 height 11
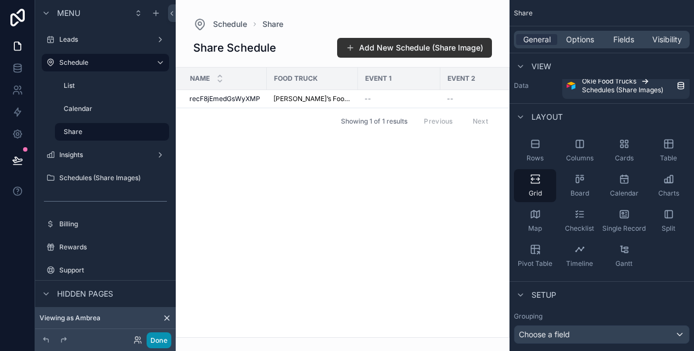
click at [151, 340] on button "Done" at bounding box center [159, 340] width 25 height 16
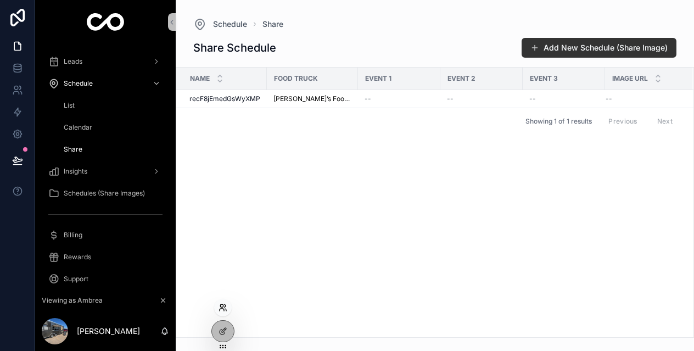
click at [223, 306] on icon at bounding box center [223, 307] width 9 height 9
click at [188, 212] on div "Name Food Truck Event 1 Event 2 Event 3 Image URL recF8jEmedGsWyXMP recF8jEmedG…" at bounding box center [434, 203] width 517 height 270
click at [215, 328] on div at bounding box center [223, 331] width 22 height 21
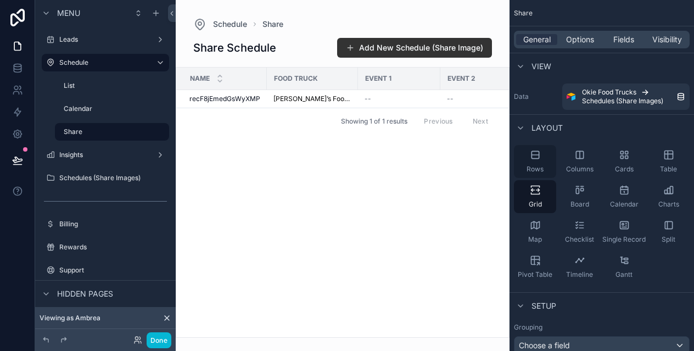
click at [540, 156] on icon "scrollable content" at bounding box center [535, 154] width 11 height 11
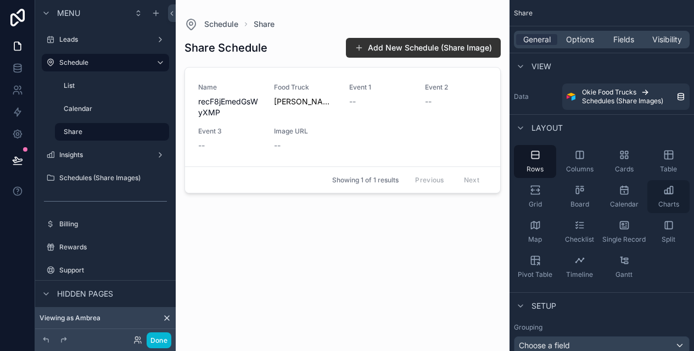
click at [669, 199] on div "Charts" at bounding box center [668, 196] width 42 height 33
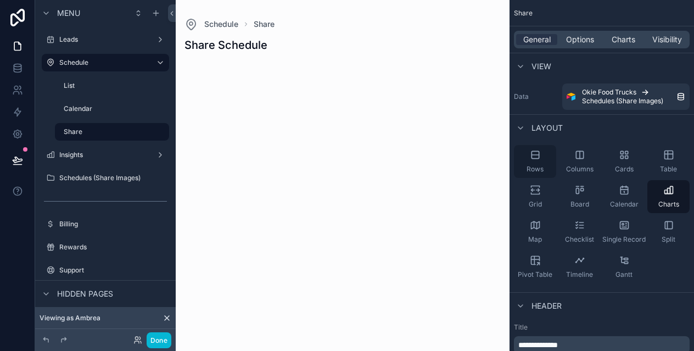
click at [534, 154] on icon "scrollable content" at bounding box center [535, 154] width 11 height 11
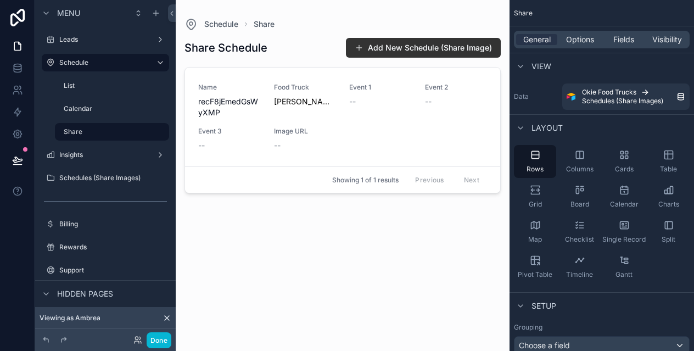
click at [415, 44] on div "scrollable content" at bounding box center [343, 169] width 334 height 338
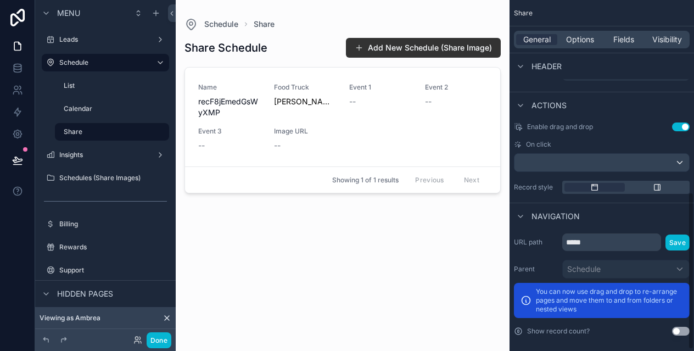
scroll to position [429, 0]
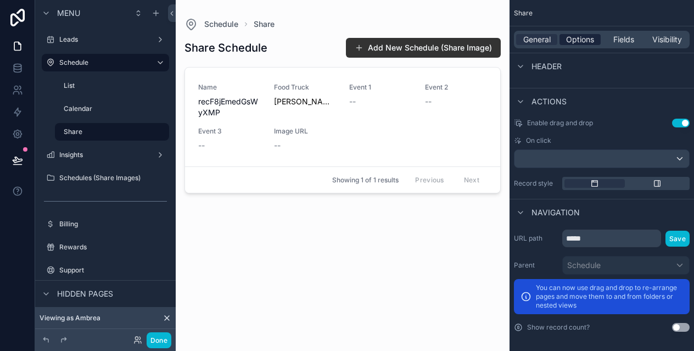
click at [571, 41] on span "Options" at bounding box center [580, 39] width 28 height 11
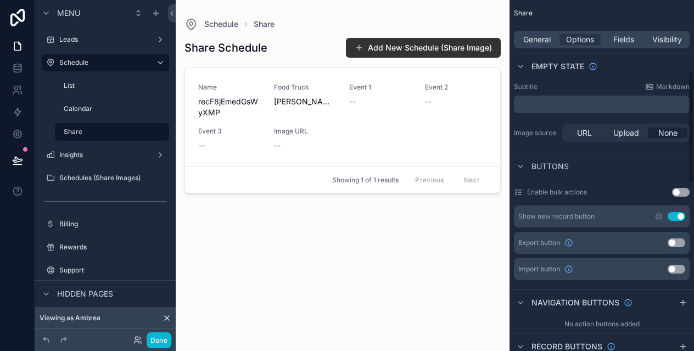
scroll to position [238, 0]
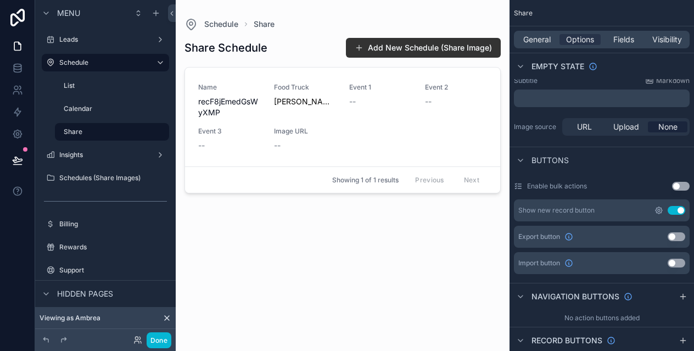
click at [658, 210] on icon "scrollable content" at bounding box center [659, 210] width 2 height 2
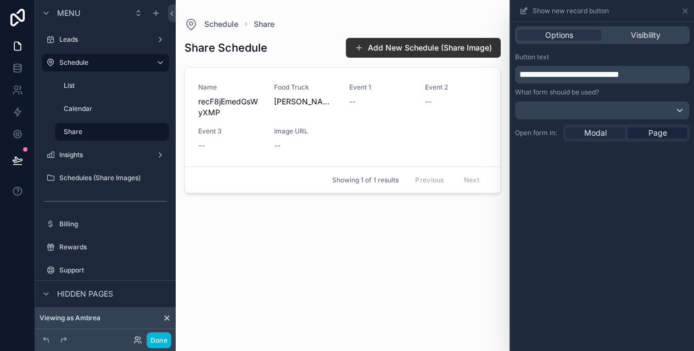
click at [600, 128] on span "Modal" at bounding box center [595, 132] width 23 height 11
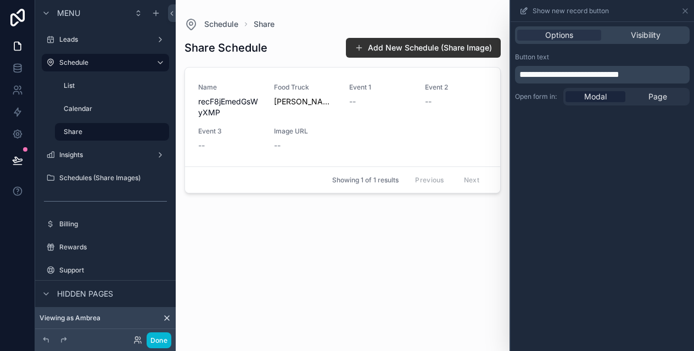
click at [598, 70] on span "**********" at bounding box center [569, 74] width 100 height 8
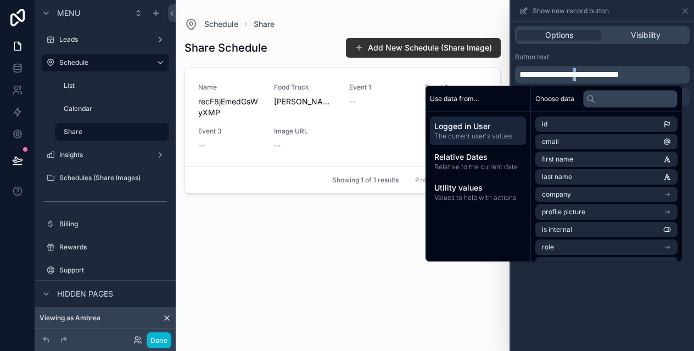
click at [598, 70] on span "**********" at bounding box center [569, 74] width 100 height 8
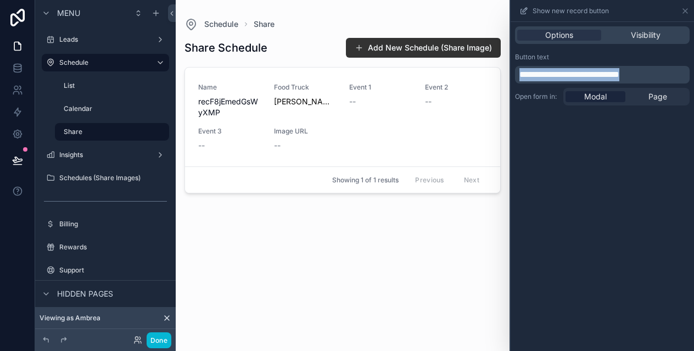
click at [598, 70] on span "**********" at bounding box center [569, 74] width 100 height 8
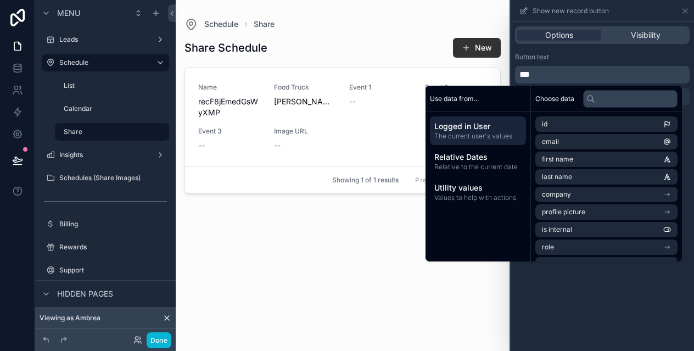
click at [615, 55] on div "Button text" at bounding box center [602, 57] width 175 height 9
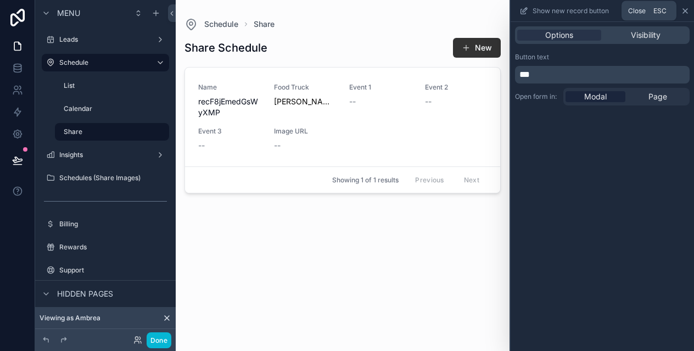
click at [687, 11] on icon at bounding box center [685, 11] width 9 height 9
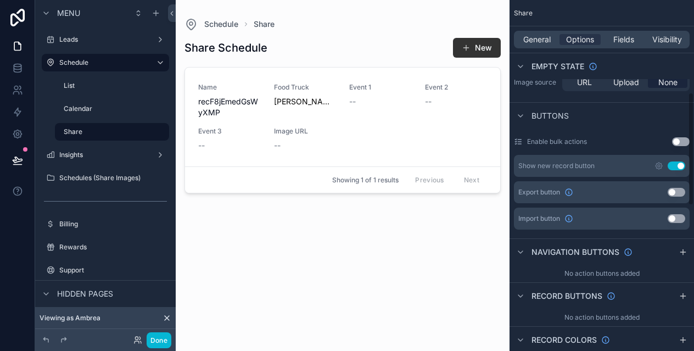
scroll to position [287, 0]
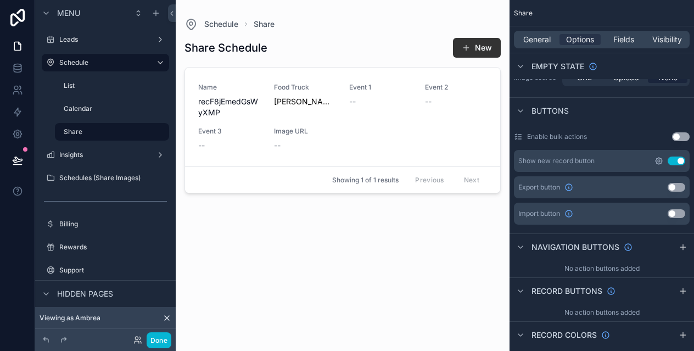
click at [660, 161] on icon "scrollable content" at bounding box center [658, 160] width 9 height 9
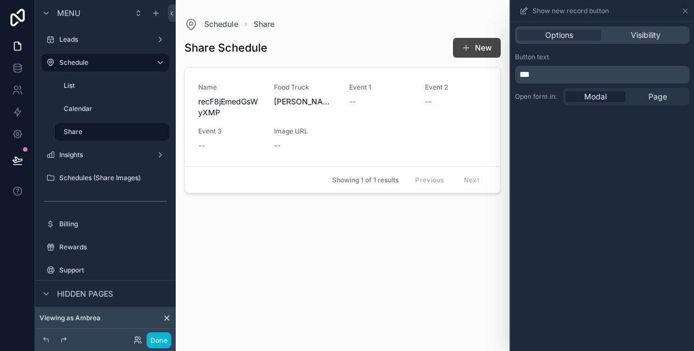
click at [477, 48] on button "New" at bounding box center [477, 48] width 48 height 20
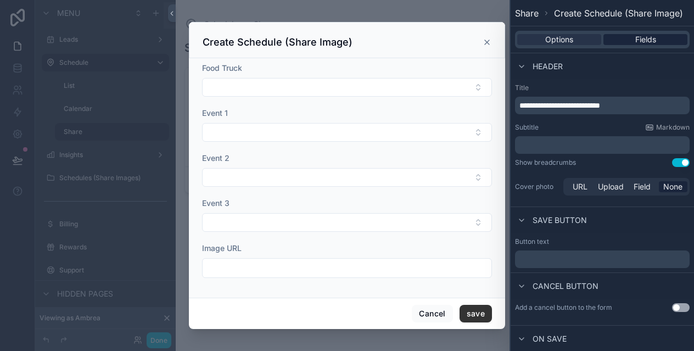
click at [639, 41] on span "Fields" at bounding box center [645, 39] width 21 height 11
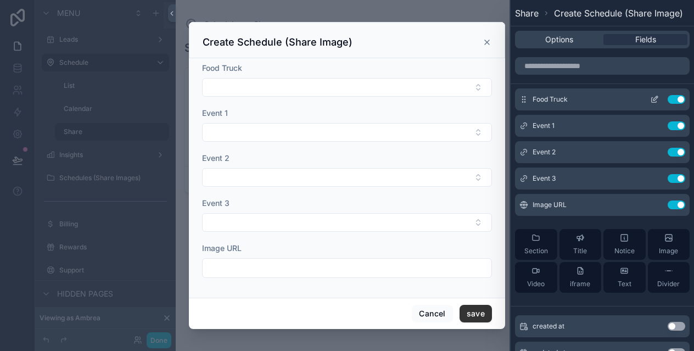
click at [654, 100] on icon at bounding box center [654, 99] width 9 height 9
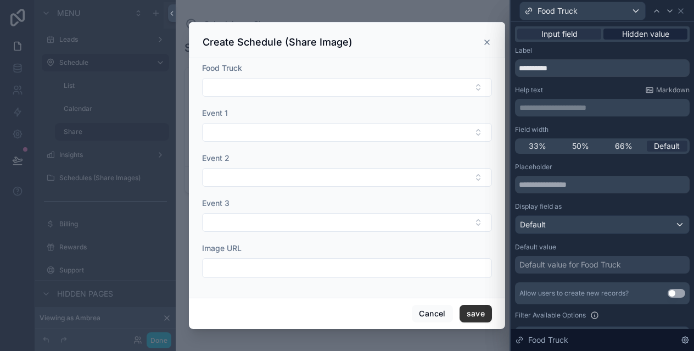
click at [635, 34] on span "Hidden value" at bounding box center [645, 34] width 47 height 11
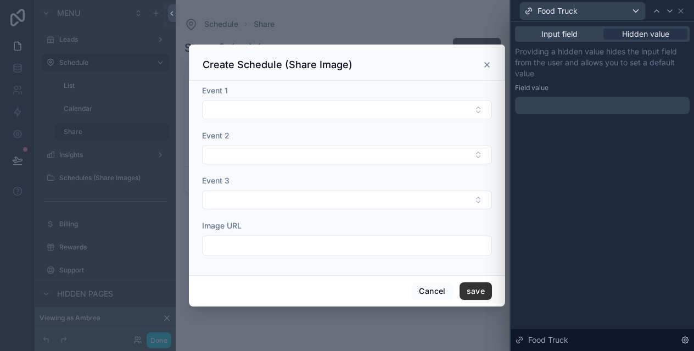
click at [585, 106] on div at bounding box center [602, 106] width 175 height 18
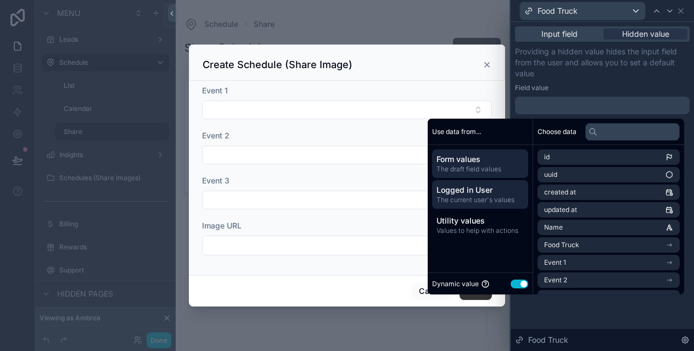
click at [485, 195] on span "The current user's values" at bounding box center [479, 199] width 87 height 9
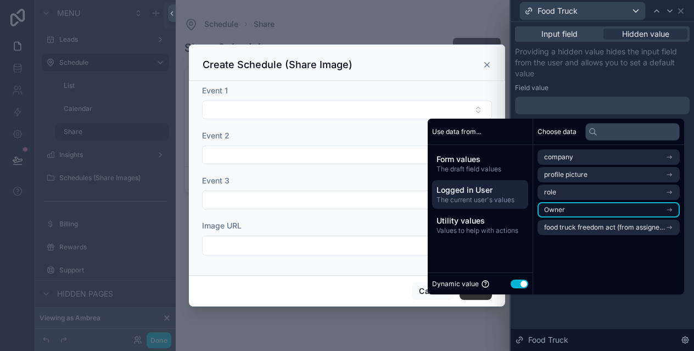
click at [567, 209] on li "Owner" at bounding box center [609, 209] width 142 height 15
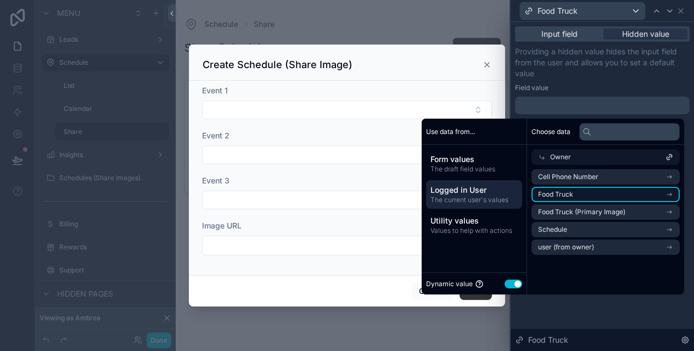
click at [577, 191] on li "Food Truck" at bounding box center [605, 194] width 148 height 15
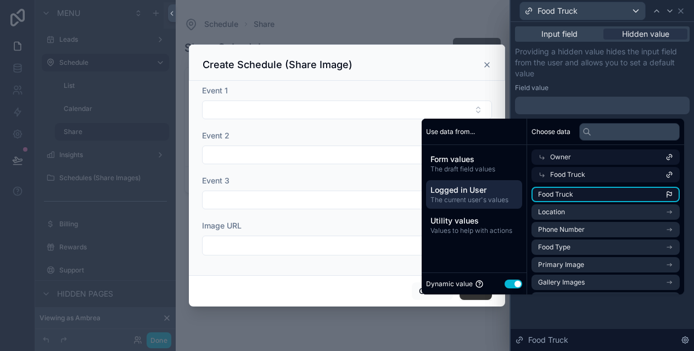
click at [584, 189] on li "Food Truck" at bounding box center [605, 194] width 148 height 15
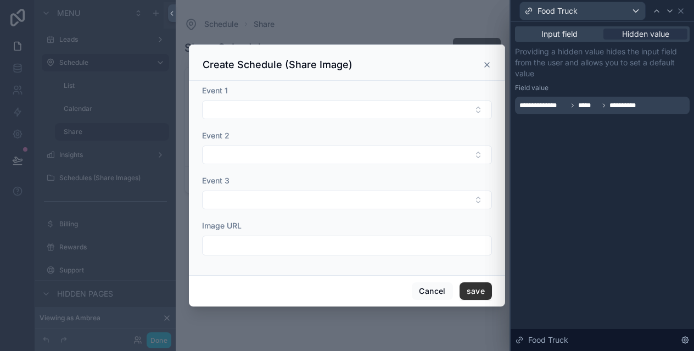
click at [586, 77] on p "Providing a hidden value hides the input field from the user and allows you to …" at bounding box center [602, 62] width 175 height 33
click at [608, 8] on div "Food Truck" at bounding box center [582, 11] width 125 height 18
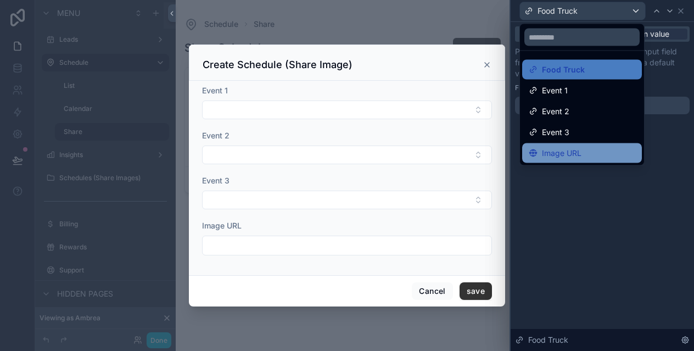
click at [588, 148] on div "Image URL" at bounding box center [582, 153] width 107 height 13
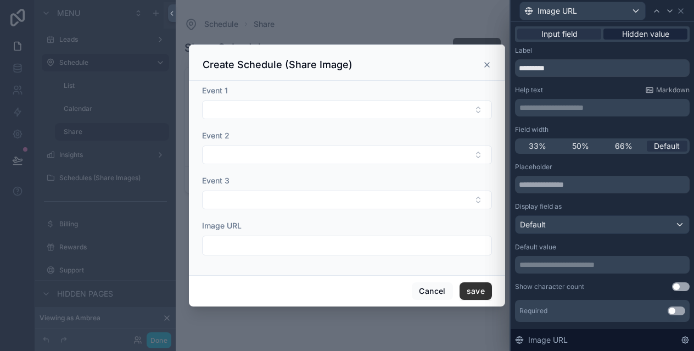
click at [635, 36] on span "Hidden value" at bounding box center [645, 34] width 47 height 11
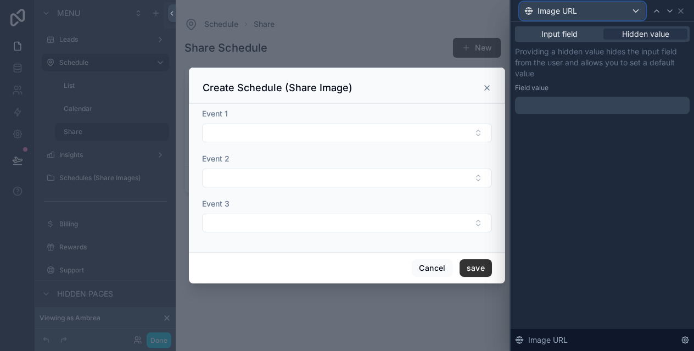
click at [564, 11] on span "Image URL" at bounding box center [558, 10] width 40 height 11
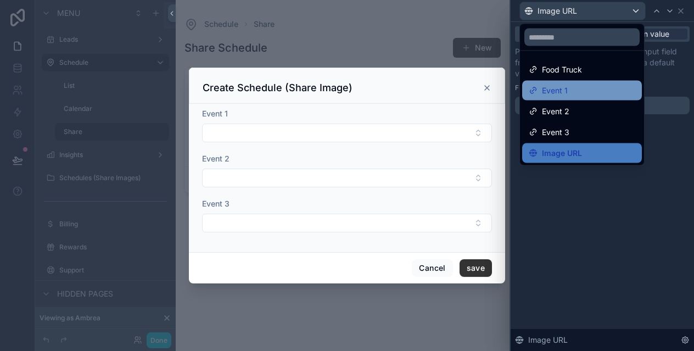
click at [557, 87] on span "Event 1" at bounding box center [555, 90] width 26 height 13
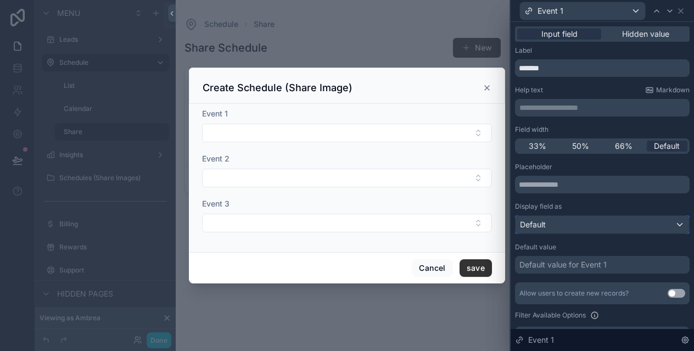
click at [579, 227] on div "Default" at bounding box center [602, 225] width 173 height 18
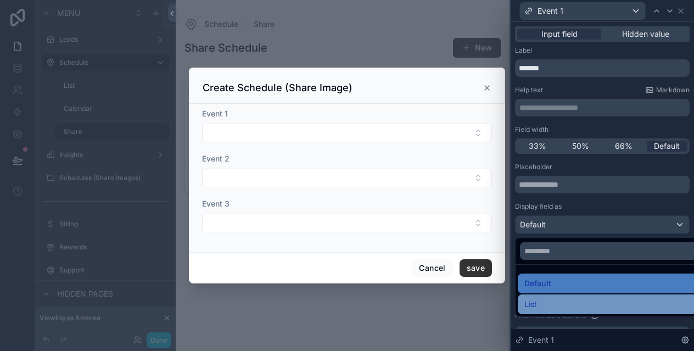
click at [549, 304] on div "List" at bounding box center [614, 304] width 181 height 13
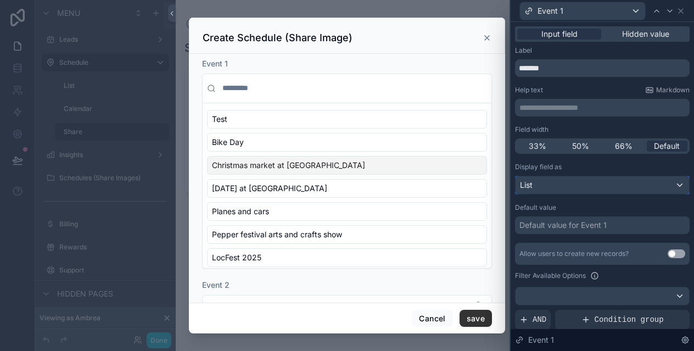
click at [551, 186] on div "List" at bounding box center [602, 185] width 173 height 18
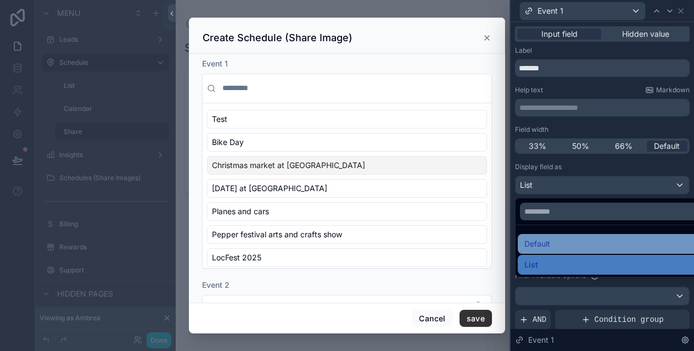
click at [545, 242] on span "Default" at bounding box center [537, 243] width 26 height 13
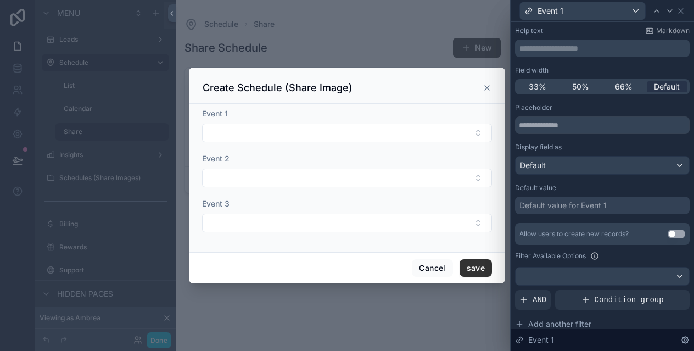
scroll to position [62, 0]
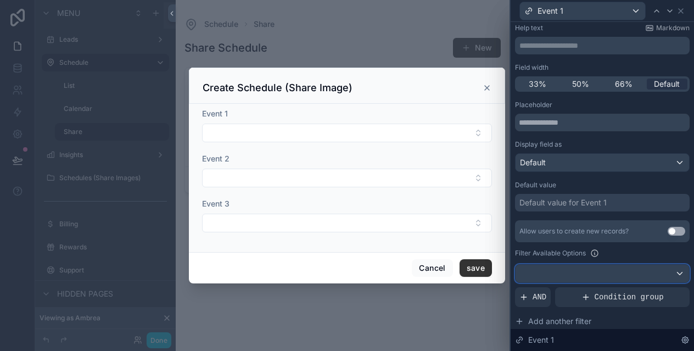
click at [621, 270] on div at bounding box center [602, 274] width 173 height 18
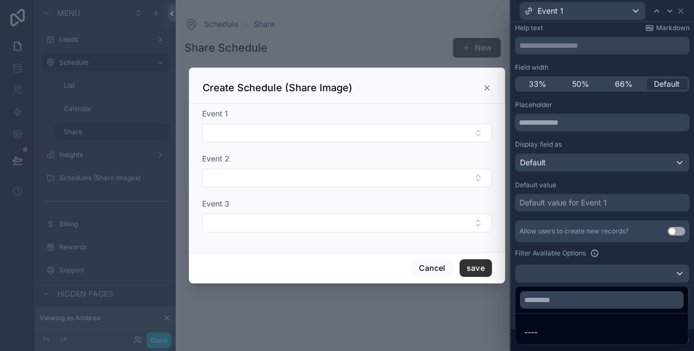
click at [614, 250] on div at bounding box center [602, 175] width 183 height 351
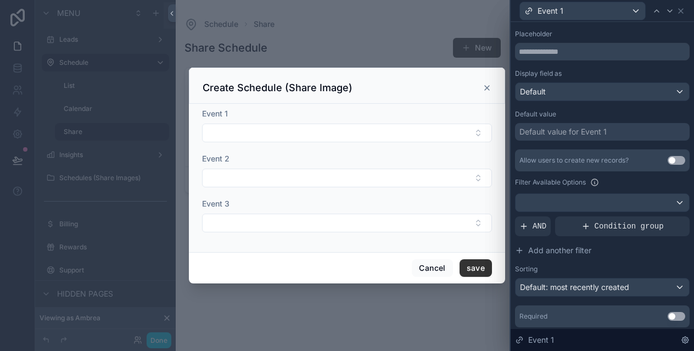
scroll to position [166, 0]
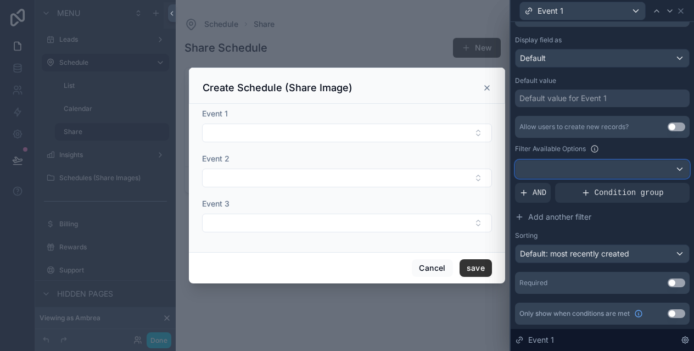
click at [612, 172] on div at bounding box center [602, 169] width 173 height 18
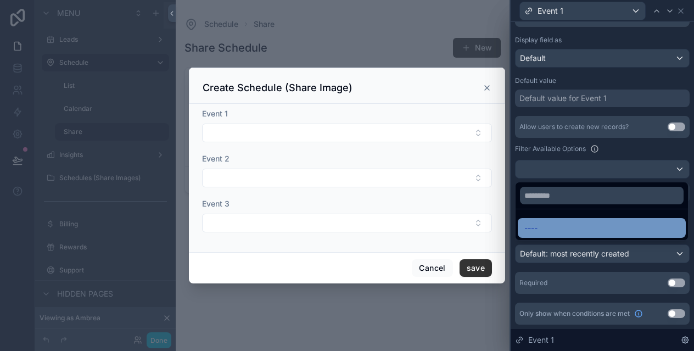
click at [567, 231] on div "----" at bounding box center [601, 227] width 155 height 13
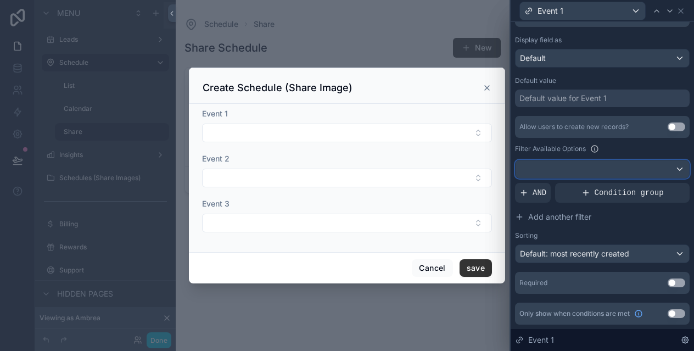
click at [594, 175] on div at bounding box center [602, 169] width 173 height 18
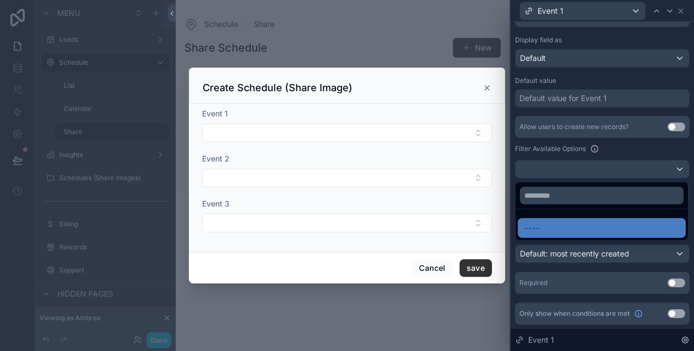
click at [561, 176] on div at bounding box center [602, 175] width 183 height 351
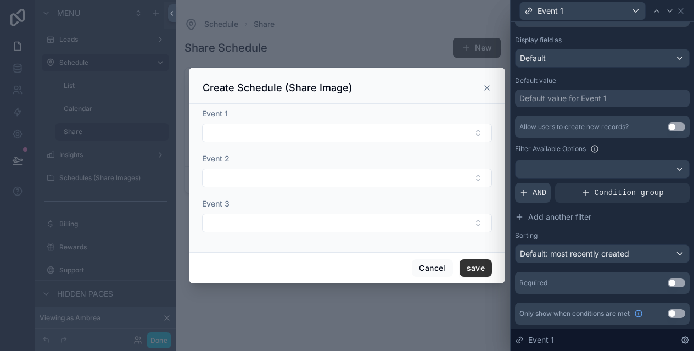
click at [538, 195] on span "AND" at bounding box center [540, 192] width 14 height 11
click at [581, 192] on div "Add a filter" at bounding box center [602, 193] width 175 height 20
click at [664, 169] on div at bounding box center [602, 169] width 173 height 18
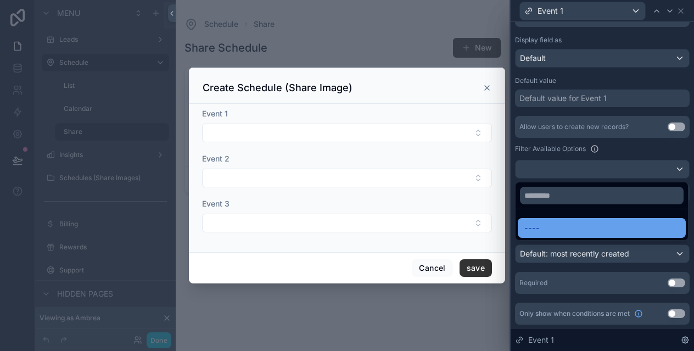
click at [564, 227] on div "----" at bounding box center [601, 227] width 155 height 13
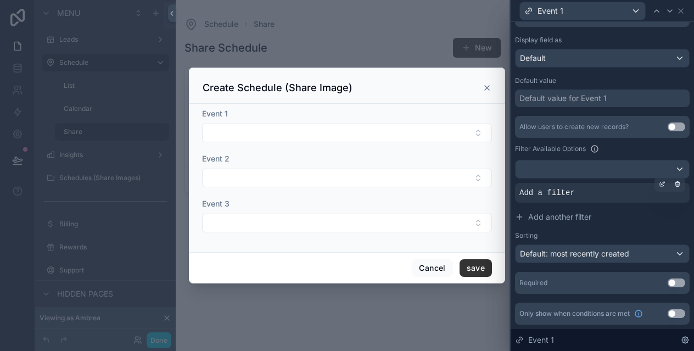
drag, startPoint x: 578, startPoint y: 218, endPoint x: 588, endPoint y: 196, distance: 24.1
click at [588, 196] on div "Allow users to create new records? Use setting Filter Available Options Add a f…" at bounding box center [602, 189] width 175 height 147
click at [588, 196] on div "Add a filter" at bounding box center [602, 193] width 175 height 20
click at [662, 183] on icon at bounding box center [662, 184] width 7 height 7
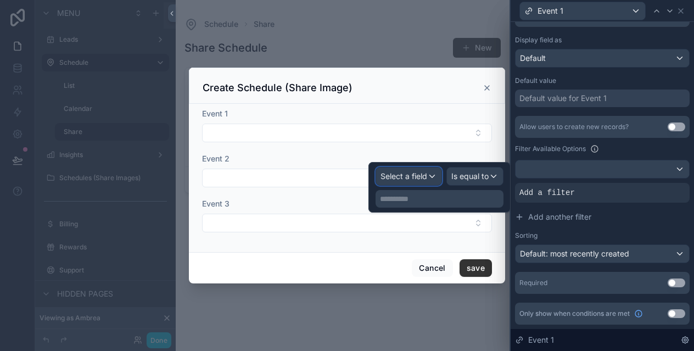
click at [419, 175] on span "Select a field" at bounding box center [403, 175] width 47 height 9
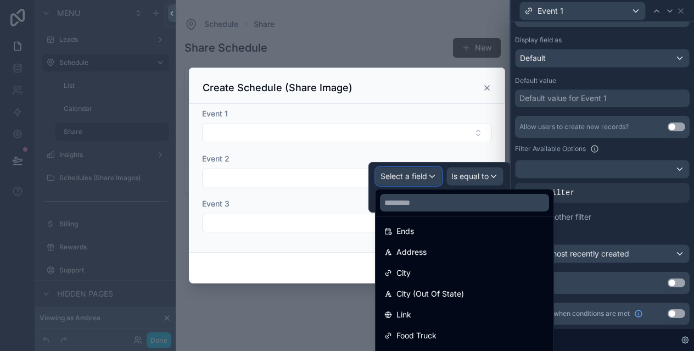
scroll to position [0, 0]
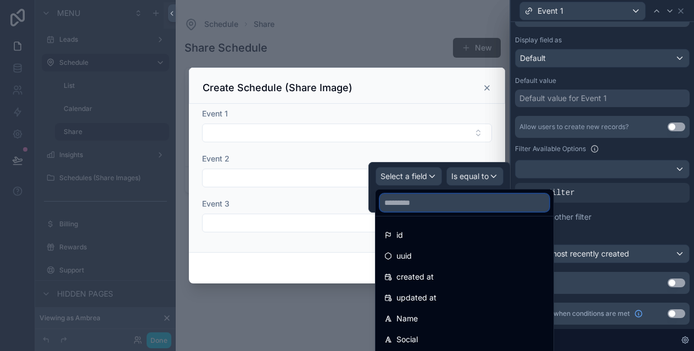
click at [427, 204] on input "text" at bounding box center [464, 203] width 169 height 18
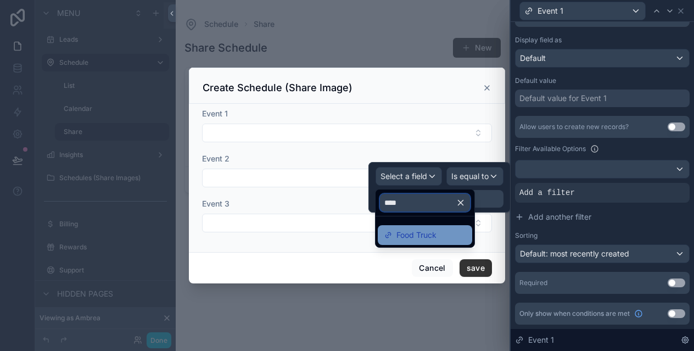
type input "****"
click at [424, 237] on span "Food Truck" at bounding box center [416, 234] width 40 height 13
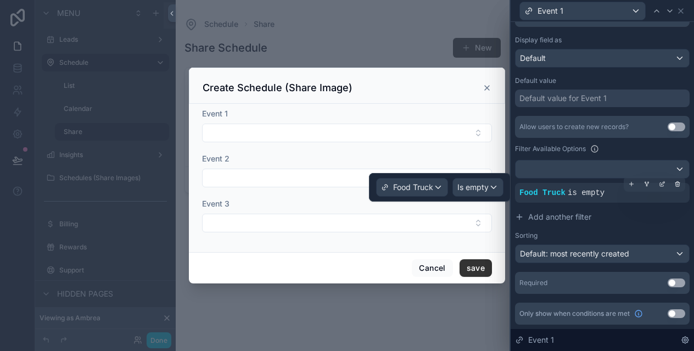
click at [602, 188] on span "is empty" at bounding box center [586, 192] width 37 height 9
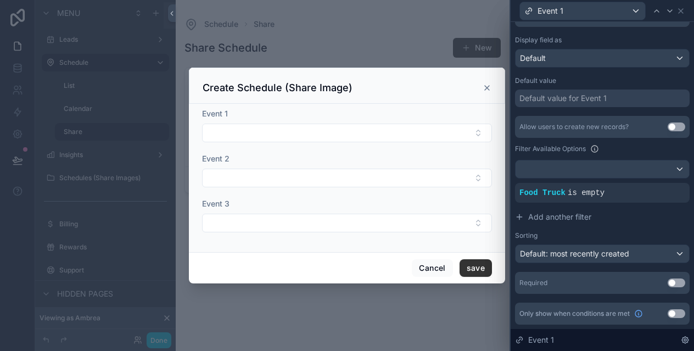
click at [631, 155] on div "Allow users to create new records? Use setting Filter Available Options Food Tr…" at bounding box center [602, 189] width 175 height 147
click at [663, 185] on icon at bounding box center [662, 184] width 7 height 7
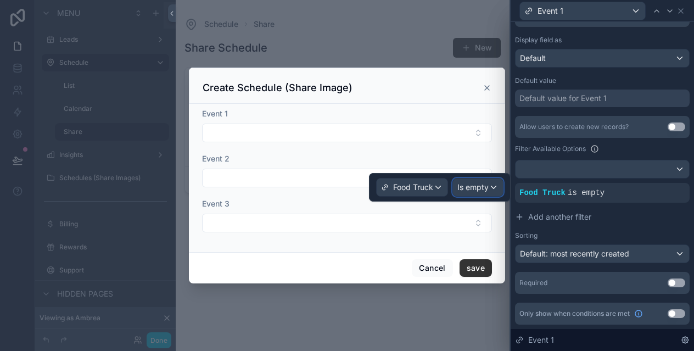
click at [487, 188] on span "Is empty" at bounding box center [472, 187] width 31 height 11
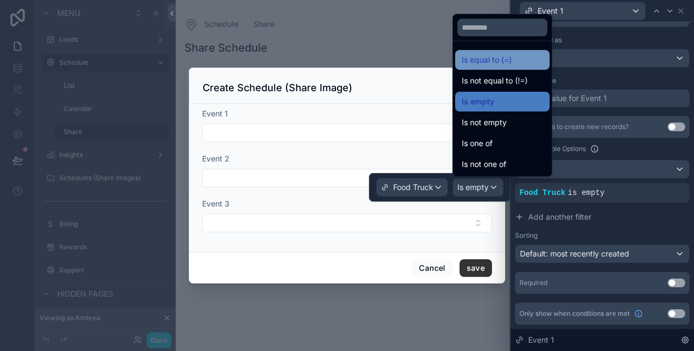
click at [489, 64] on span "Is equal to (=)" at bounding box center [487, 59] width 50 height 13
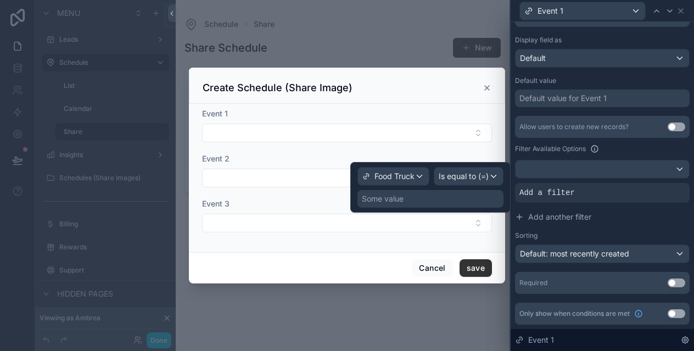
click at [445, 200] on div "Some value" at bounding box center [430, 199] width 146 height 18
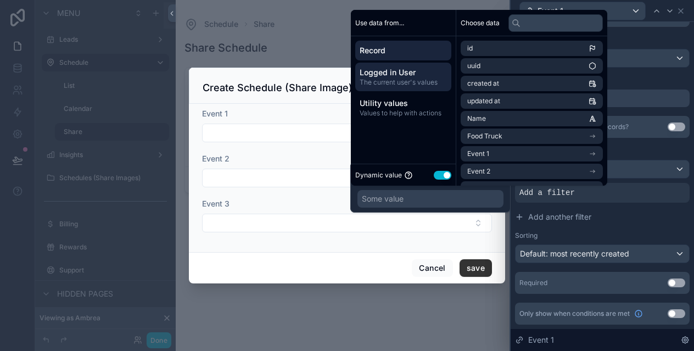
click at [401, 75] on span "Logged in User" at bounding box center [403, 72] width 87 height 11
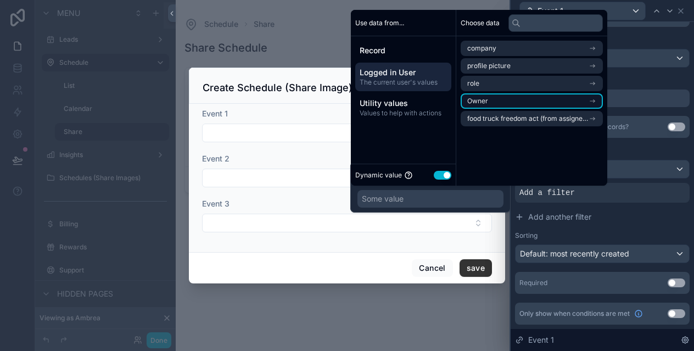
click at [498, 97] on li "Owner" at bounding box center [532, 100] width 142 height 15
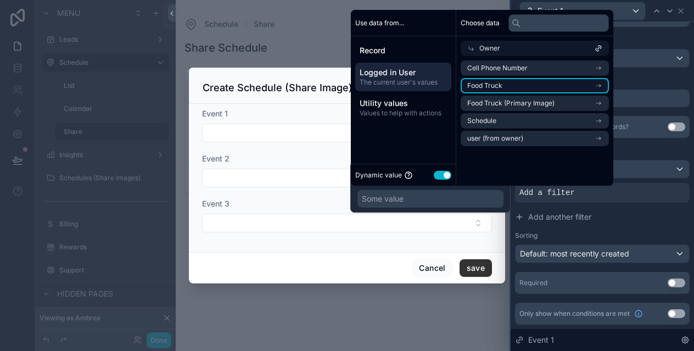
click at [500, 85] on span "Food Truck" at bounding box center [484, 85] width 35 height 9
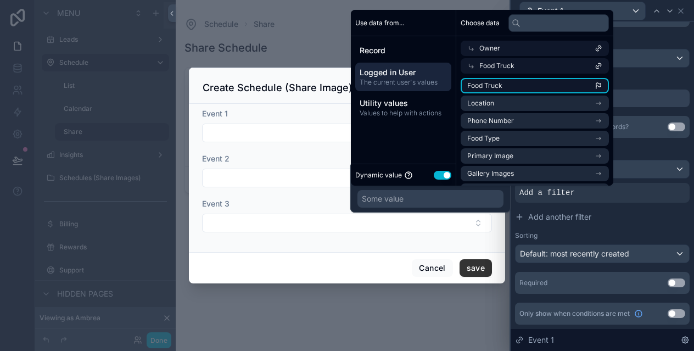
click at [494, 81] on li "Food Truck" at bounding box center [535, 85] width 148 height 15
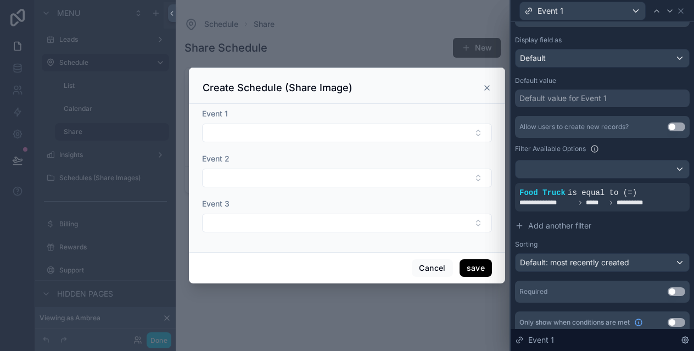
click at [474, 267] on button "save" at bounding box center [476, 268] width 32 height 18
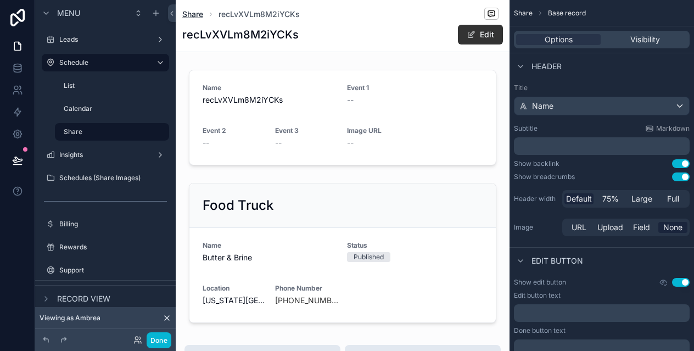
click at [198, 15] on span "Share" at bounding box center [192, 14] width 21 height 11
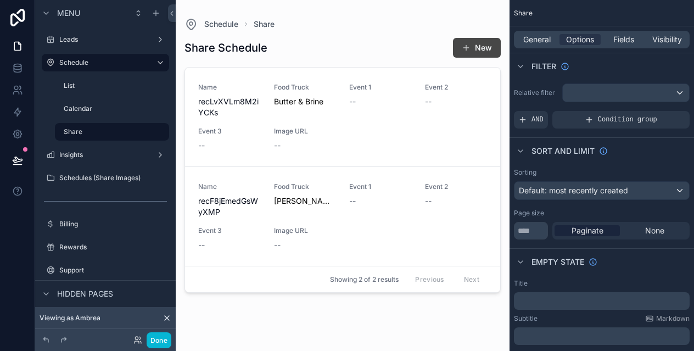
click at [465, 42] on button "New" at bounding box center [477, 48] width 48 height 20
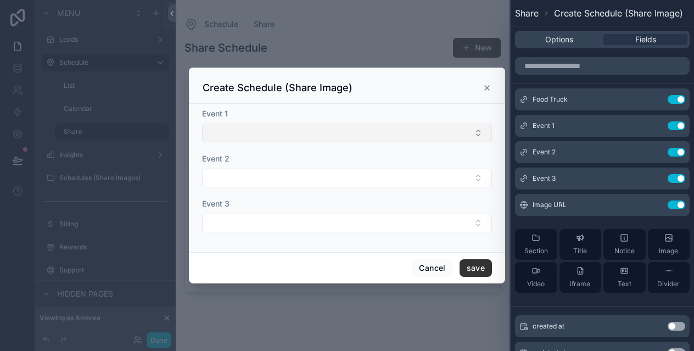
click at [304, 136] on button "Select Button" at bounding box center [347, 133] width 290 height 19
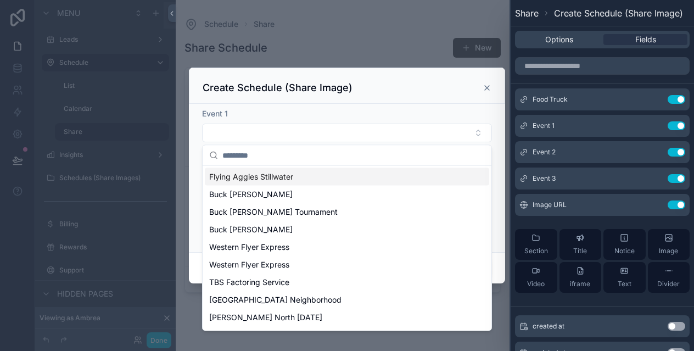
click at [595, 80] on div "Food Truck Use setting Event 1 Use setting Event 2 Use setting Event 3 Use sett…" at bounding box center [602, 215] width 183 height 324
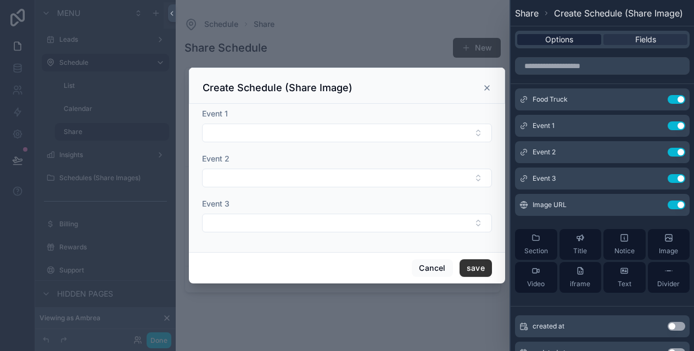
click at [571, 36] on span "Options" at bounding box center [559, 39] width 28 height 11
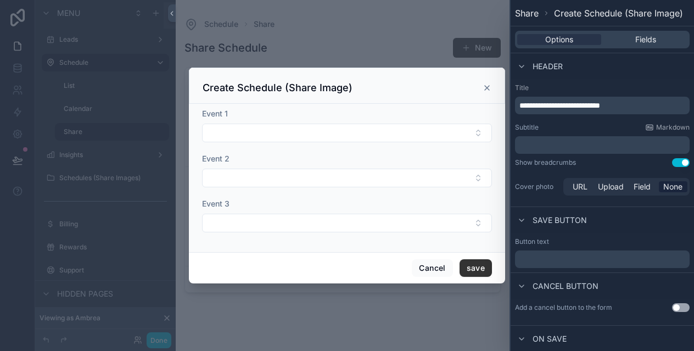
scroll to position [62, 0]
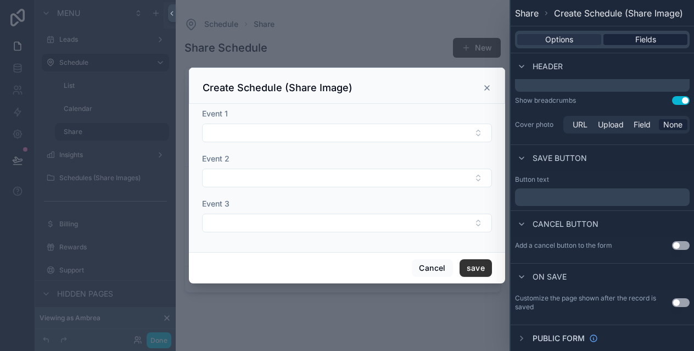
click at [618, 37] on div "Fields" at bounding box center [645, 39] width 84 height 11
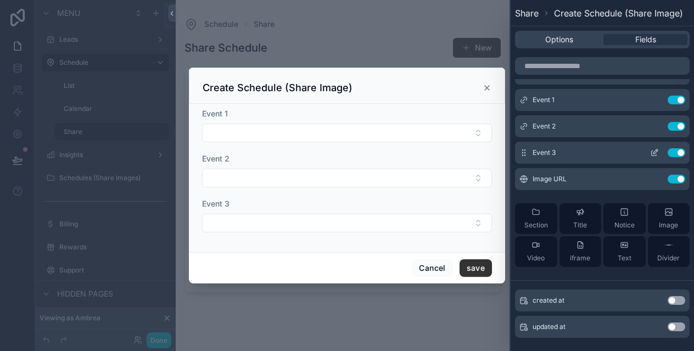
scroll to position [0, 0]
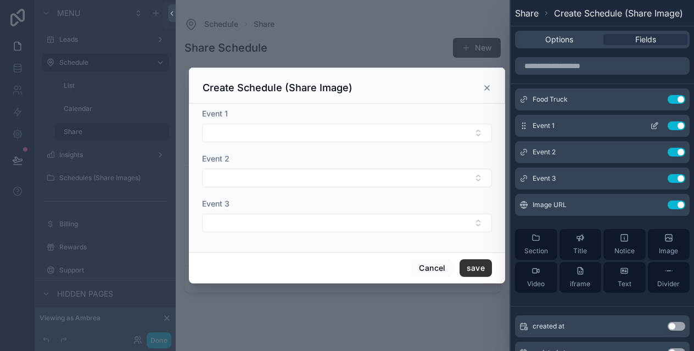
click at [653, 124] on icon at bounding box center [654, 125] width 9 height 9
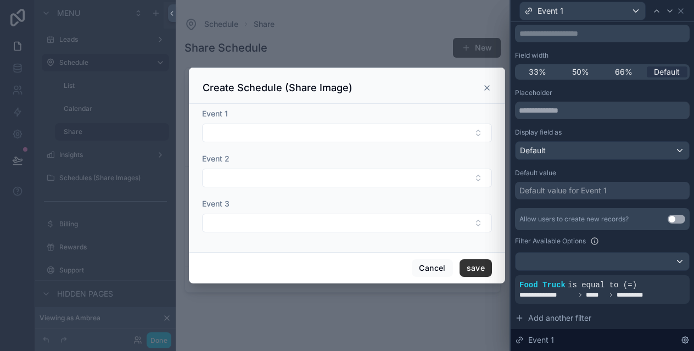
scroll to position [175, 0]
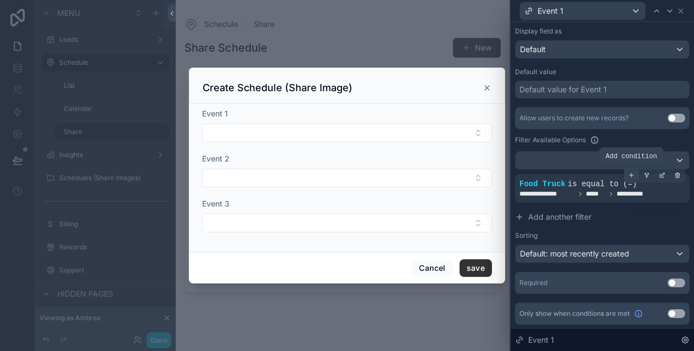
click at [630, 176] on icon at bounding box center [631, 175] width 7 height 7
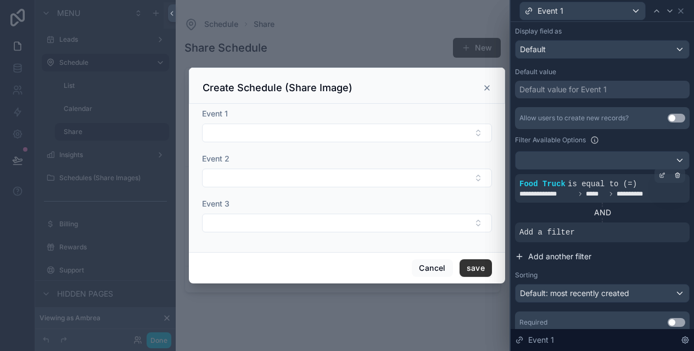
click at [555, 256] on span "Add another filter" at bounding box center [559, 256] width 63 height 11
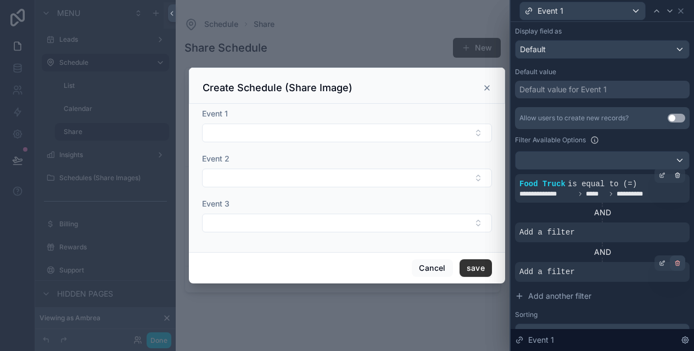
click at [679, 263] on icon at bounding box center [677, 263] width 7 height 7
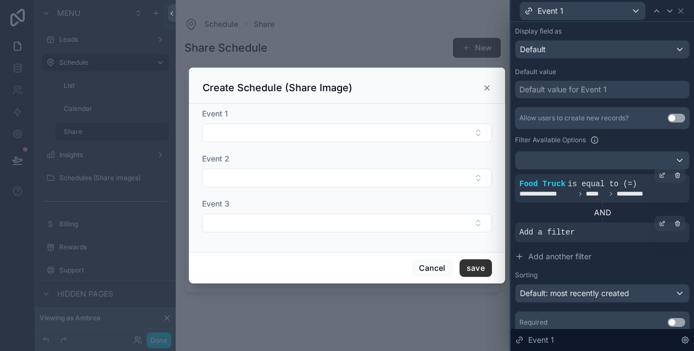
click at [613, 230] on div "Add a filter" at bounding box center [602, 232] width 175 height 20
click at [663, 225] on icon at bounding box center [662, 223] width 7 height 7
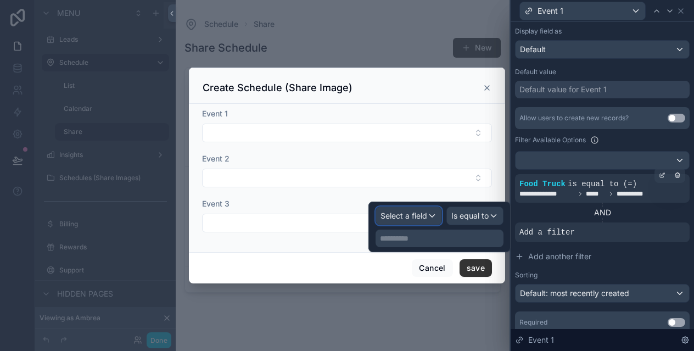
click at [424, 214] on span "Select a field" at bounding box center [403, 215] width 47 height 9
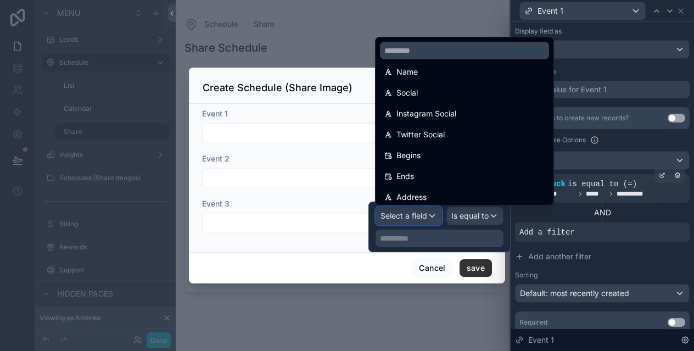
scroll to position [98, 0]
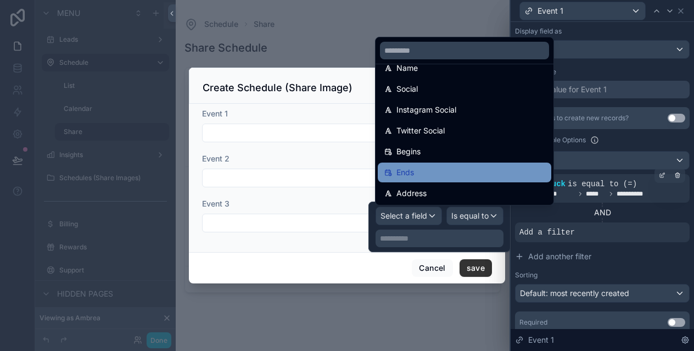
click at [446, 171] on div "Ends" at bounding box center [464, 172] width 160 height 13
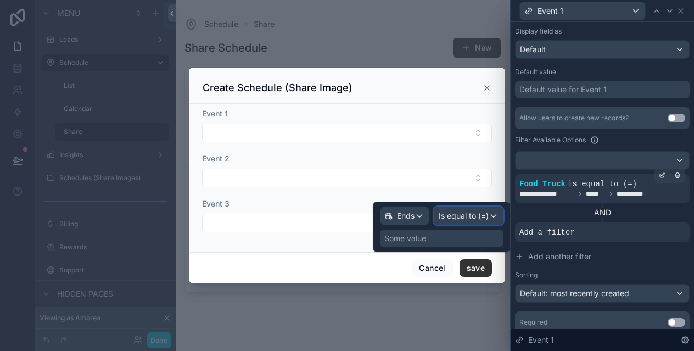
click at [464, 217] on span "Is equal to (=)" at bounding box center [464, 215] width 50 height 11
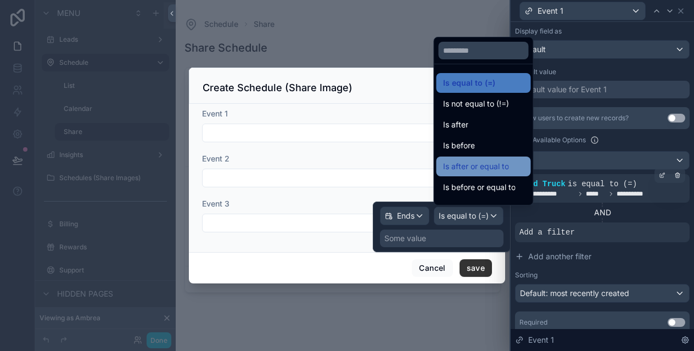
click at [476, 166] on span "Is after or equal to" at bounding box center [476, 166] width 66 height 13
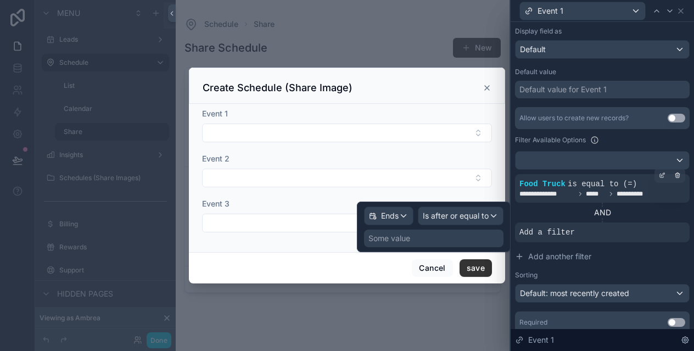
click at [424, 236] on div "Some value" at bounding box center [433, 239] width 139 height 18
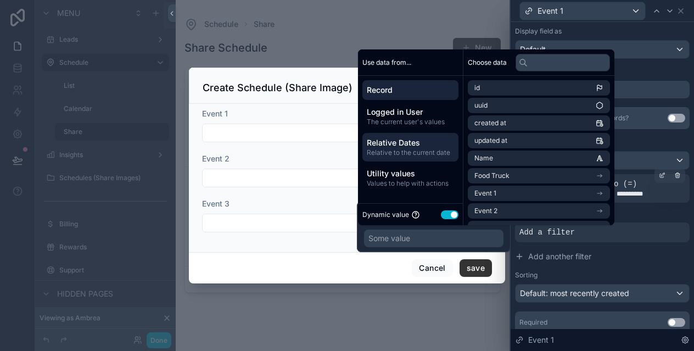
click at [404, 143] on span "Relative Dates" at bounding box center [410, 142] width 87 height 11
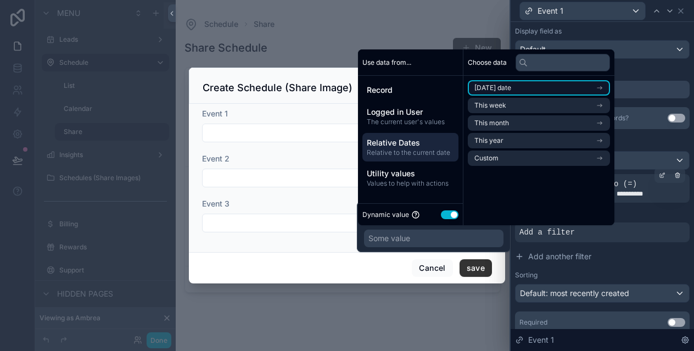
click at [508, 88] on span "[DATE] date" at bounding box center [492, 87] width 37 height 9
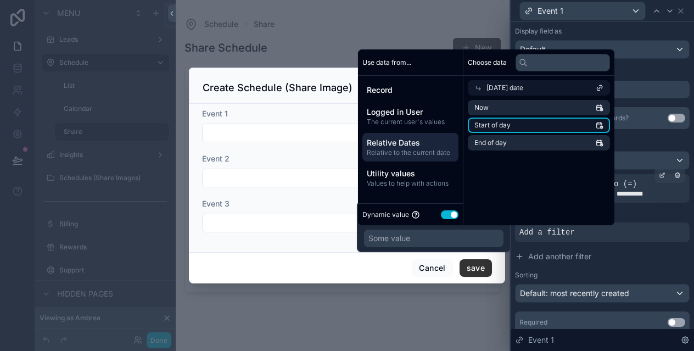
click at [501, 124] on span "Start of day" at bounding box center [492, 125] width 36 height 9
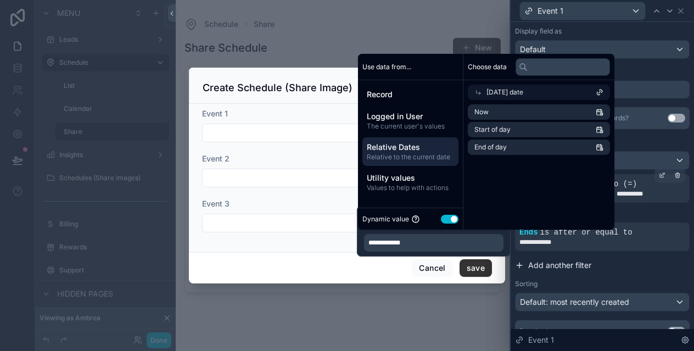
click at [641, 267] on button "Add another filter" at bounding box center [602, 265] width 175 height 20
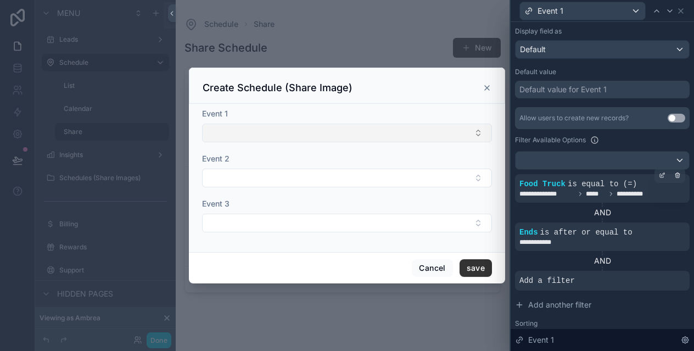
click at [409, 133] on button "Select Button" at bounding box center [347, 133] width 290 height 19
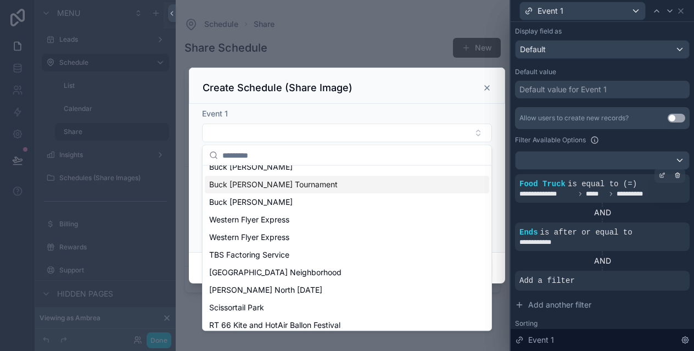
scroll to position [0, 0]
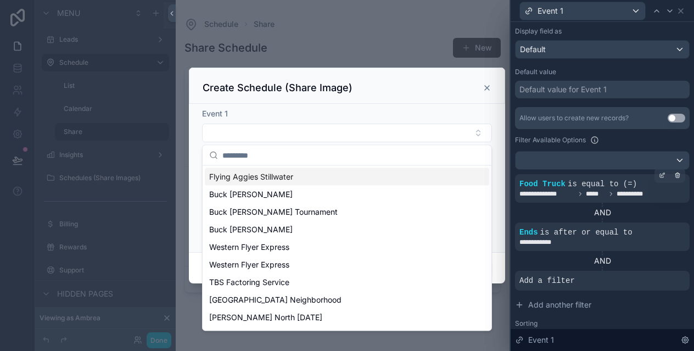
click at [417, 113] on div "Event 1" at bounding box center [347, 113] width 290 height 11
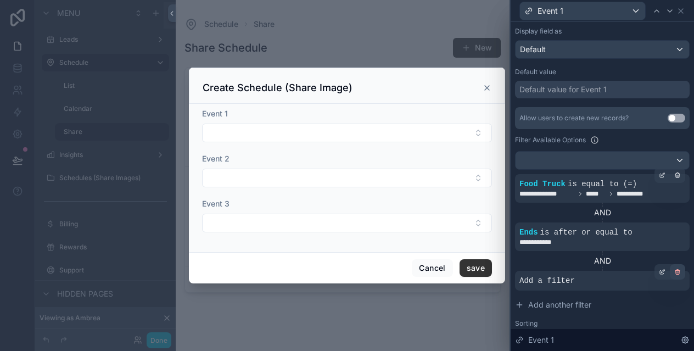
click at [676, 272] on icon at bounding box center [678, 273] width 4 height 4
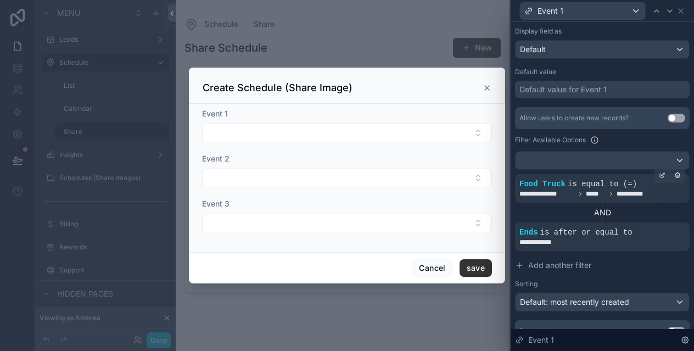
click at [488, 88] on icon "scrollable content" at bounding box center [487, 87] width 9 height 9
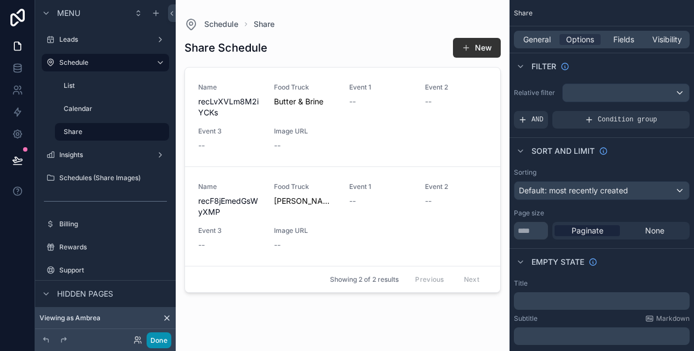
click at [158, 338] on button "Done" at bounding box center [159, 340] width 25 height 16
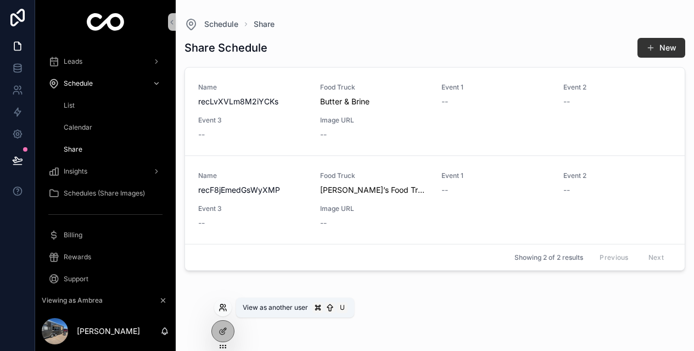
click at [225, 304] on icon at bounding box center [223, 307] width 9 height 9
click at [354, 322] on div "Share Schedule New Name recLvXVLm8M2iYCKs Food Truck Butter & Brine Event 1 -- …" at bounding box center [434, 184] width 501 height 307
click at [221, 307] on icon at bounding box center [221, 305] width 3 height 3
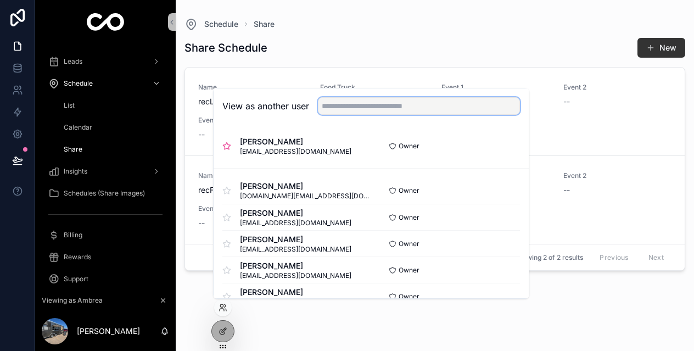
click at [369, 109] on input "text" at bounding box center [419, 106] width 202 height 18
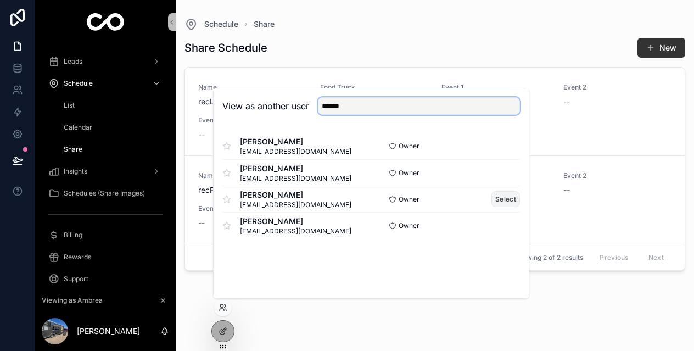
type input "******"
click at [507, 201] on button "Select" at bounding box center [505, 199] width 29 height 16
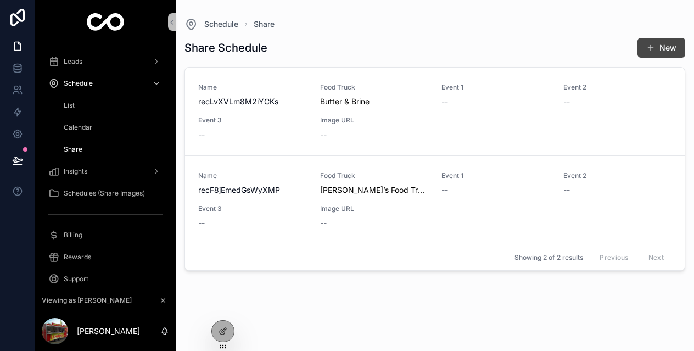
click at [652, 48] on span "scrollable content" at bounding box center [650, 47] width 9 height 9
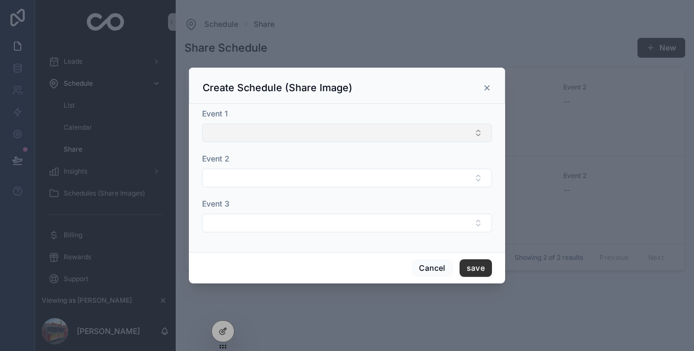
click at [388, 136] on button "Select Button" at bounding box center [347, 133] width 290 height 19
click at [370, 113] on div "Event 1" at bounding box center [347, 113] width 290 height 11
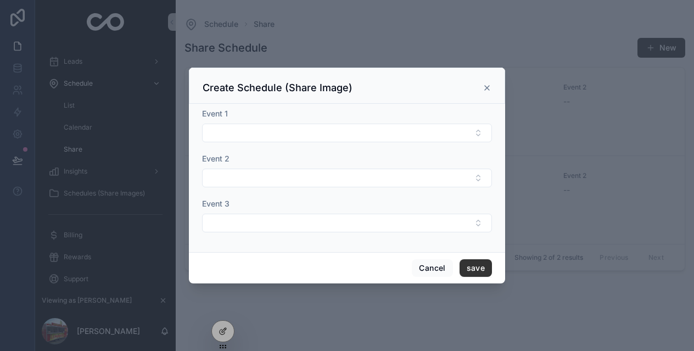
click at [481, 89] on div "Create Schedule (Share Image)" at bounding box center [347, 87] width 289 height 13
click at [489, 88] on icon "scrollable content" at bounding box center [487, 87] width 9 height 9
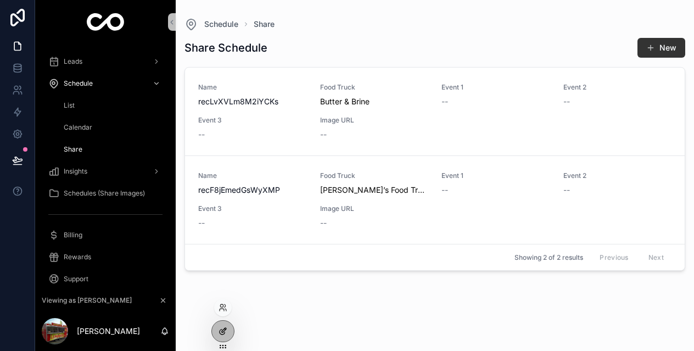
click at [223, 333] on icon at bounding box center [223, 331] width 9 height 9
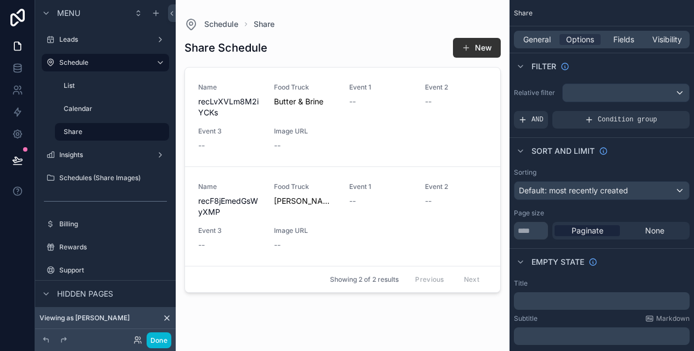
click at [478, 44] on div "scrollable content" at bounding box center [343, 169] width 334 height 338
click at [478, 44] on button "New" at bounding box center [477, 48] width 48 height 20
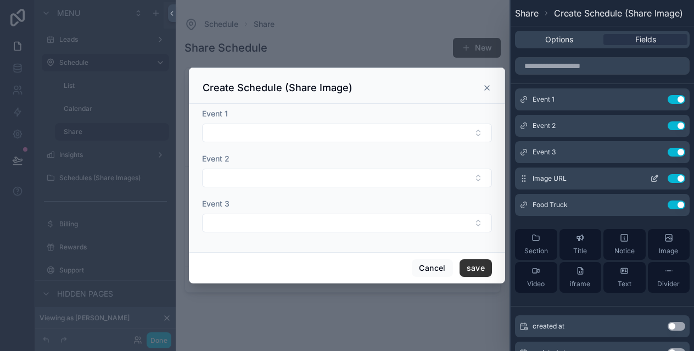
click at [679, 180] on button "Use setting" at bounding box center [677, 178] width 18 height 9
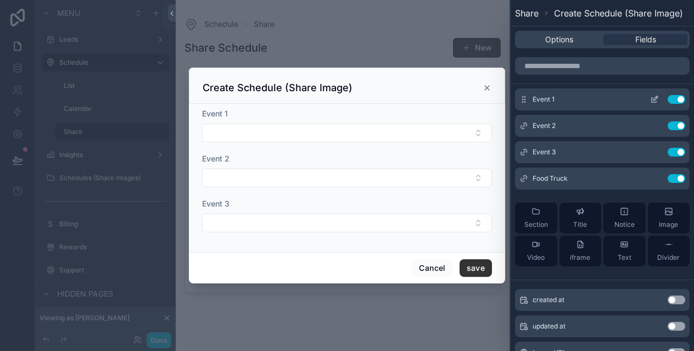
click at [656, 100] on icon at bounding box center [654, 99] width 9 height 9
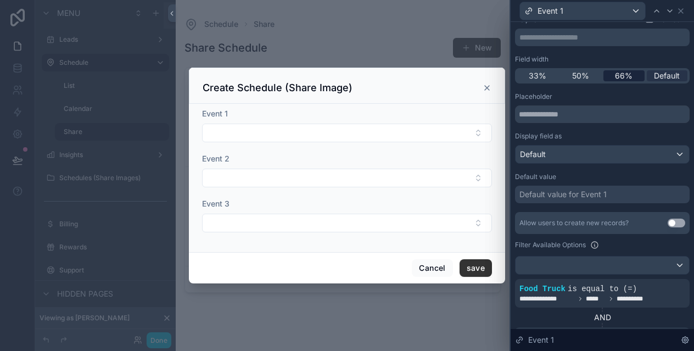
scroll to position [72, 0]
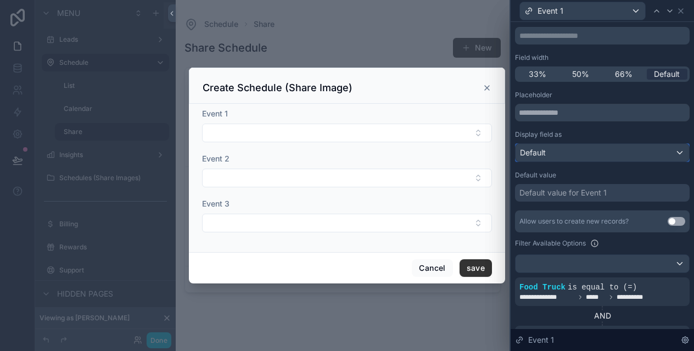
click at [637, 149] on div "Default" at bounding box center [602, 153] width 173 height 18
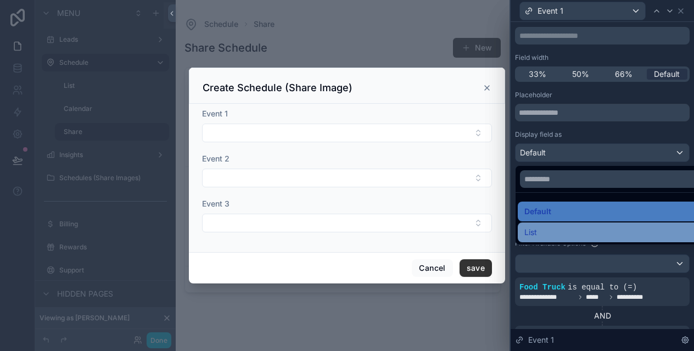
click at [593, 229] on div "List" at bounding box center [614, 232] width 181 height 13
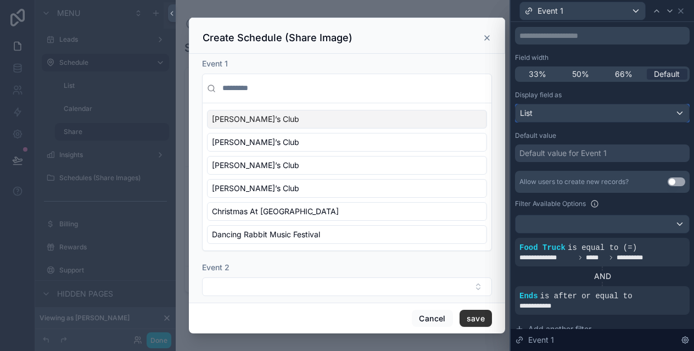
click at [615, 111] on div "List" at bounding box center [602, 113] width 173 height 18
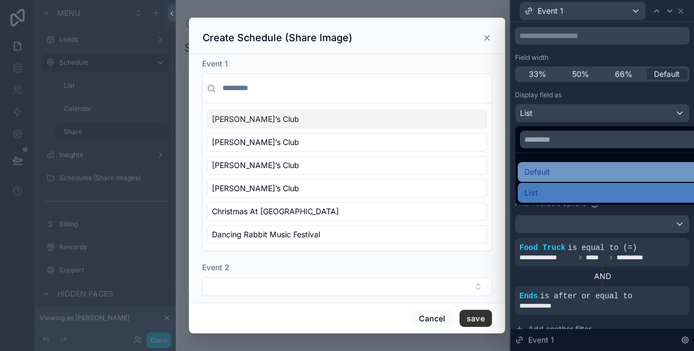
click at [597, 169] on div "Default" at bounding box center [614, 171] width 181 height 13
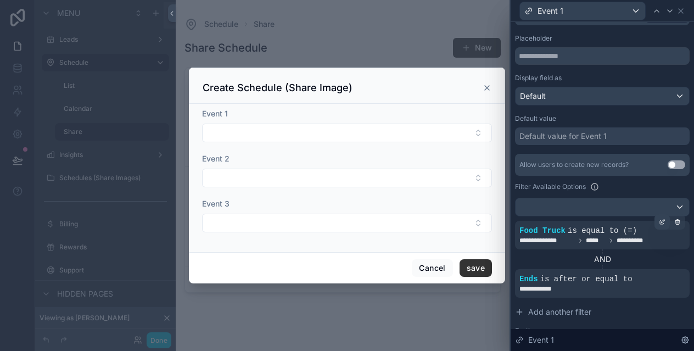
scroll to position [133, 0]
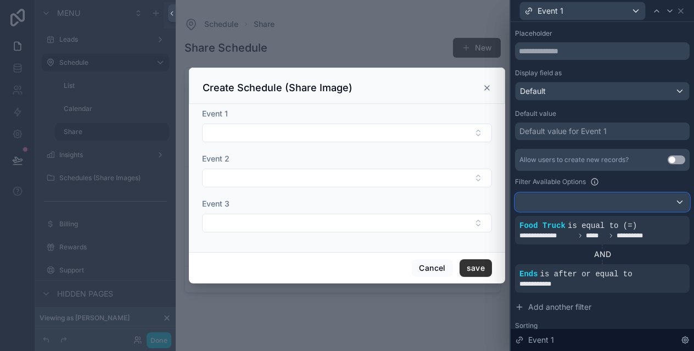
click at [674, 200] on div at bounding box center [602, 202] width 173 height 18
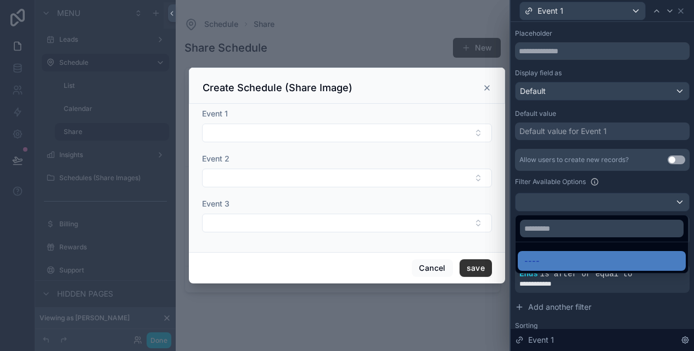
click at [674, 200] on div at bounding box center [602, 175] width 183 height 351
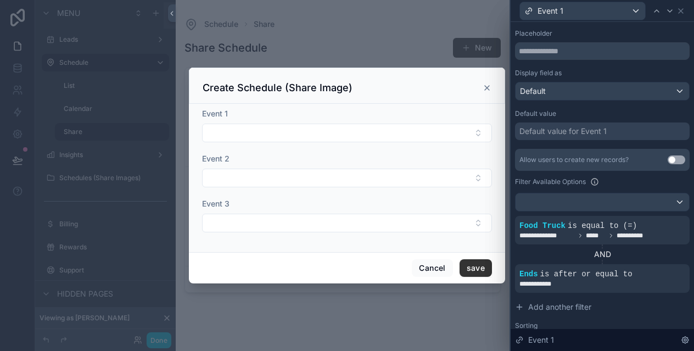
click at [649, 181] on div "Filter Available Options" at bounding box center [602, 181] width 175 height 13
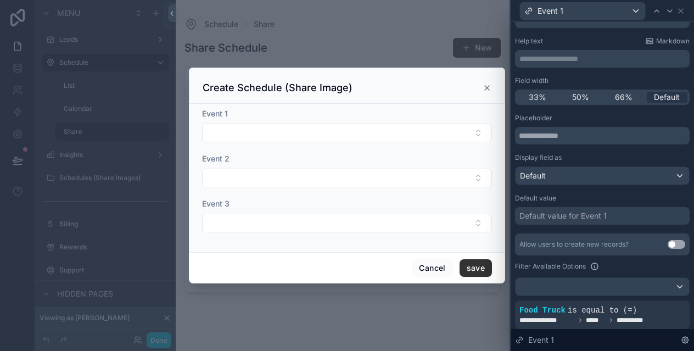
scroll to position [0, 0]
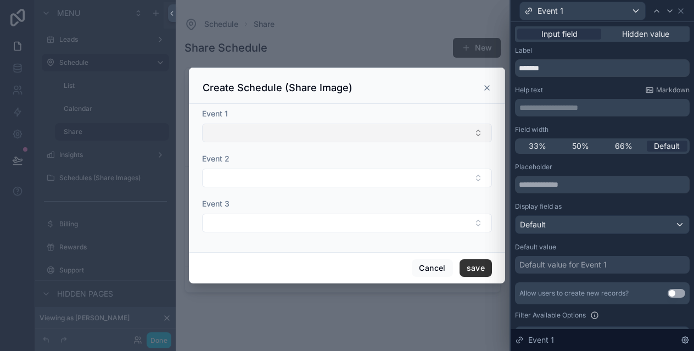
click at [416, 140] on button "Select Button" at bounding box center [347, 133] width 290 height 19
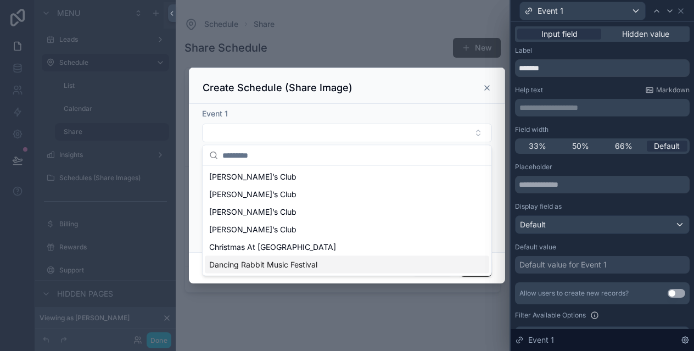
click at [340, 261] on div "Dancing Rabbit Music Festival" at bounding box center [347, 265] width 284 height 18
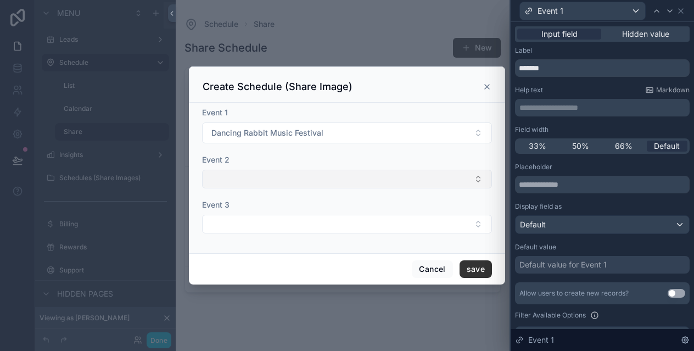
click at [306, 177] on button "Select Button" at bounding box center [347, 179] width 290 height 19
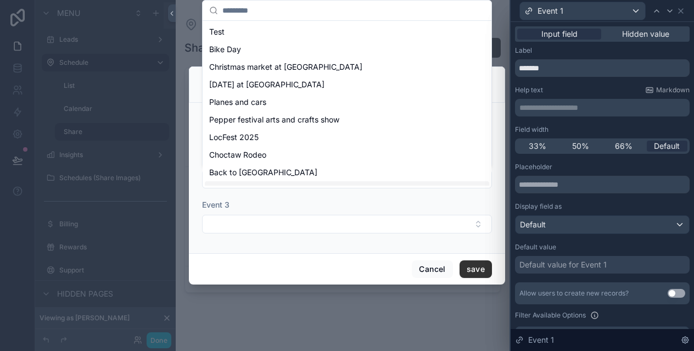
click at [320, 208] on div "Leads Schedule List Calendar Share Insights Schedules (Share Images) Billing Re…" at bounding box center [343, 175] width 334 height 351
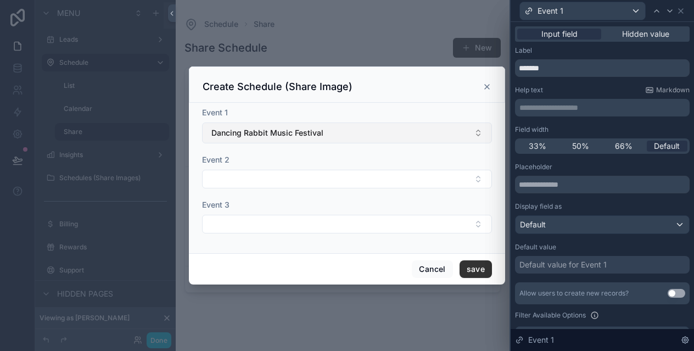
click at [291, 132] on span "Dancing Rabbit Music Festival" at bounding box center [267, 132] width 112 height 11
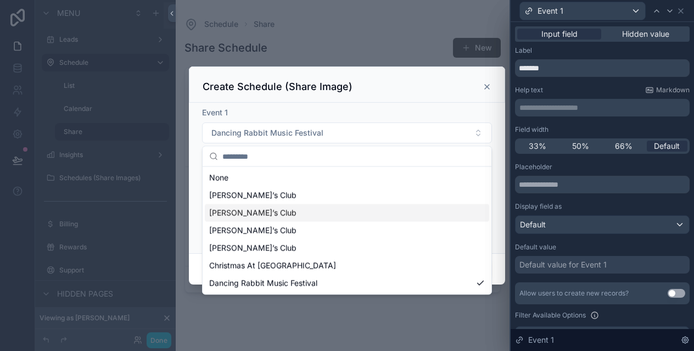
click at [281, 208] on div "[PERSON_NAME]’s Club" at bounding box center [347, 213] width 284 height 18
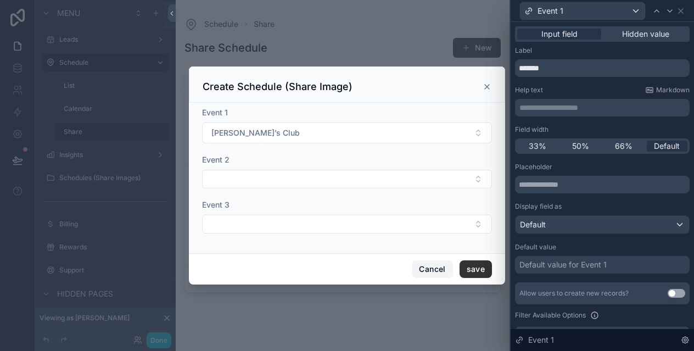
click at [435, 264] on button "Cancel" at bounding box center [432, 269] width 41 height 18
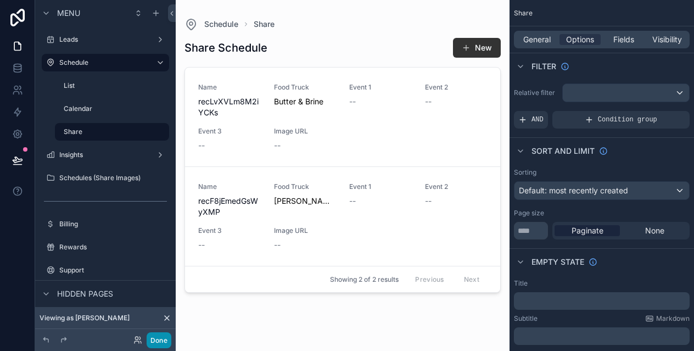
click at [163, 337] on button "Done" at bounding box center [159, 340] width 25 height 16
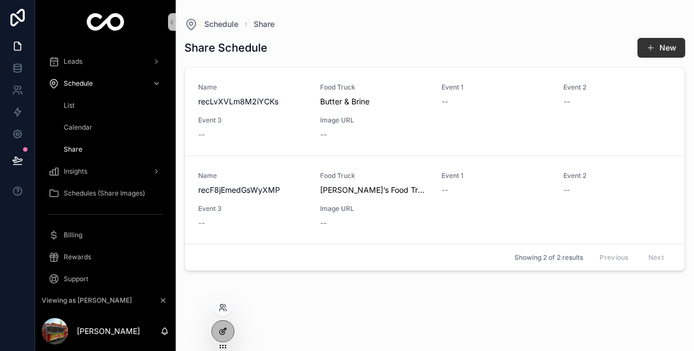
click at [220, 328] on icon at bounding box center [223, 331] width 9 height 9
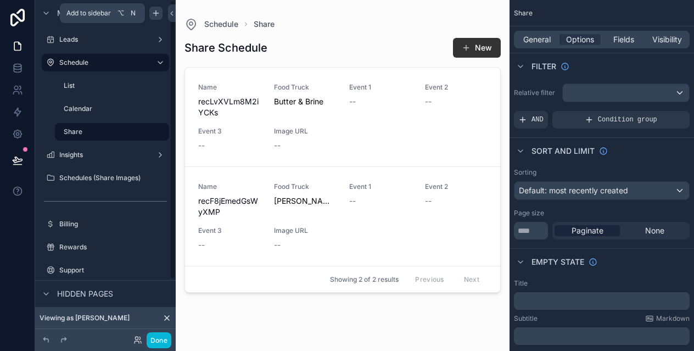
click at [155, 12] on icon "scrollable content" at bounding box center [156, 13] width 9 height 9
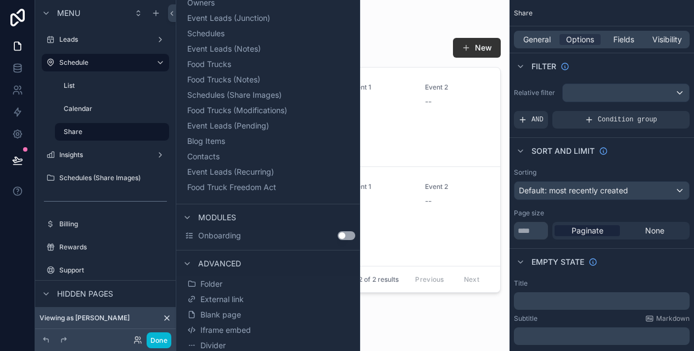
scroll to position [189, 0]
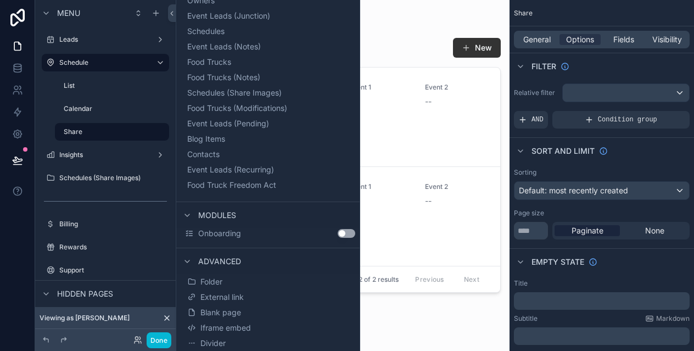
click at [347, 234] on button "Use setting" at bounding box center [347, 233] width 18 height 9
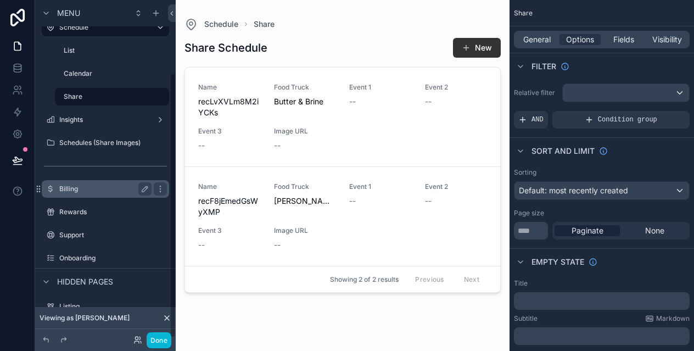
scroll to position [93, 0]
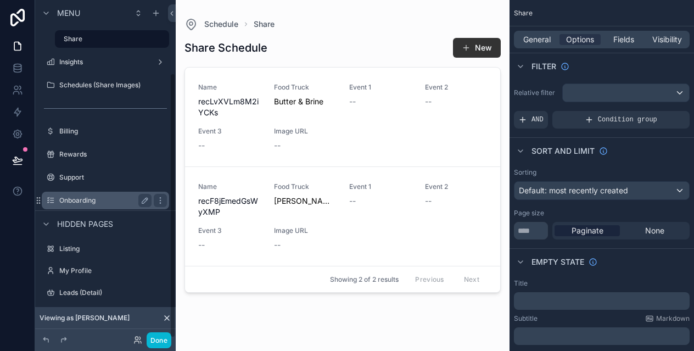
click at [102, 194] on div "Onboarding" at bounding box center [105, 200] width 92 height 13
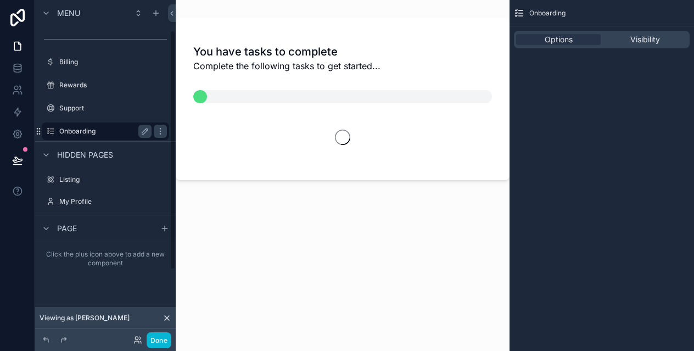
scroll to position [43, 0]
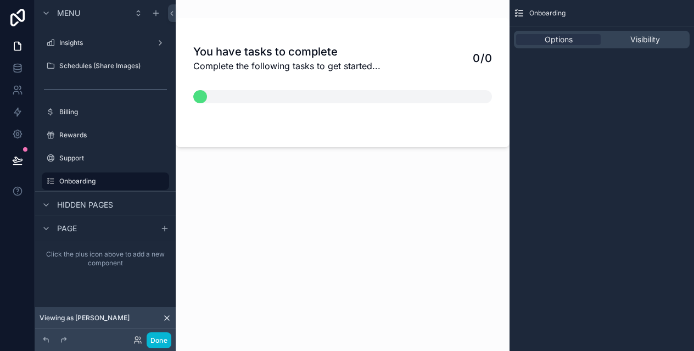
click at [329, 71] on span "Complete the following tasks to get started..." at bounding box center [286, 65] width 187 height 13
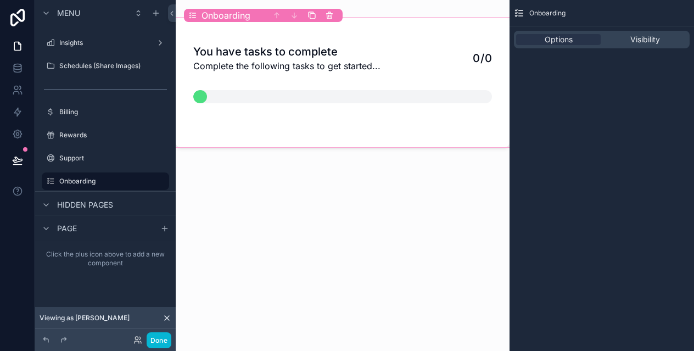
click at [258, 114] on div "You have tasks to complete Complete the following tasks to get started... 0 / 0" at bounding box center [343, 83] width 334 height 130
click at [615, 37] on div "Visibility" at bounding box center [645, 39] width 85 height 11
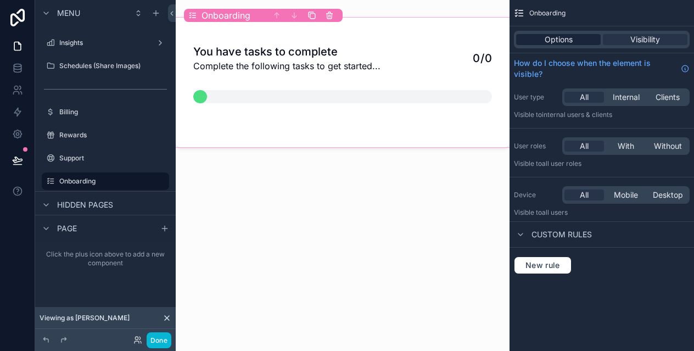
click at [568, 42] on span "Options" at bounding box center [559, 39] width 28 height 11
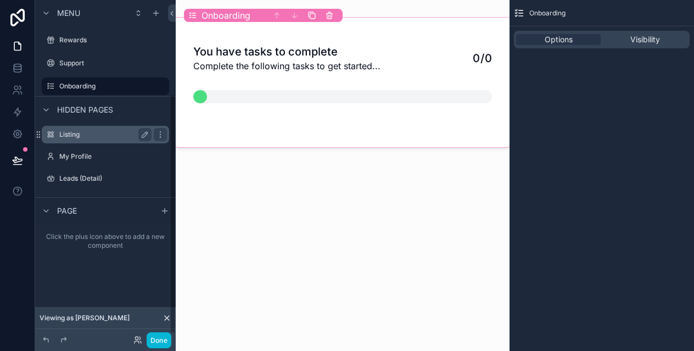
scroll to position [83, 0]
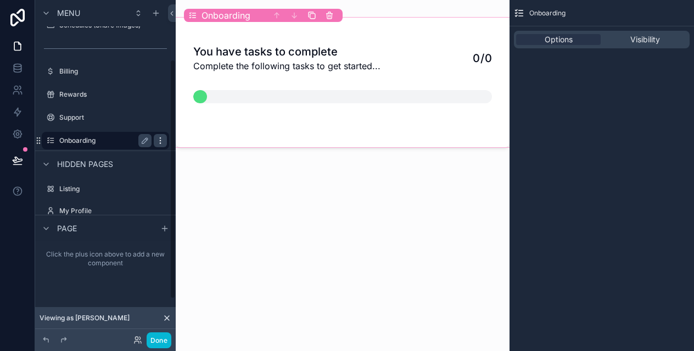
click at [162, 141] on icon "scrollable content" at bounding box center [160, 140] width 9 height 9
click at [201, 149] on span "Remove" at bounding box center [209, 148] width 29 height 11
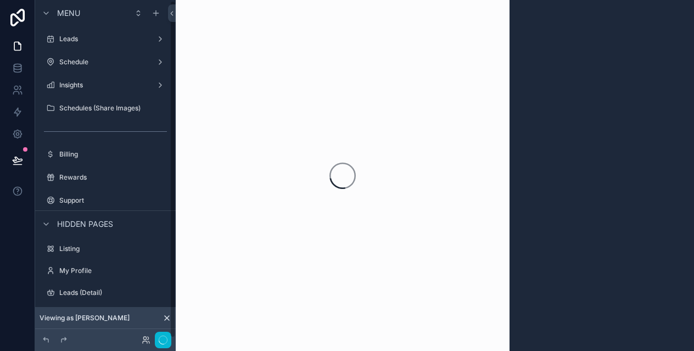
scroll to position [1, 0]
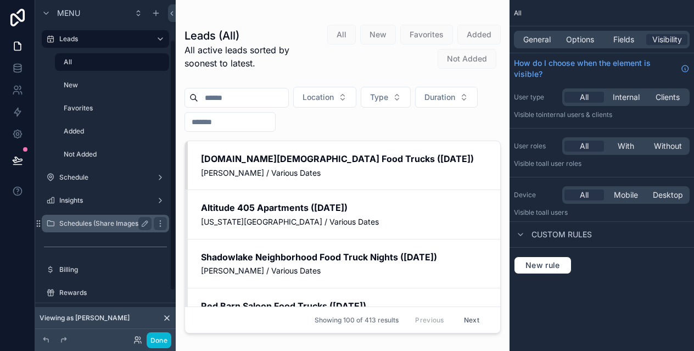
click at [119, 217] on div "Schedules (Share Images)" at bounding box center [105, 223] width 92 height 13
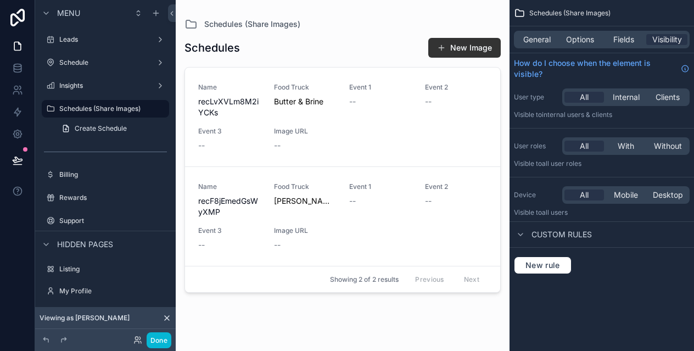
click at [465, 46] on div "scrollable content" at bounding box center [343, 169] width 334 height 338
click at [454, 50] on button "New Image" at bounding box center [464, 48] width 72 height 20
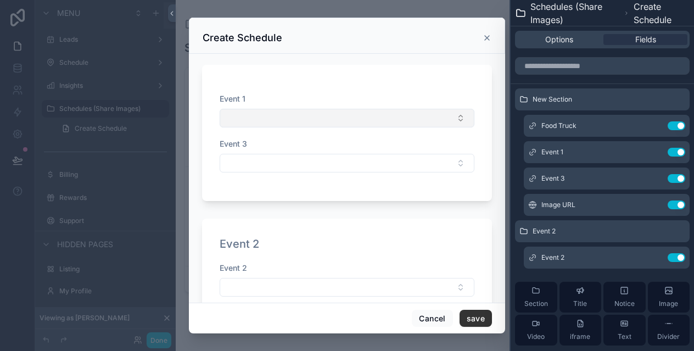
click at [349, 121] on button "Select Button" at bounding box center [347, 118] width 255 height 19
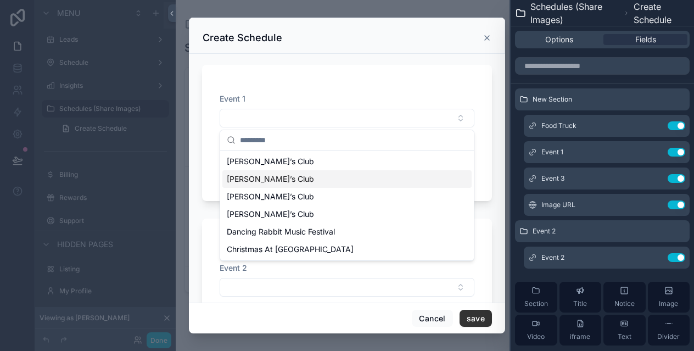
click at [326, 87] on div "Event 1 Event 3" at bounding box center [347, 133] width 290 height 136
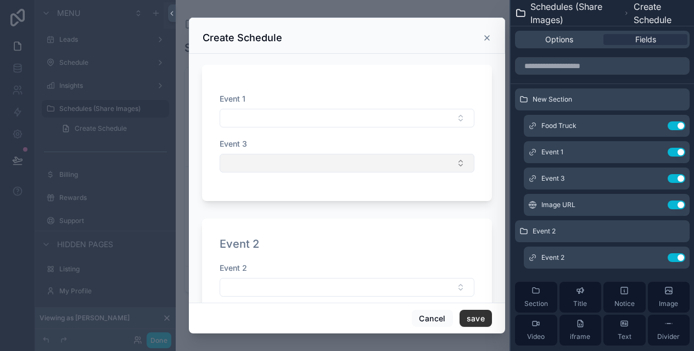
click at [317, 155] on button "Select Button" at bounding box center [347, 163] width 255 height 19
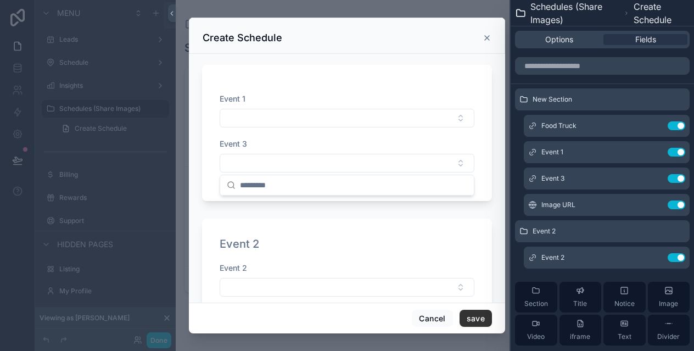
click at [340, 77] on div "Event 1 Event 3" at bounding box center [347, 133] width 290 height 136
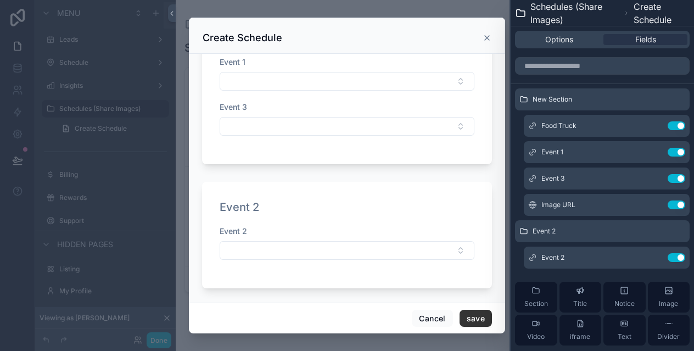
scroll to position [42, 0]
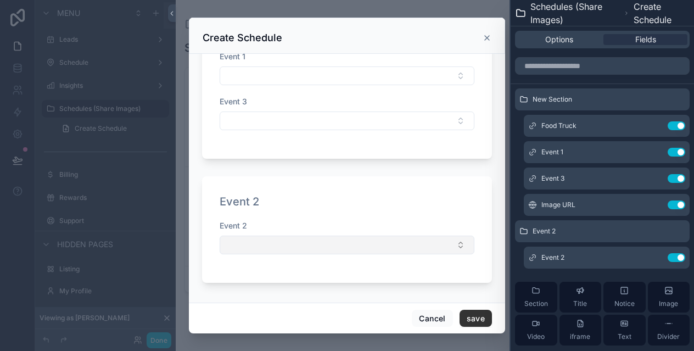
click at [287, 242] on button "Select Button" at bounding box center [347, 245] width 255 height 19
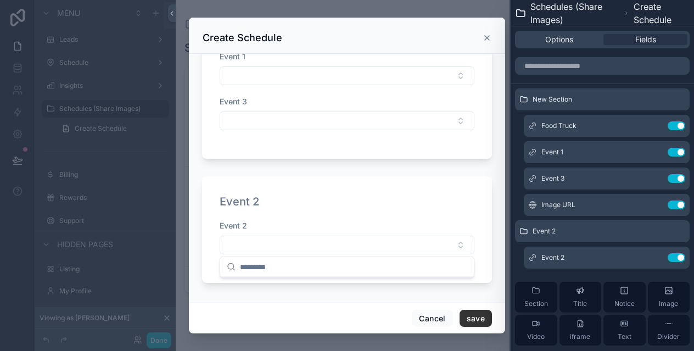
click at [316, 94] on div "Event 1 Event 3" at bounding box center [347, 96] width 255 height 90
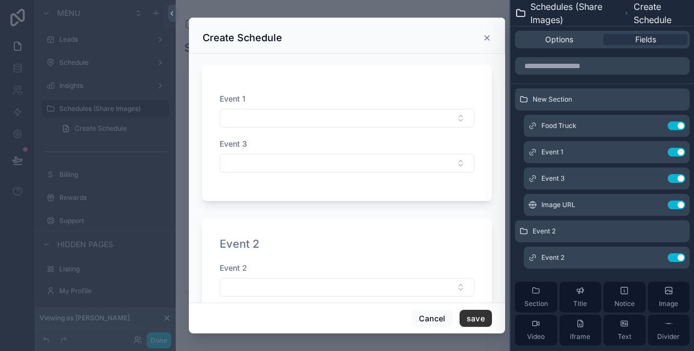
click at [485, 41] on icon "scrollable content" at bounding box center [487, 37] width 9 height 9
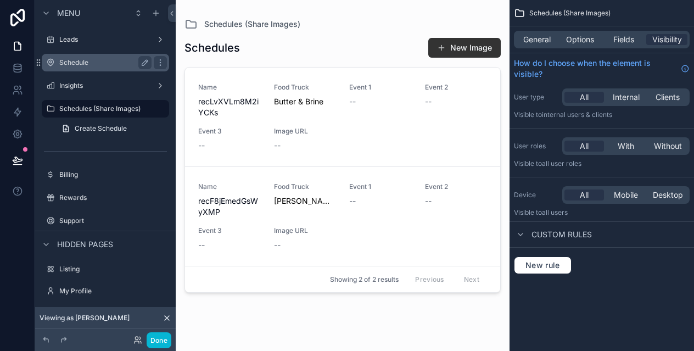
click at [99, 64] on label "Schedule" at bounding box center [103, 62] width 88 height 9
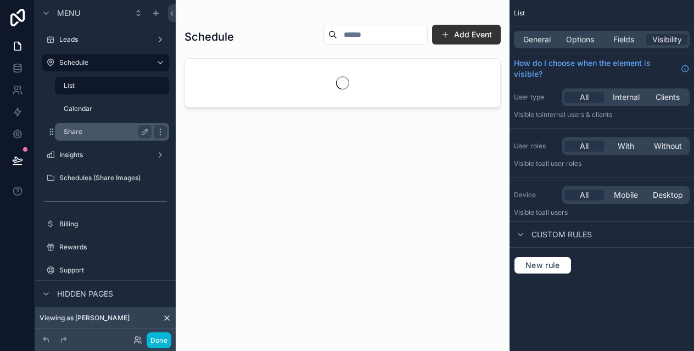
click at [96, 127] on div "Share" at bounding box center [108, 131] width 88 height 13
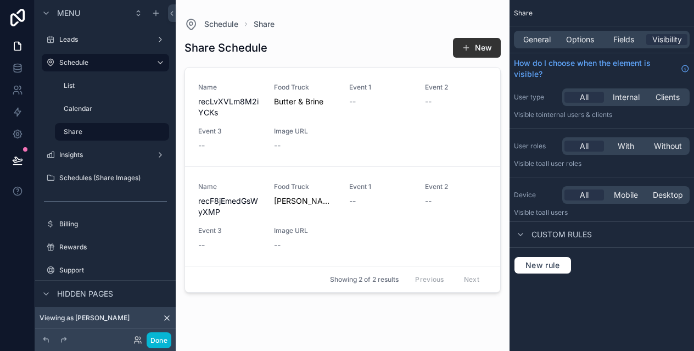
click at [469, 44] on div "scrollable content" at bounding box center [343, 169] width 334 height 338
click at [483, 47] on button "New" at bounding box center [477, 48] width 48 height 20
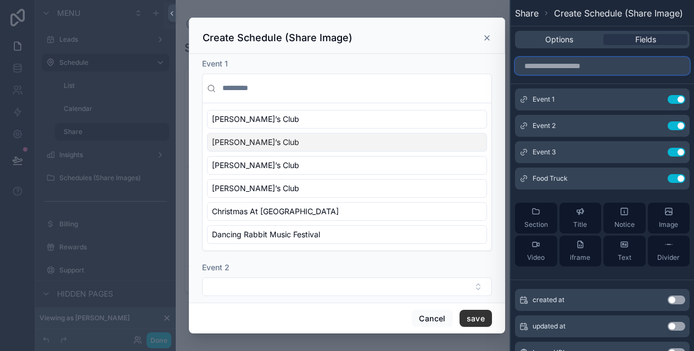
click at [578, 68] on input "text" at bounding box center [602, 66] width 175 height 18
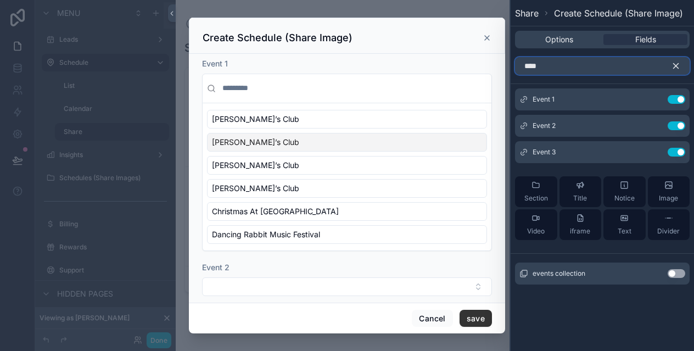
type input "****"
click at [678, 273] on button "Use setting" at bounding box center [677, 273] width 18 height 9
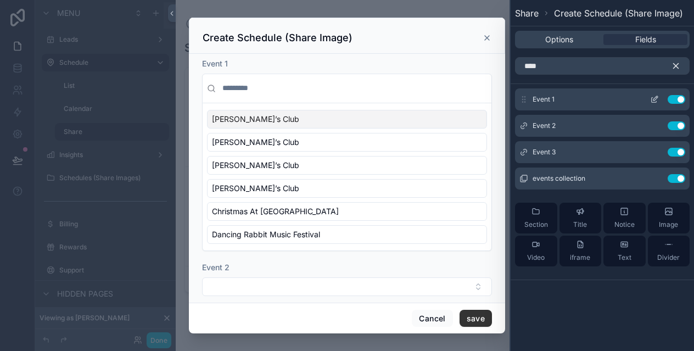
drag, startPoint x: 521, startPoint y: 178, endPoint x: 559, endPoint y: 93, distance: 93.4
click at [559, 93] on div "Event 1 Use setting Event 2 Use setting Event 3 Use setting events collection U…" at bounding box center [602, 181] width 183 height 187
drag, startPoint x: 524, startPoint y: 178, endPoint x: 550, endPoint y: 83, distance: 98.8
click at [550, 83] on div "**** Event 1 Use setting Event 2 Use setting Event 3 Use setting events collect…" at bounding box center [602, 177] width 183 height 249
click at [553, 178] on span "events collection" at bounding box center [559, 178] width 53 height 9
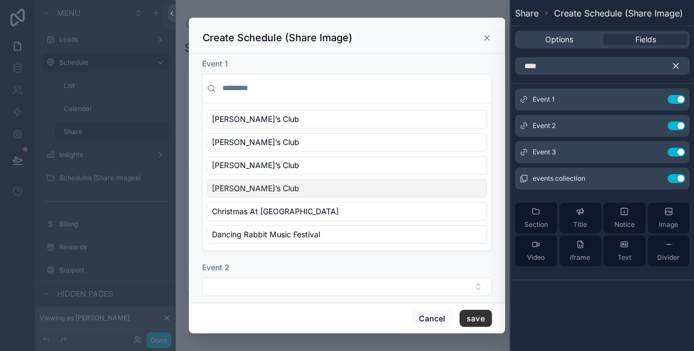
scroll to position [103, 0]
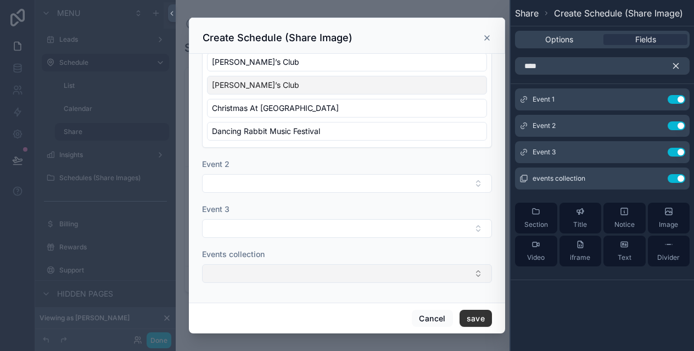
click at [333, 272] on button "Select Button" at bounding box center [347, 273] width 290 height 19
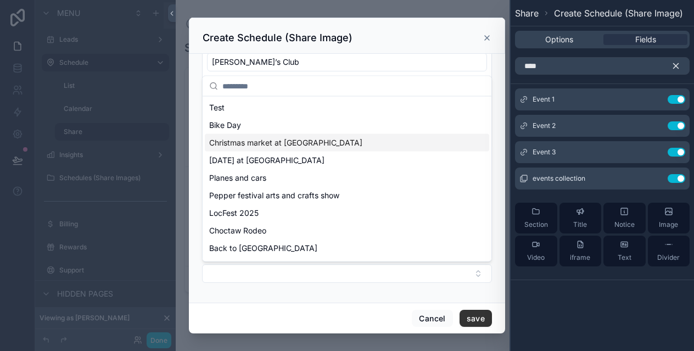
click at [296, 142] on span "Christmas market at [GEOGRAPHIC_DATA]" at bounding box center [285, 142] width 153 height 11
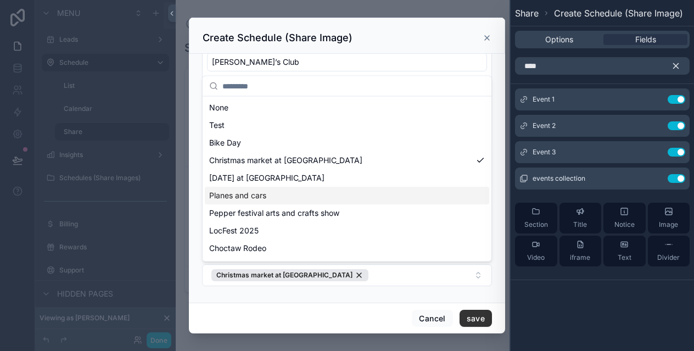
click at [290, 187] on div "Planes and cars" at bounding box center [347, 196] width 284 height 18
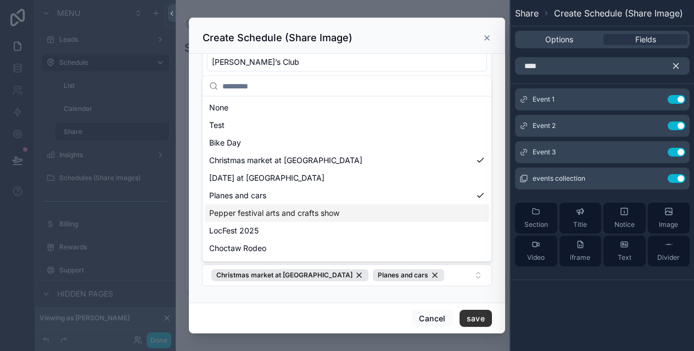
click at [290, 209] on span "Pepper festival arts and crafts show" at bounding box center [274, 213] width 130 height 11
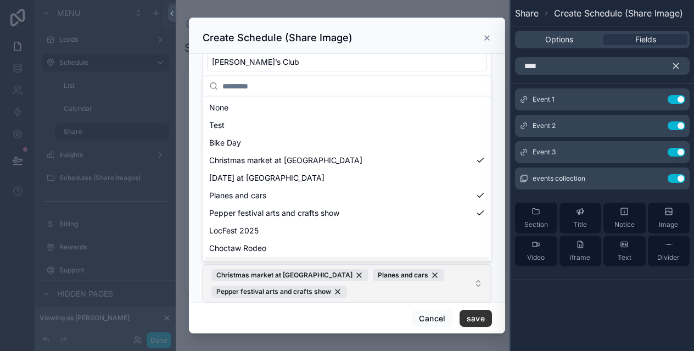
click at [387, 293] on span "Christmas market at [GEOGRAPHIC_DATA] Planes and cars Pepper festival arts and …" at bounding box center [340, 283] width 258 height 29
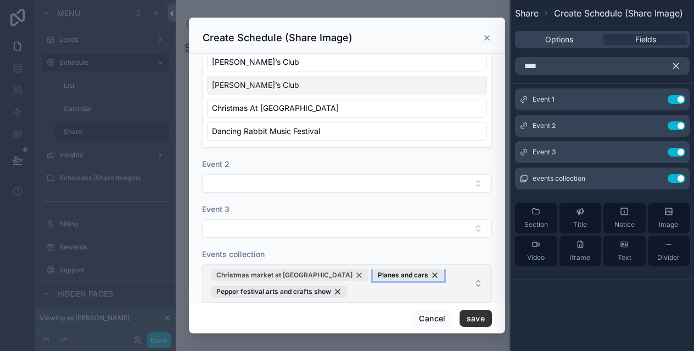
drag, startPoint x: 386, startPoint y: 275, endPoint x: 295, endPoint y: 275, distance: 91.1
click at [295, 275] on span "Christmas market at [GEOGRAPHIC_DATA] Planes and cars Pepper festival arts and …" at bounding box center [340, 283] width 258 height 29
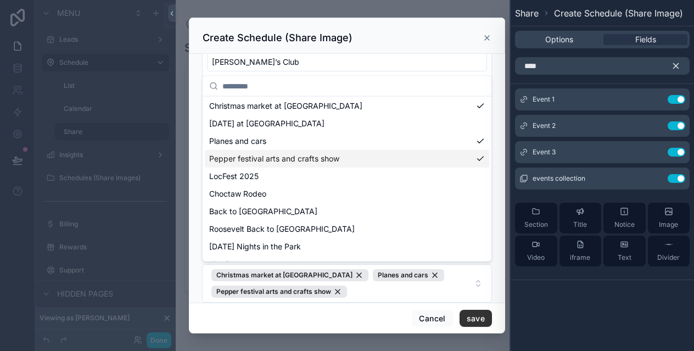
scroll to position [0, 0]
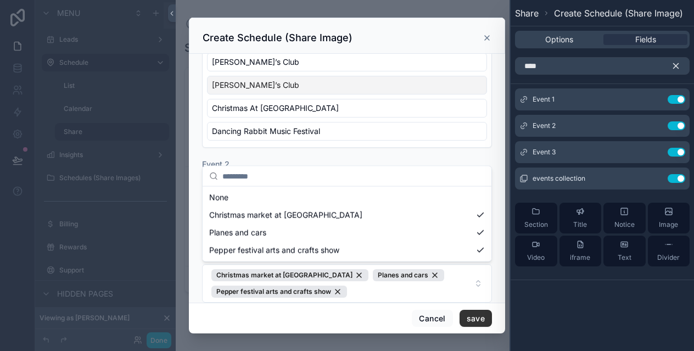
click at [325, 311] on div "Cancel save" at bounding box center [347, 318] width 316 height 31
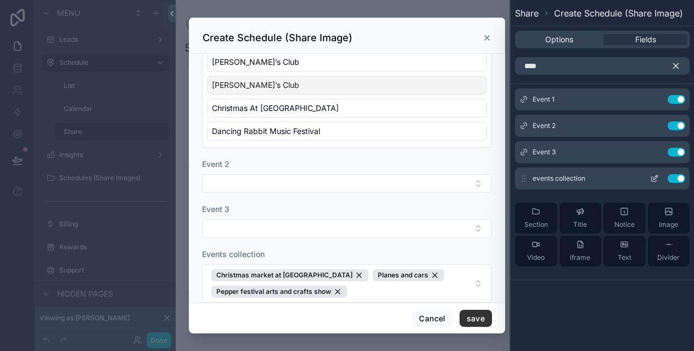
click at [658, 177] on icon at bounding box center [654, 178] width 9 height 9
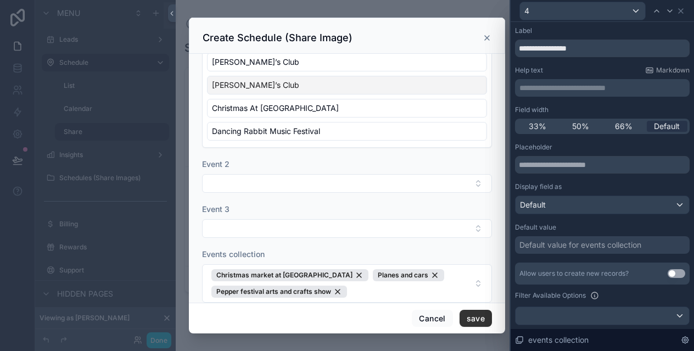
scroll to position [47, 0]
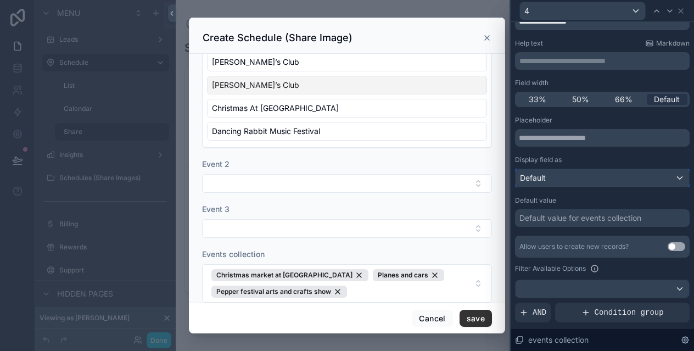
click at [573, 181] on div "Default" at bounding box center [602, 178] width 173 height 18
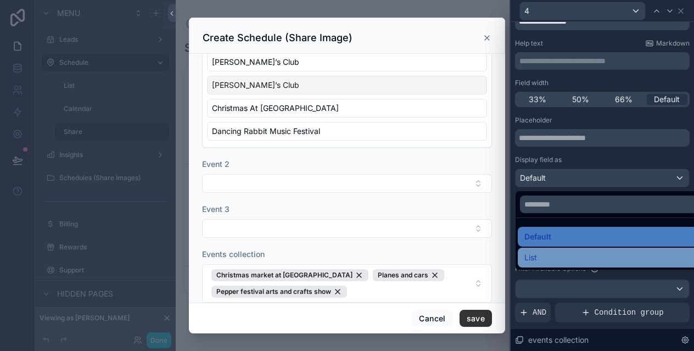
click at [558, 255] on div "List" at bounding box center [614, 257] width 181 height 13
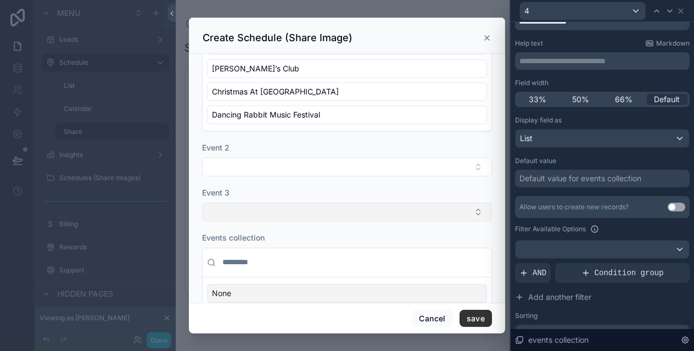
scroll to position [279, 0]
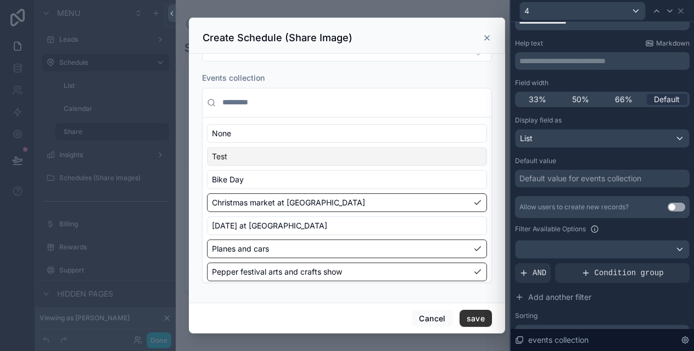
click at [287, 152] on div "Test" at bounding box center [347, 156] width 280 height 19
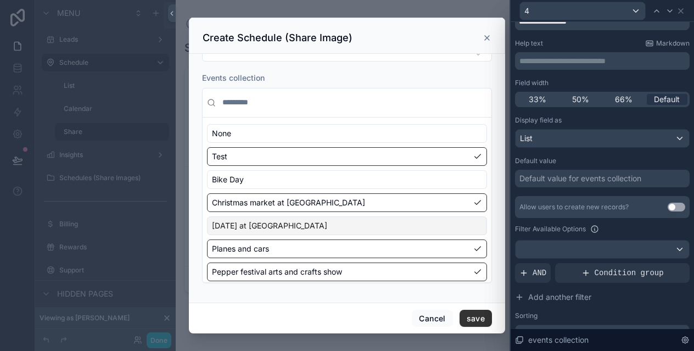
click at [311, 226] on span "[DATE] at [GEOGRAPHIC_DATA]" at bounding box center [269, 225] width 115 height 11
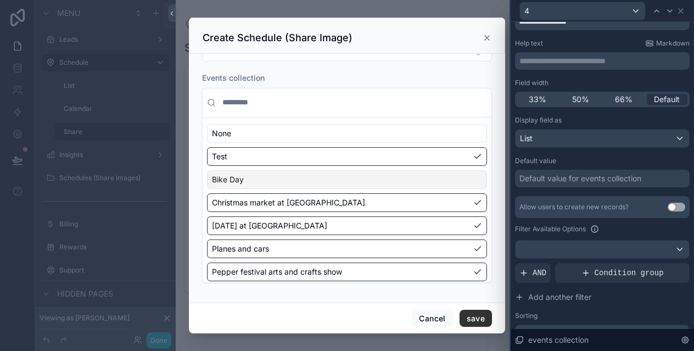
click at [301, 180] on div "Bike Day" at bounding box center [347, 179] width 280 height 19
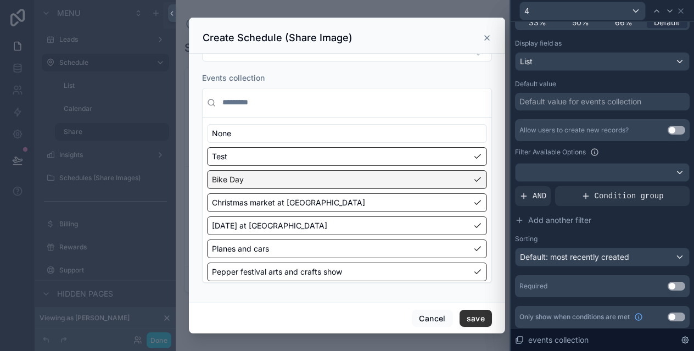
scroll to position [127, 0]
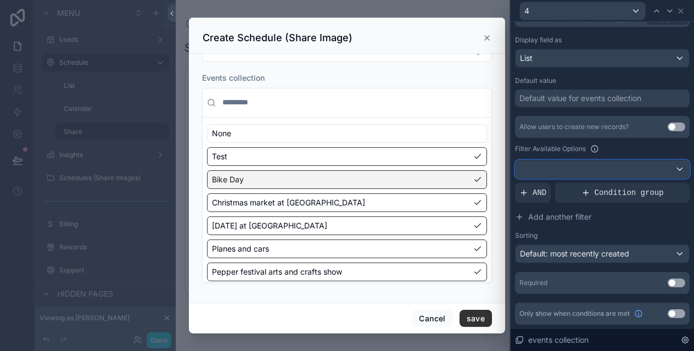
click at [637, 171] on div at bounding box center [602, 169] width 173 height 18
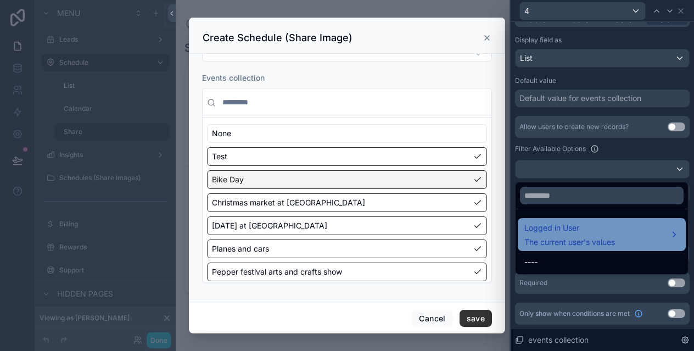
click at [608, 238] on span "The current user's values" at bounding box center [569, 242] width 91 height 11
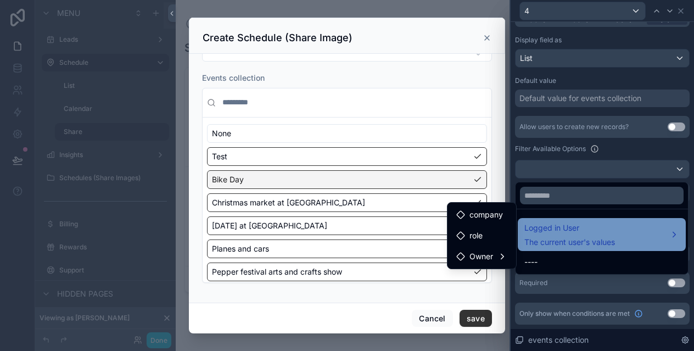
click at [601, 226] on span "Logged in User" at bounding box center [569, 227] width 91 height 13
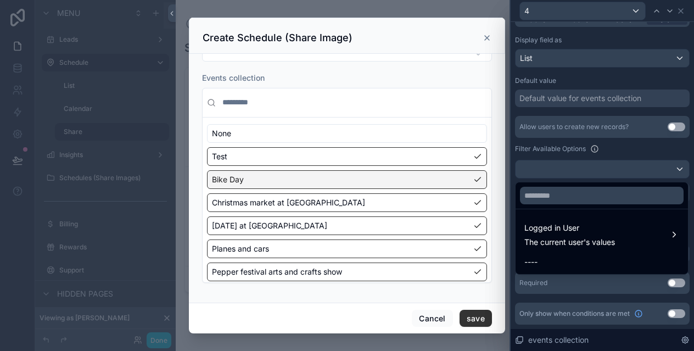
click at [630, 153] on div at bounding box center [602, 175] width 183 height 351
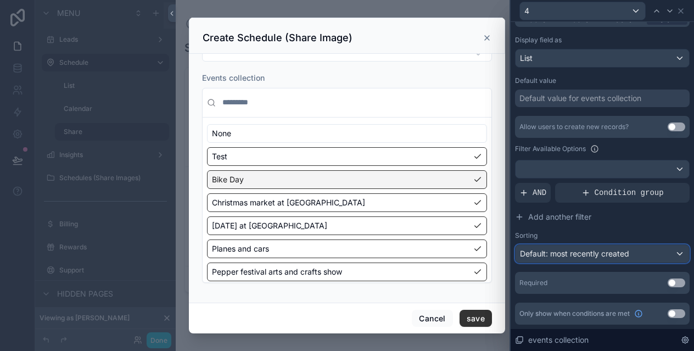
click at [591, 252] on span "Default: most recently created" at bounding box center [574, 253] width 109 height 9
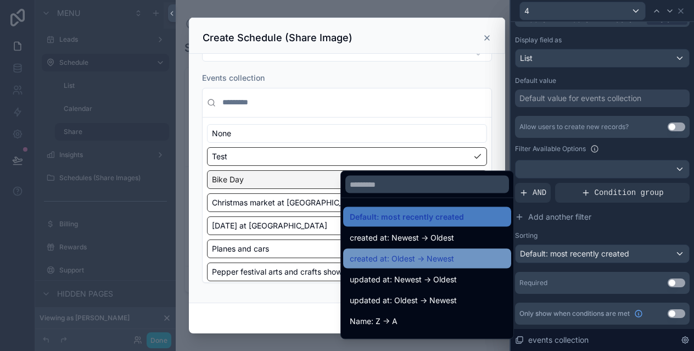
click at [452, 259] on span "created at: Oldest -> Newest" at bounding box center [402, 258] width 104 height 13
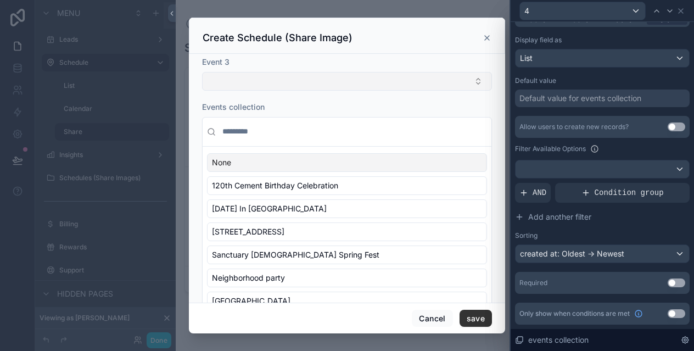
scroll to position [255, 0]
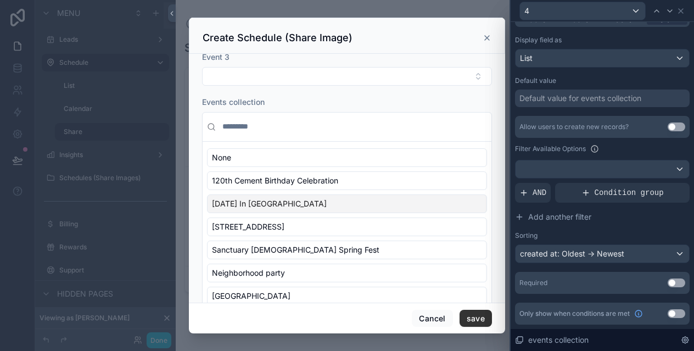
click at [674, 281] on button "Use setting" at bounding box center [677, 282] width 18 height 9
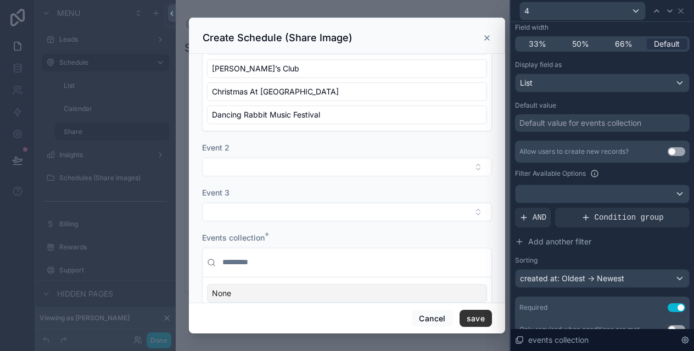
scroll to position [97, 0]
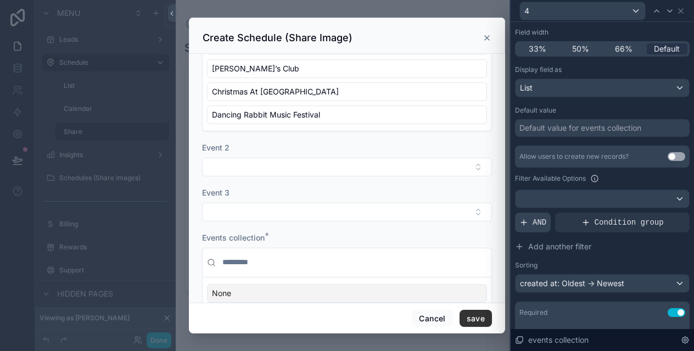
click at [541, 217] on span "AND" at bounding box center [540, 222] width 14 height 11
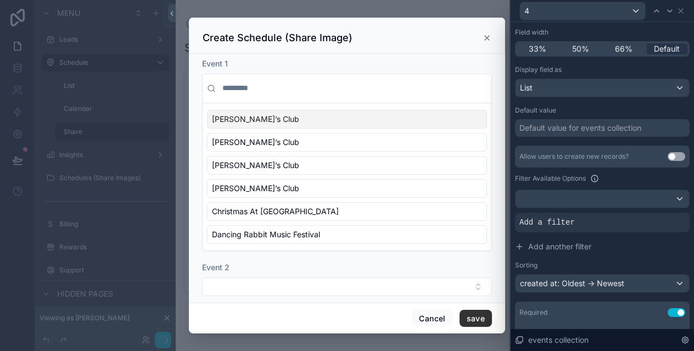
scroll to position [120, 0]
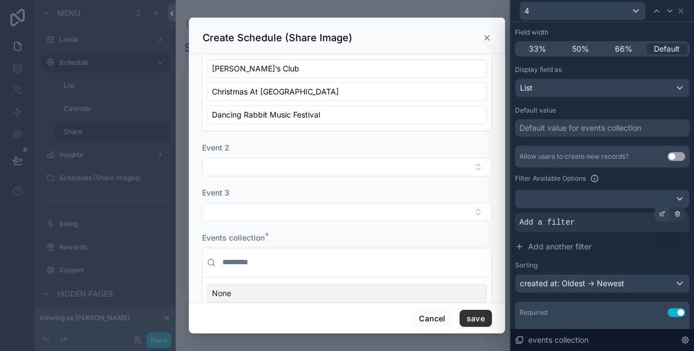
click at [664, 212] on icon at bounding box center [663, 212] width 1 height 1
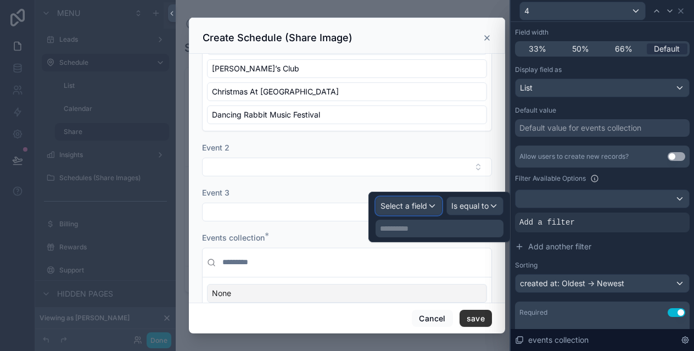
click at [427, 204] on div "Select a field" at bounding box center [408, 206] width 65 height 18
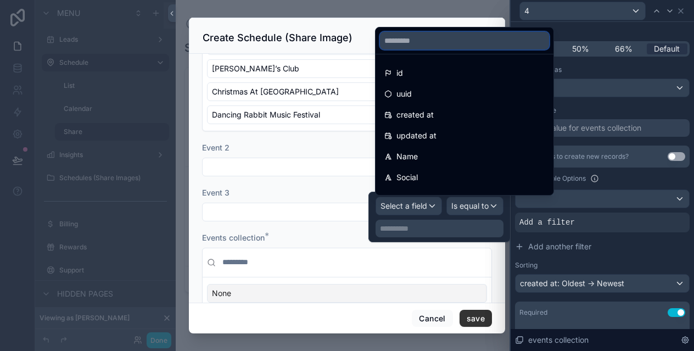
click at [435, 42] on input "text" at bounding box center [464, 41] width 169 height 18
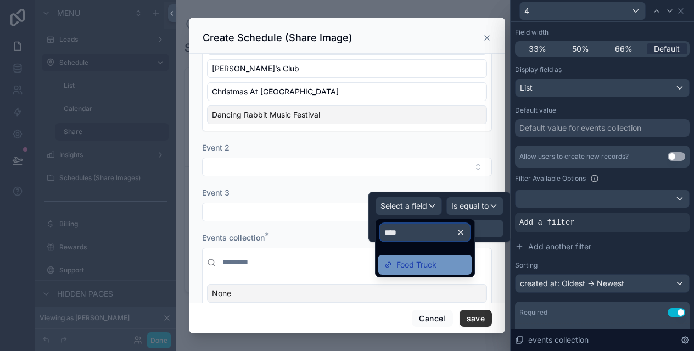
type input "****"
click at [419, 265] on span "Food Truck" at bounding box center [416, 264] width 40 height 13
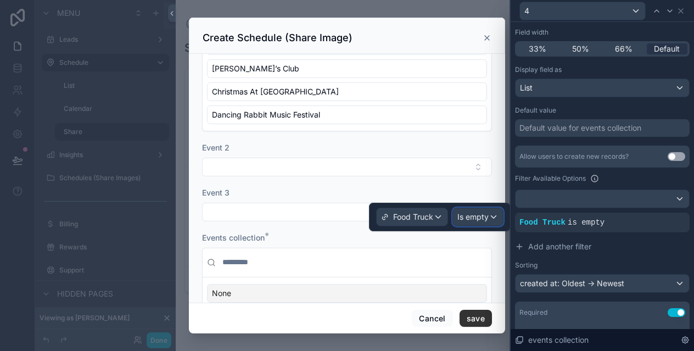
click at [480, 219] on span "Is empty" at bounding box center [472, 216] width 31 height 11
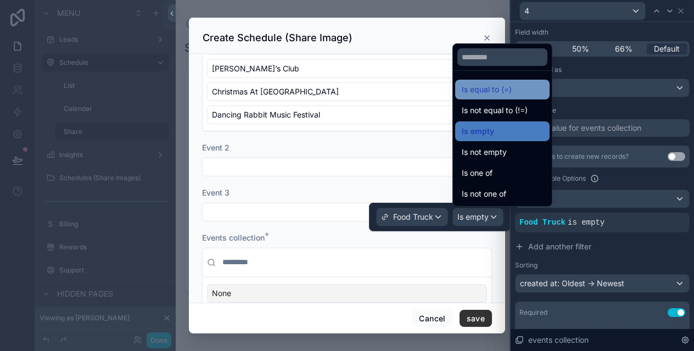
click at [494, 89] on span "Is equal to (=)" at bounding box center [487, 89] width 50 height 13
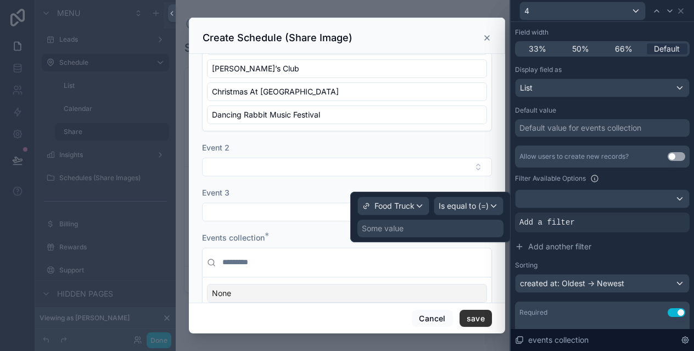
click at [413, 228] on div "Some value" at bounding box center [430, 229] width 146 height 18
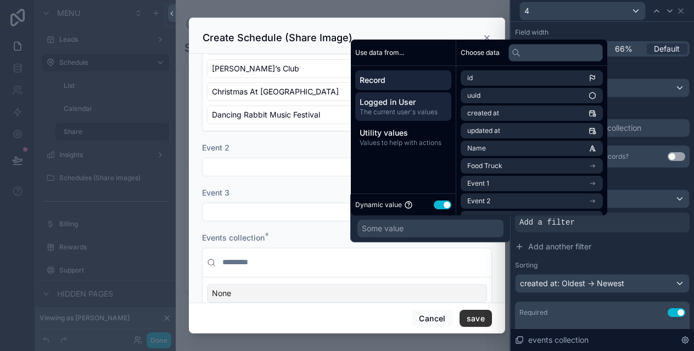
click at [422, 108] on span "The current user's values" at bounding box center [403, 112] width 87 height 9
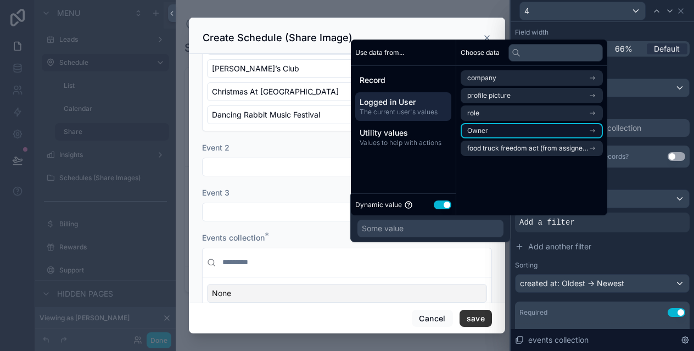
click at [486, 128] on span "Owner" at bounding box center [477, 130] width 21 height 9
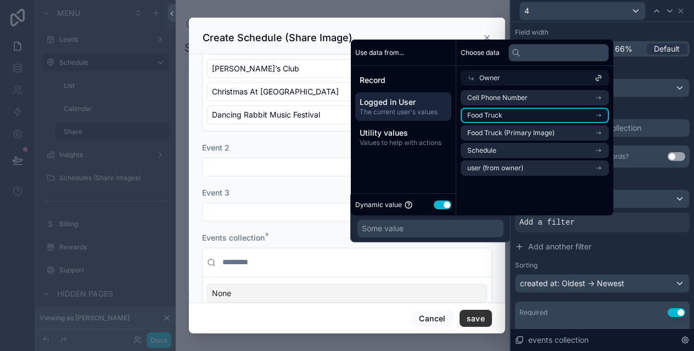
click at [480, 109] on li "Food Truck" at bounding box center [535, 115] width 148 height 15
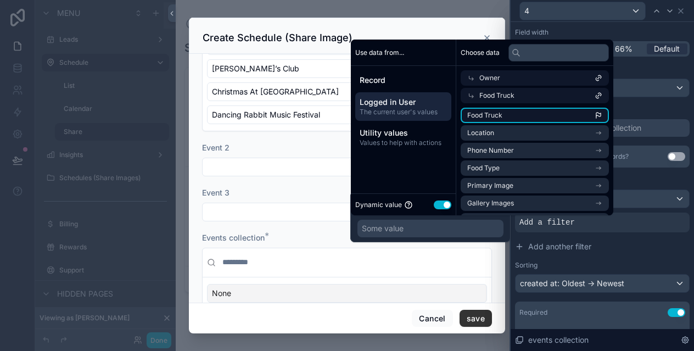
click at [485, 117] on span "Food Truck" at bounding box center [484, 115] width 35 height 9
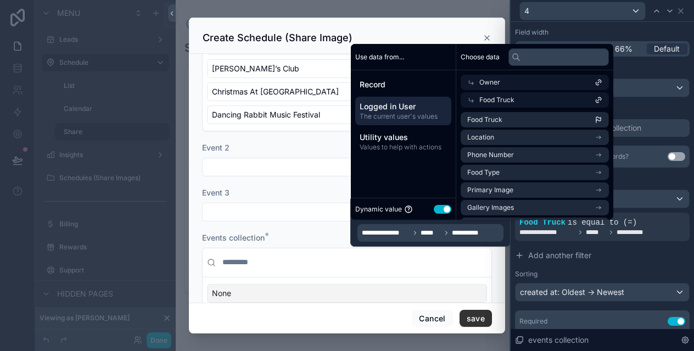
click at [424, 179] on div "Use data from... Record Logged in User The current user's values Utility values…" at bounding box center [403, 132] width 105 height 176
click at [593, 267] on div "**********" at bounding box center [602, 223] width 175 height 156
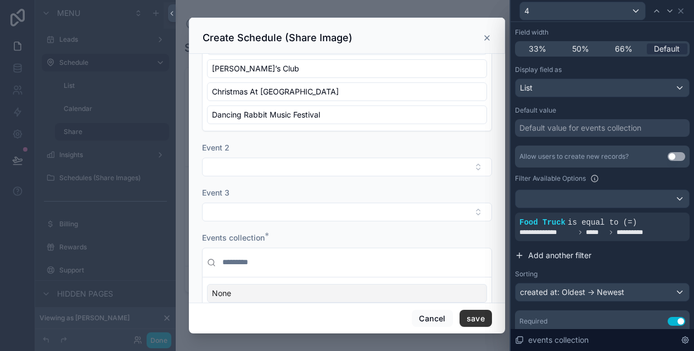
click at [565, 254] on span "Add another filter" at bounding box center [559, 255] width 63 height 11
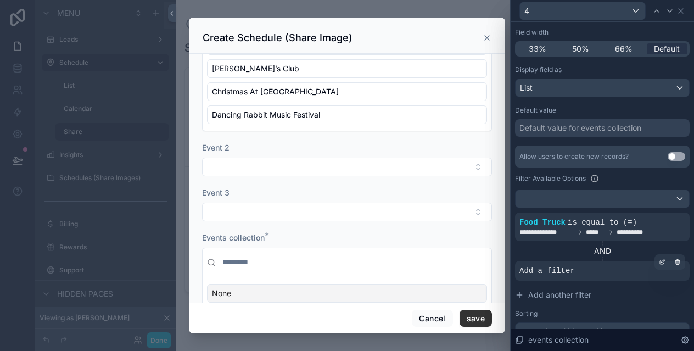
click at [567, 273] on span "Add a filter" at bounding box center [546, 270] width 55 height 11
click at [662, 259] on icon at bounding box center [662, 262] width 7 height 7
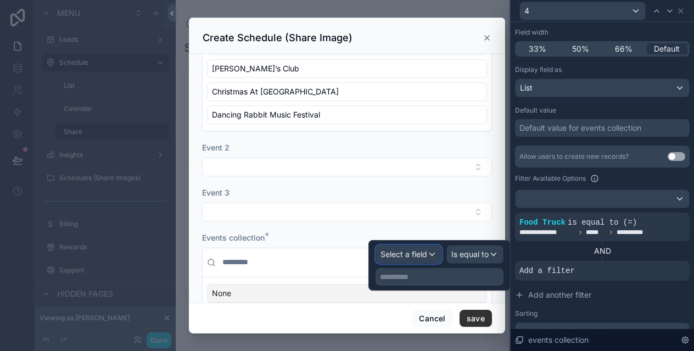
click at [429, 254] on div "Select a field" at bounding box center [408, 254] width 65 height 18
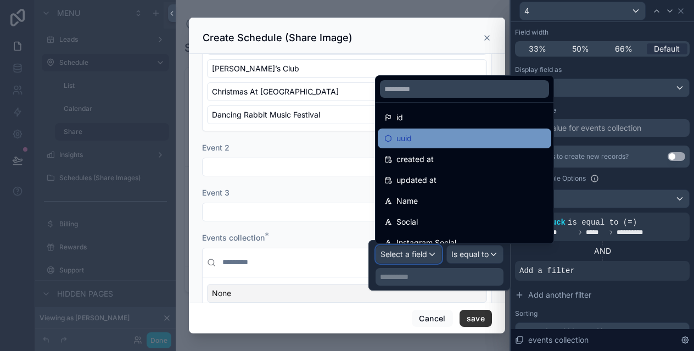
scroll to position [0, 0]
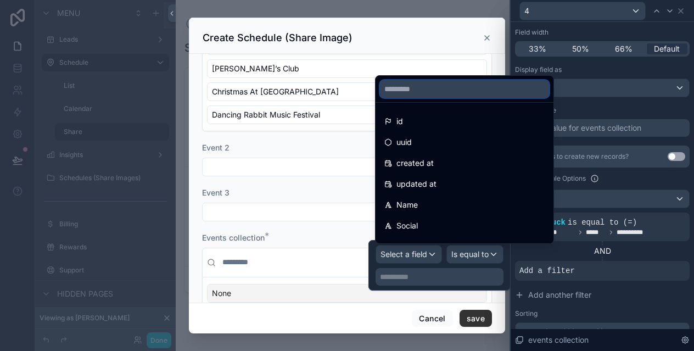
click at [427, 94] on input "text" at bounding box center [464, 89] width 169 height 18
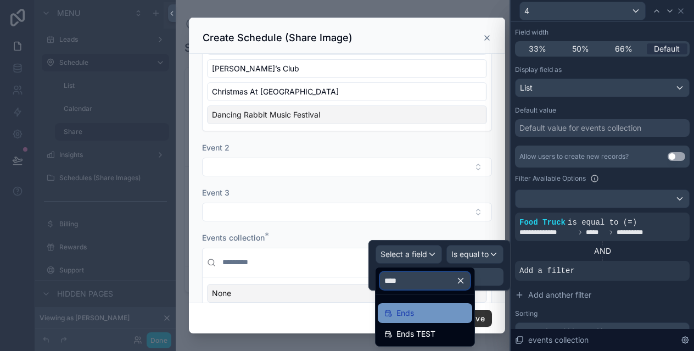
type input "****"
click at [415, 310] on div "Ends" at bounding box center [424, 312] width 81 height 13
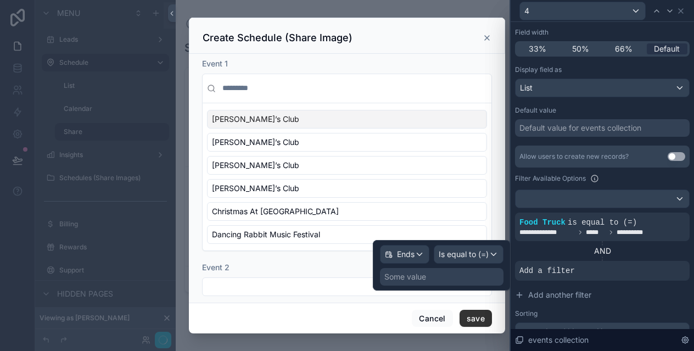
scroll to position [120, 0]
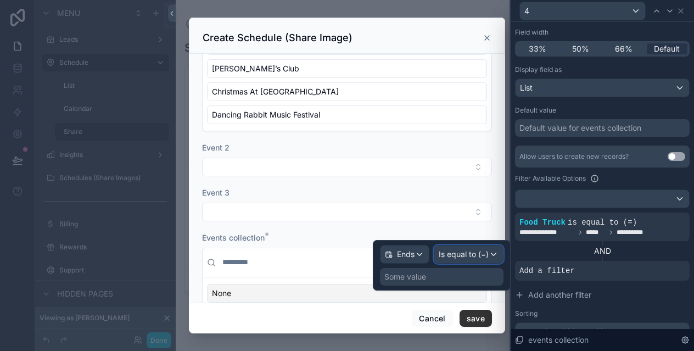
click at [469, 250] on span "Is equal to (=)" at bounding box center [464, 254] width 50 height 11
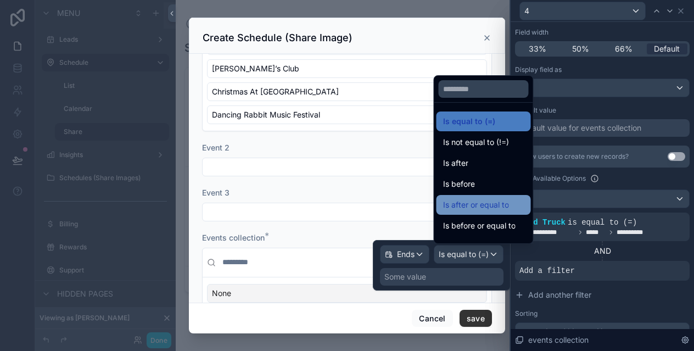
click at [472, 210] on span "Is after or equal to" at bounding box center [476, 204] width 66 height 13
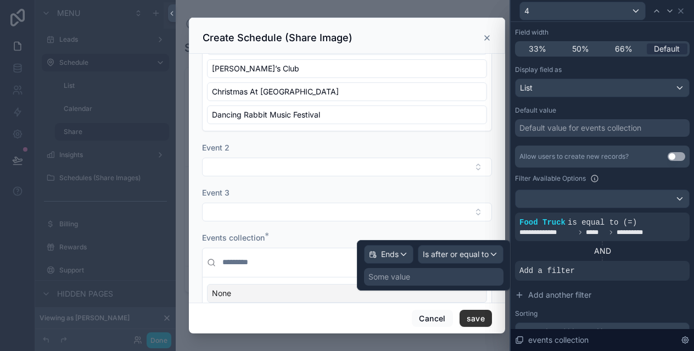
click at [418, 288] on div "Ends Is after or equal to Some value" at bounding box center [434, 265] width 154 height 51
click at [408, 279] on div "Some value" at bounding box center [389, 276] width 42 height 11
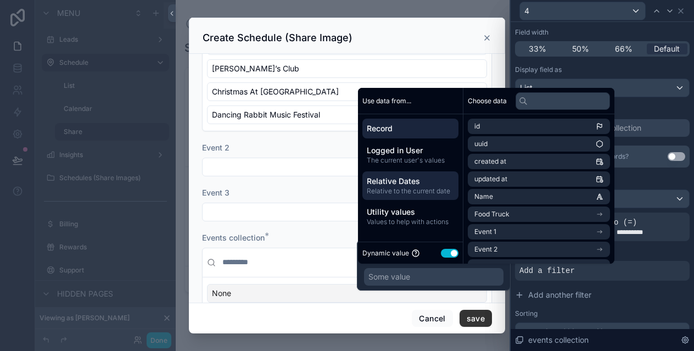
click at [400, 183] on span "Relative Dates" at bounding box center [410, 181] width 87 height 11
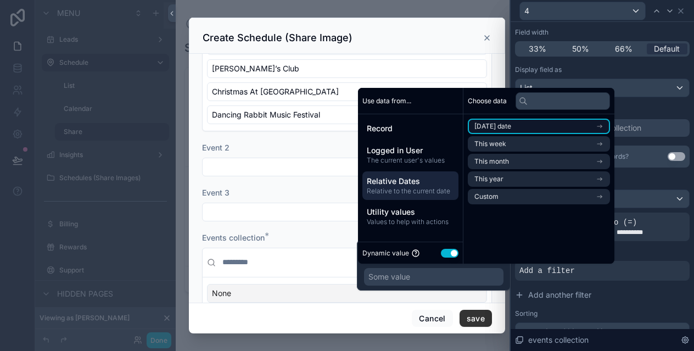
click at [505, 125] on span "[DATE] date" at bounding box center [492, 126] width 37 height 9
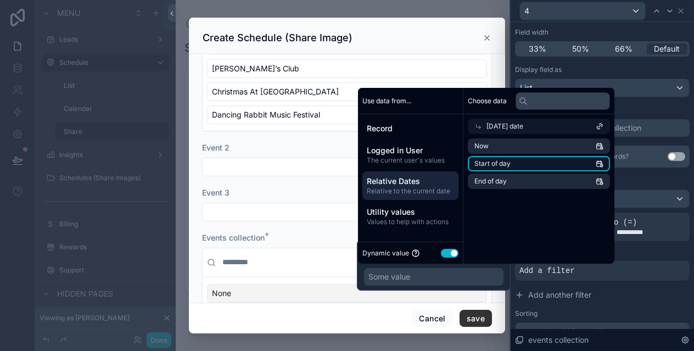
click at [491, 161] on span "Start of day" at bounding box center [492, 163] width 36 height 9
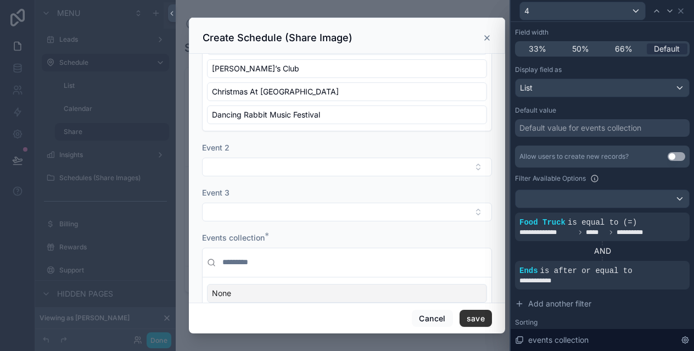
click at [664, 251] on div "AND" at bounding box center [602, 250] width 175 height 11
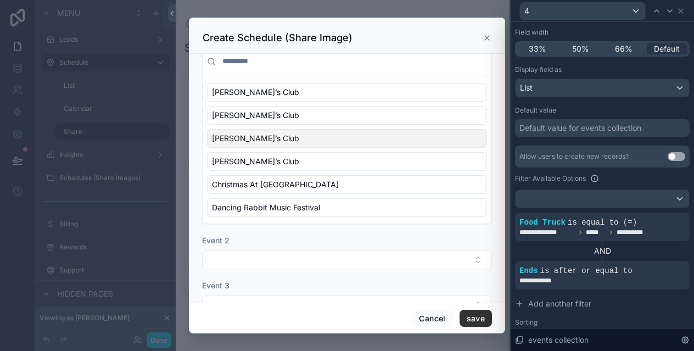
scroll to position [0, 0]
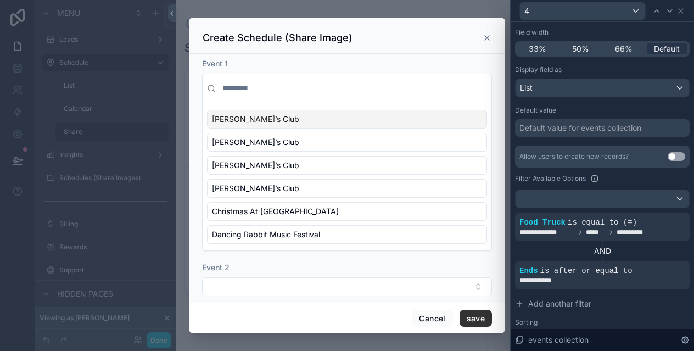
click at [261, 122] on div "[PERSON_NAME]’s Club" at bounding box center [347, 119] width 280 height 19
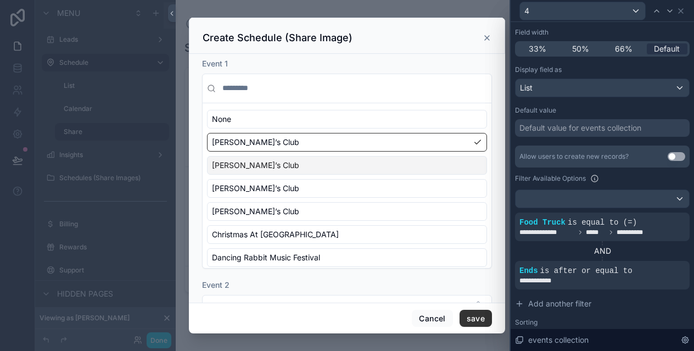
click at [265, 157] on div "[PERSON_NAME]’s Club" at bounding box center [347, 165] width 280 height 19
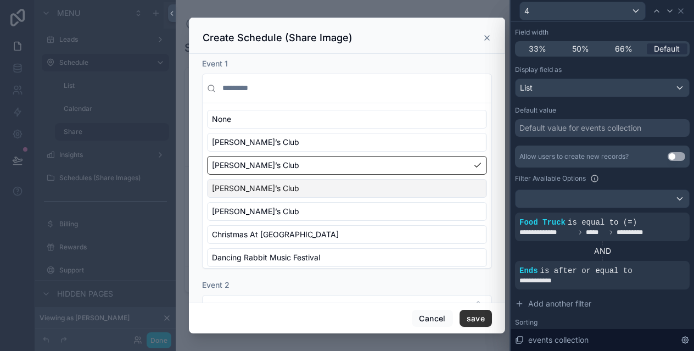
click at [274, 181] on div "[PERSON_NAME]’s Club" at bounding box center [347, 188] width 280 height 19
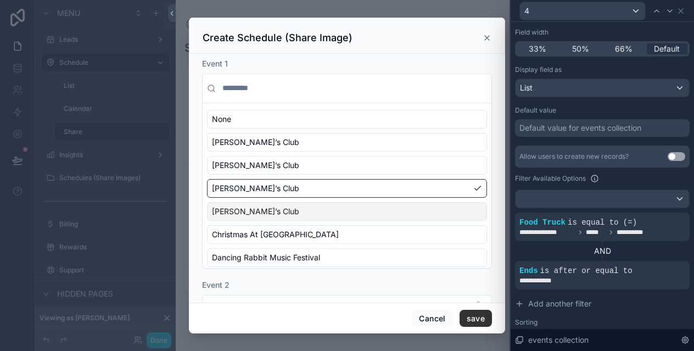
click at [277, 204] on div "[PERSON_NAME]’s Club" at bounding box center [347, 211] width 280 height 19
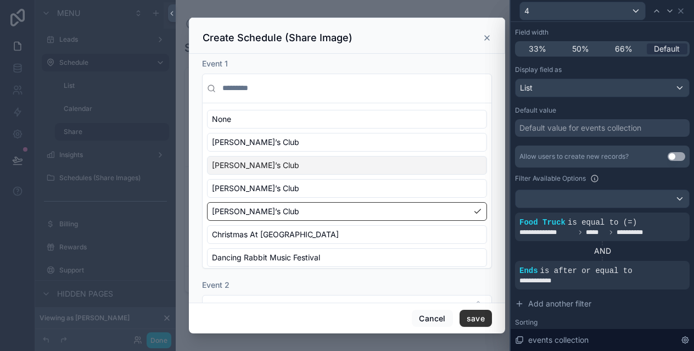
click at [273, 156] on div "[PERSON_NAME]’s Club" at bounding box center [347, 165] width 280 height 19
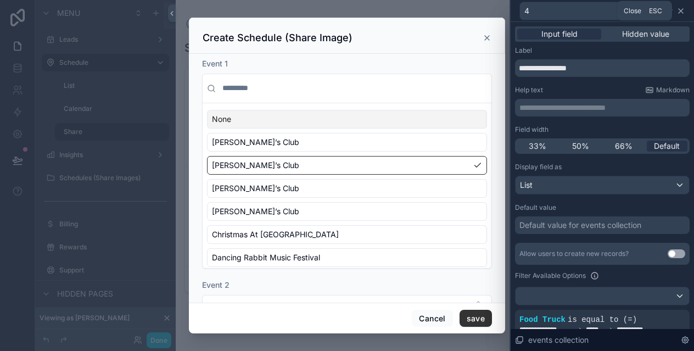
click at [684, 8] on icon at bounding box center [680, 11] width 9 height 9
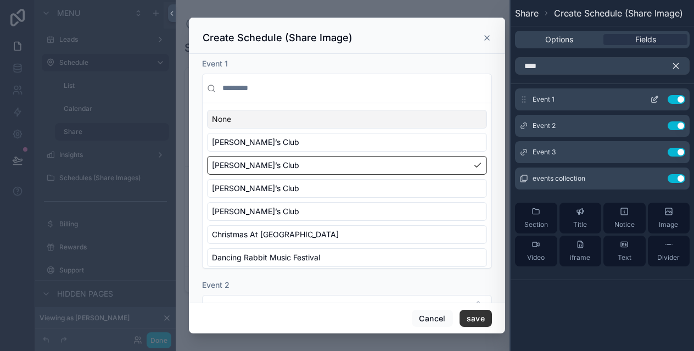
click at [676, 99] on button "Use setting" at bounding box center [677, 99] width 18 height 9
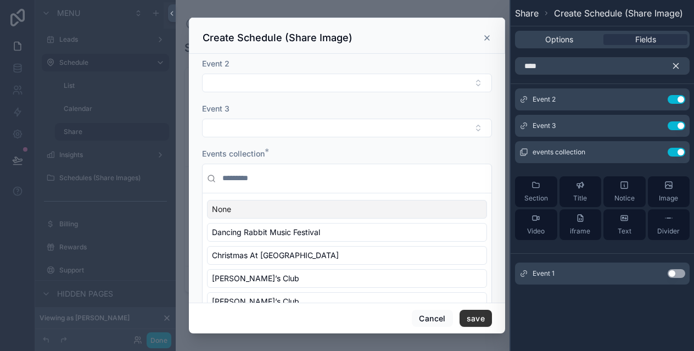
click at [676, 99] on button "Use setting" at bounding box center [677, 99] width 18 height 9
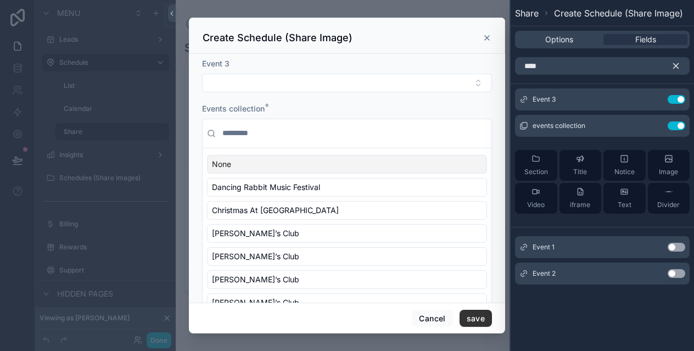
click at [676, 99] on button "Use setting" at bounding box center [677, 99] width 18 height 9
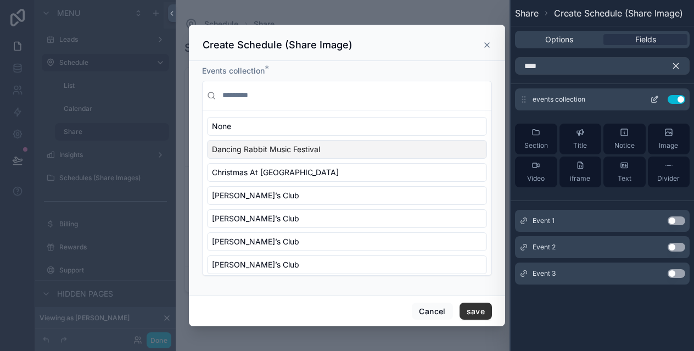
click at [654, 99] on icon at bounding box center [654, 99] width 9 height 9
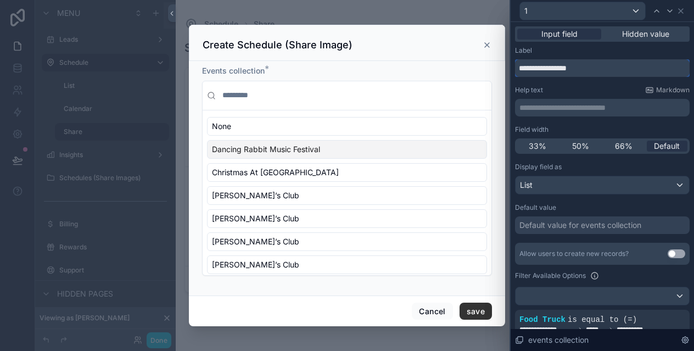
click at [587, 70] on input "**********" at bounding box center [602, 68] width 175 height 18
type input "******"
click at [258, 163] on div "None Dancing Rabbit Music Festival Christmas At The Ranch [PERSON_NAME]’s Club …" at bounding box center [347, 264] width 280 height 295
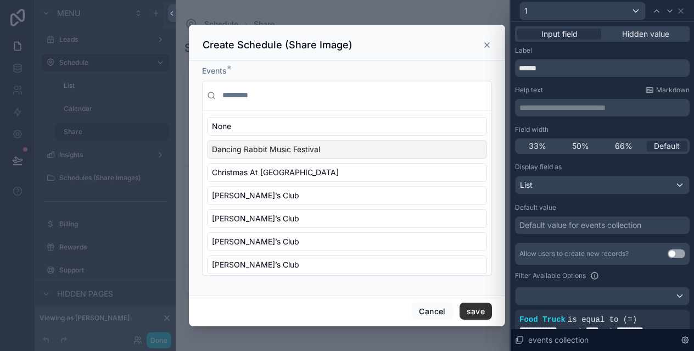
click at [249, 152] on span "Dancing Rabbit Music Festival" at bounding box center [266, 149] width 108 height 11
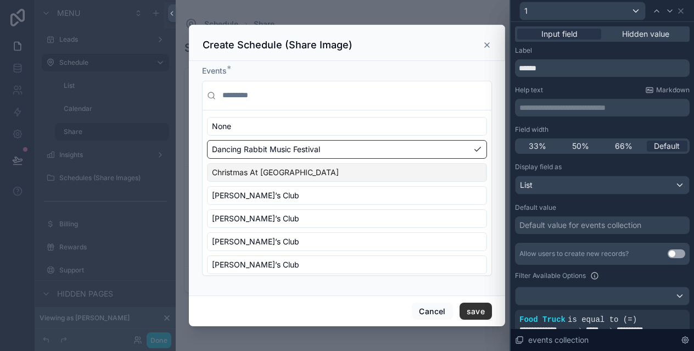
click at [249, 168] on span "Christmas At [GEOGRAPHIC_DATA]" at bounding box center [275, 172] width 127 height 11
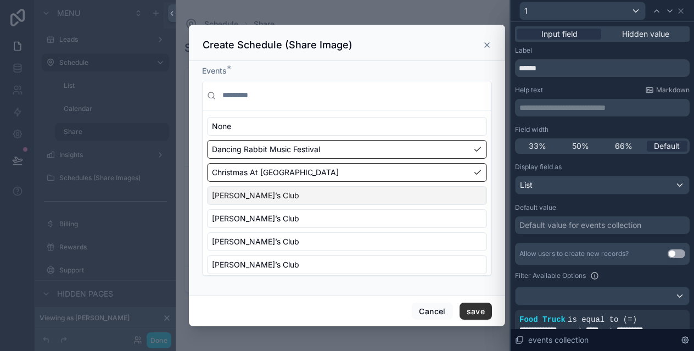
click at [249, 196] on span "[PERSON_NAME]’s Club" at bounding box center [255, 195] width 87 height 11
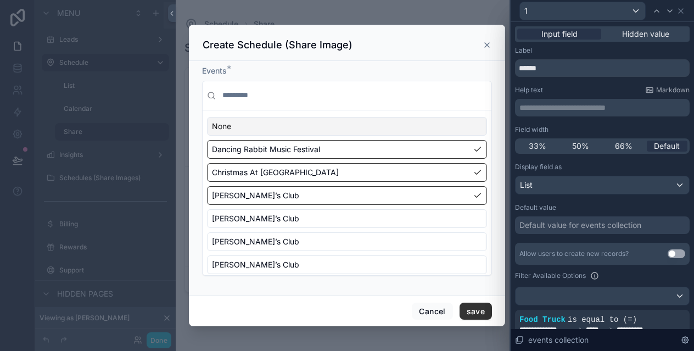
click at [244, 126] on div "None" at bounding box center [347, 126] width 280 height 19
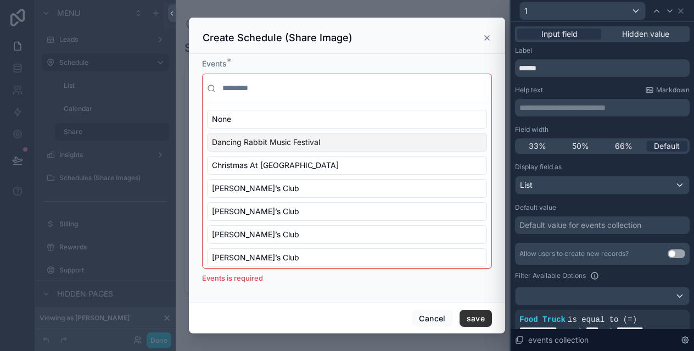
click at [257, 142] on span "Dancing Rabbit Music Festival" at bounding box center [266, 142] width 108 height 11
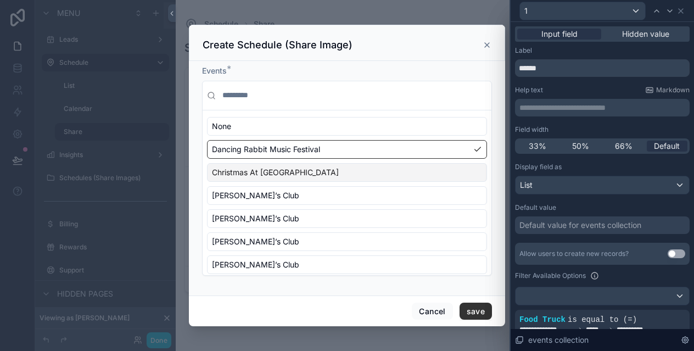
click at [256, 172] on span "Christmas At [GEOGRAPHIC_DATA]" at bounding box center [275, 172] width 127 height 11
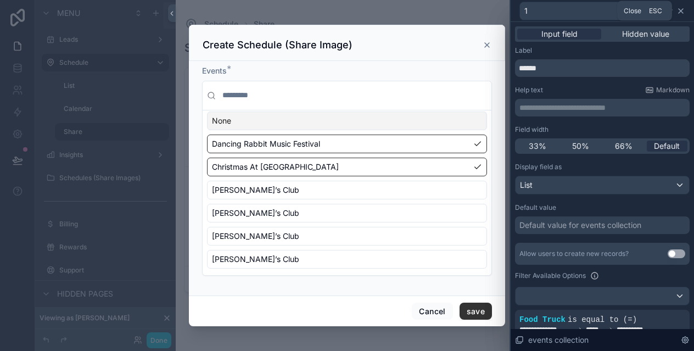
click at [681, 8] on icon at bounding box center [680, 11] width 9 height 9
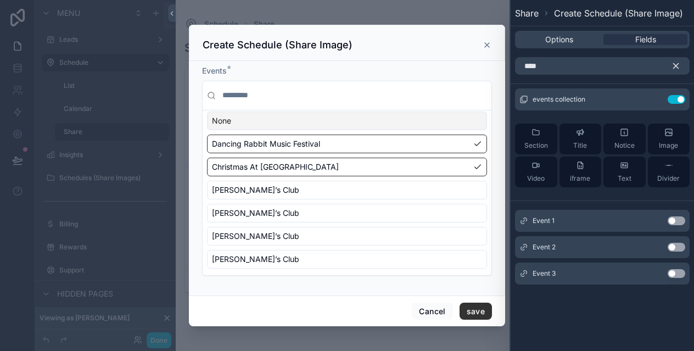
click at [681, 64] on button "button" at bounding box center [680, 66] width 19 height 18
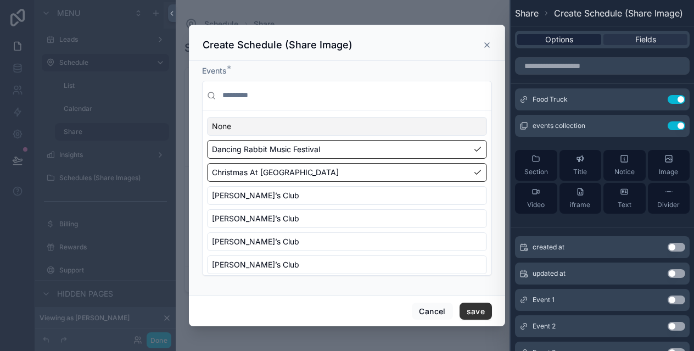
click at [560, 43] on span "Options" at bounding box center [559, 39] width 28 height 11
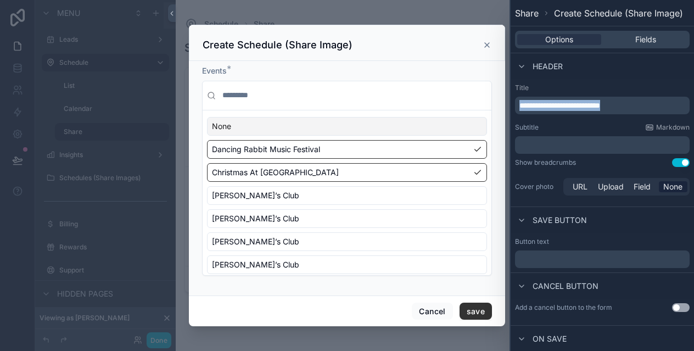
drag, startPoint x: 650, startPoint y: 108, endPoint x: 471, endPoint y: 104, distance: 179.0
click at [471, 104] on div "**********" at bounding box center [347, 175] width 694 height 351
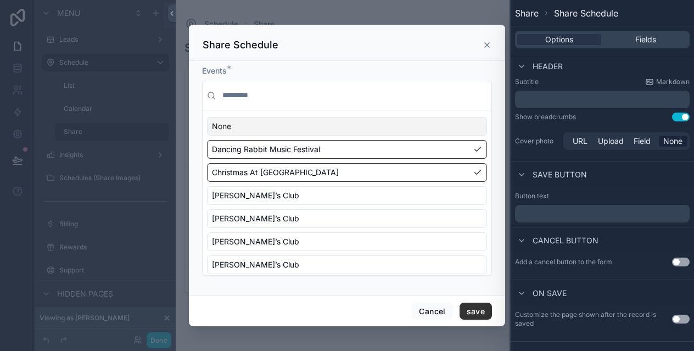
scroll to position [62, 0]
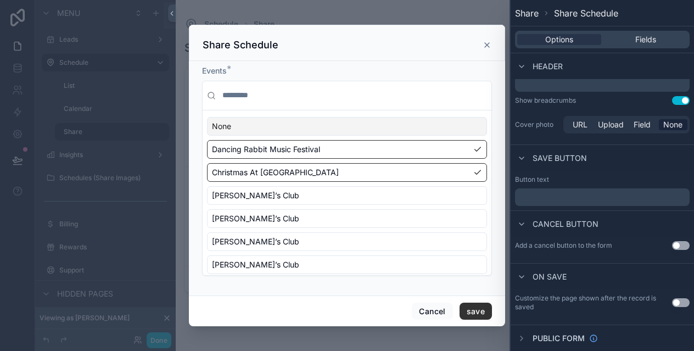
click at [542, 203] on p "﻿" at bounding box center [603, 197] width 168 height 13
click at [691, 212] on div "Cancel button" at bounding box center [602, 223] width 183 height 26
click at [679, 300] on button "Use setting" at bounding box center [681, 302] width 18 height 9
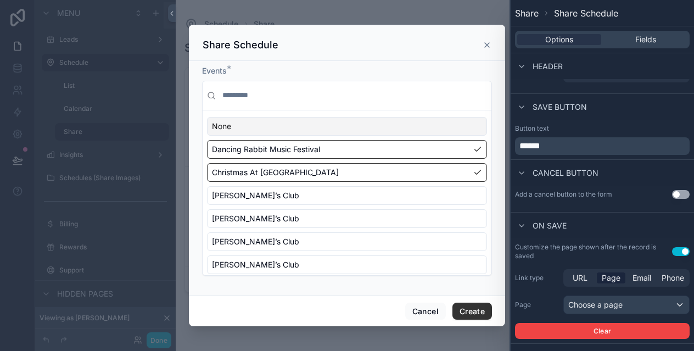
scroll to position [132, 0]
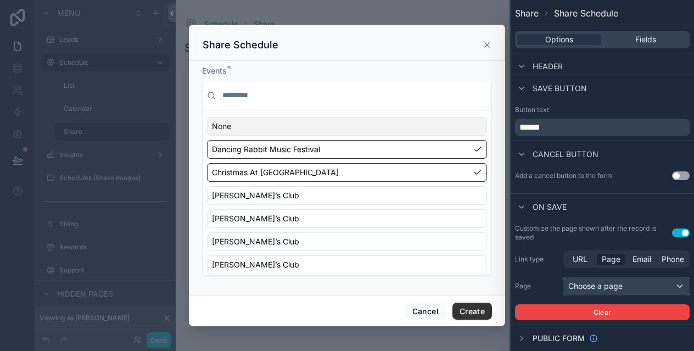
click at [589, 282] on div "Choose a page" at bounding box center [626, 286] width 125 height 18
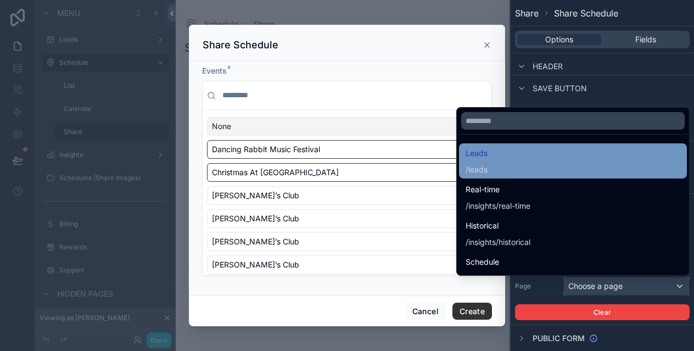
scroll to position [25, 0]
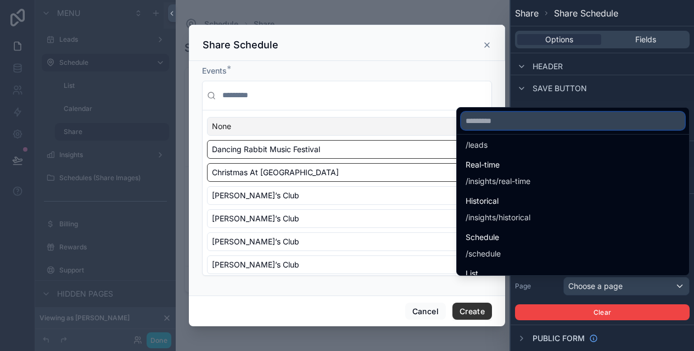
click at [502, 122] on input "text" at bounding box center [572, 121] width 223 height 18
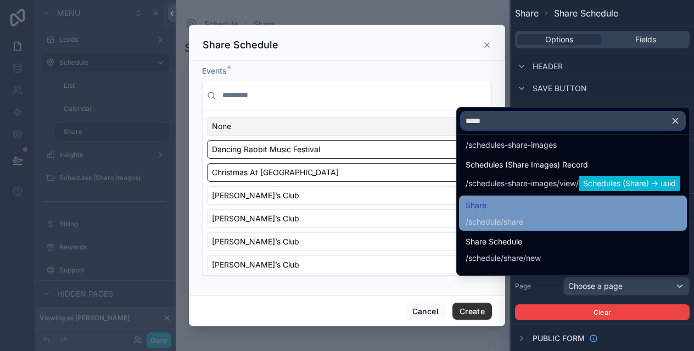
type input "*****"
click at [501, 217] on div "/schedule/share" at bounding box center [495, 221] width 58 height 11
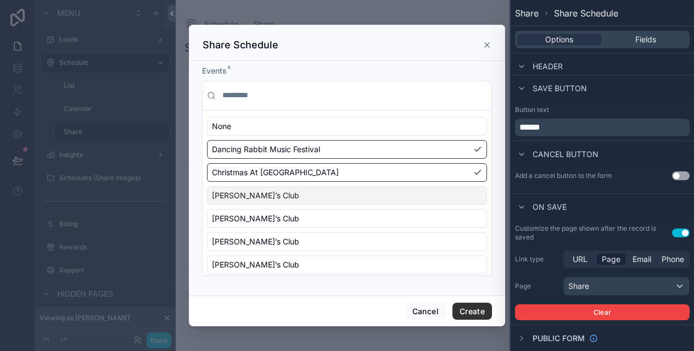
click at [269, 204] on div "[PERSON_NAME]’s Club" at bounding box center [347, 195] width 280 height 19
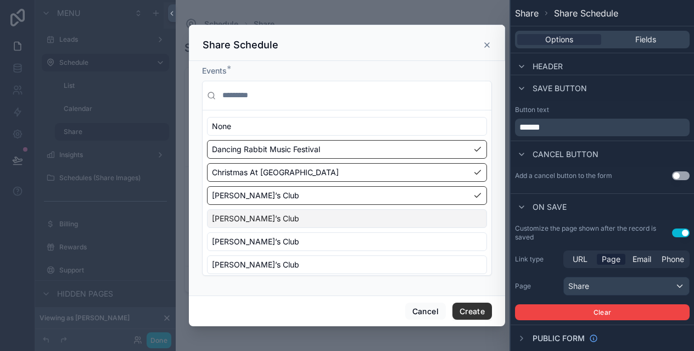
click at [270, 227] on div "None Dancing Rabbit Music Festival Christmas At The Ranch [PERSON_NAME]’s Club …" at bounding box center [347, 195] width 280 height 157
click at [265, 219] on div "[PERSON_NAME]’s Club" at bounding box center [347, 218] width 280 height 19
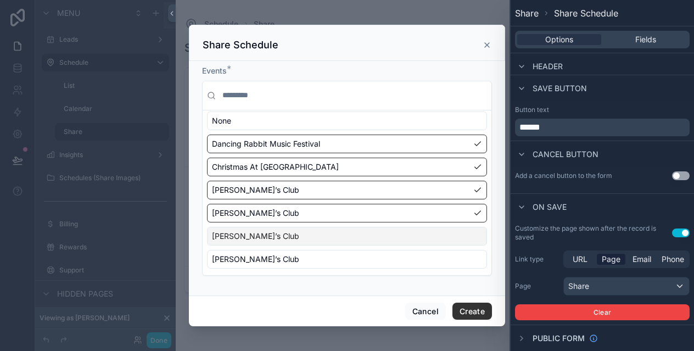
click at [279, 239] on div "[PERSON_NAME]’s Club" at bounding box center [347, 236] width 280 height 19
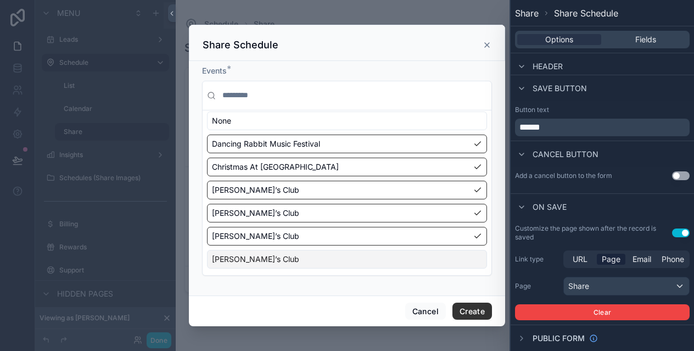
click at [280, 254] on div "[PERSON_NAME]’s Club" at bounding box center [347, 259] width 280 height 19
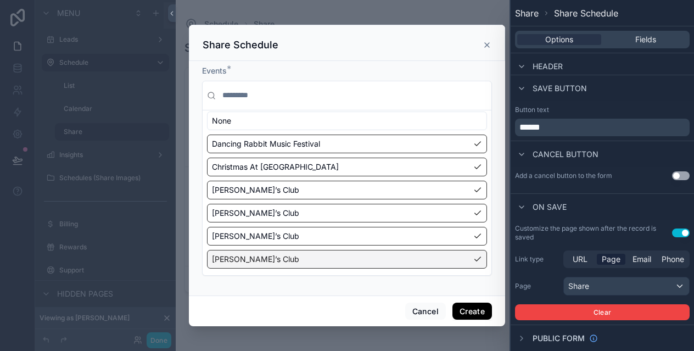
click at [464, 306] on button "Create" at bounding box center [472, 312] width 40 height 18
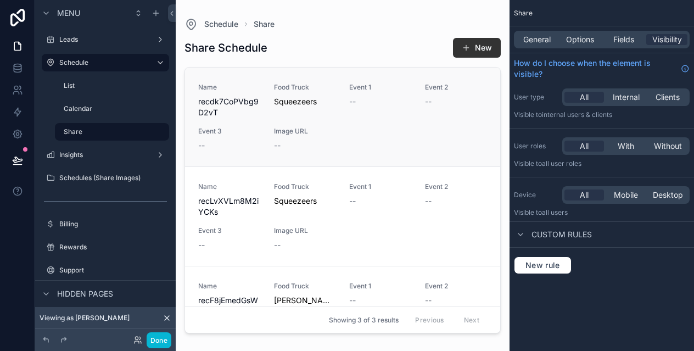
click at [360, 110] on div "Event 1 --" at bounding box center [380, 100] width 63 height 35
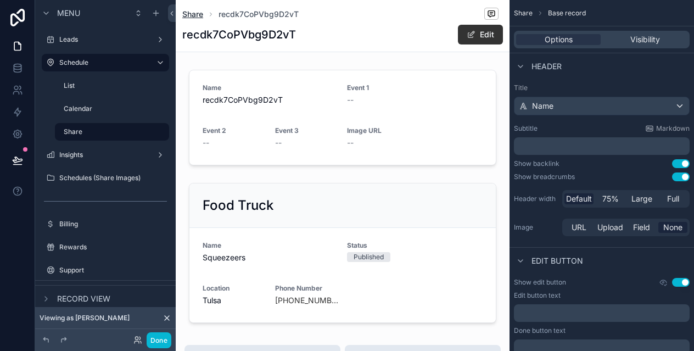
click at [194, 12] on span "Share" at bounding box center [192, 14] width 21 height 11
